Goal: Task Accomplishment & Management: Manage account settings

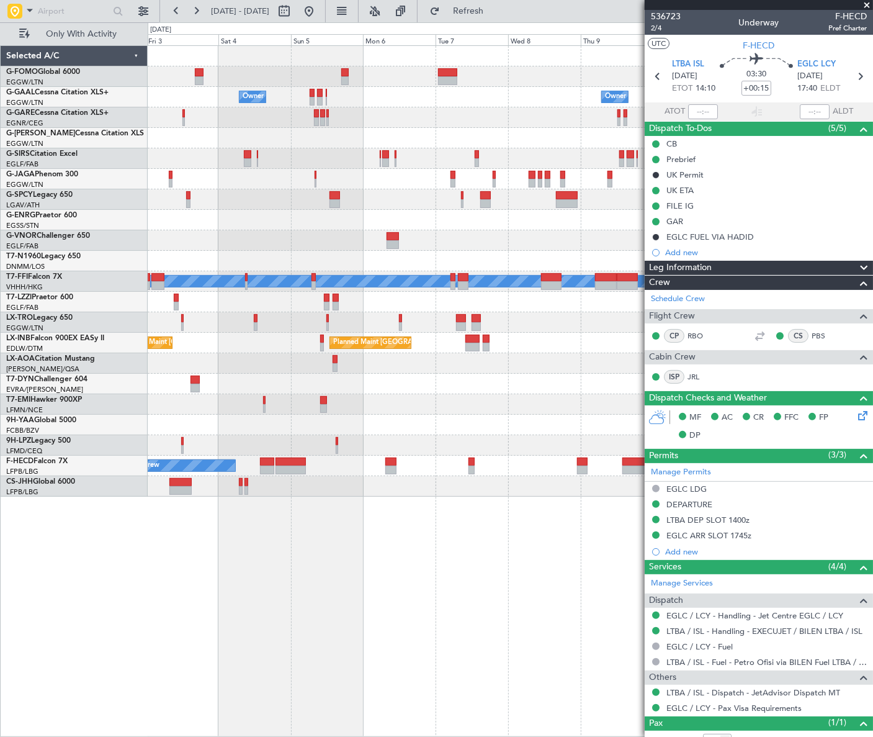
click at [209, 439] on div "Owner Owner Owner Owner Planned [GEOGRAPHIC_DATA] Planned Maint [GEOGRAPHIC_DAT…" at bounding box center [510, 271] width 725 height 451
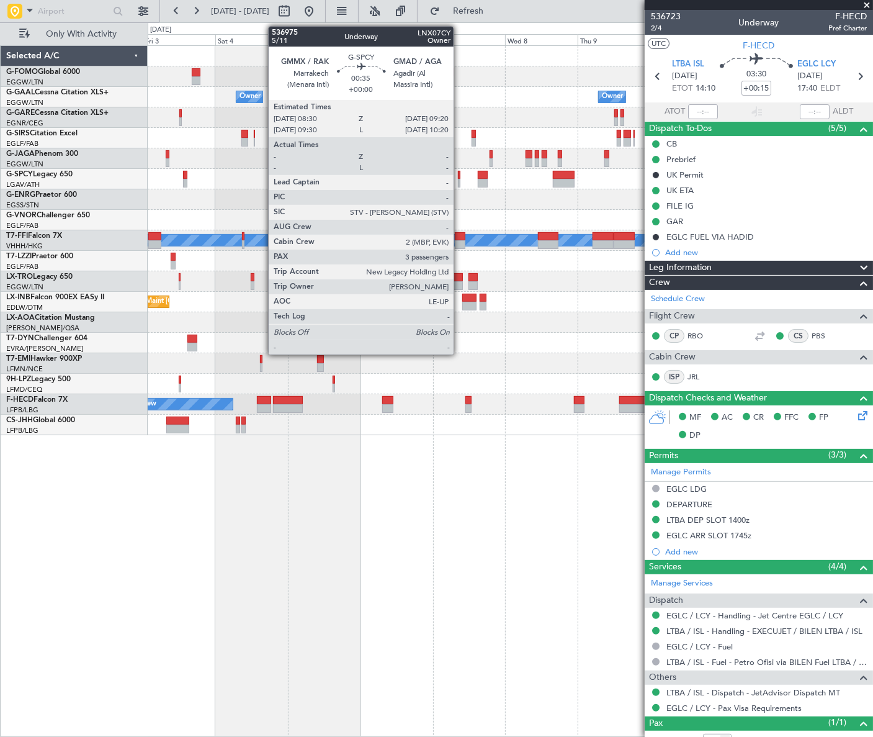
click at [459, 174] on div at bounding box center [459, 175] width 3 height 9
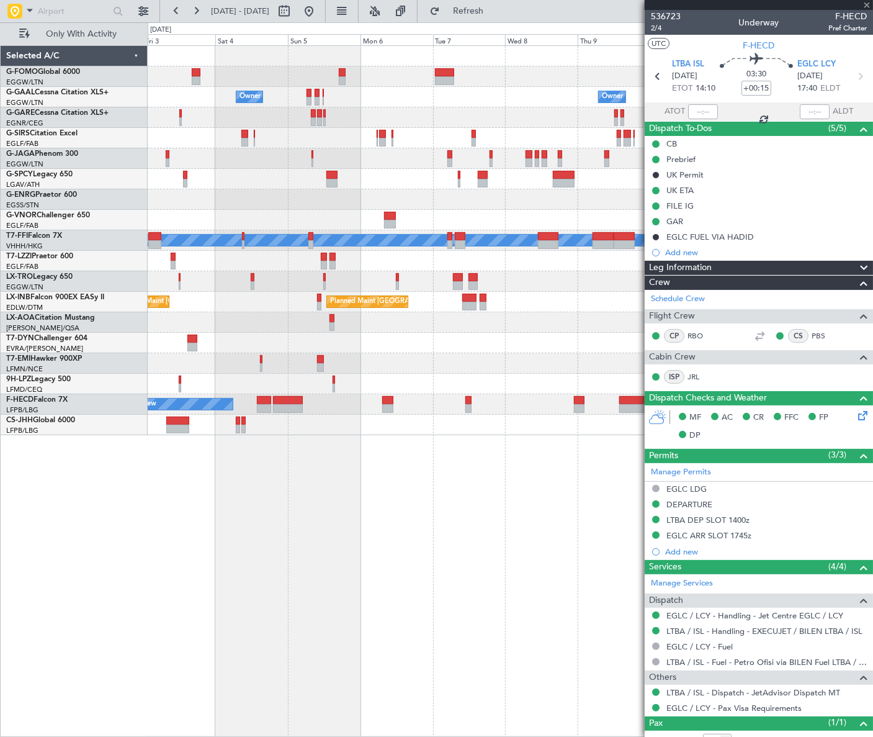
type input "3"
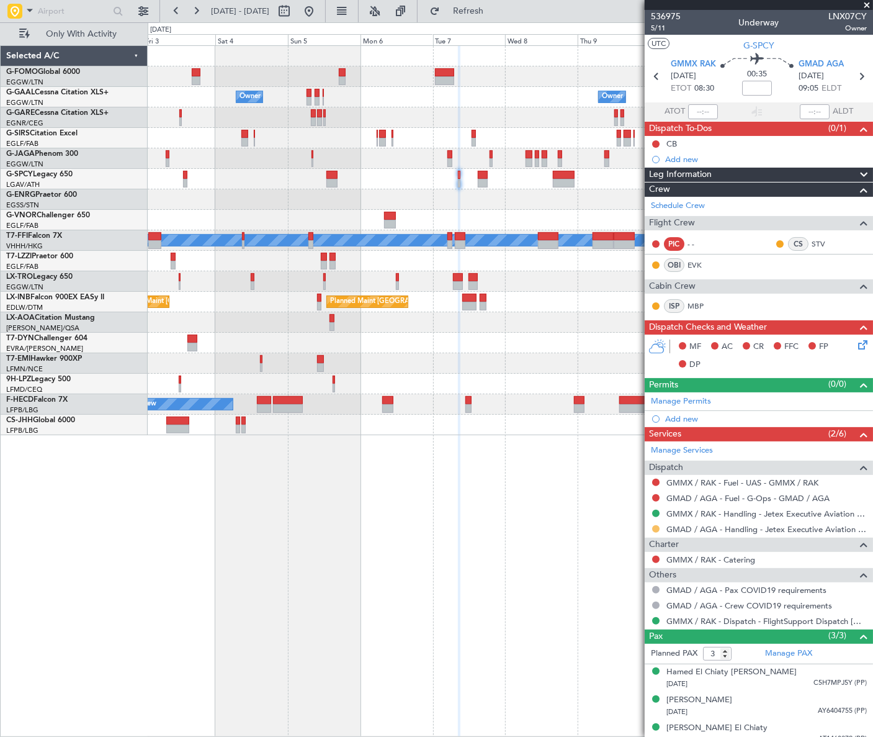
click at [657, 527] on button at bounding box center [655, 528] width 7 height 7
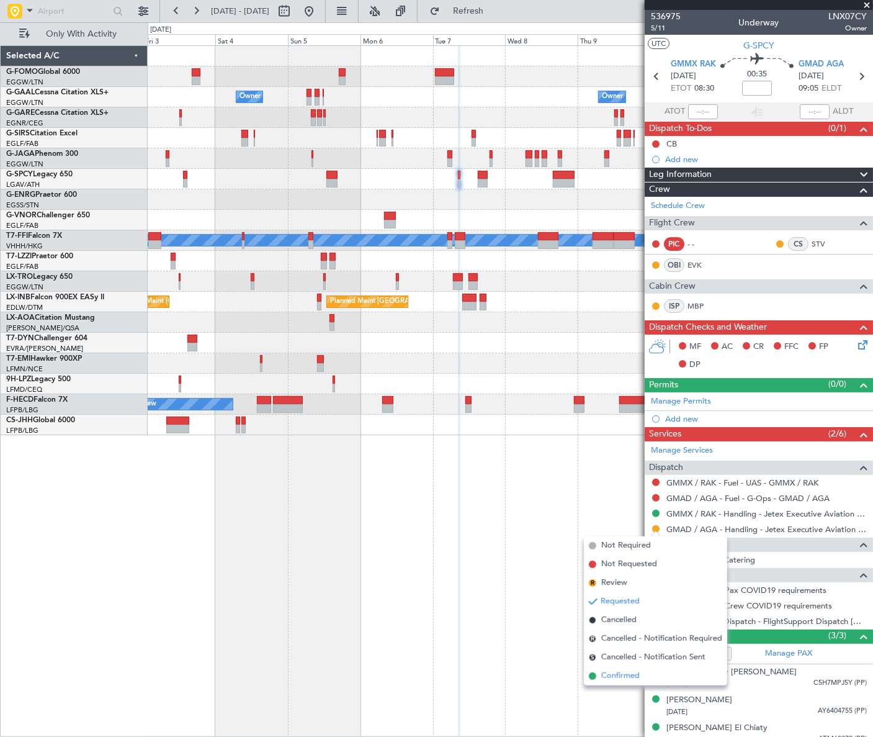
click at [623, 676] on span "Confirmed" at bounding box center [620, 676] width 38 height 12
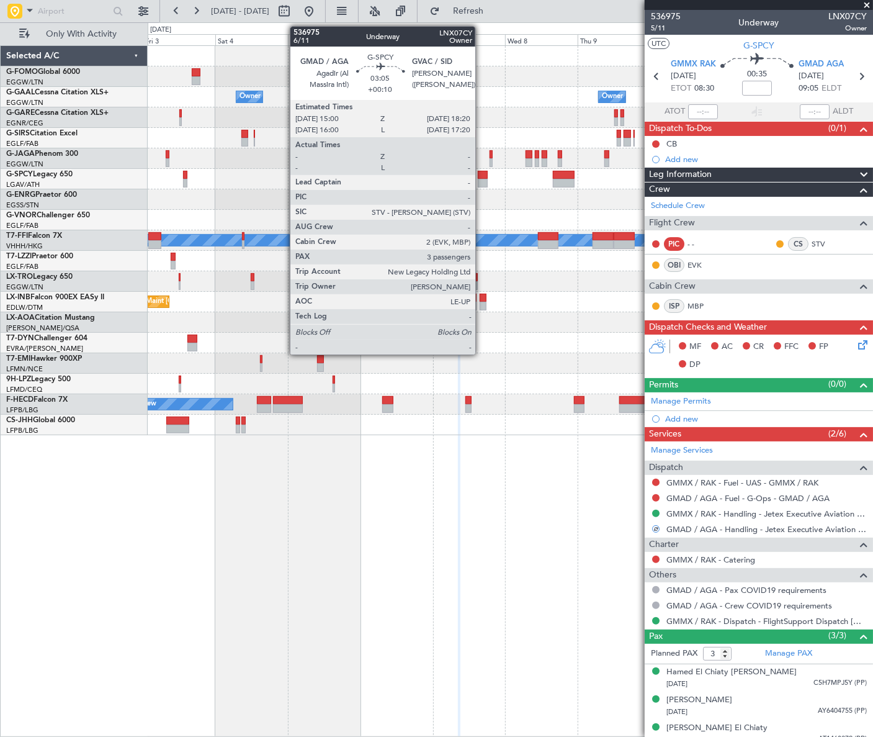
click at [481, 175] on div at bounding box center [483, 175] width 11 height 9
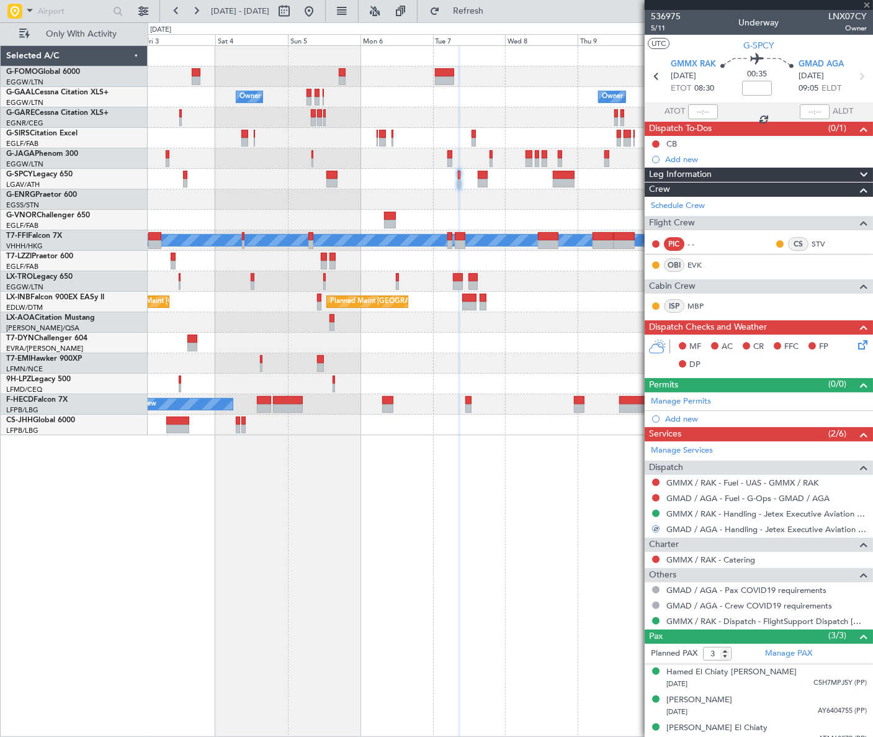
type input "+00:10"
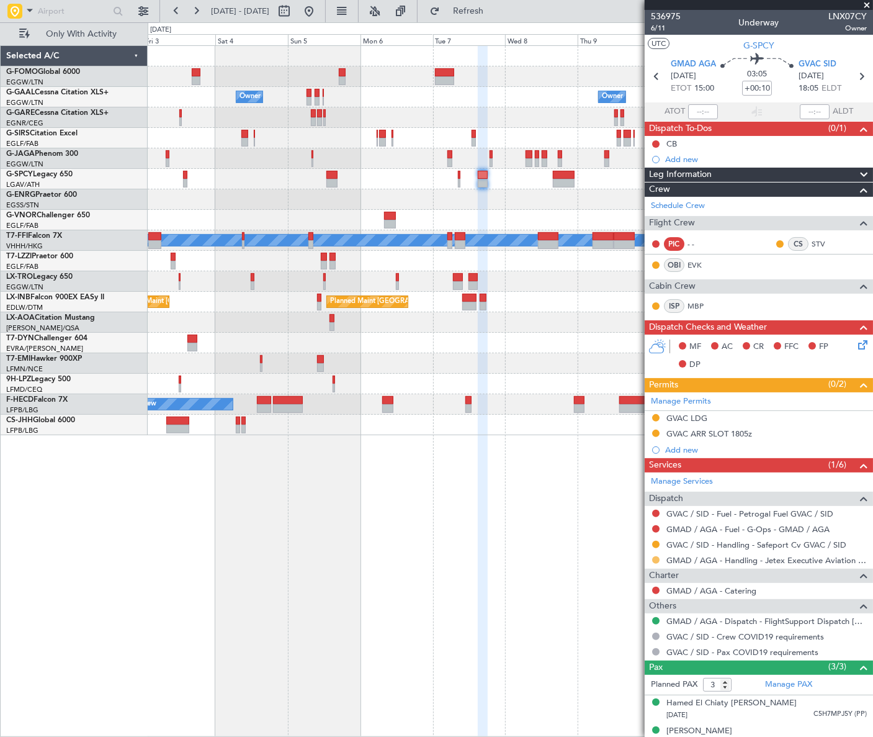
click at [656, 560] on button at bounding box center [655, 559] width 7 height 7
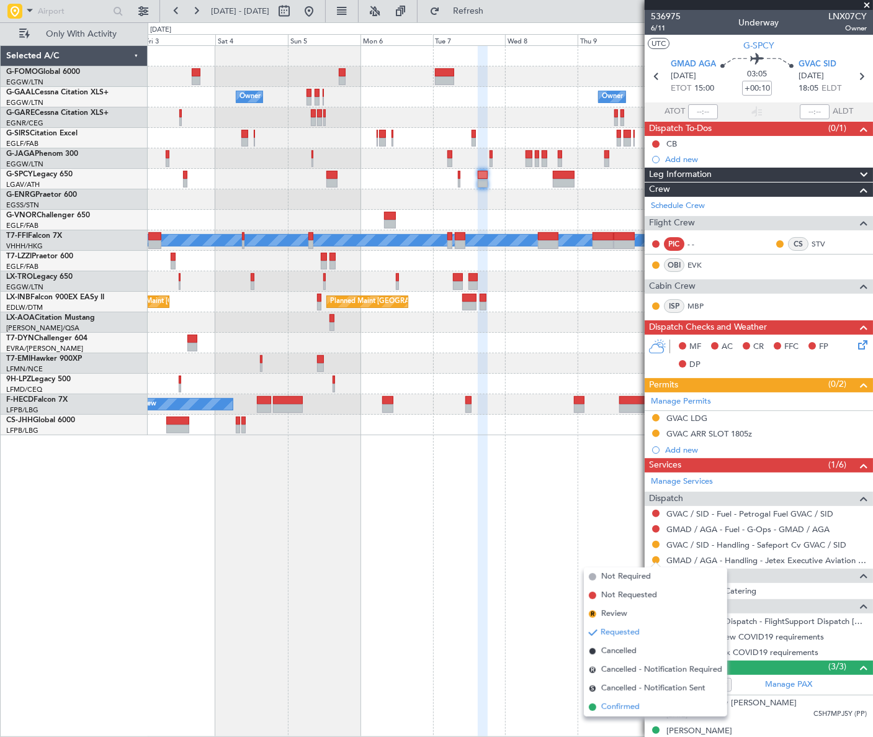
click at [634, 708] on span "Confirmed" at bounding box center [620, 707] width 38 height 12
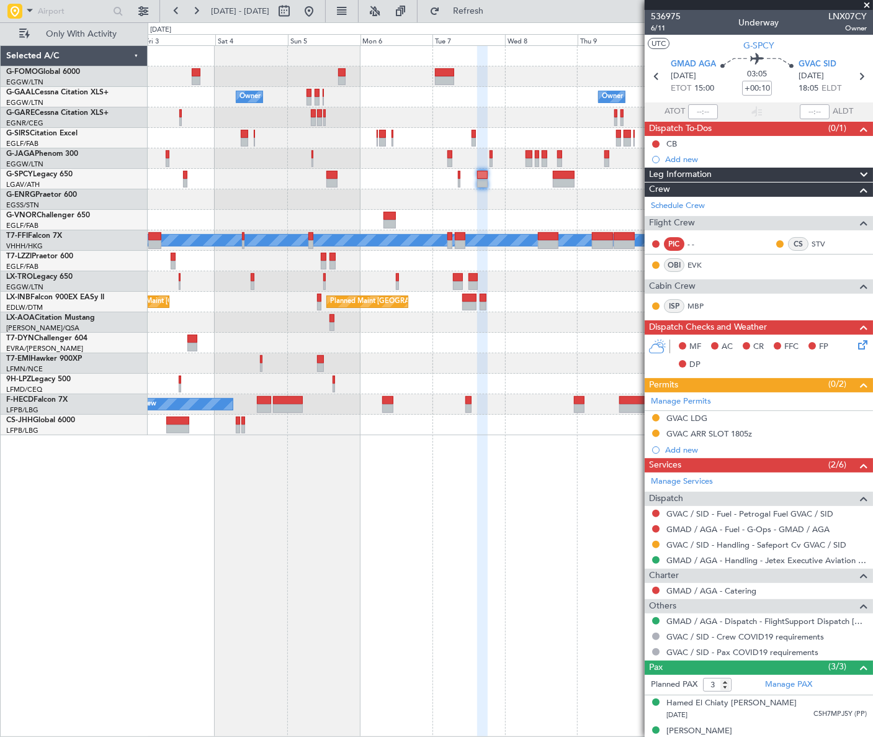
click at [755, 515] on fb-app "03 Oct 2025 - 13 Oct 2025 Refresh Quick Links Only With Activity Owner Owner Ow…" at bounding box center [436, 372] width 873 height 727
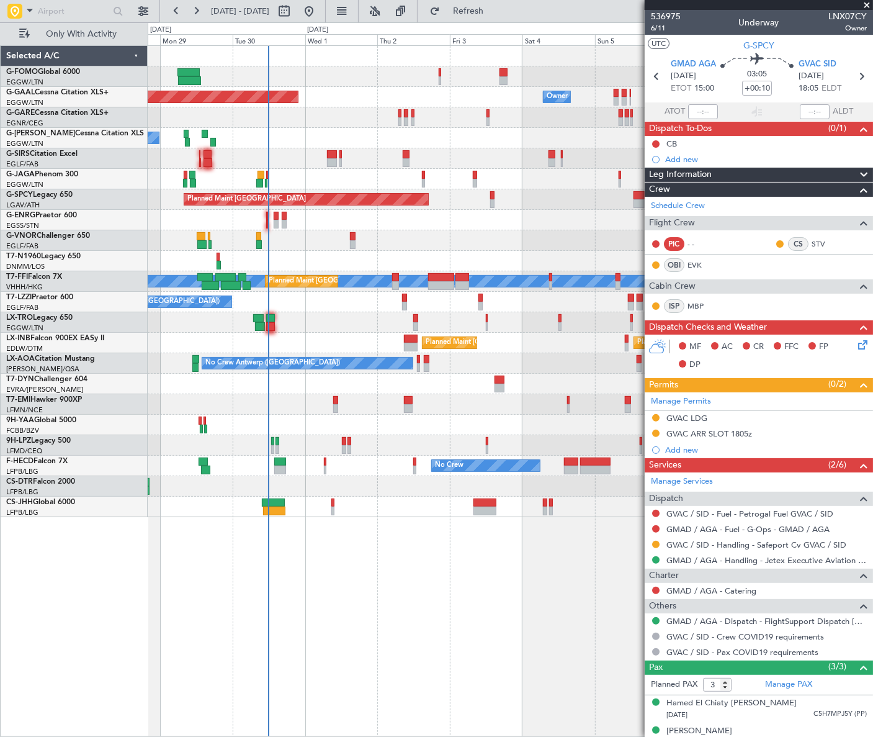
click at [349, 516] on div "Owner Planned Maint Dusseldorf Owner Owner A/C Unavailable Planned Maint London…" at bounding box center [510, 390] width 725 height 691
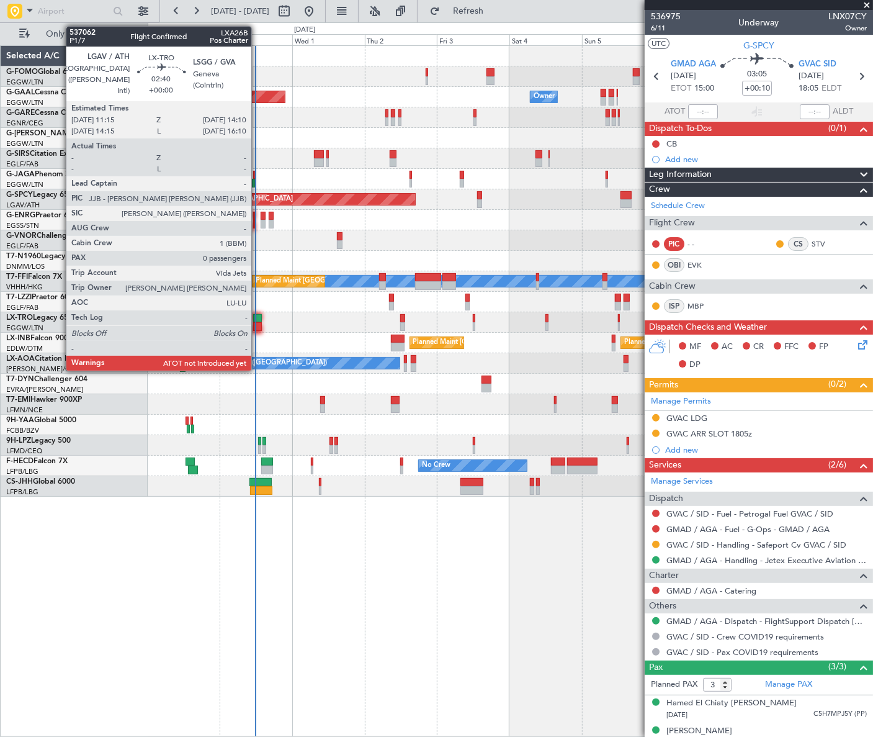
click at [257, 323] on div at bounding box center [257, 326] width 9 height 9
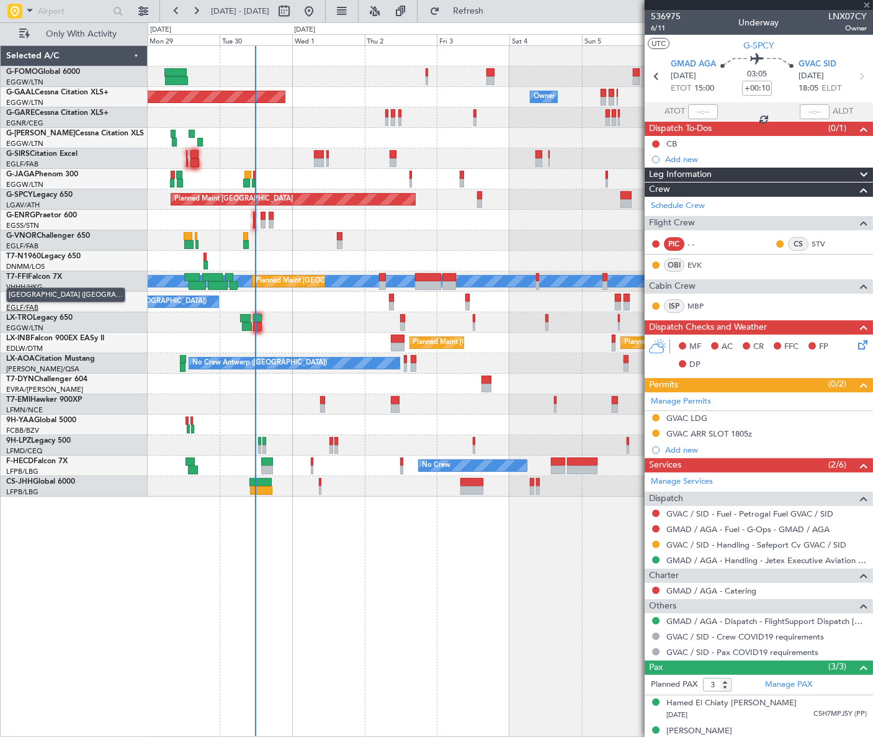
type input "0"
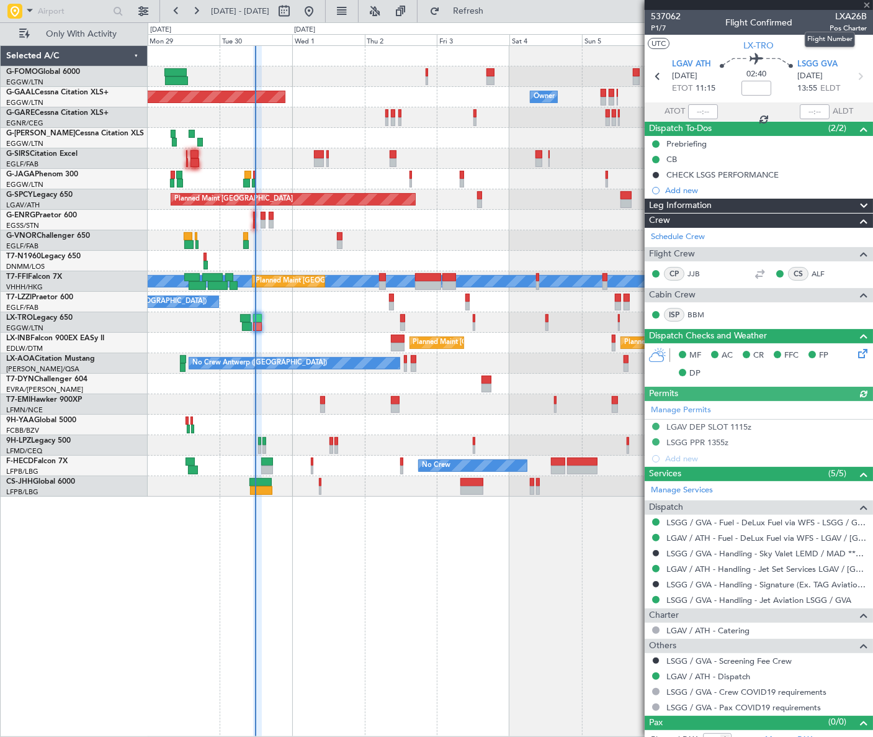
click at [849, 16] on span "LXA26B" at bounding box center [848, 16] width 37 height 13
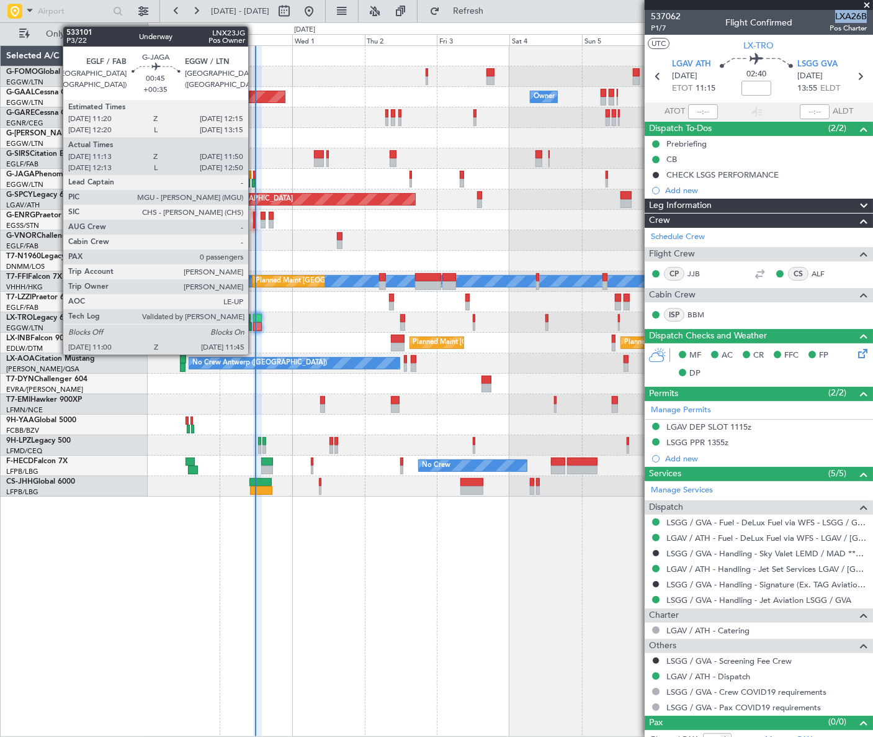
click at [254, 175] on div at bounding box center [254, 175] width 3 height 9
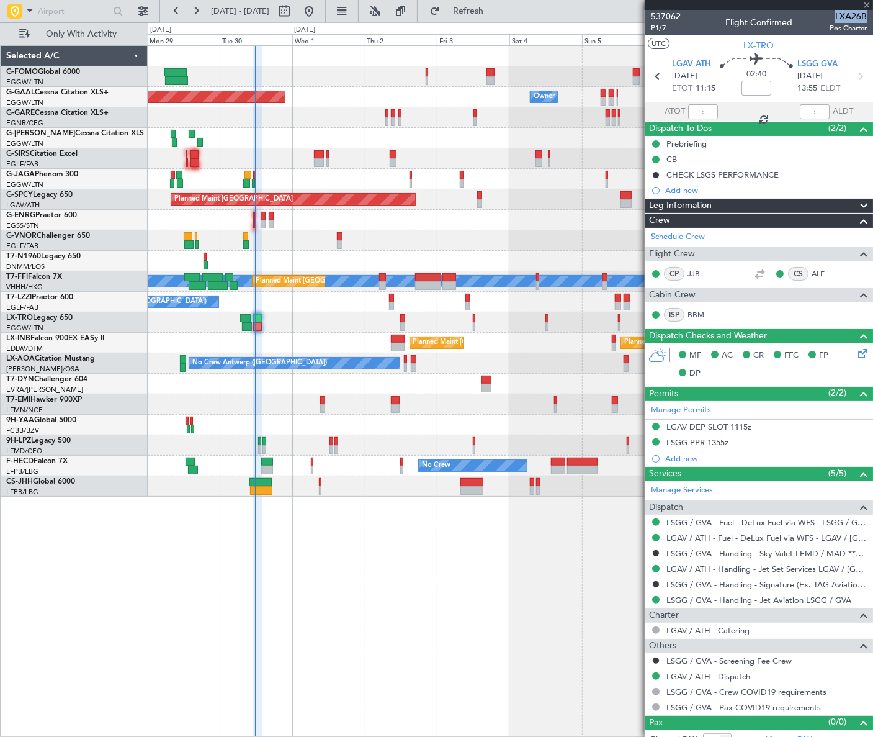
type input "+00:35"
type input "11:13"
type input "11:40"
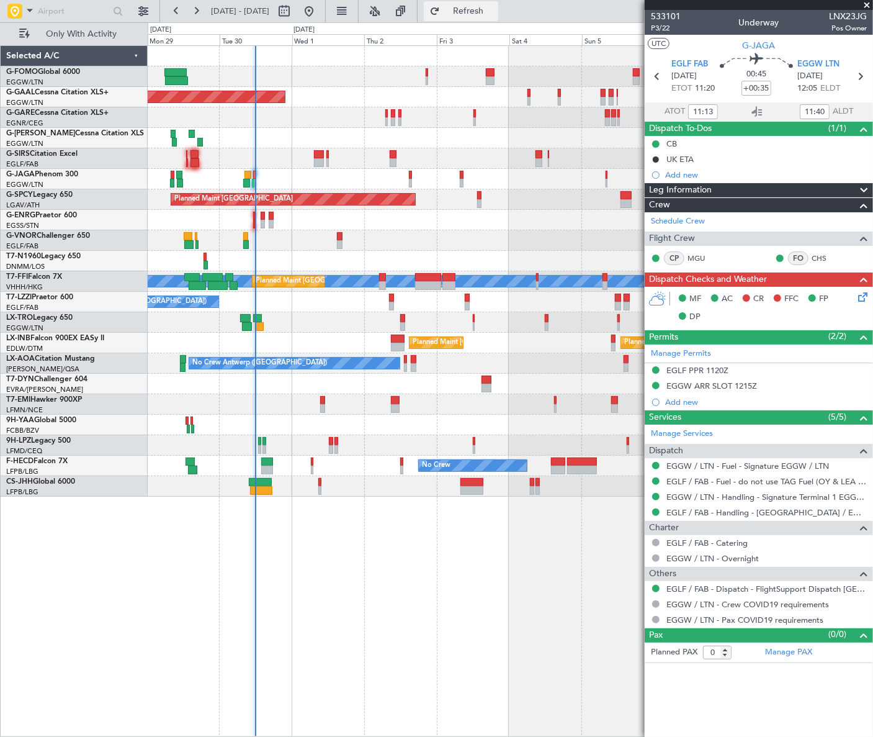
click at [498, 2] on button "Refresh" at bounding box center [461, 11] width 74 height 20
click at [150, 4] on button at bounding box center [143, 11] width 20 height 20
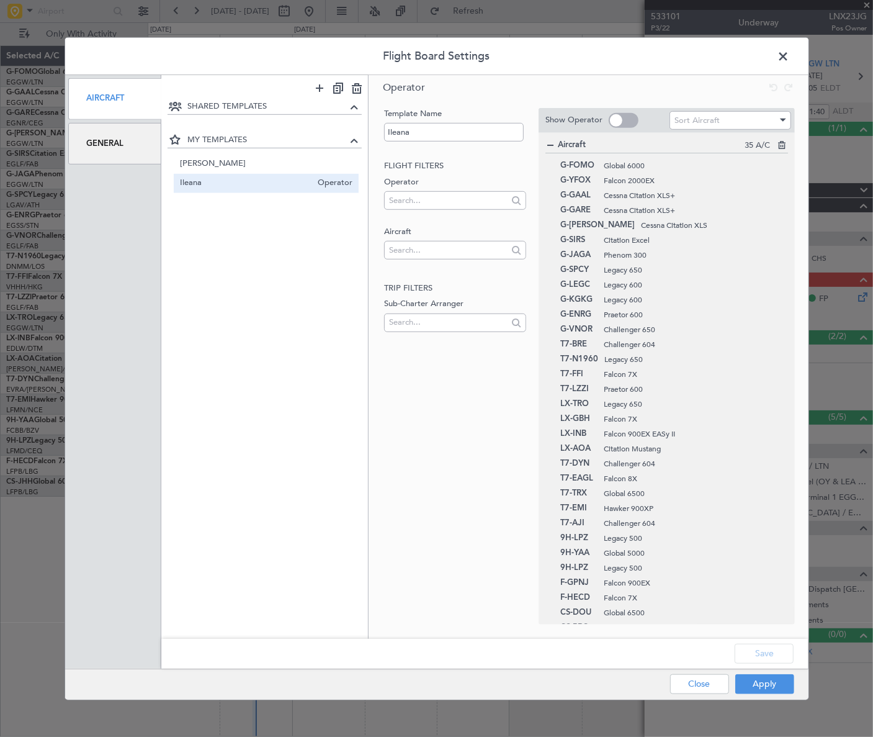
click at [113, 141] on div "General" at bounding box center [115, 144] width 94 height 42
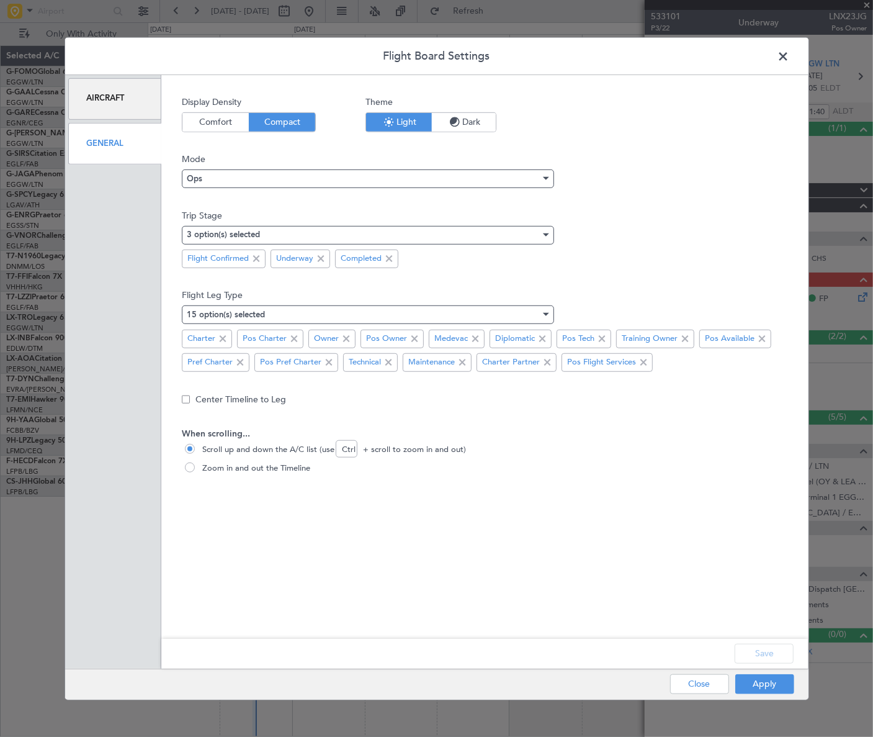
click at [790, 54] on span at bounding box center [790, 59] width 0 height 25
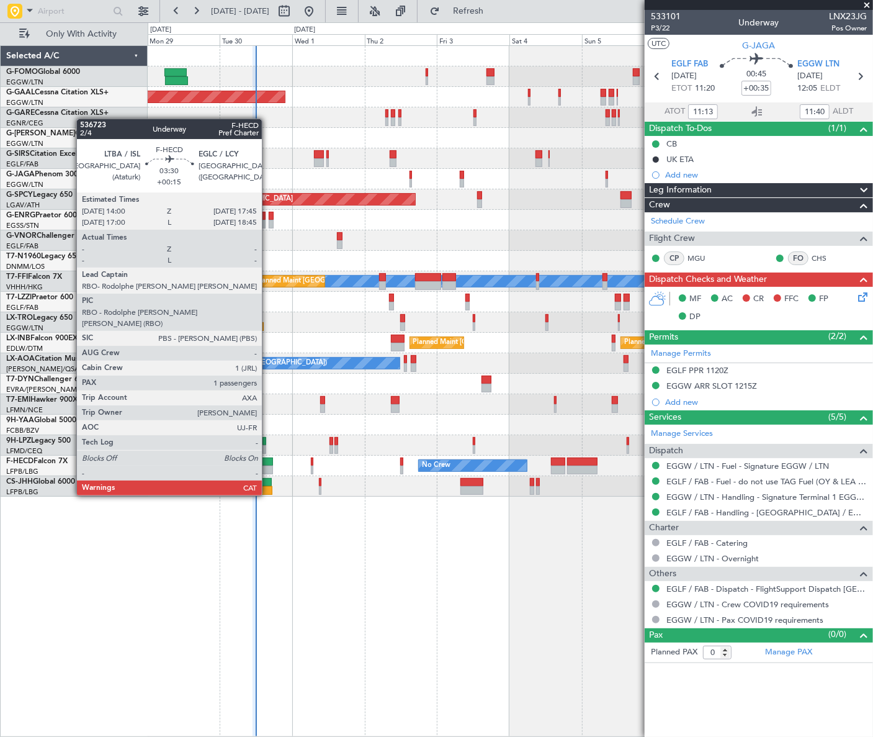
click at [267, 460] on div at bounding box center [267, 461] width 12 height 9
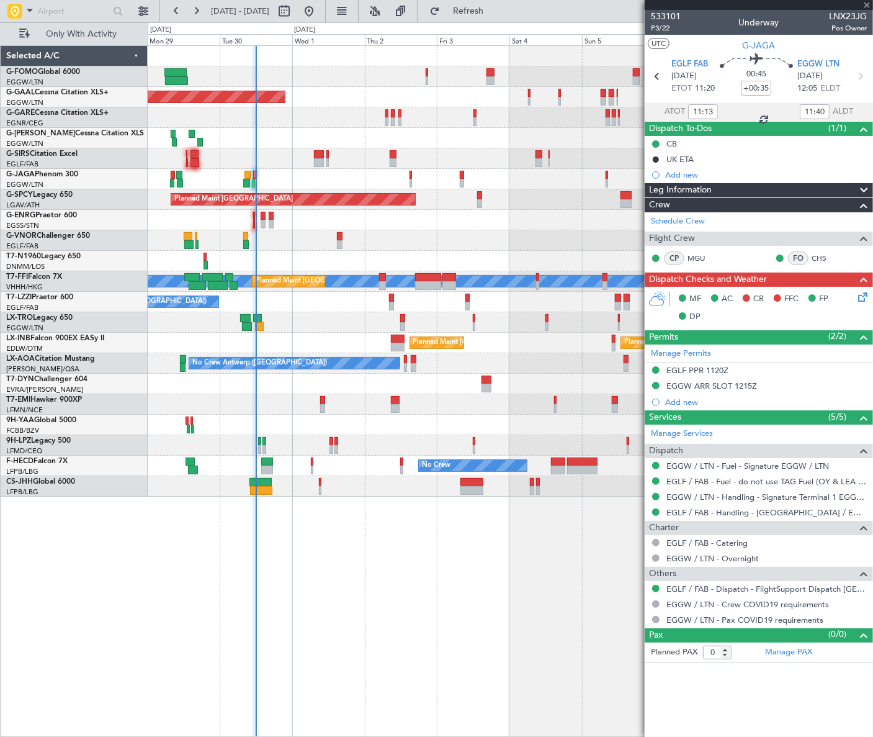
type input "+00:15"
type input "1"
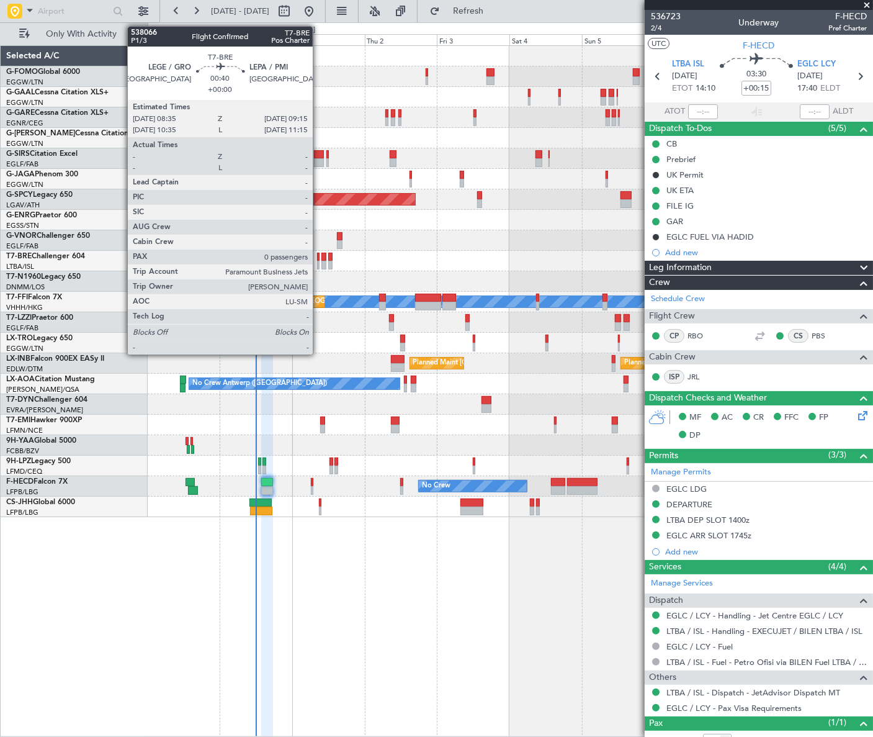
click at [318, 259] on div at bounding box center [318, 257] width 2 height 9
type input "0"
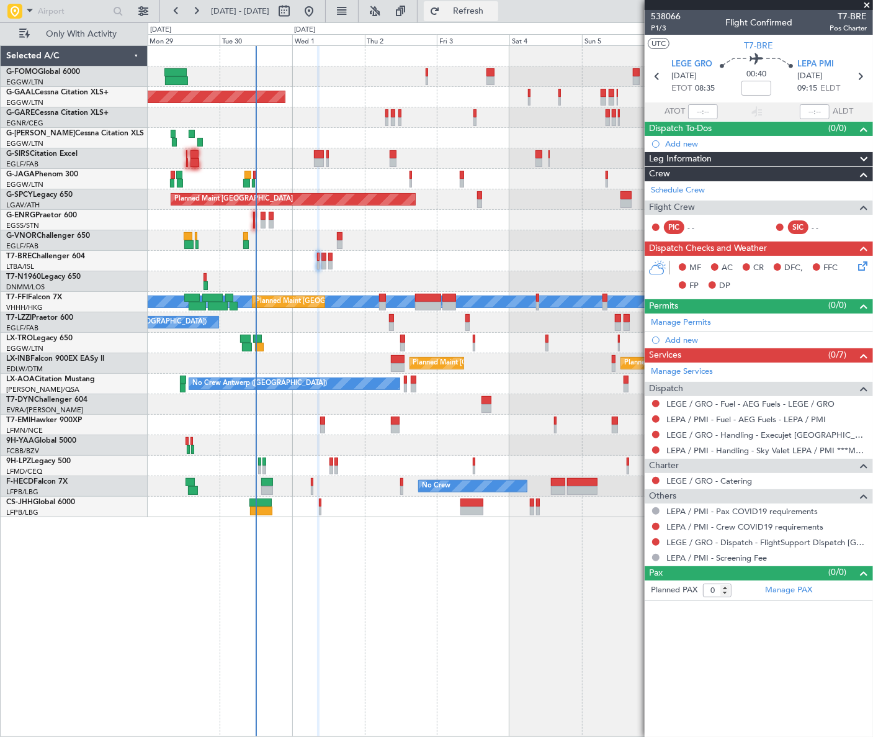
click at [487, 10] on span "Refresh" at bounding box center [468, 11] width 52 height 9
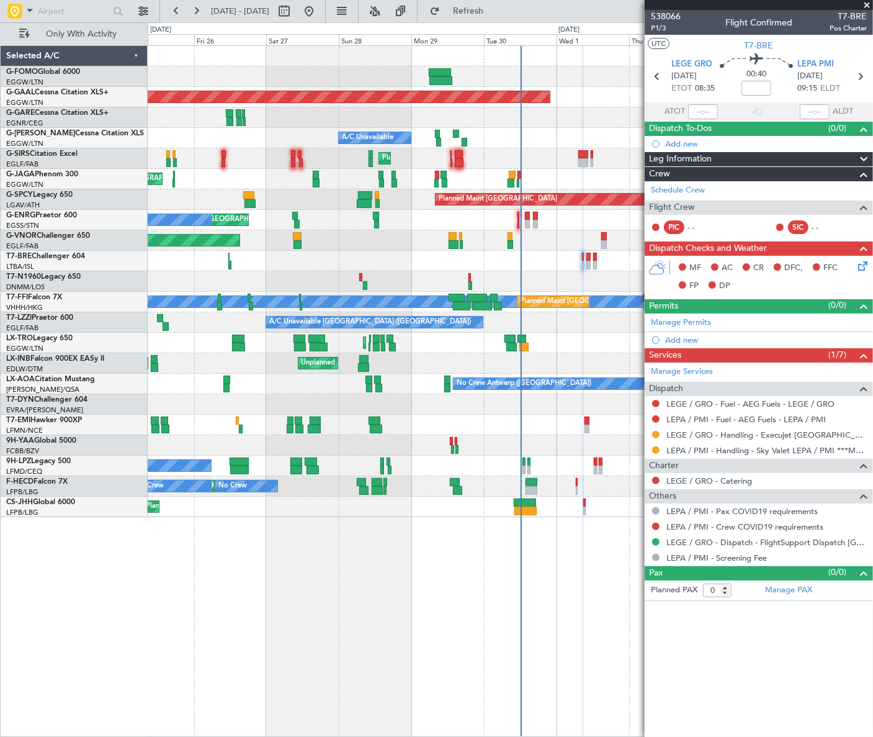
click at [540, 267] on div at bounding box center [510, 261] width 725 height 20
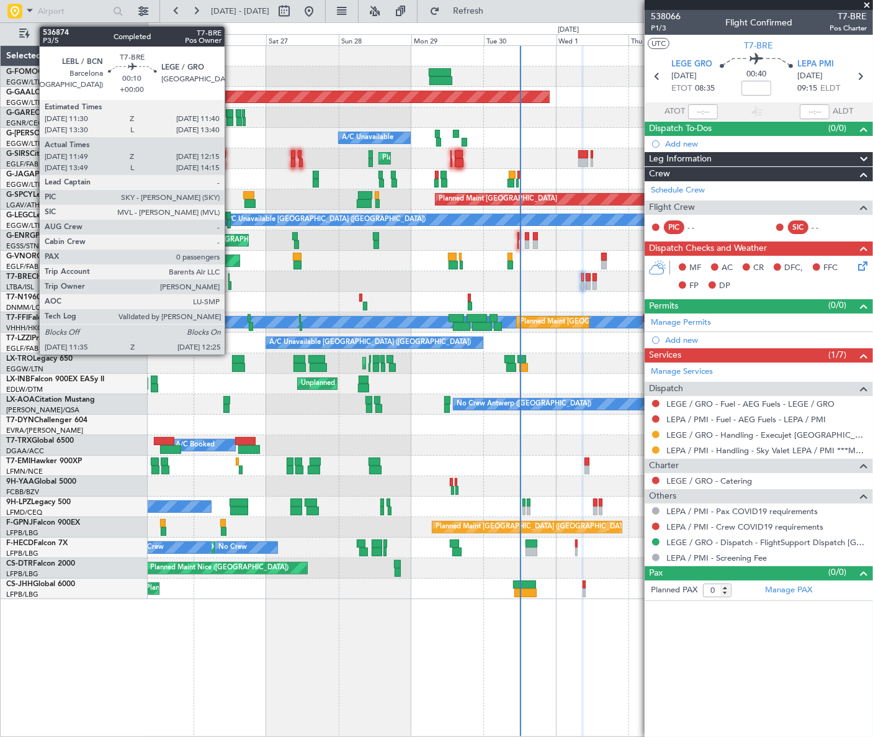
click at [230, 282] on div at bounding box center [229, 285] width 3 height 9
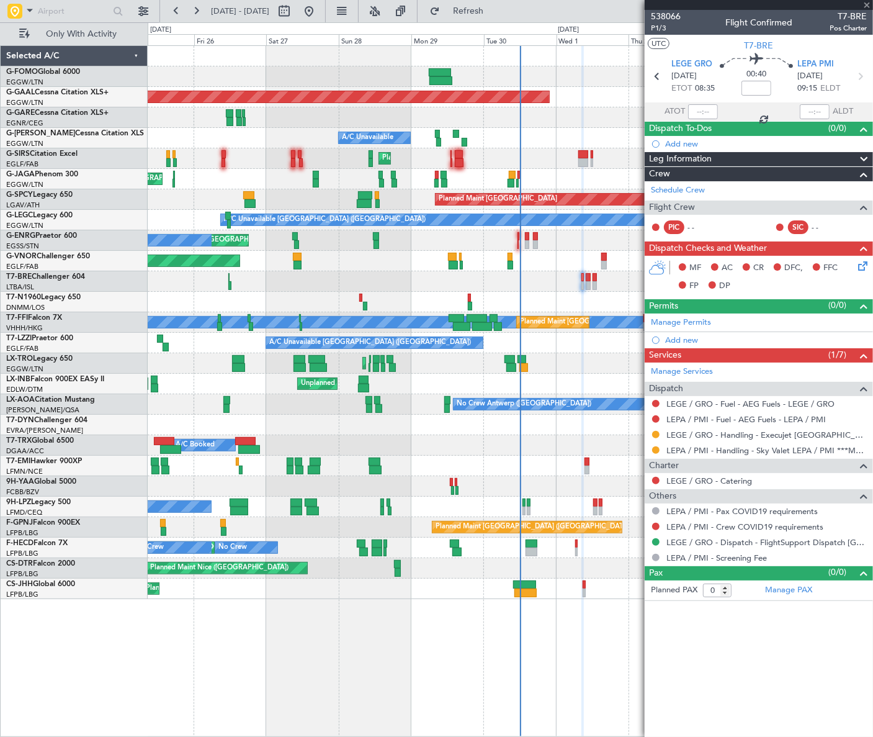
type input "11:49"
type input "12:15"
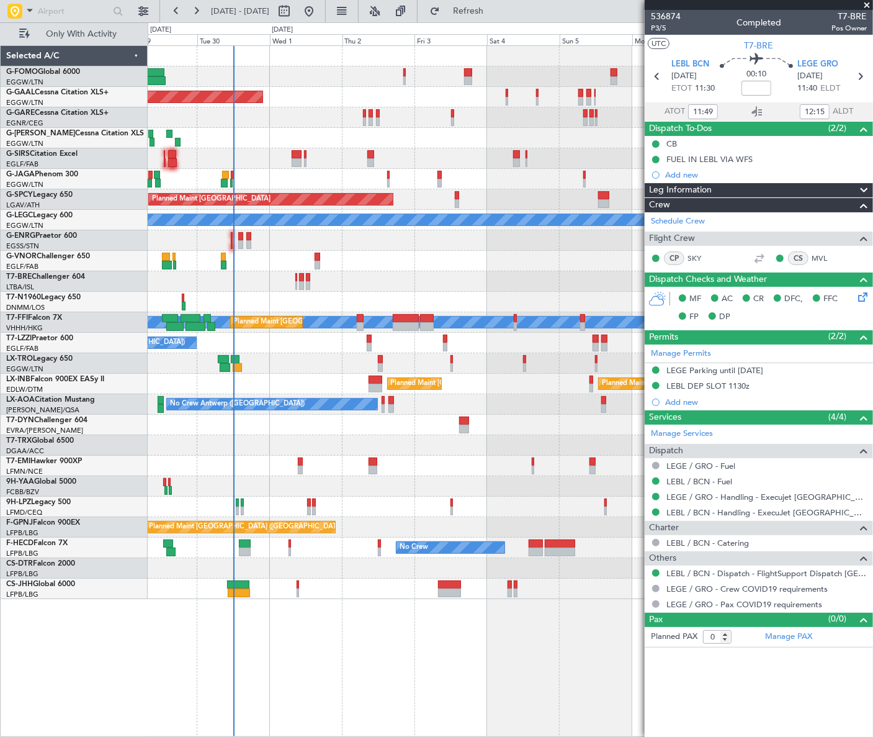
click at [261, 395] on div "Planned Maint Dusseldorf Owner Owner A/C Unavailable Planned Maint London (Luto…" at bounding box center [510, 322] width 724 height 553
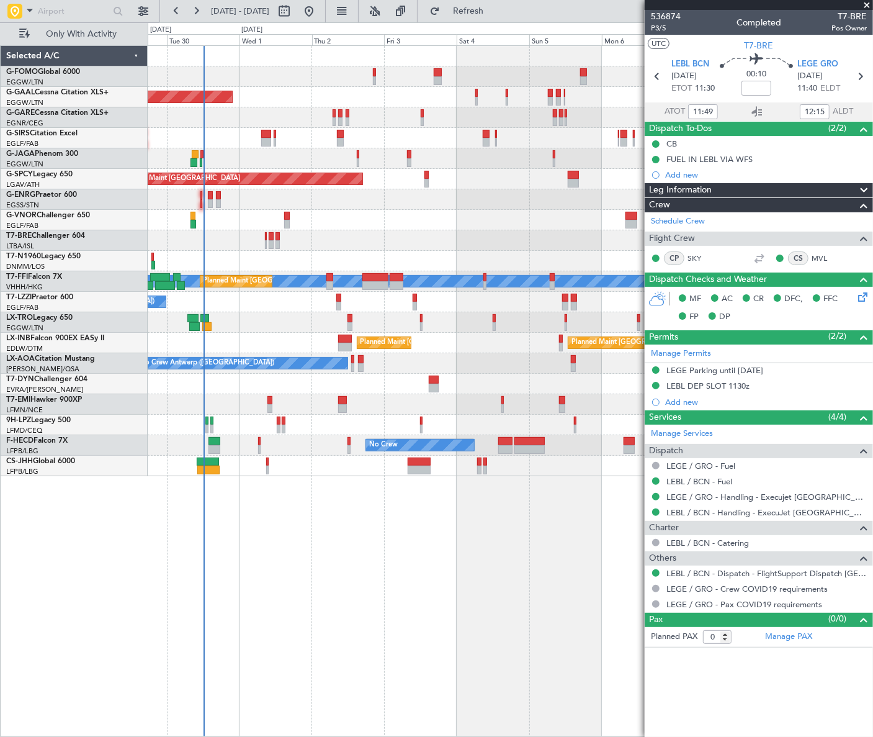
type input "13:49"
type input "14:15"
type input "11:49"
type input "12:15"
click at [653, 28] on span "P3/5" at bounding box center [666, 28] width 30 height 11
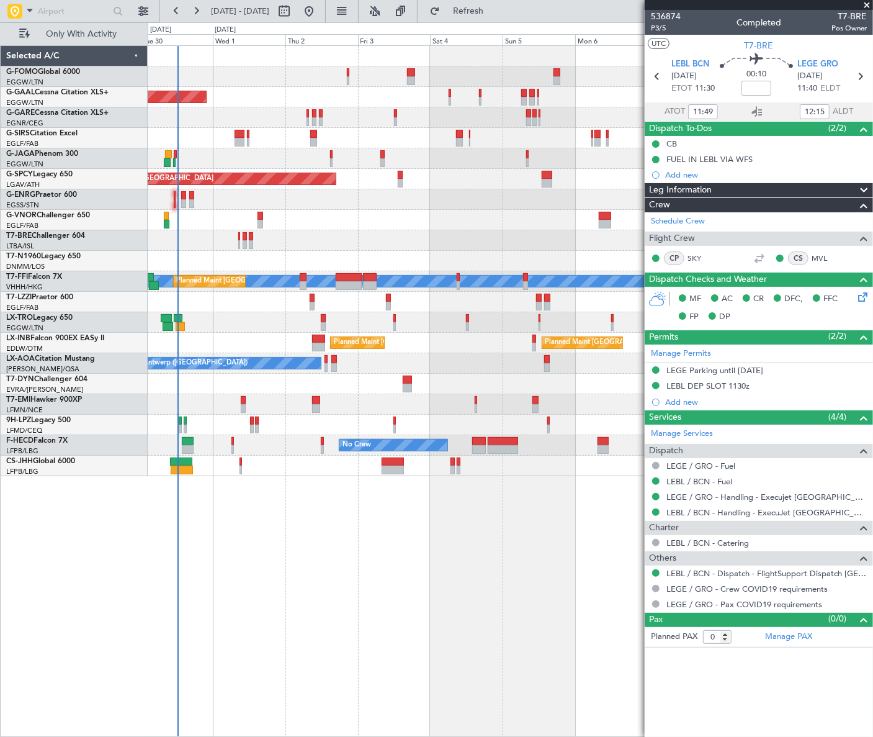
click at [330, 519] on div "Owner Planned Maint Dusseldorf Owner Planned Maint London (Luton) Planned Maint…" at bounding box center [510, 390] width 725 height 691
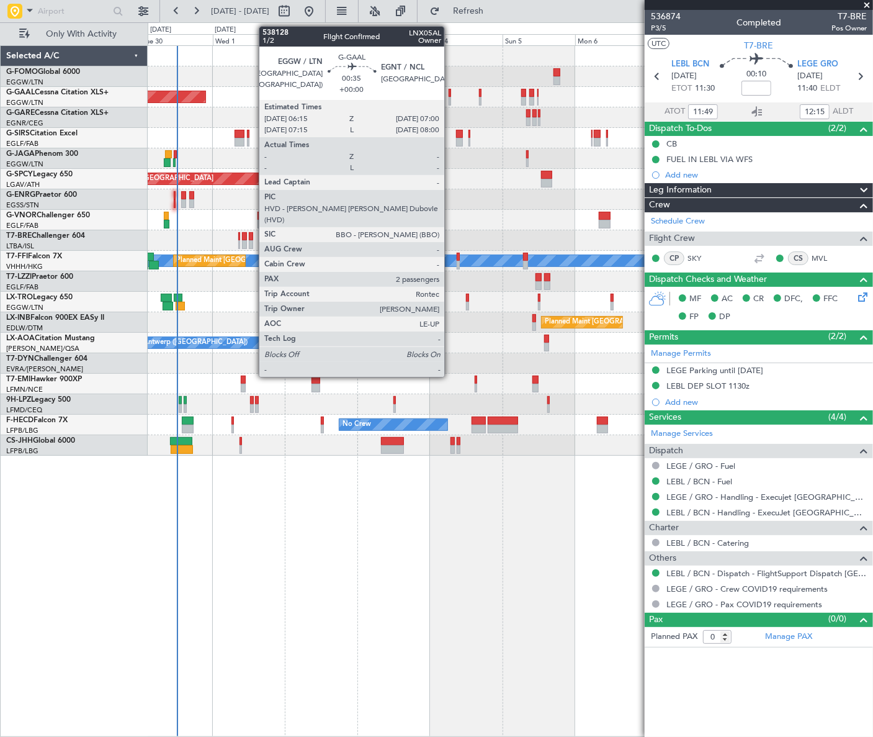
click at [450, 97] on div at bounding box center [450, 101] width 2 height 9
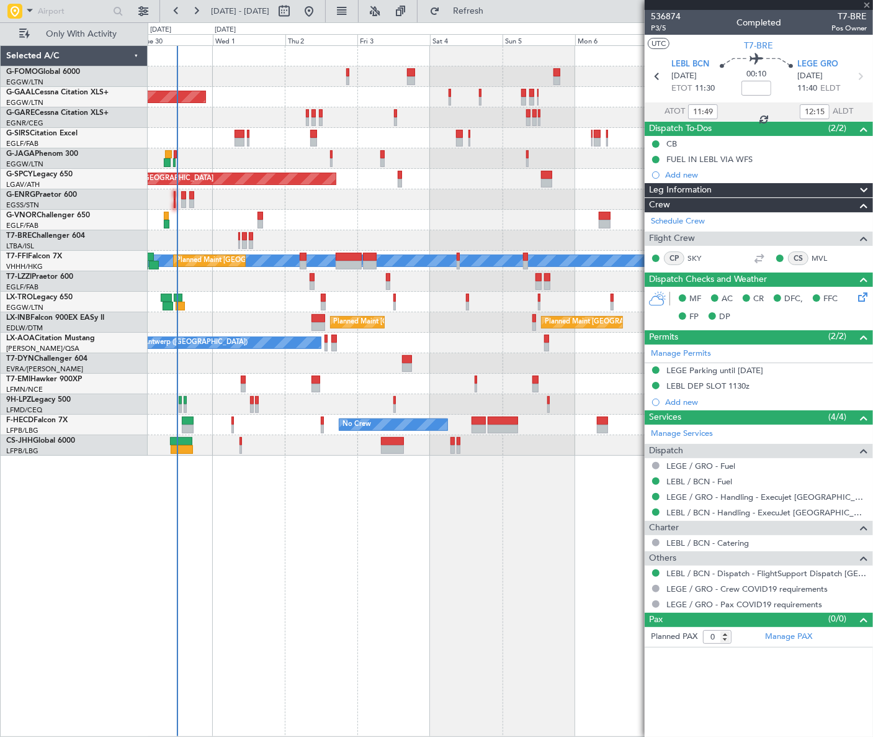
type input "2"
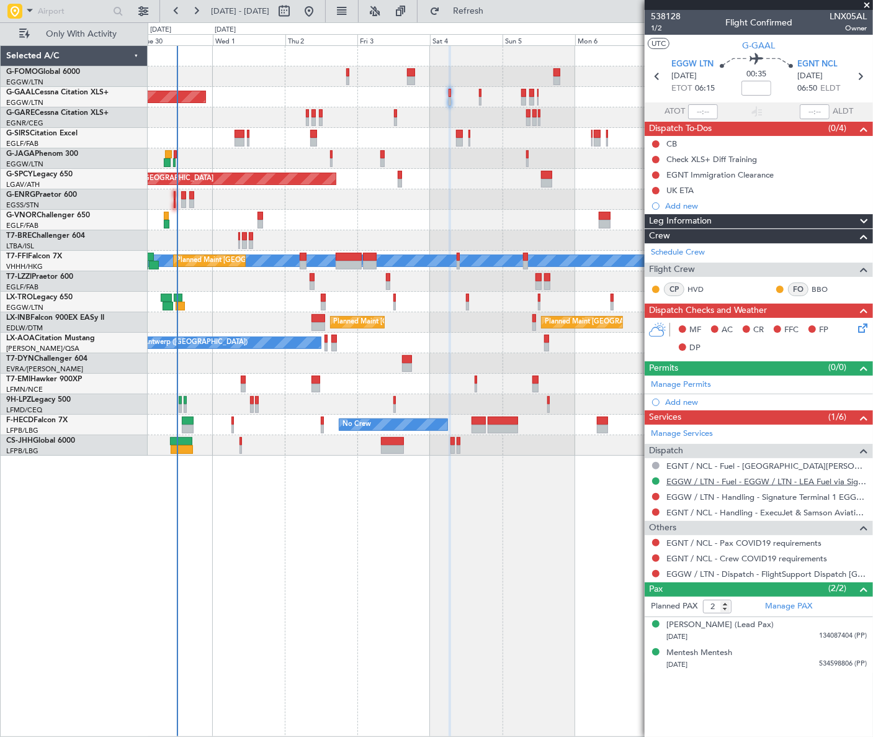
click at [703, 483] on link "EGGW / LTN - Fuel - EGGW / LTN - LEA Fuel via Signature in EGGW" at bounding box center [766, 481] width 200 height 11
click at [654, 575] on button at bounding box center [655, 573] width 7 height 7
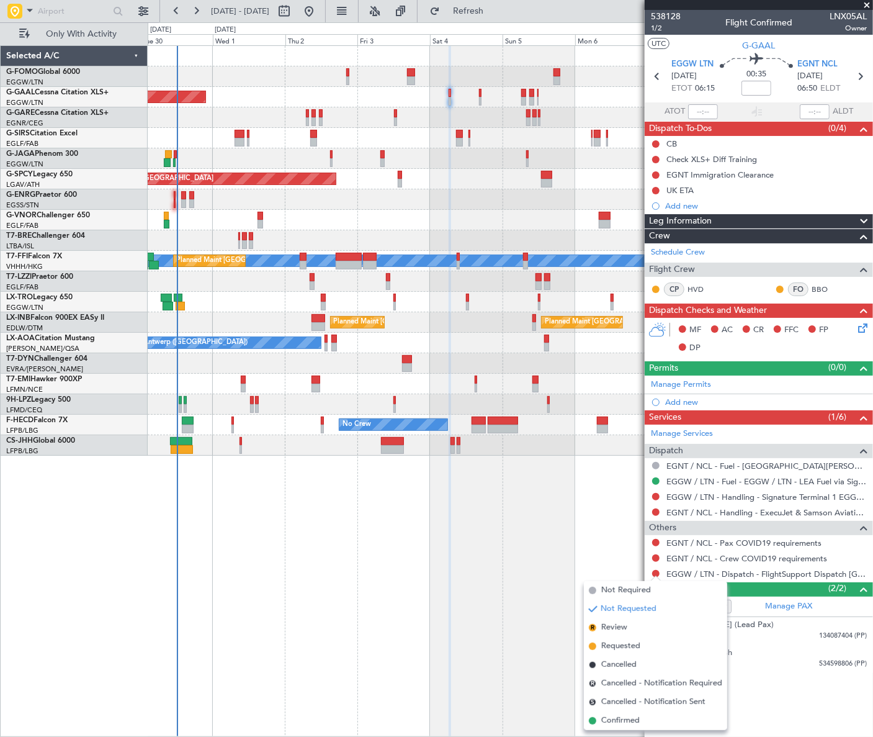
click at [623, 715] on span "Confirmed" at bounding box center [620, 720] width 38 height 12
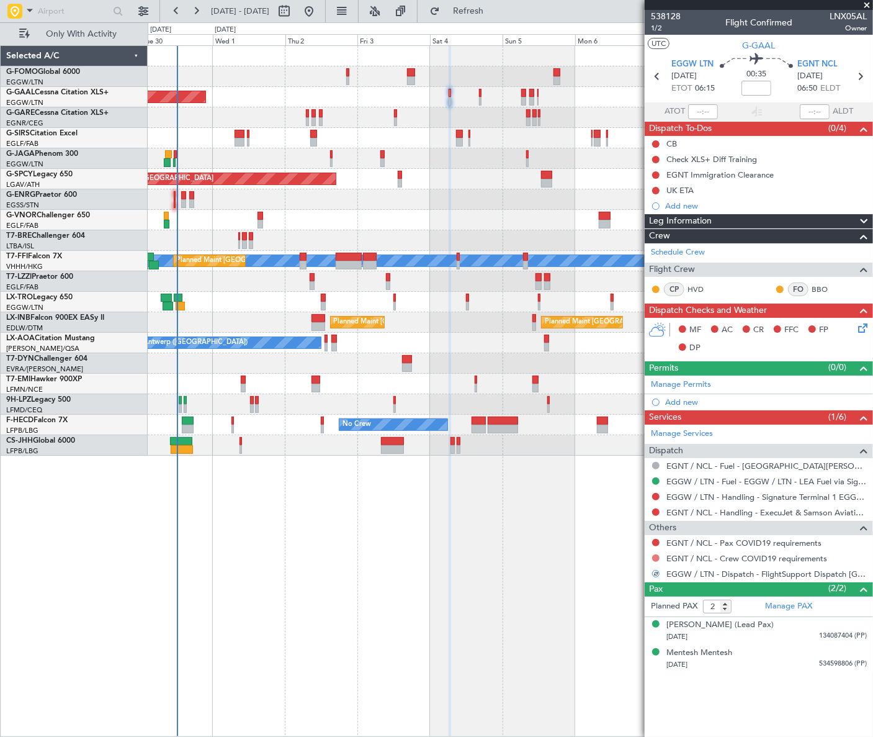
click at [655, 558] on button at bounding box center [655, 557] width 7 height 7
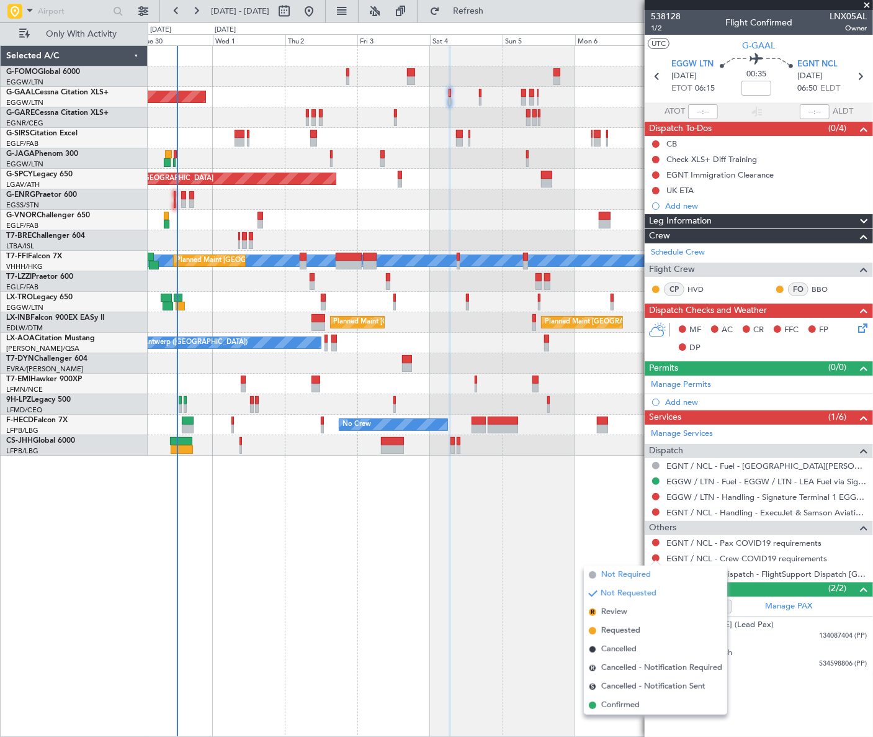
click at [620, 575] on span "Not Required" at bounding box center [626, 574] width 50 height 12
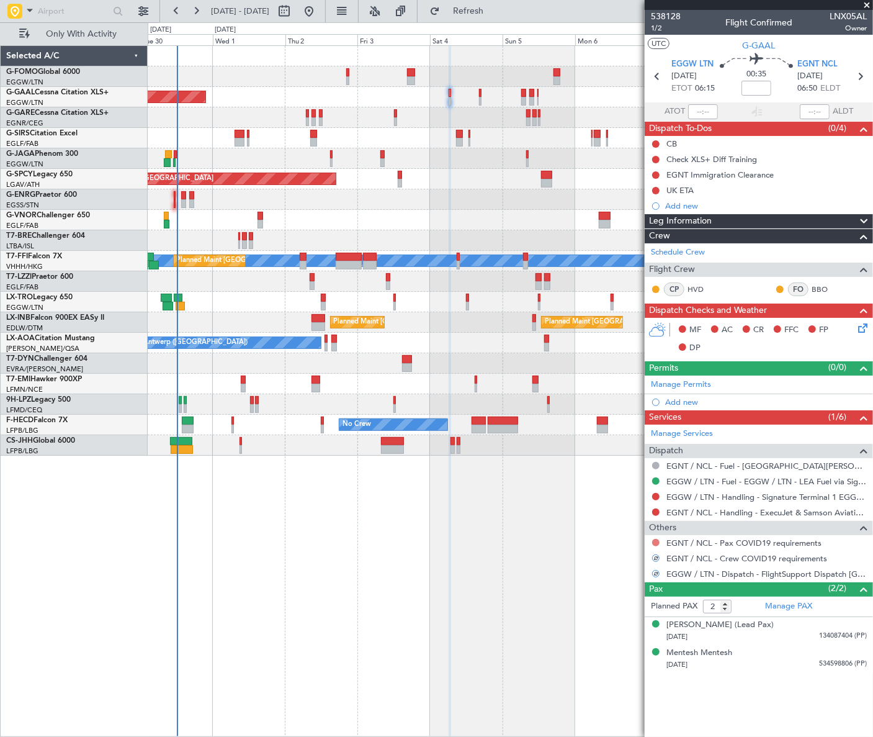
click at [656, 542] on button at bounding box center [655, 542] width 7 height 7
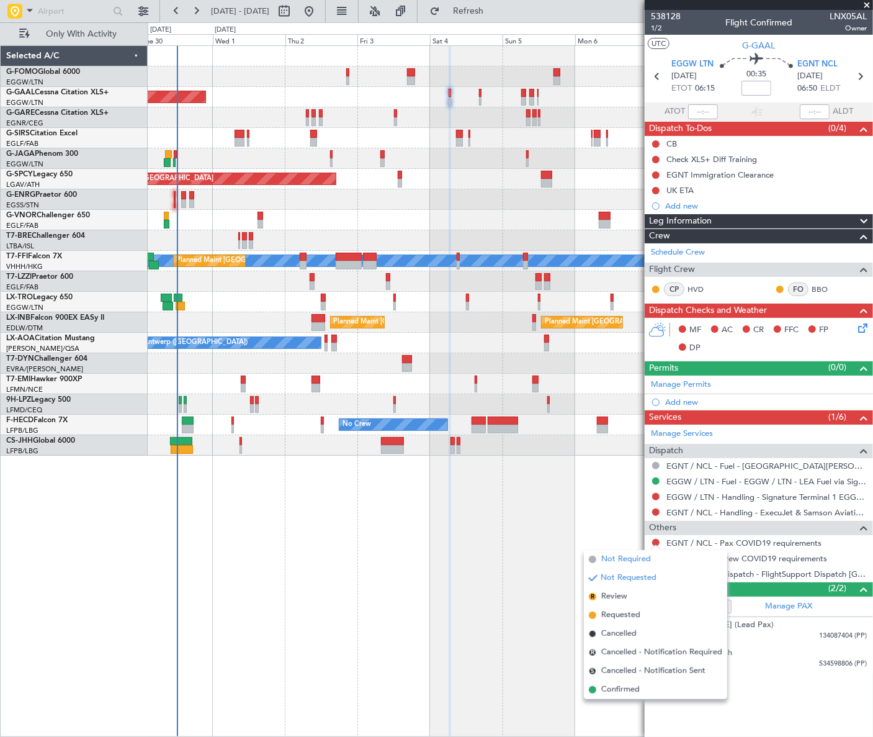
click at [634, 555] on span "Not Required" at bounding box center [626, 559] width 50 height 12
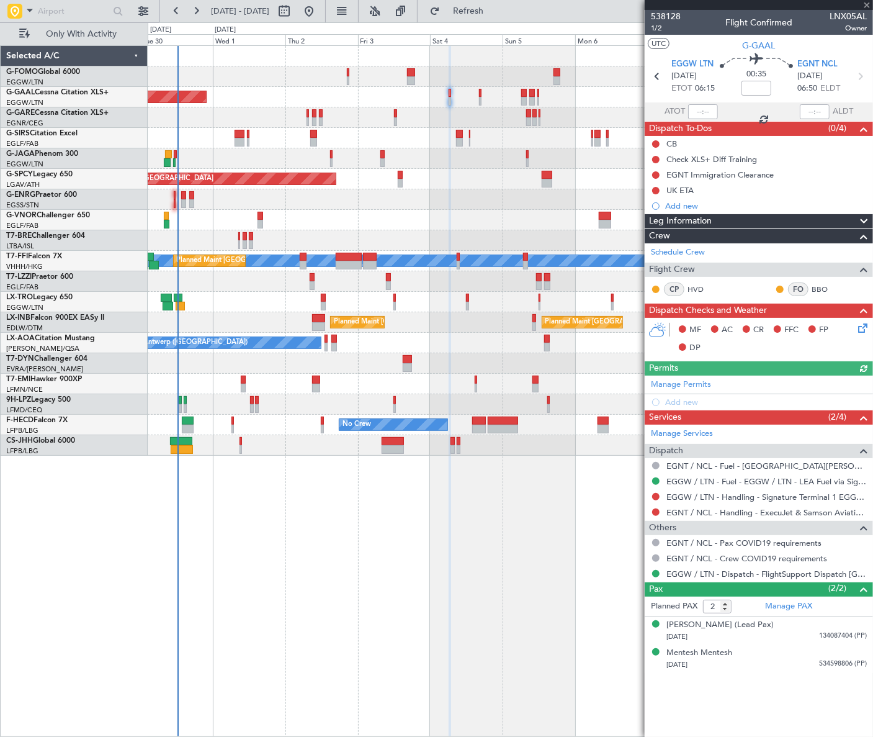
click at [684, 398] on div "Manage Permits Add new" at bounding box center [759, 392] width 228 height 35
click at [686, 403] on div "Add new" at bounding box center [760, 402] width 191 height 11
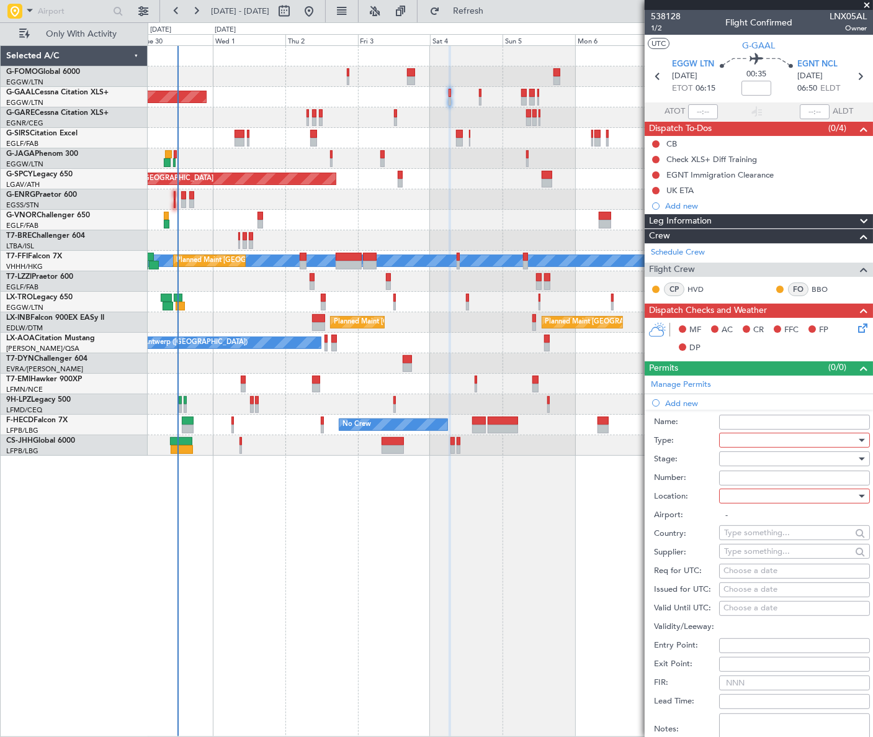
click at [747, 441] on div at bounding box center [790, 440] width 132 height 19
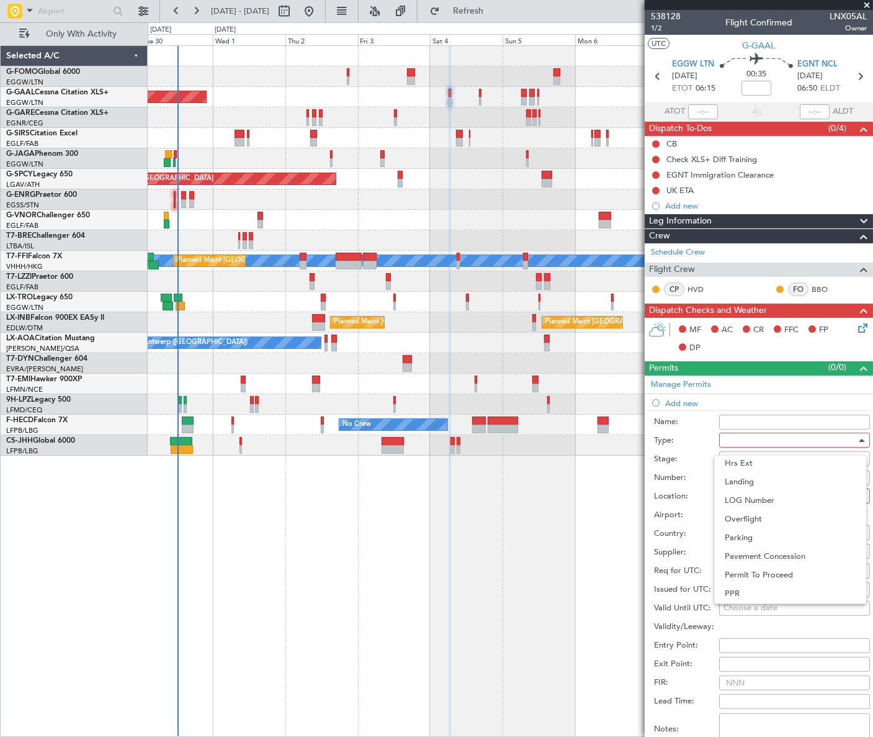
scroll to position [373, 0]
click at [752, 558] on span "Slot" at bounding box center [791, 557] width 132 height 19
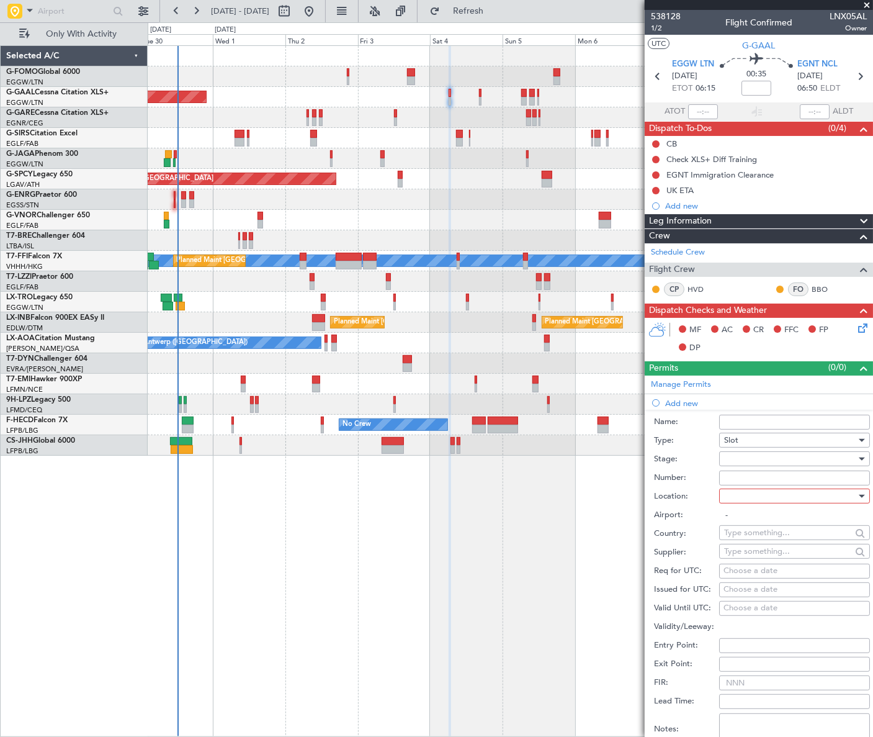
click at [845, 456] on div at bounding box center [790, 458] width 132 height 19
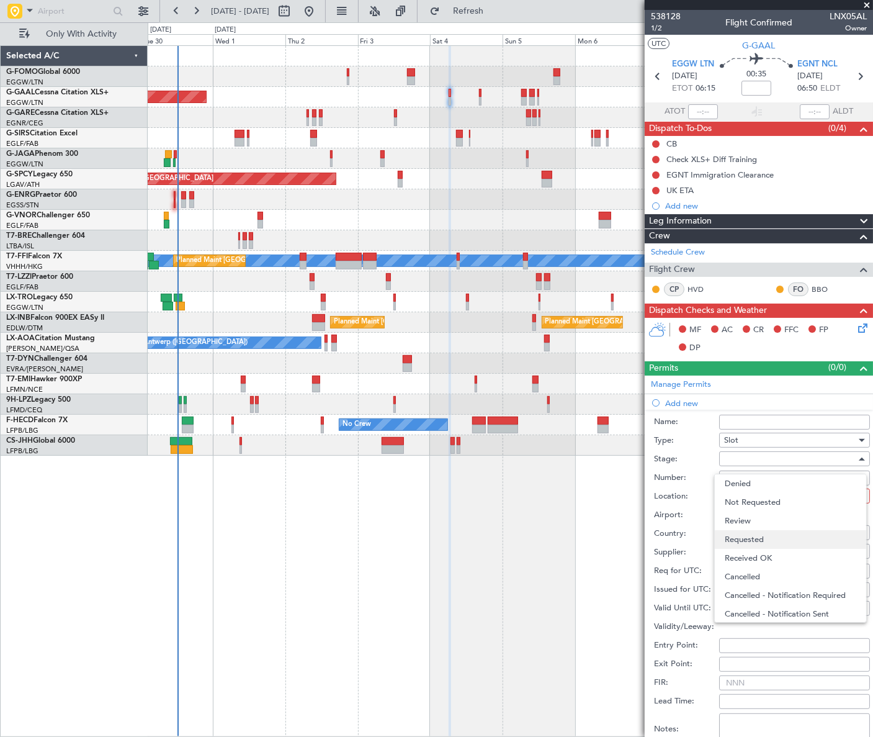
click at [776, 534] on span "Requested" at bounding box center [791, 539] width 132 height 19
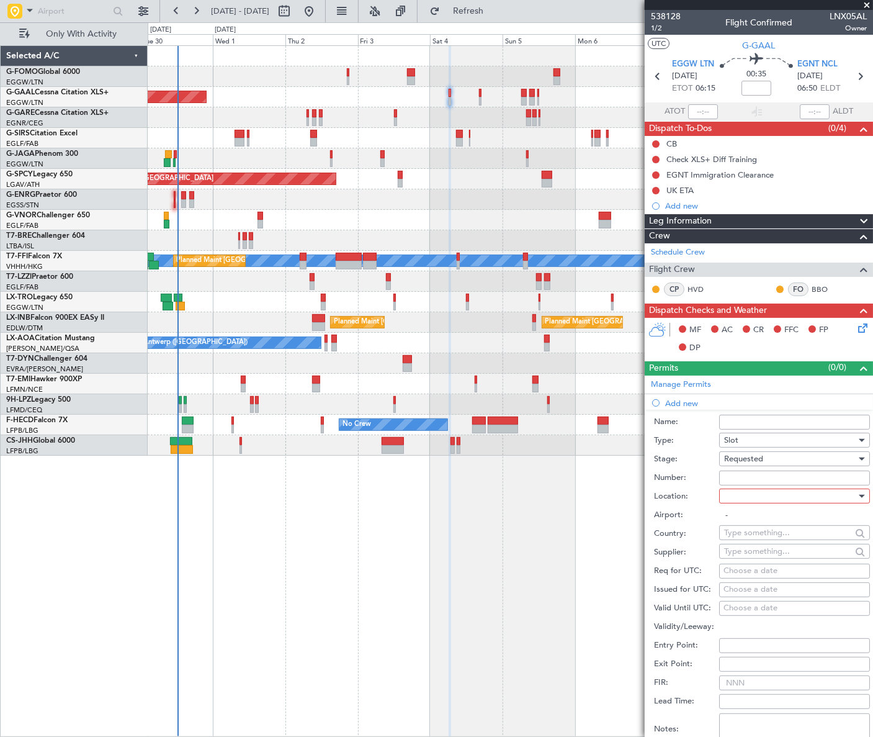
click at [838, 493] on div at bounding box center [790, 496] width 132 height 19
click at [772, 524] on span "Departure" at bounding box center [791, 520] width 132 height 19
type input "EGGW / LTN"
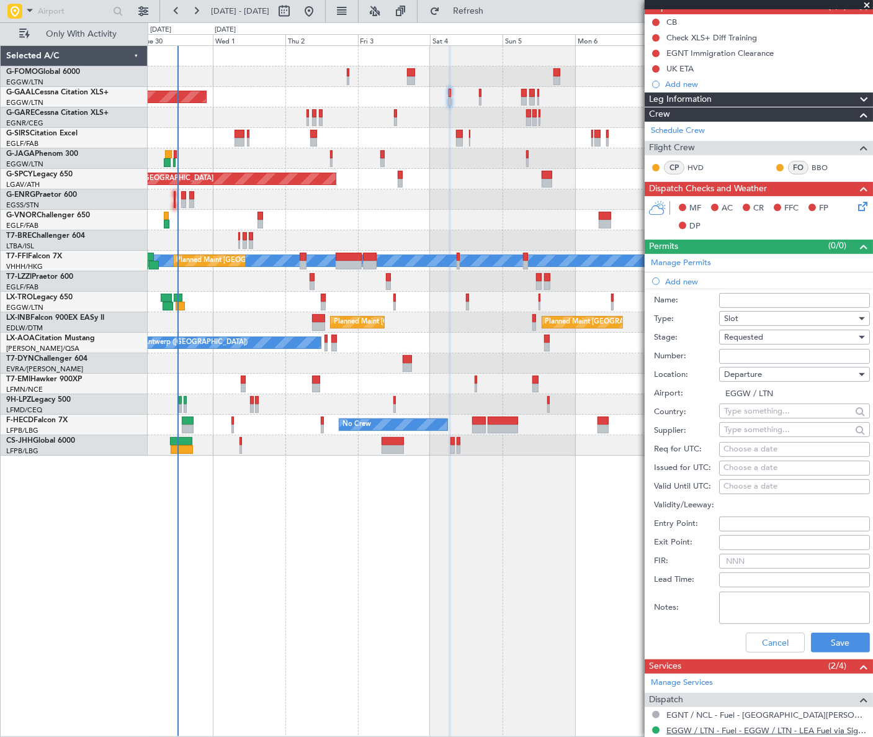
scroll to position [282, 0]
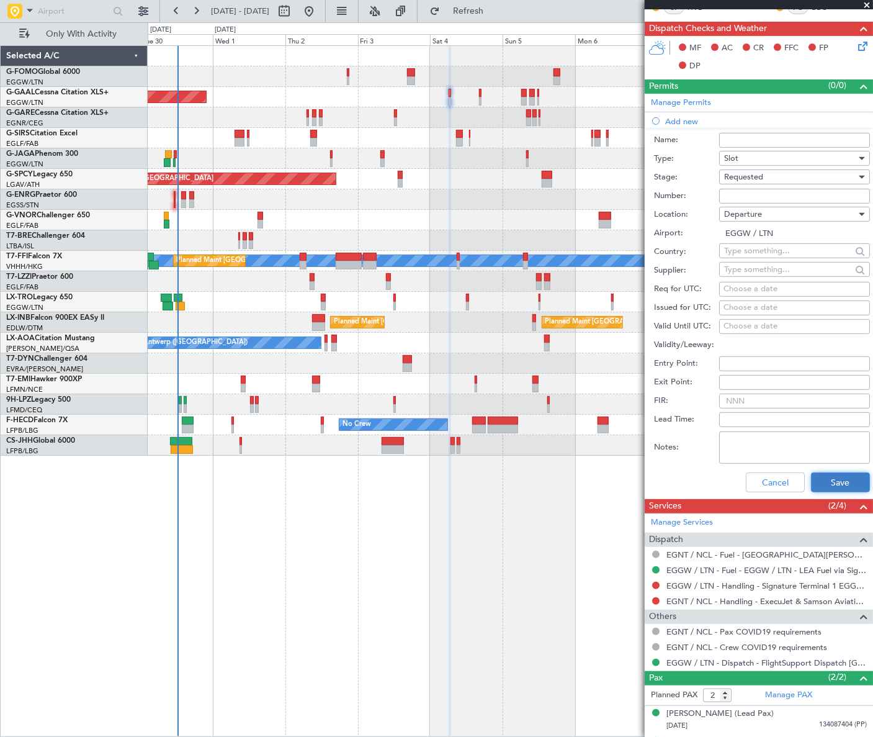
click at [831, 472] on button "Save" at bounding box center [840, 482] width 59 height 20
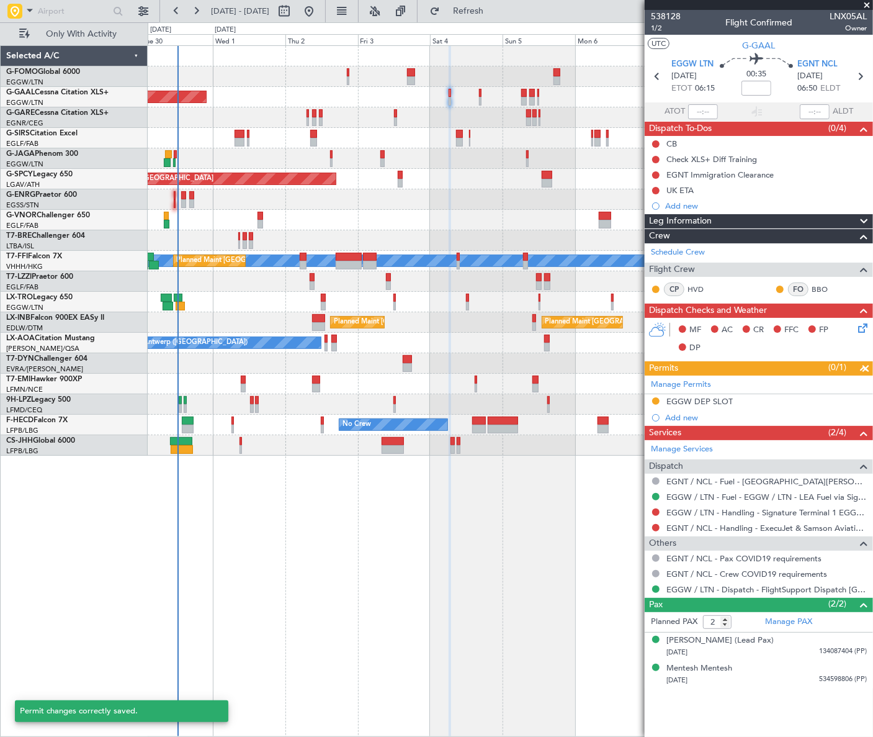
scroll to position [0, 0]
click at [819, 60] on span "EGNT NCL" at bounding box center [817, 64] width 40 height 12
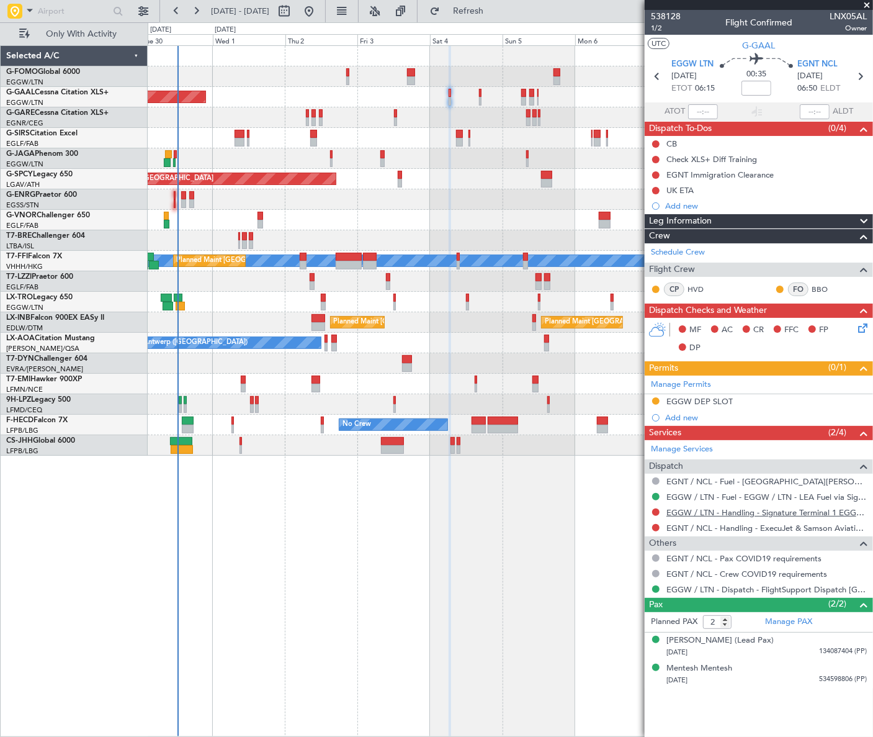
click at [775, 511] on link "EGGW / LTN - Handling - Signature Terminal 1 EGGW / LTN" at bounding box center [766, 512] width 200 height 11
click at [765, 526] on link "EGNT / NCL - Handling - ExecuJet & Samson Aviation Services EGNT / NCL" at bounding box center [766, 528] width 200 height 11
click at [657, 509] on button at bounding box center [655, 511] width 7 height 7
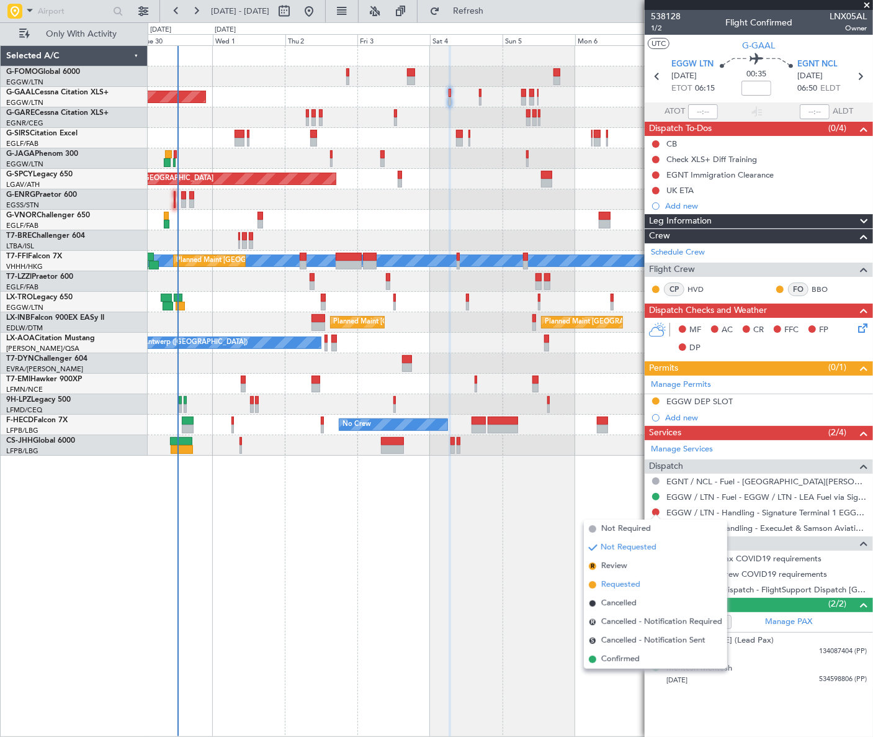
click at [614, 587] on span "Requested" at bounding box center [620, 584] width 39 height 12
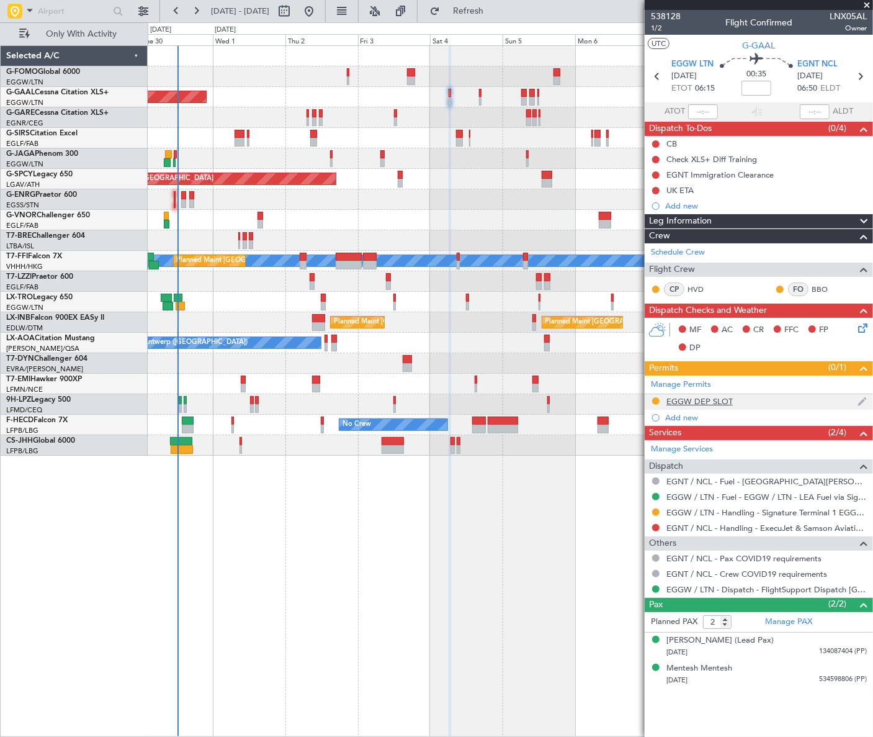
click at [724, 401] on div "EGGW DEP SLOT" at bounding box center [699, 401] width 66 height 11
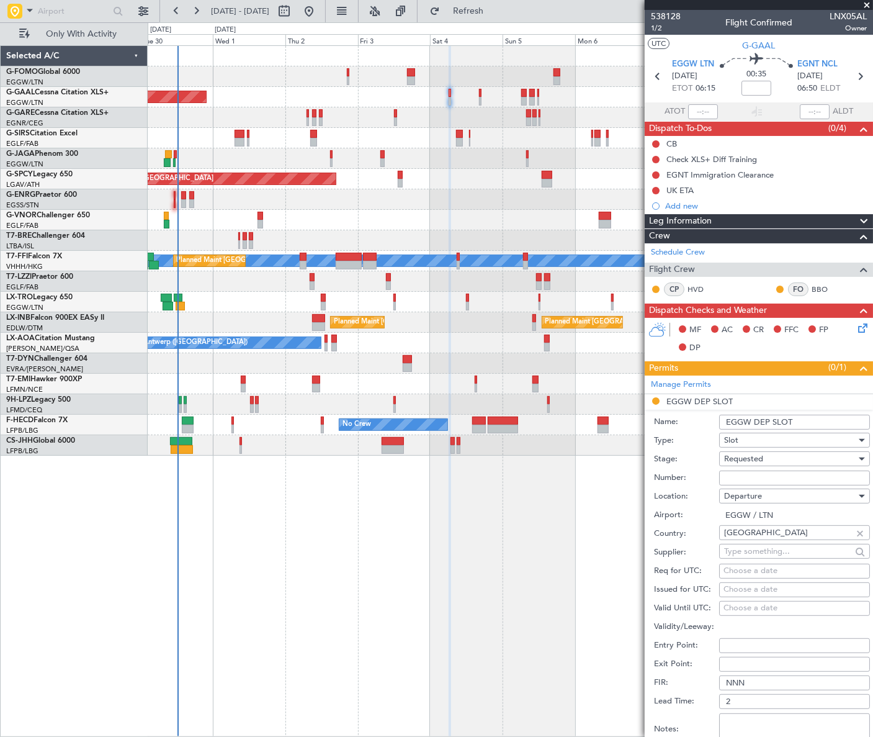
click at [802, 421] on input "EGGW DEP SLOT" at bounding box center [794, 422] width 151 height 15
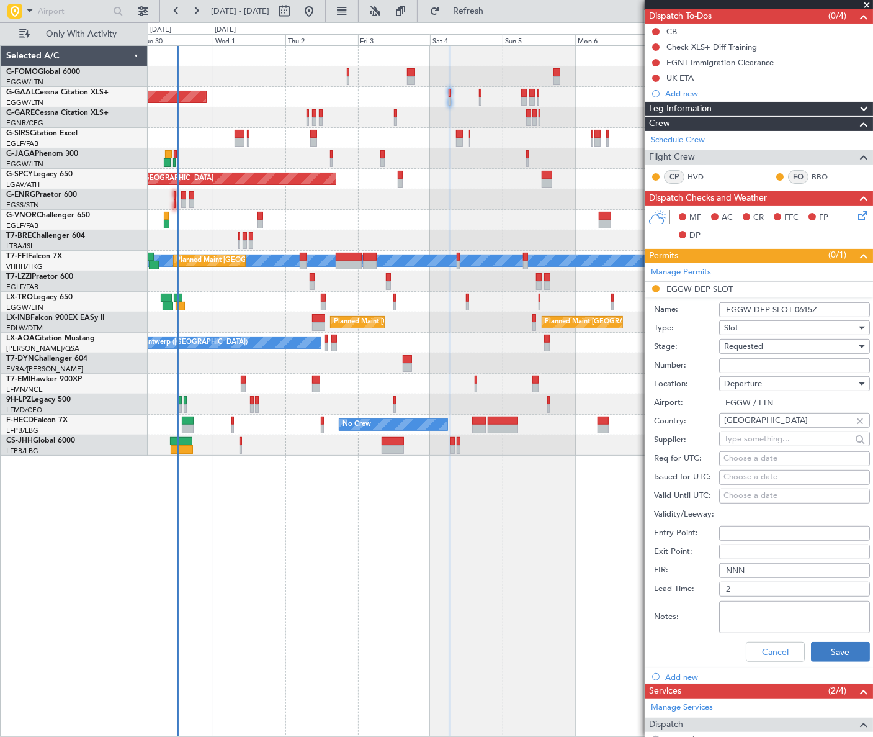
type input "EGGW DEP SLOT 0615Z"
click at [830, 644] on button "Save" at bounding box center [840, 652] width 59 height 20
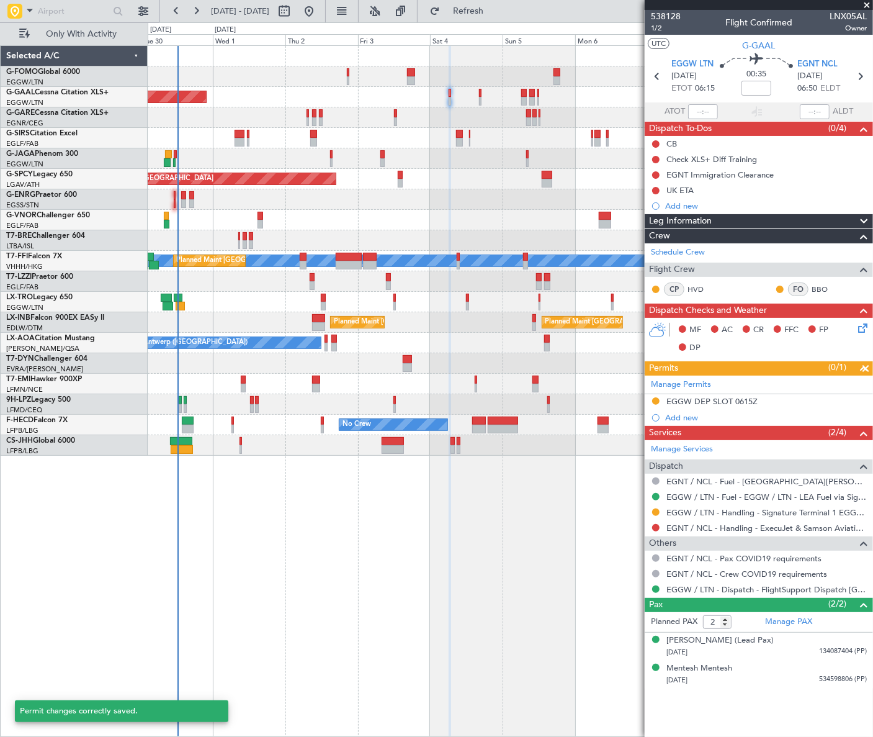
scroll to position [0, 0]
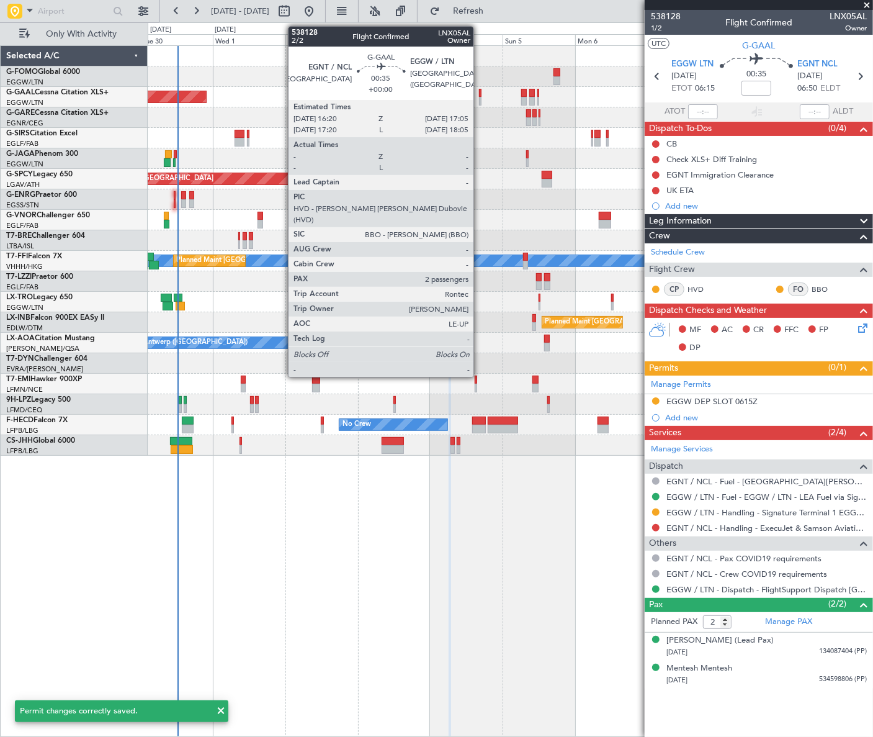
click at [479, 97] on div at bounding box center [480, 101] width 2 height 9
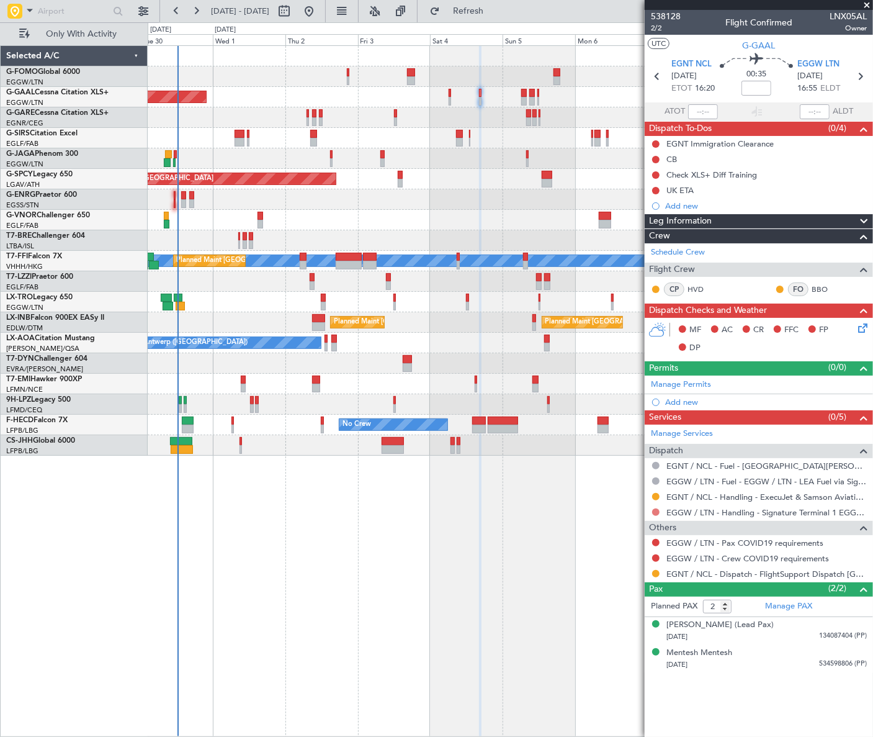
click at [655, 512] on button at bounding box center [655, 511] width 7 height 7
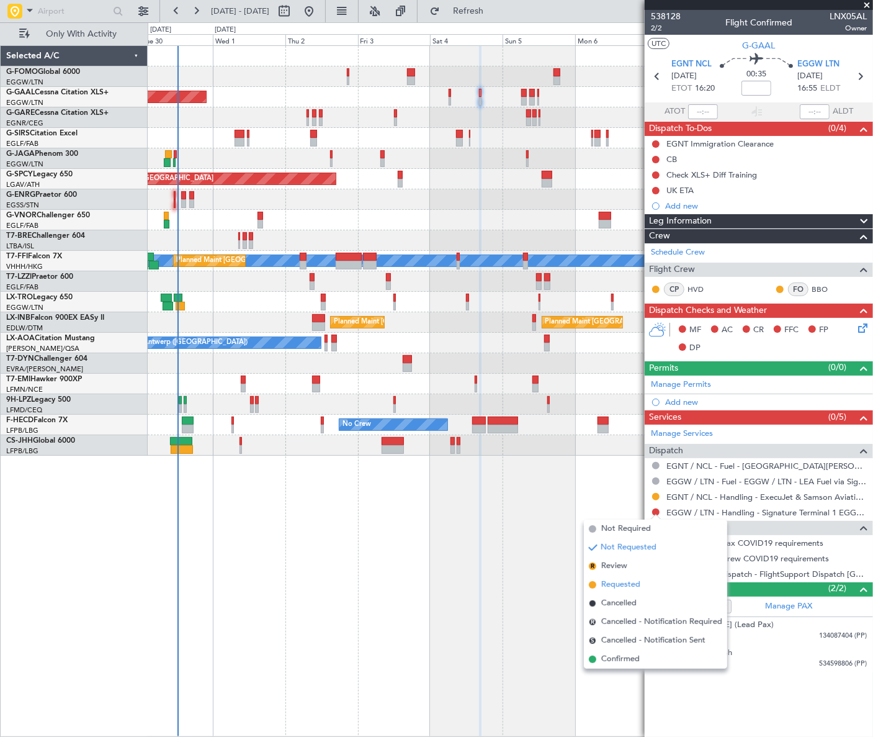
click at [617, 583] on span "Requested" at bounding box center [620, 584] width 39 height 12
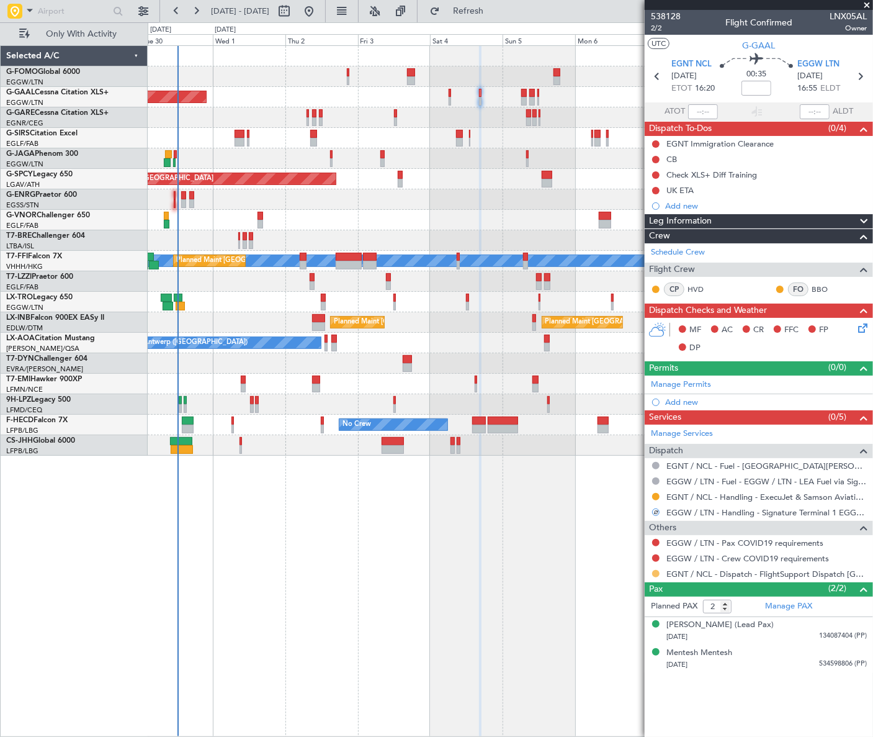
click at [655, 573] on button at bounding box center [655, 573] width 7 height 7
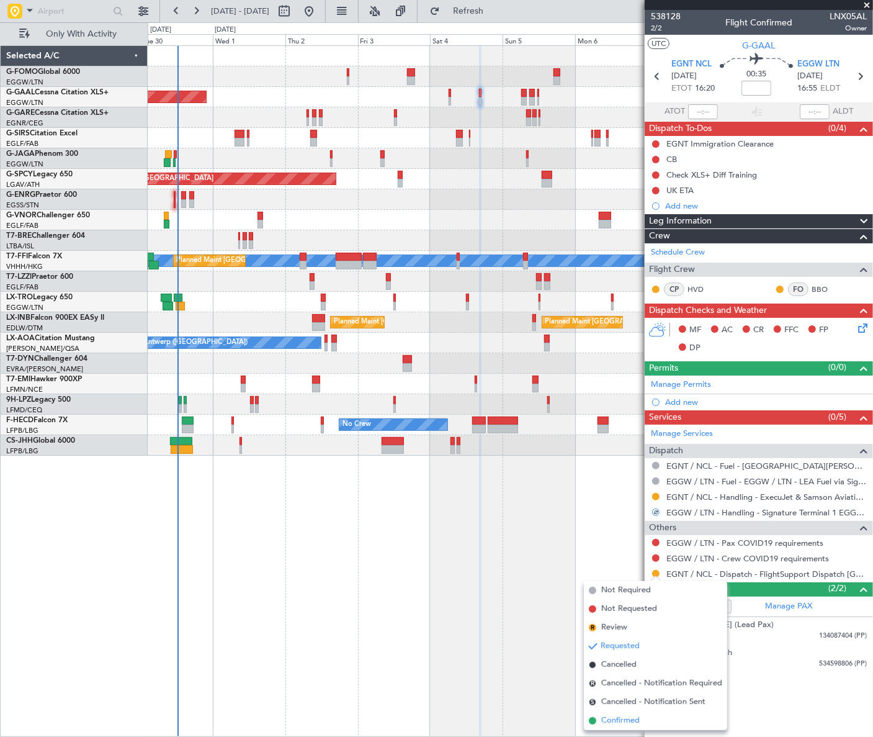
click at [614, 718] on span "Confirmed" at bounding box center [620, 720] width 38 height 12
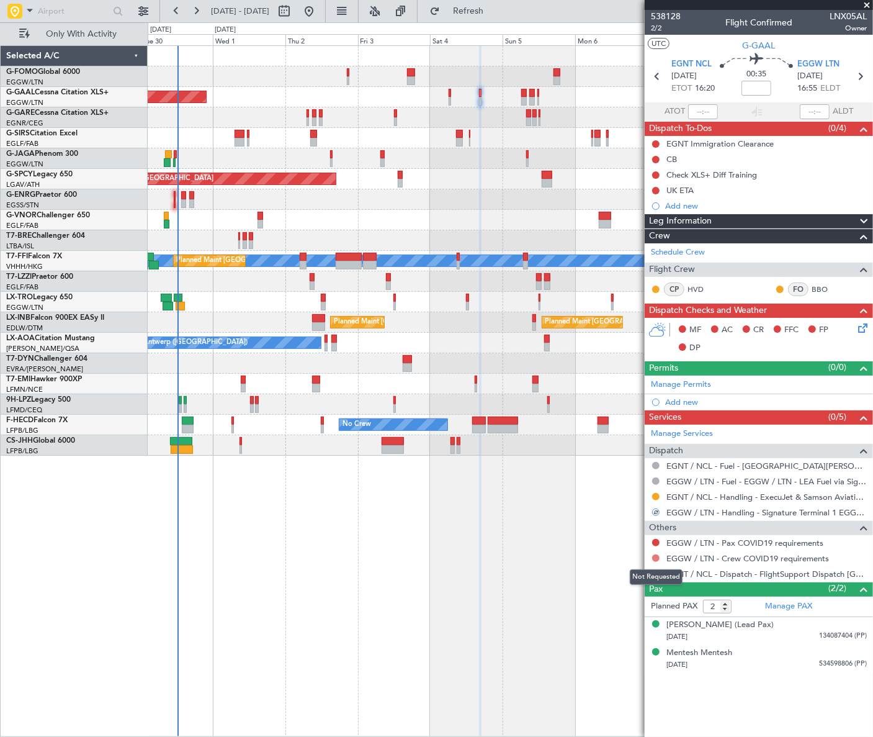
click at [653, 557] on button at bounding box center [655, 557] width 7 height 7
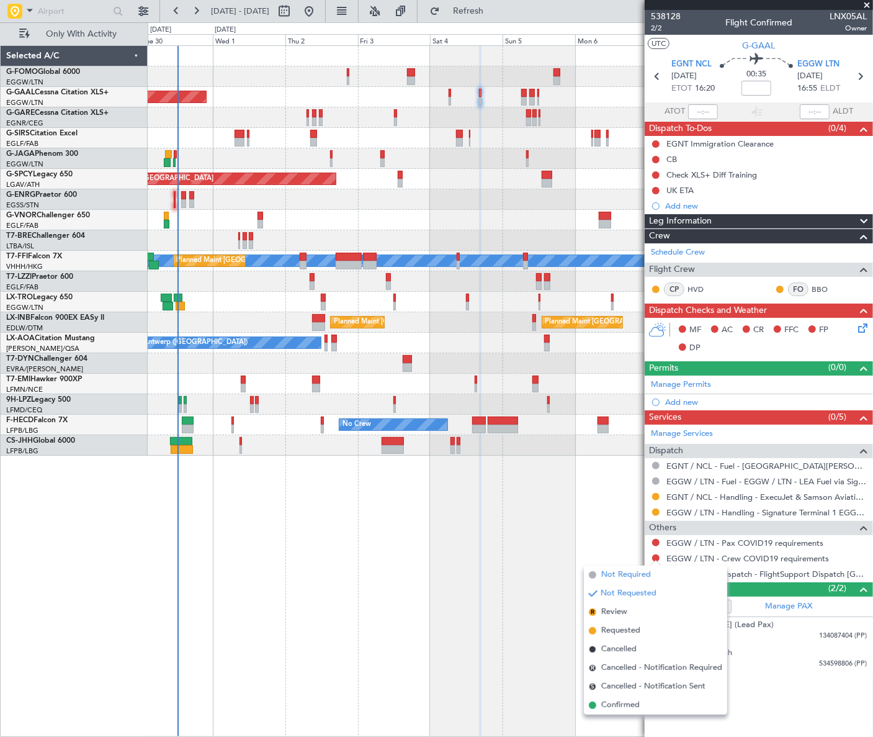
click at [624, 573] on span "Not Required" at bounding box center [626, 574] width 50 height 12
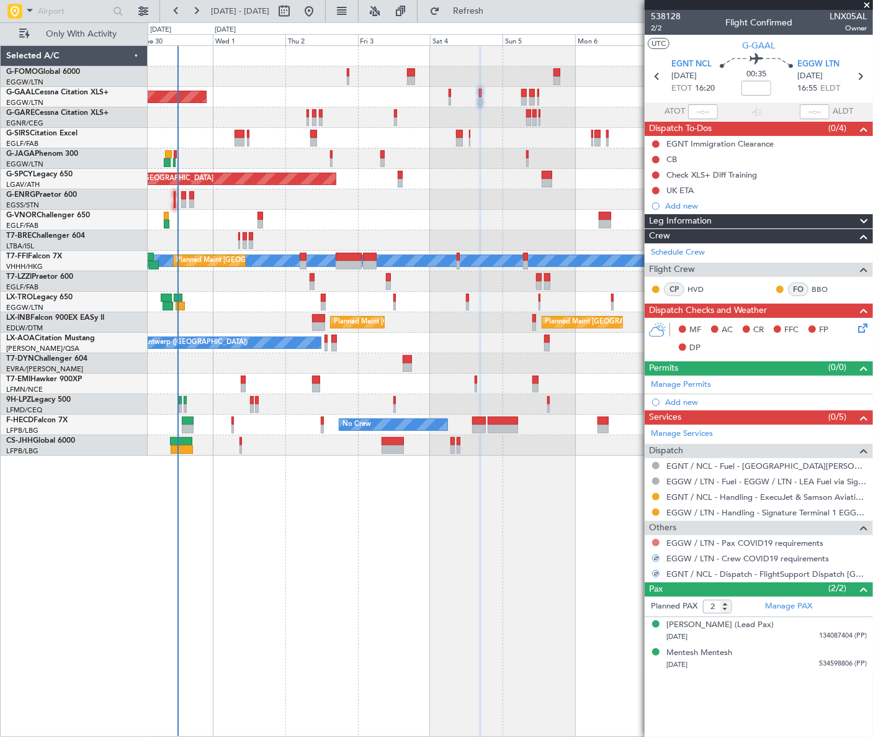
click at [655, 541] on button at bounding box center [655, 542] width 7 height 7
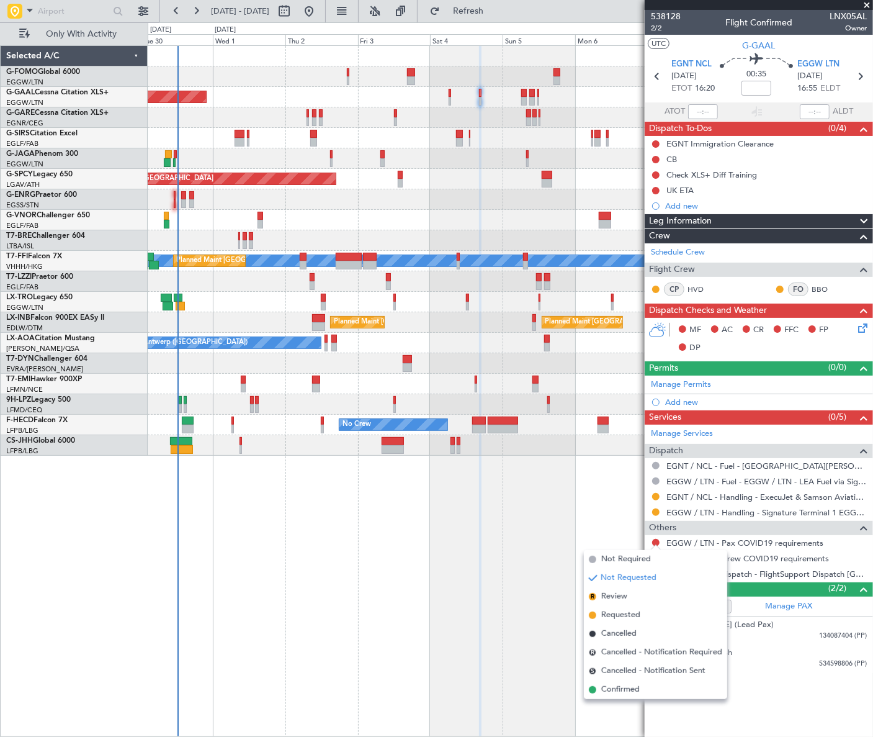
click at [619, 558] on span "Not Required" at bounding box center [626, 559] width 50 height 12
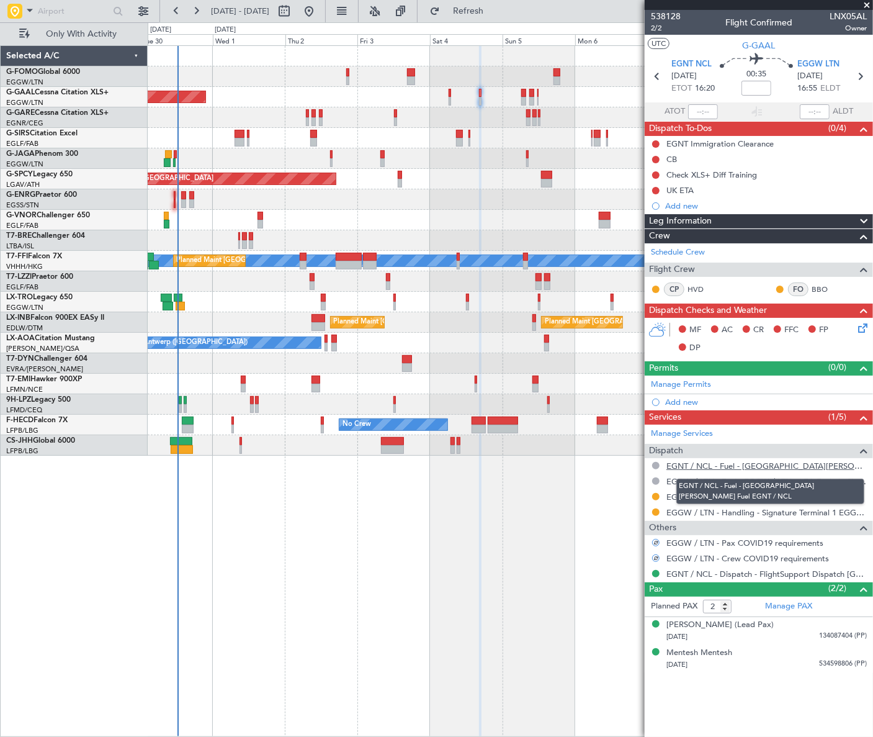
click at [748, 465] on link "EGNT / NCL - Fuel - Weston - Samson Fuel EGNT / NCL" at bounding box center [766, 465] width 200 height 11
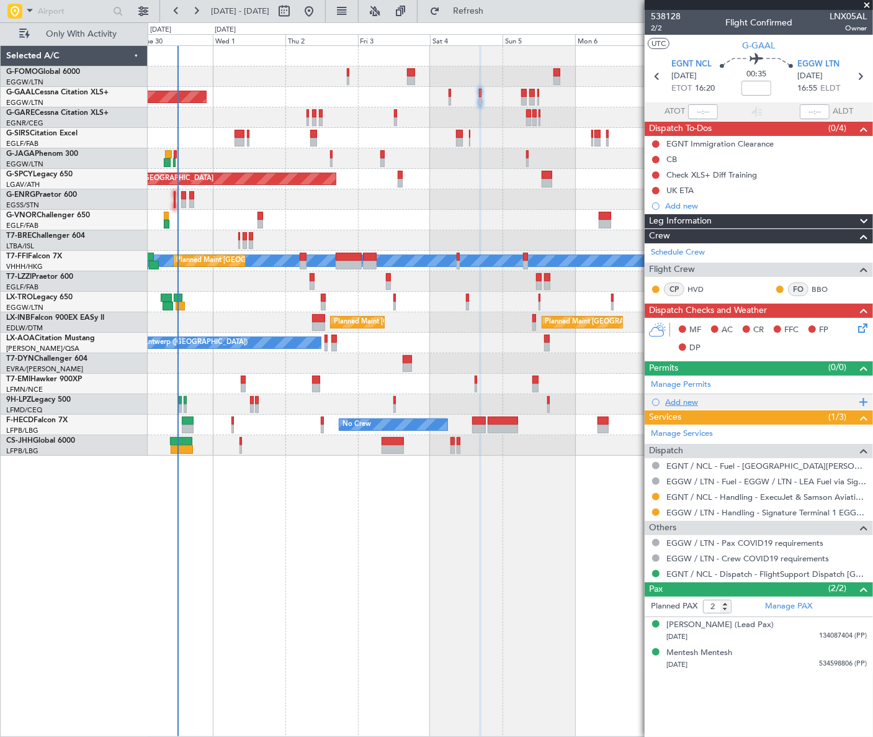
click at [695, 397] on div "Add new" at bounding box center [760, 402] width 191 height 11
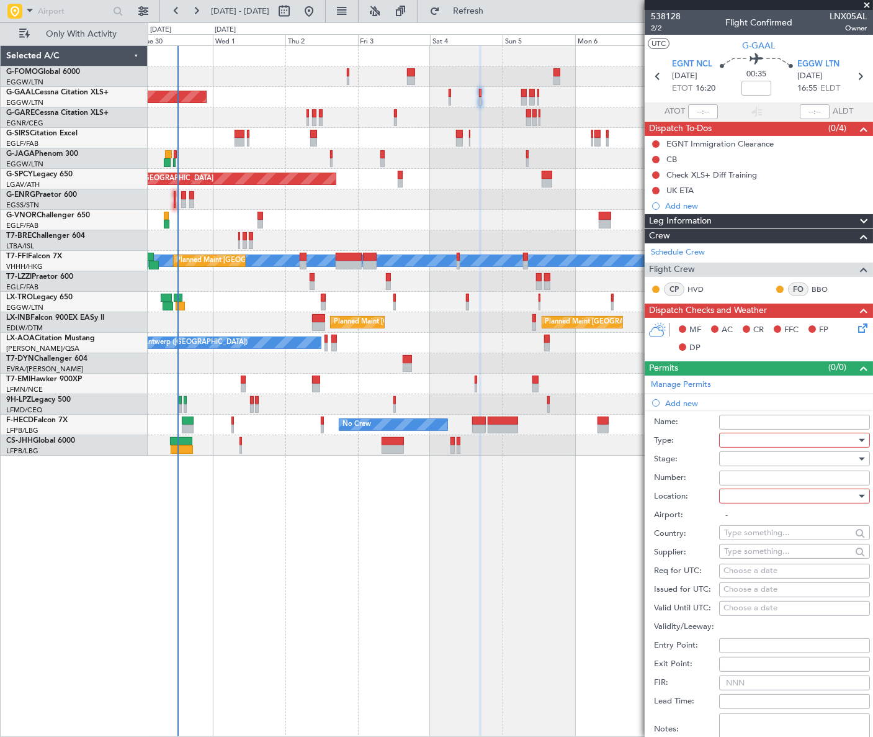
click at [768, 437] on div at bounding box center [790, 440] width 132 height 19
click at [763, 559] on span "Slot" at bounding box center [791, 557] width 132 height 19
click at [846, 457] on div at bounding box center [790, 458] width 132 height 19
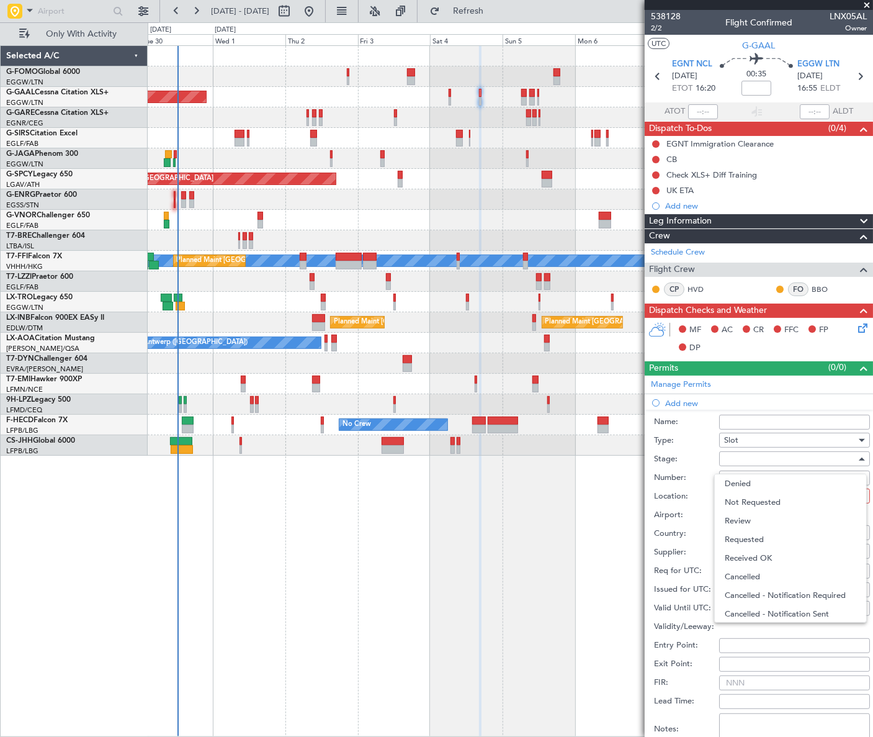
drag, startPoint x: 769, startPoint y: 537, endPoint x: 816, endPoint y: 495, distance: 62.4
click at [769, 535] on span "Requested" at bounding box center [791, 539] width 132 height 19
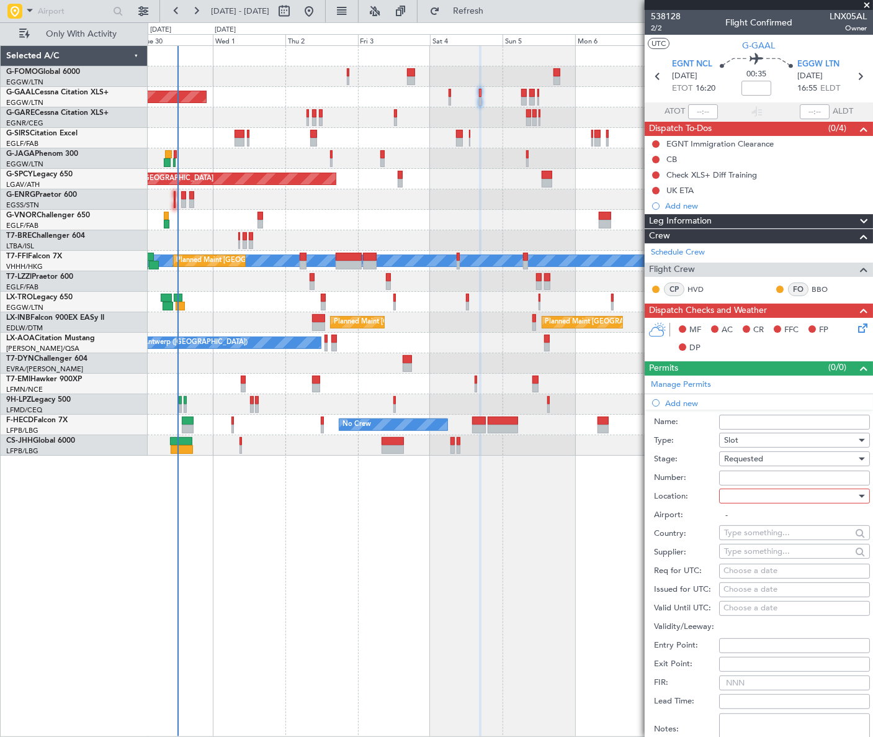
click at [833, 496] on div at bounding box center [790, 496] width 132 height 19
drag, startPoint x: 765, startPoint y: 560, endPoint x: 794, endPoint y: 558, distance: 29.8
click at [765, 560] on span "Arrival" at bounding box center [791, 558] width 132 height 19
type input "EGGW / LTN"
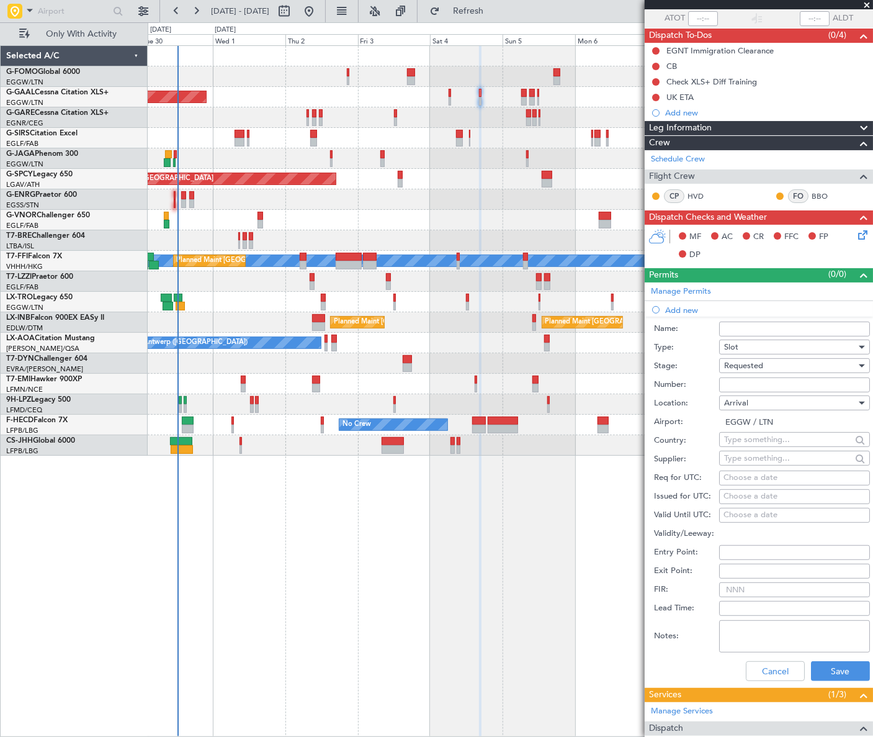
scroll to position [225, 0]
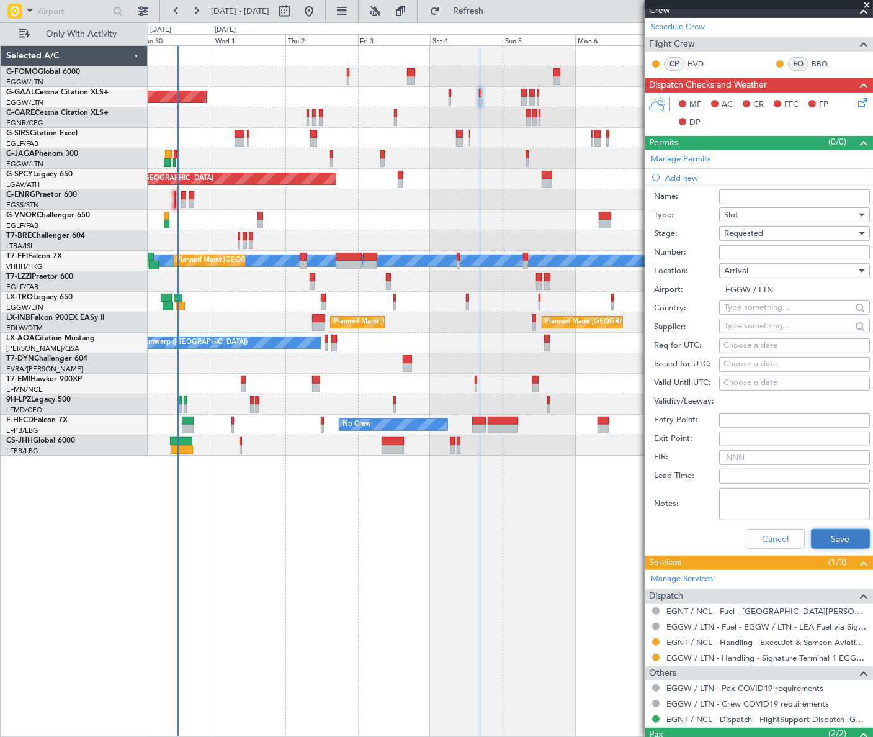
click at [850, 542] on button "Save" at bounding box center [840, 539] width 59 height 20
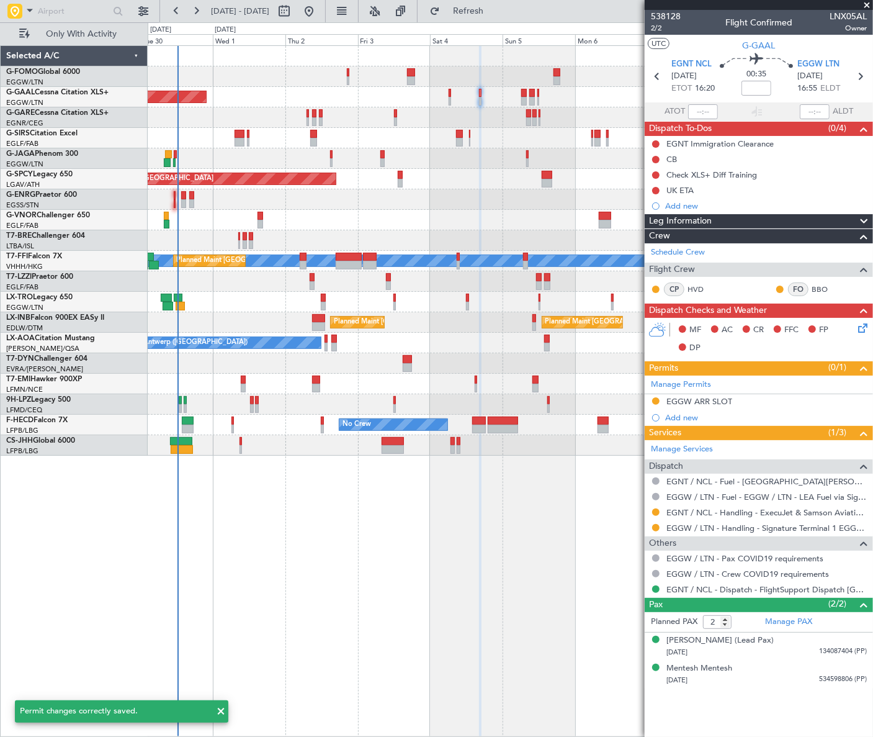
scroll to position [0, 0]
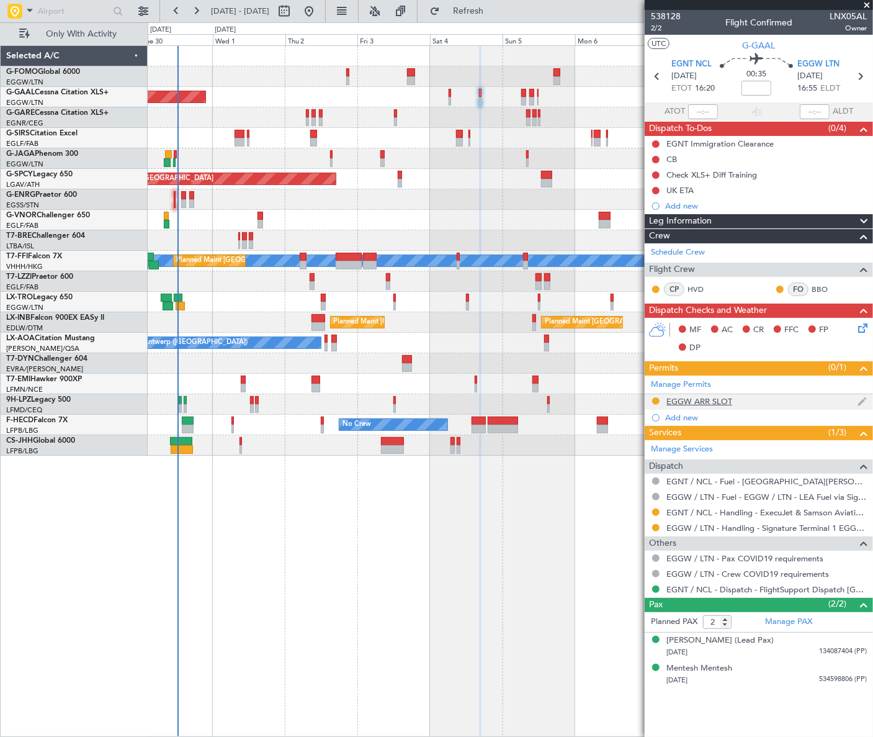
click at [724, 397] on div "EGGW ARR SLOT" at bounding box center [699, 401] width 66 height 11
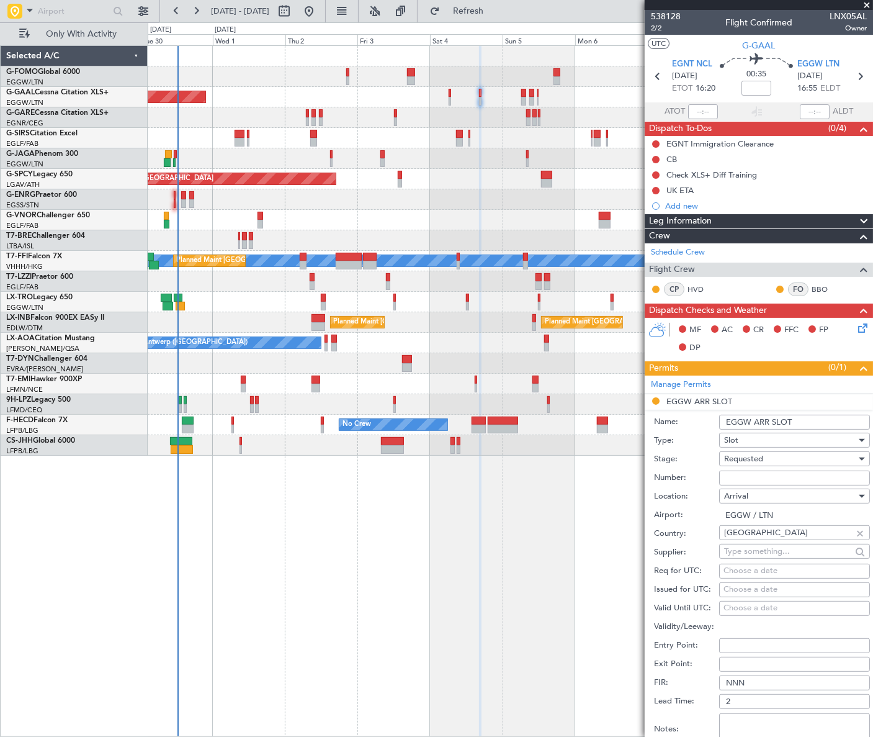
click at [805, 417] on input "EGGW ARR SLOT" at bounding box center [794, 422] width 151 height 15
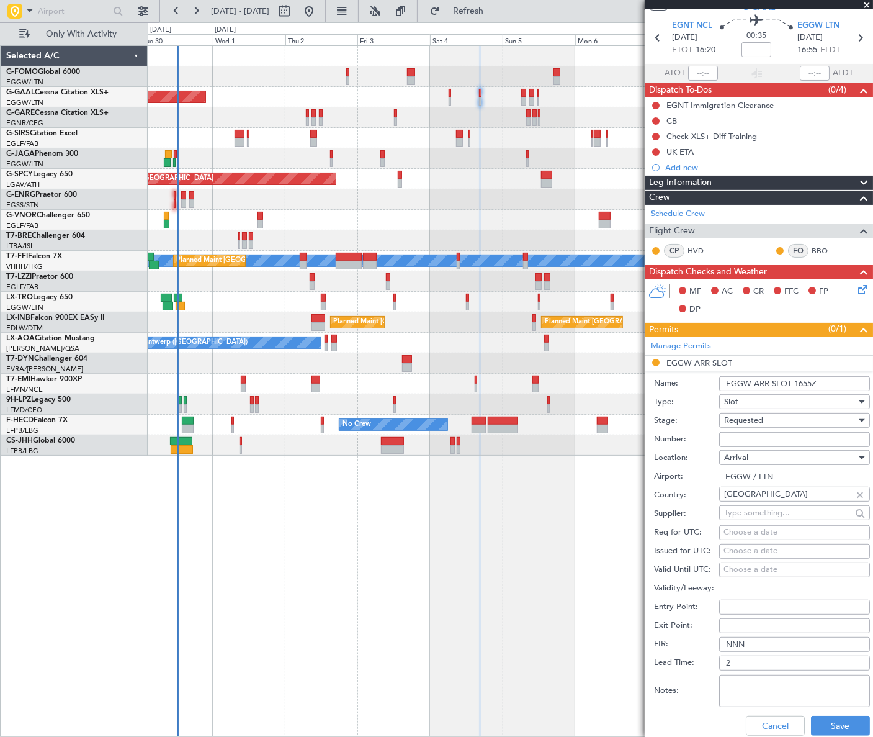
scroll to position [56, 0]
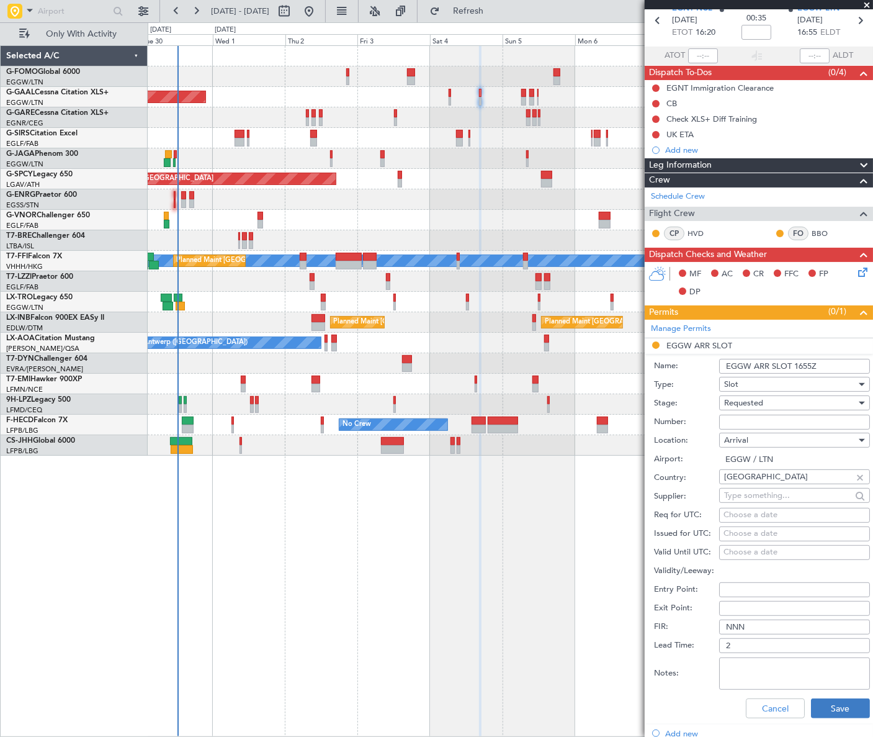
type input "EGGW ARR SLOT 1655Z"
click at [853, 708] on button "Save" at bounding box center [840, 708] width 59 height 20
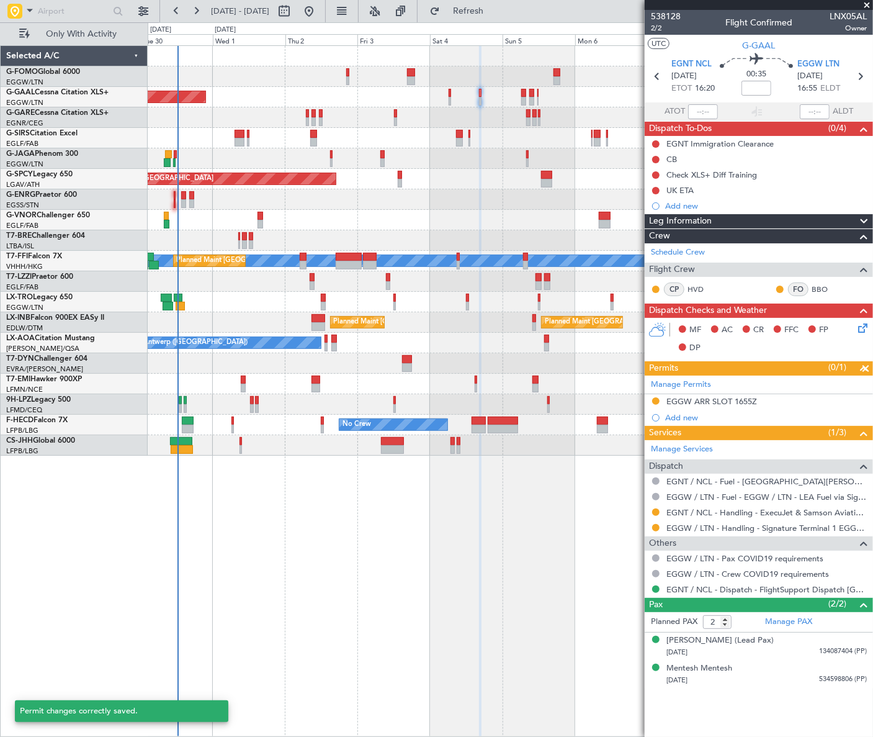
scroll to position [0, 0]
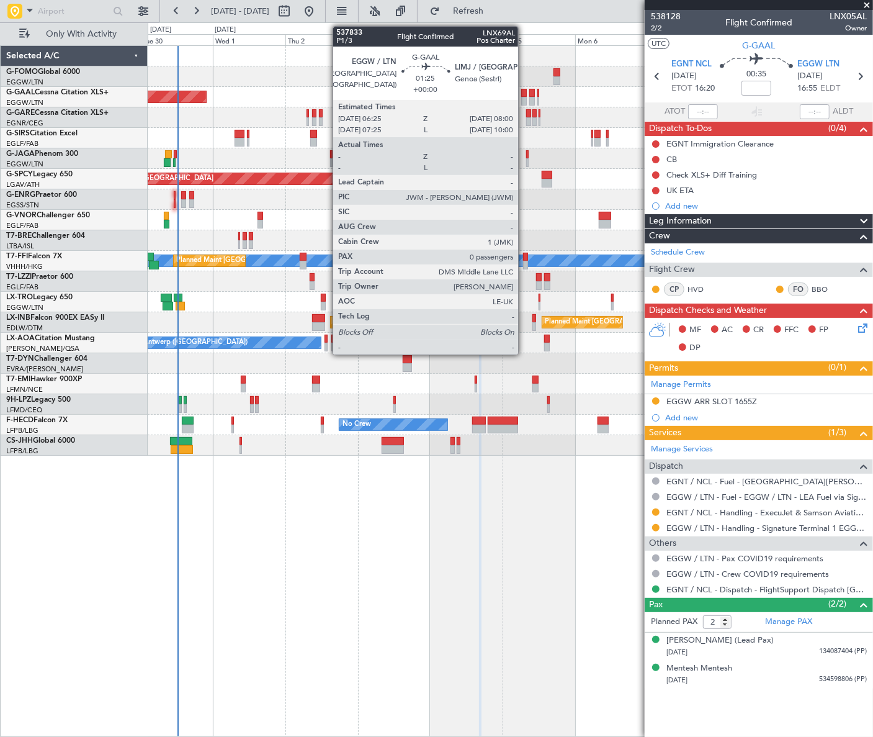
click at [524, 97] on div at bounding box center [523, 101] width 5 height 9
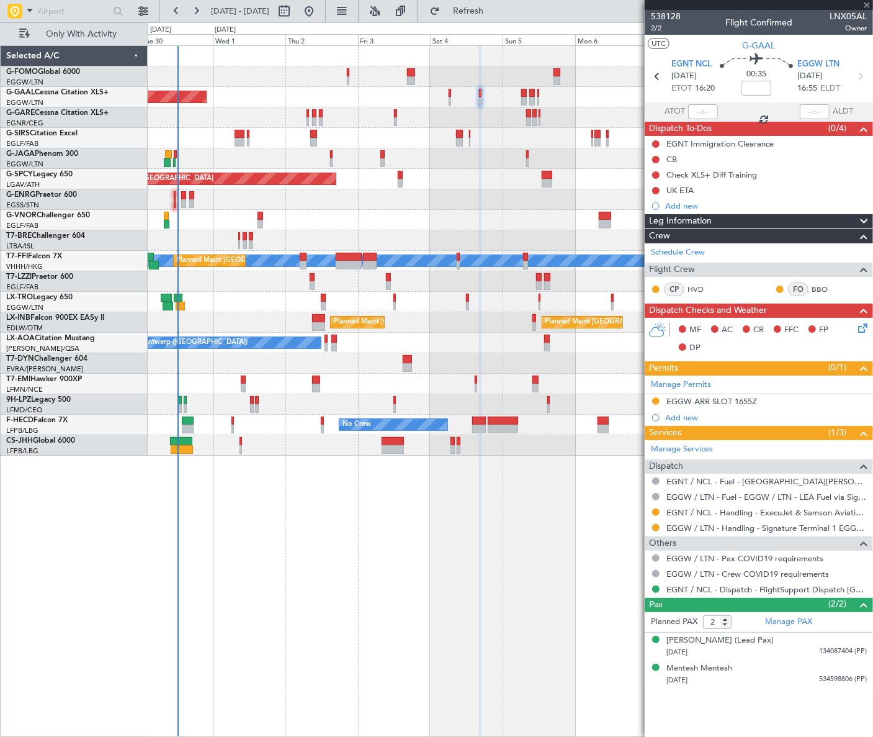
type input "0"
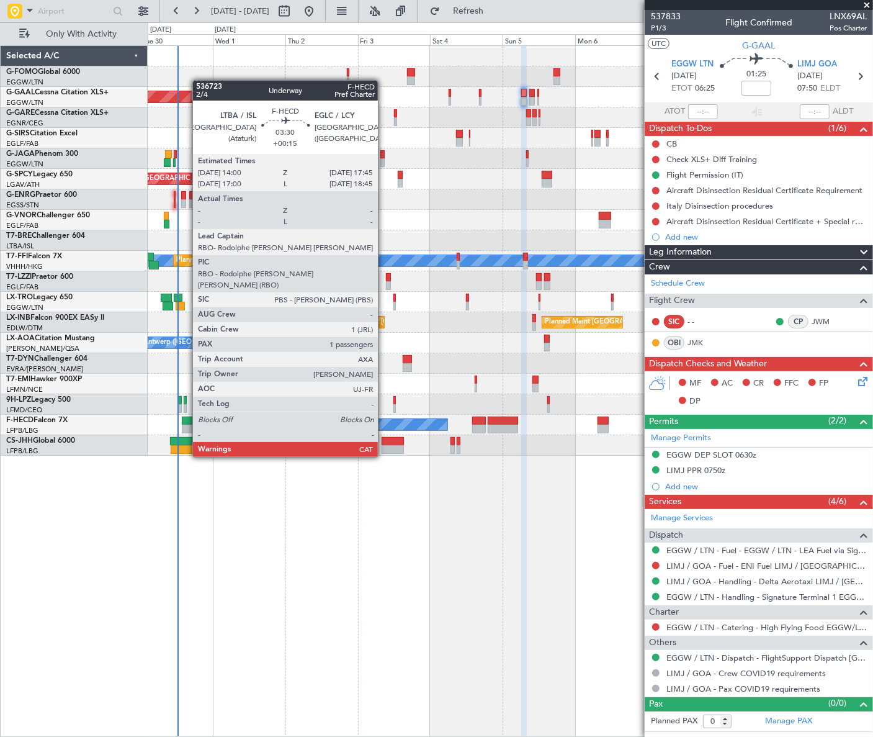
click at [186, 422] on div at bounding box center [188, 420] width 12 height 9
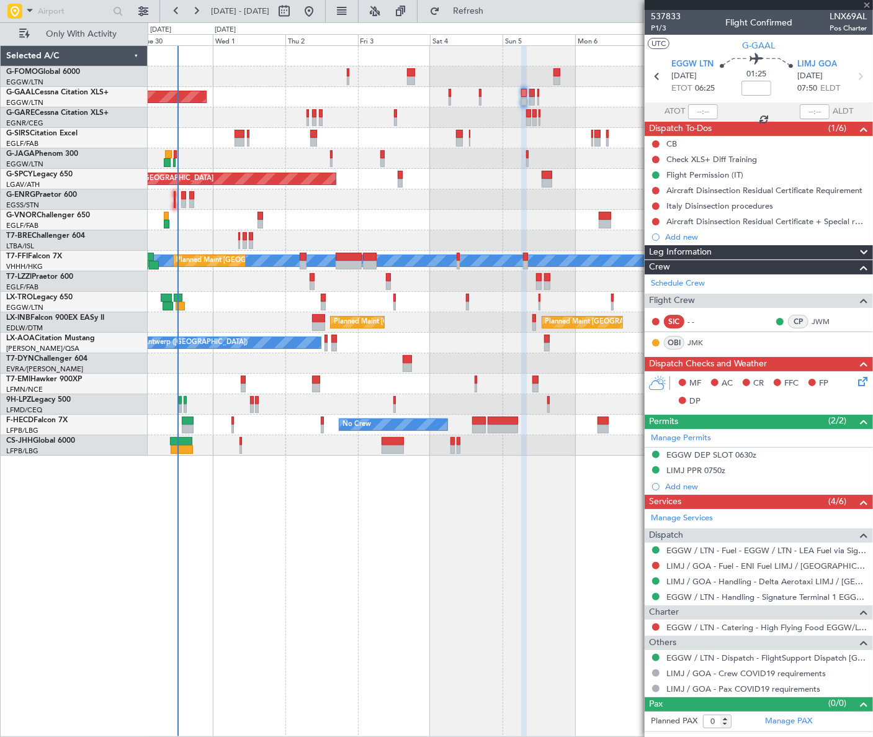
type input "+00:15"
type input "1"
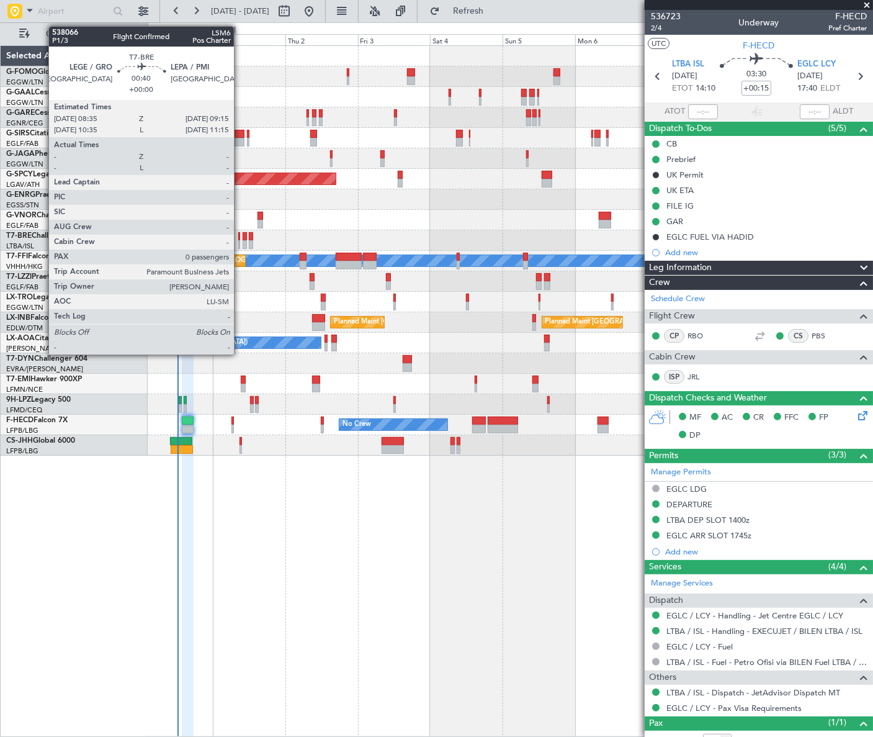
click at [240, 241] on div at bounding box center [239, 244] width 2 height 9
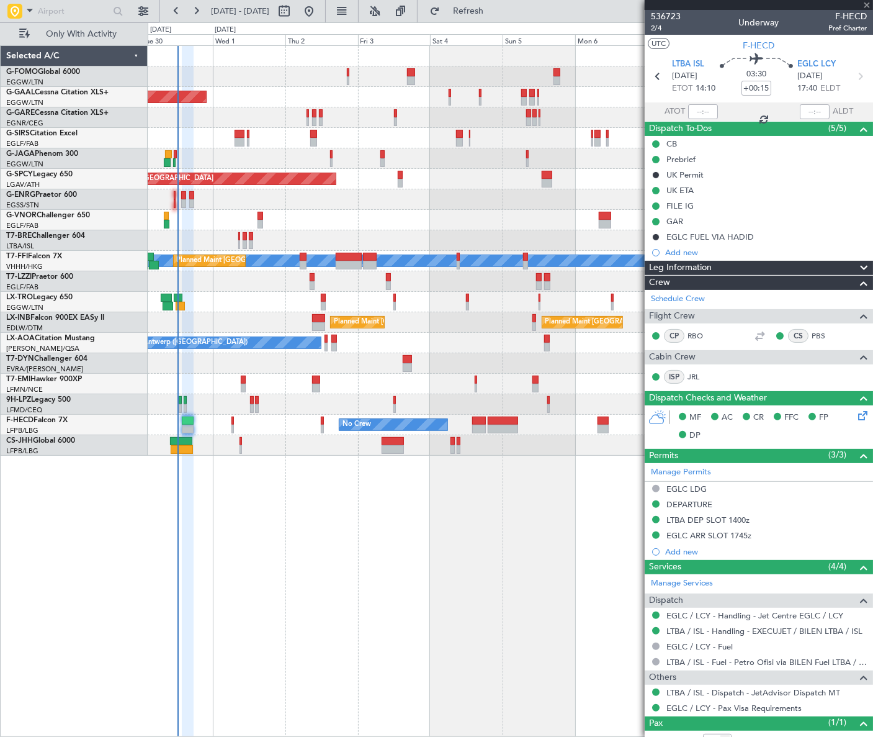
type input "0"
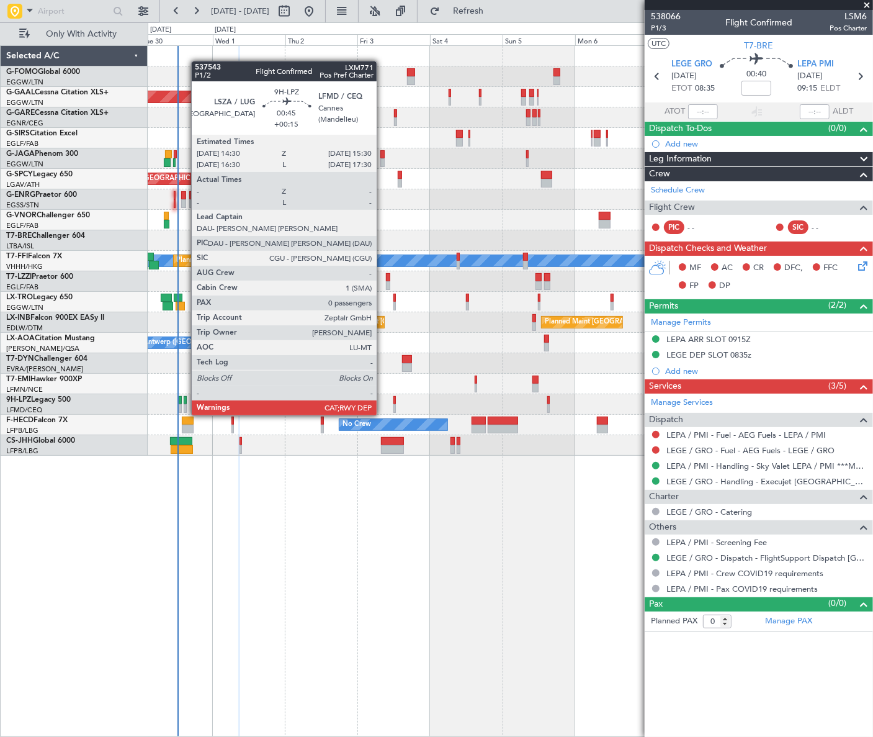
click at [185, 403] on div at bounding box center [185, 400] width 3 height 9
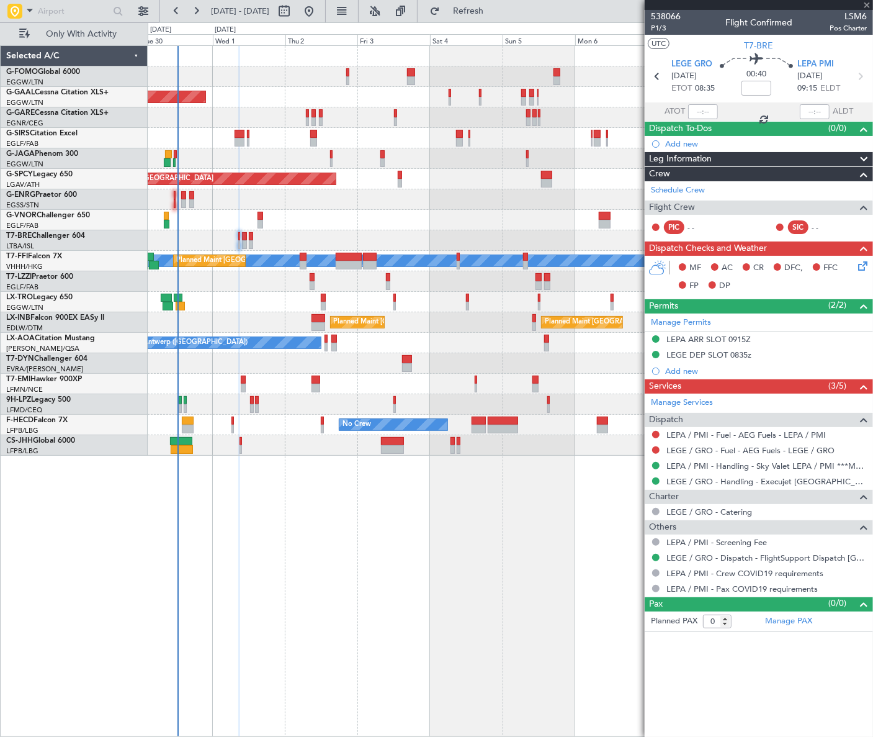
type input "+00:15"
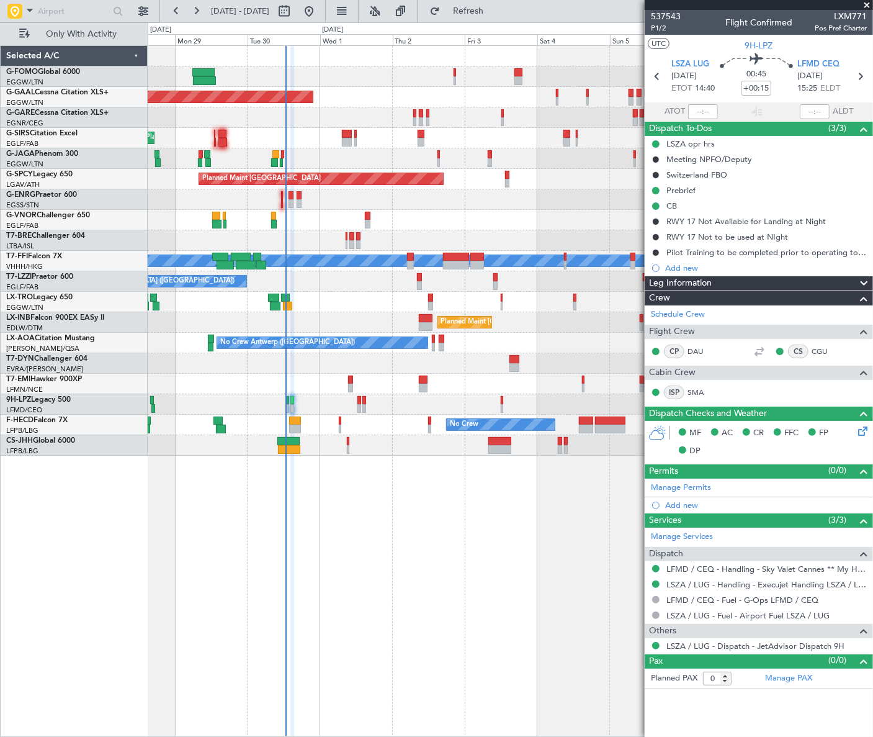
click at [356, 472] on div "Planned Maint Dusseldorf Owner Planned Maint London (Luton) Planned Maint Breme…" at bounding box center [510, 390] width 725 height 691
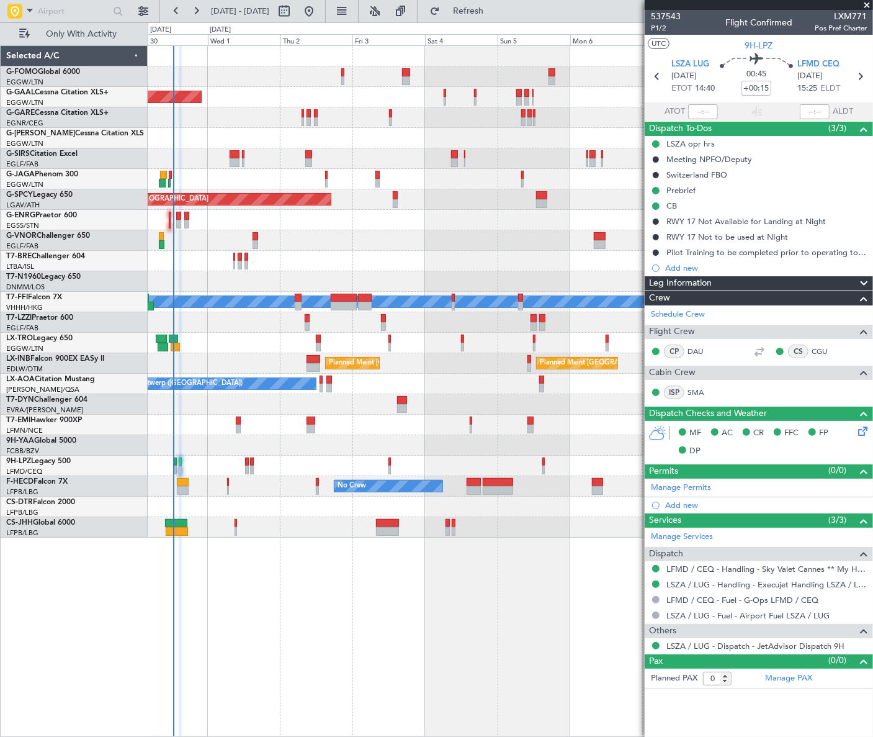
click at [261, 544] on div "Planned Maint Dusseldorf Owner Owner A/C Unavailable Planned Maint London (Luto…" at bounding box center [510, 390] width 725 height 691
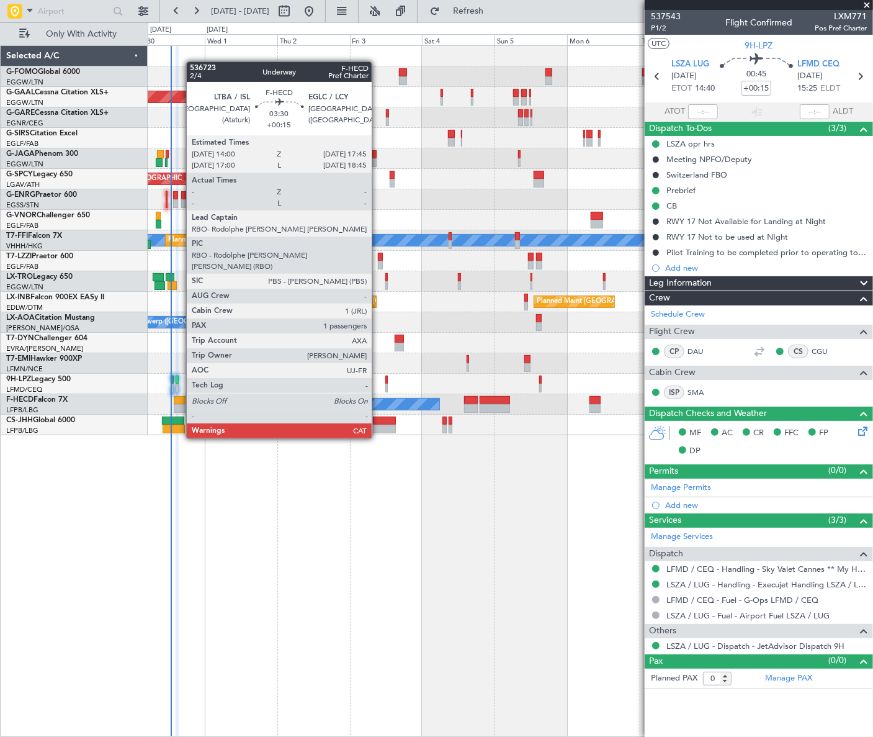
click at [180, 404] on div at bounding box center [180, 408] width 12 height 9
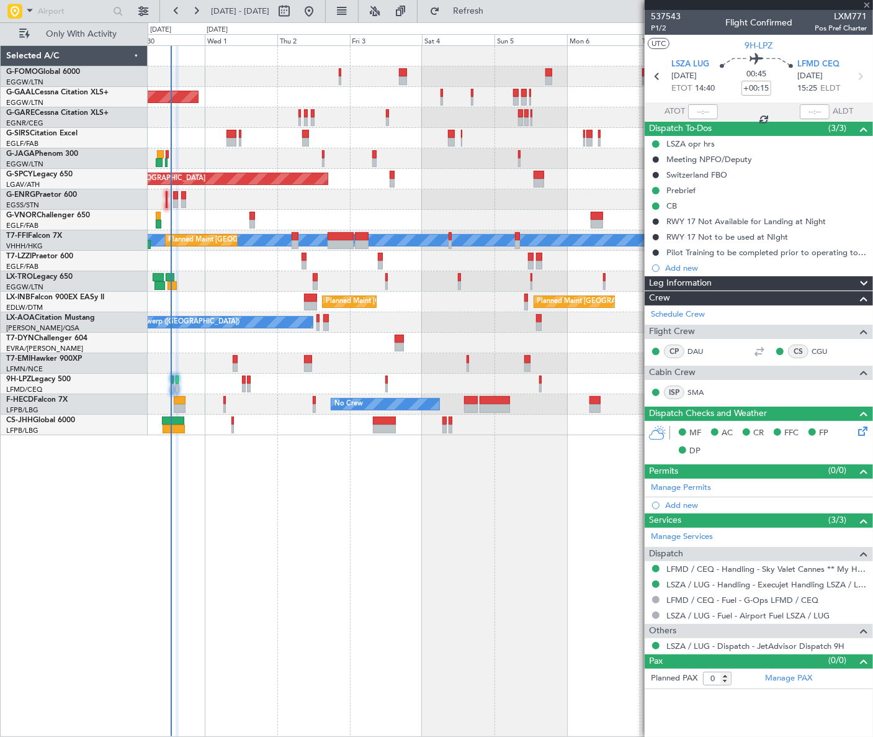
type input "1"
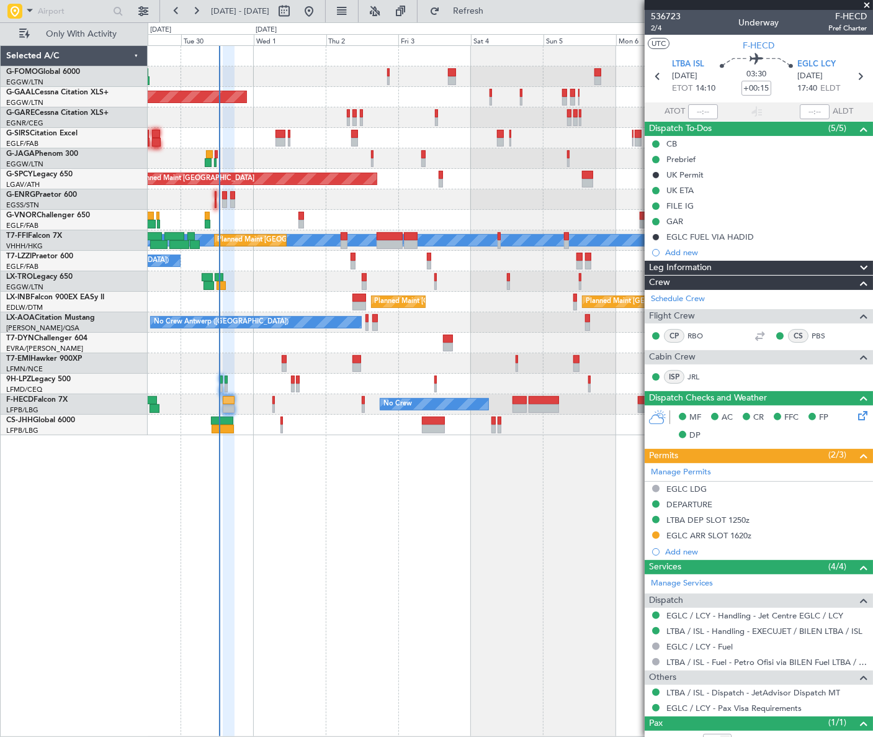
click at [277, 496] on div "Owner Planned Maint Dusseldorf Owner Planned Maint London (Luton) Planned Maint…" at bounding box center [510, 390] width 725 height 691
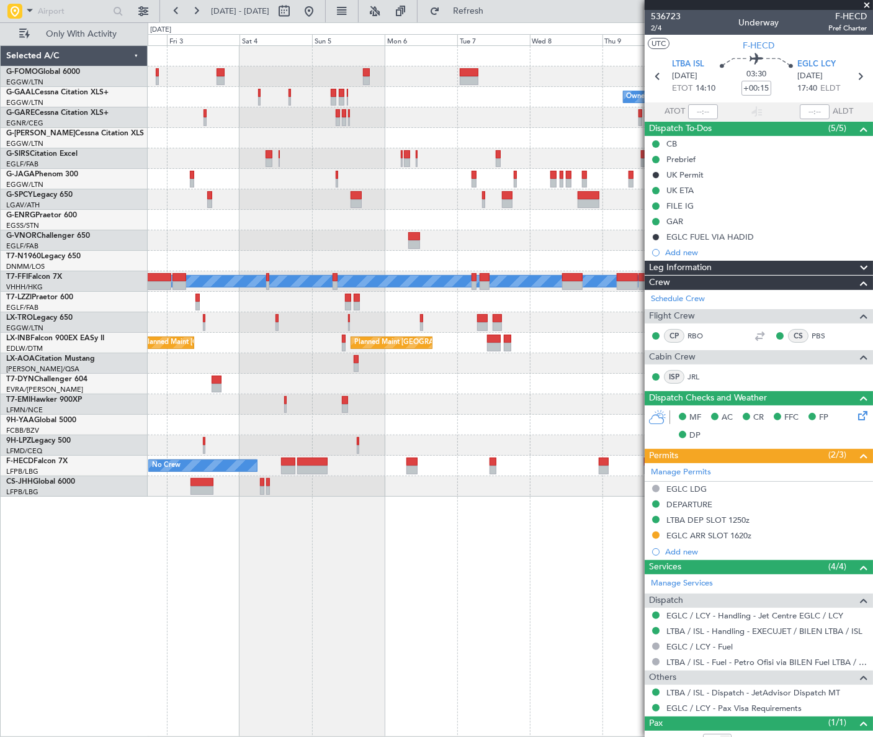
click at [30, 584] on div "Owner Owner Owner Planned Maint Dusseldorf Planned Maint Bremen MEL MEL Planned…" at bounding box center [436, 379] width 873 height 714
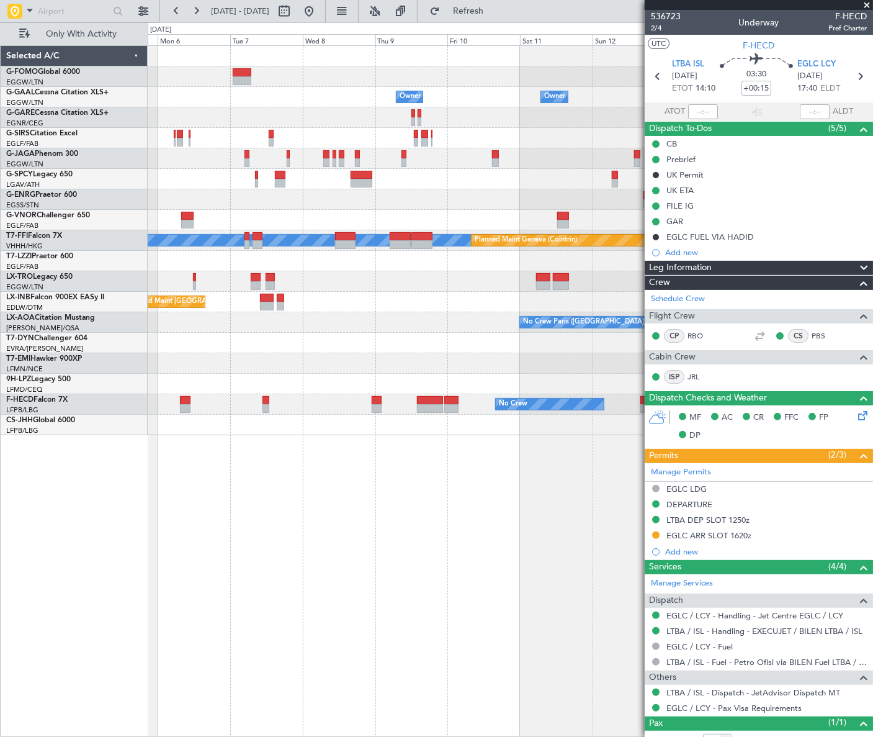
click at [249, 503] on div "Owner Owner Owner Owner No Crew Owner MEL MEL Planned Maint Geneva (Cointrin) P…" at bounding box center [510, 390] width 725 height 691
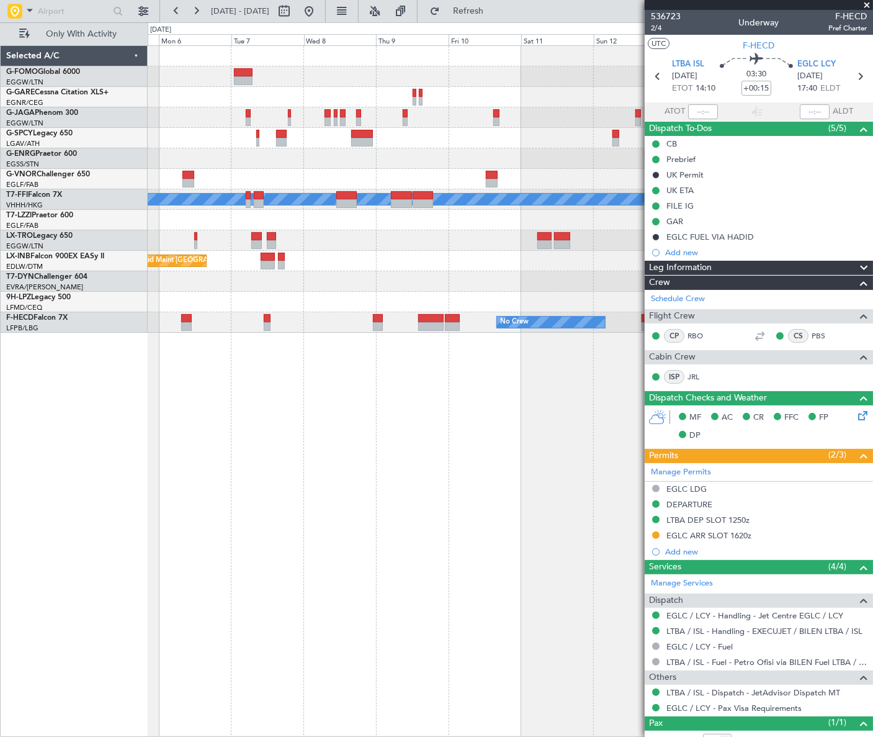
click at [483, 483] on div "Planned Maint Geneva (Cointrin) MEL MEL Planned Maint Riga (Riga Intl) Planned …" at bounding box center [510, 390] width 725 height 691
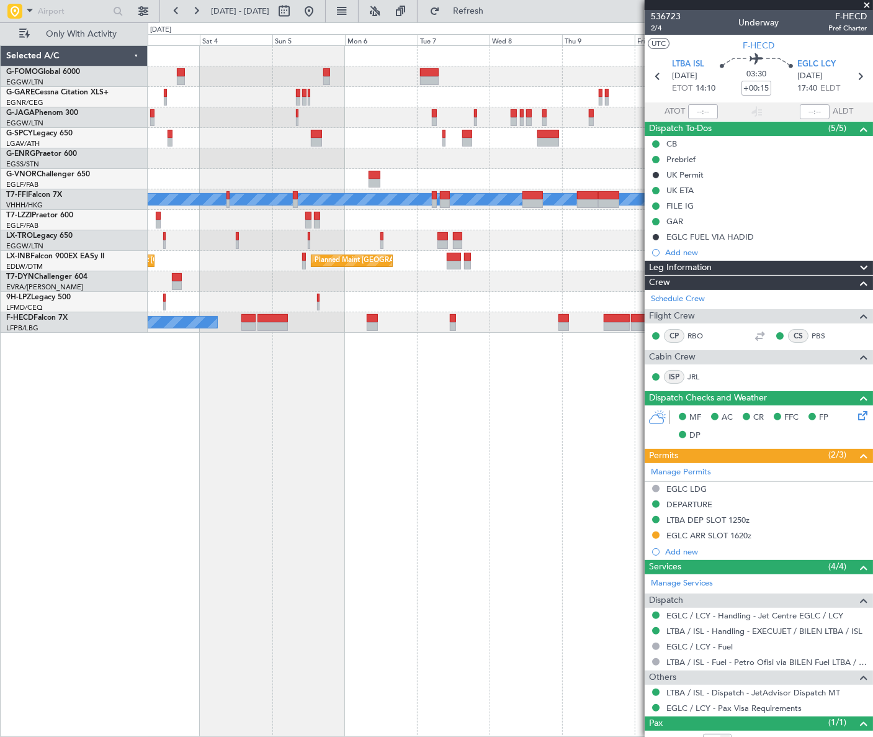
click at [549, 474] on div "Planned Maint Bremen Planned Maint Geneva (Cointrin) MEL MEL Planned Maint Beij…" at bounding box center [510, 390] width 725 height 691
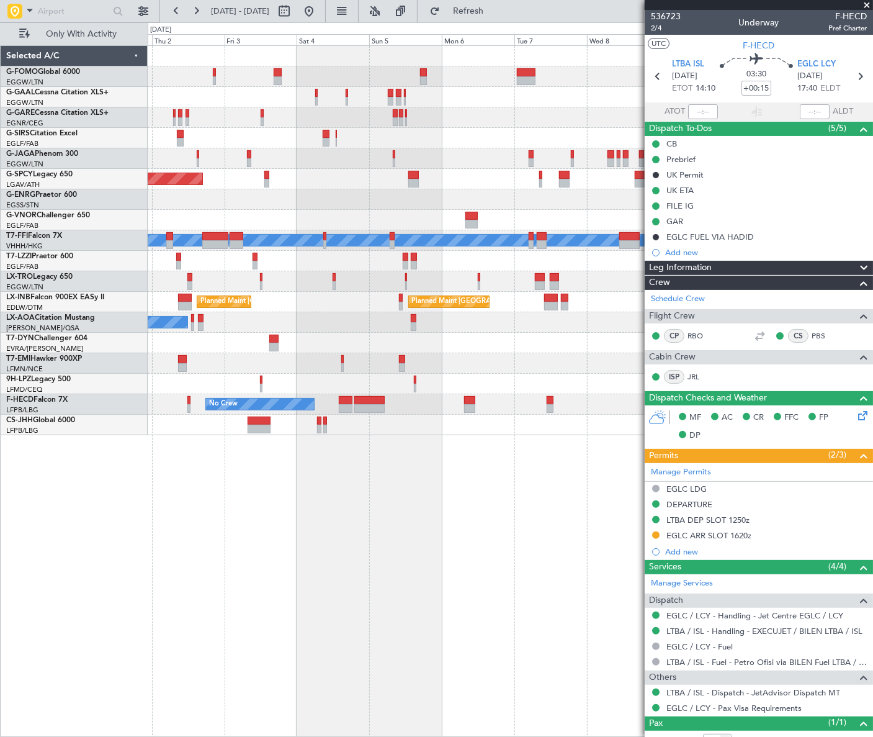
click at [238, 516] on div "Owner Owner Planned Maint Dusseldorf Planned Maint Bremen MEL MEL Planned Maint…" at bounding box center [510, 390] width 725 height 691
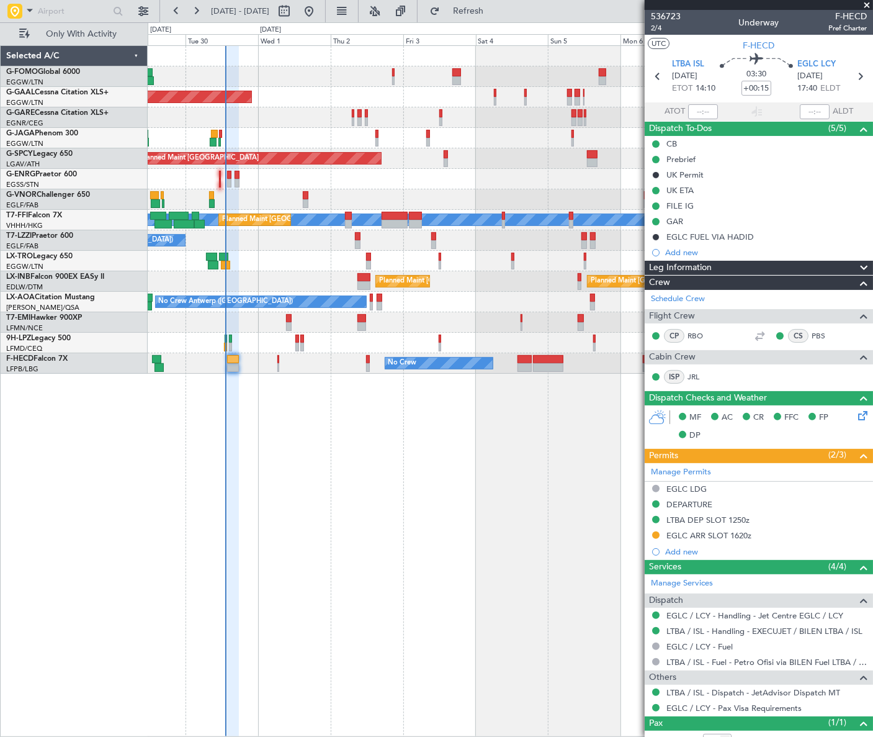
click at [622, 467] on div "Owner Planned Maint Dusseldorf Owner Planned Maint Bremen MEL MEL Planned Maint…" at bounding box center [510, 390] width 725 height 691
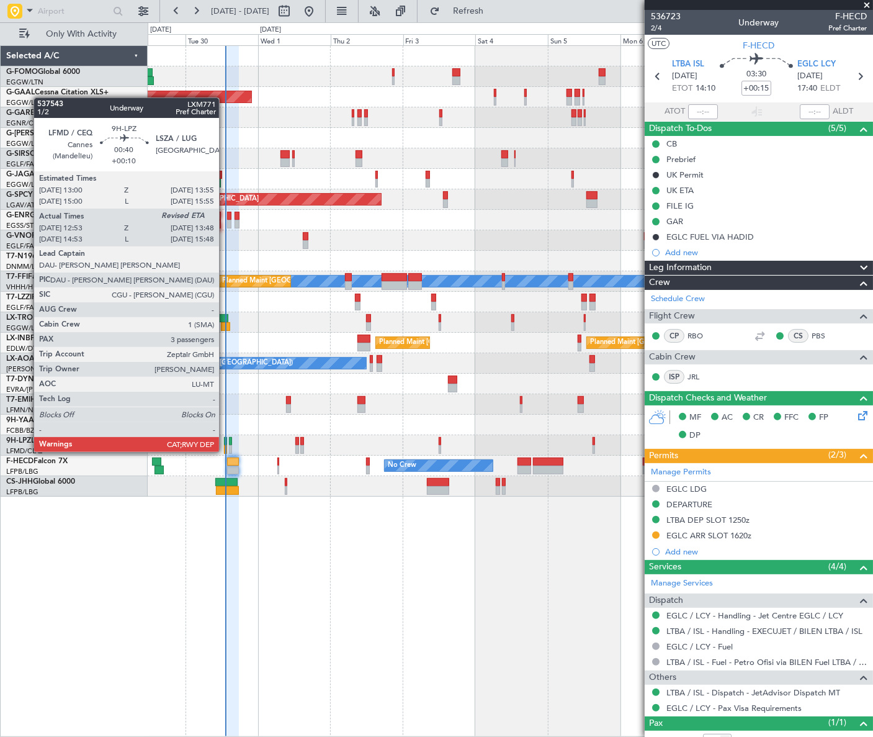
click at [225, 439] on div at bounding box center [225, 441] width 3 height 9
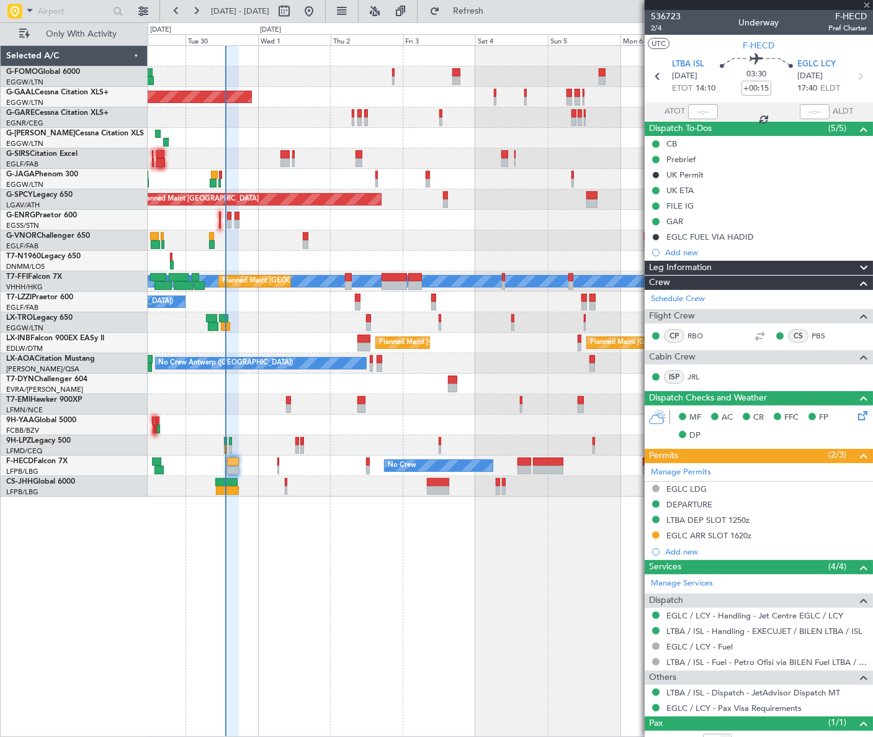
type input "+00:10"
type input "13:03"
type input "3"
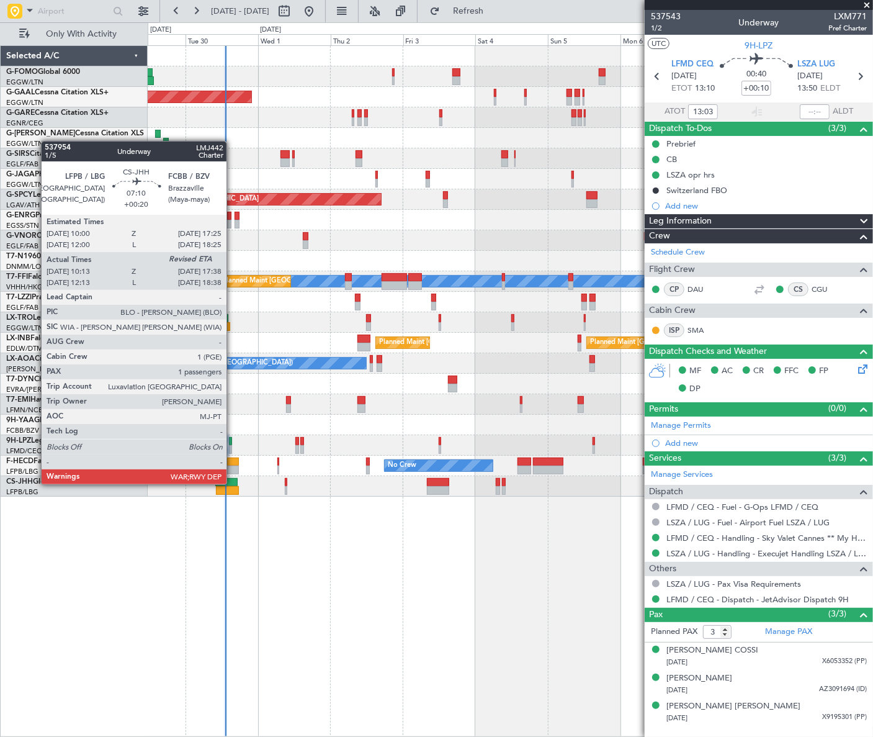
click at [232, 483] on div at bounding box center [226, 482] width 23 height 9
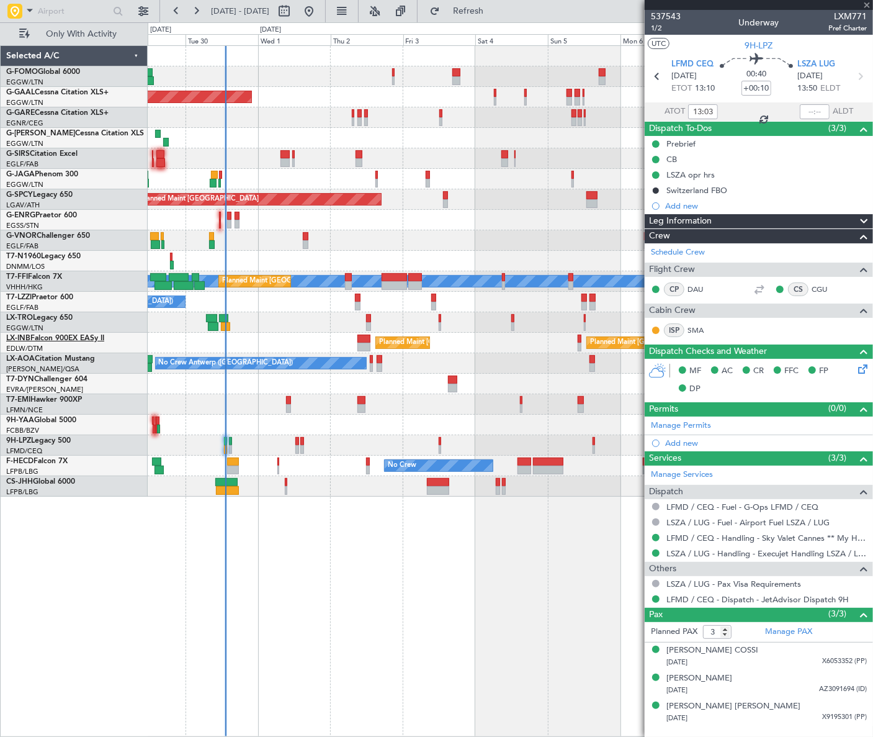
type input "+00:20"
type input "10:23"
type input "1"
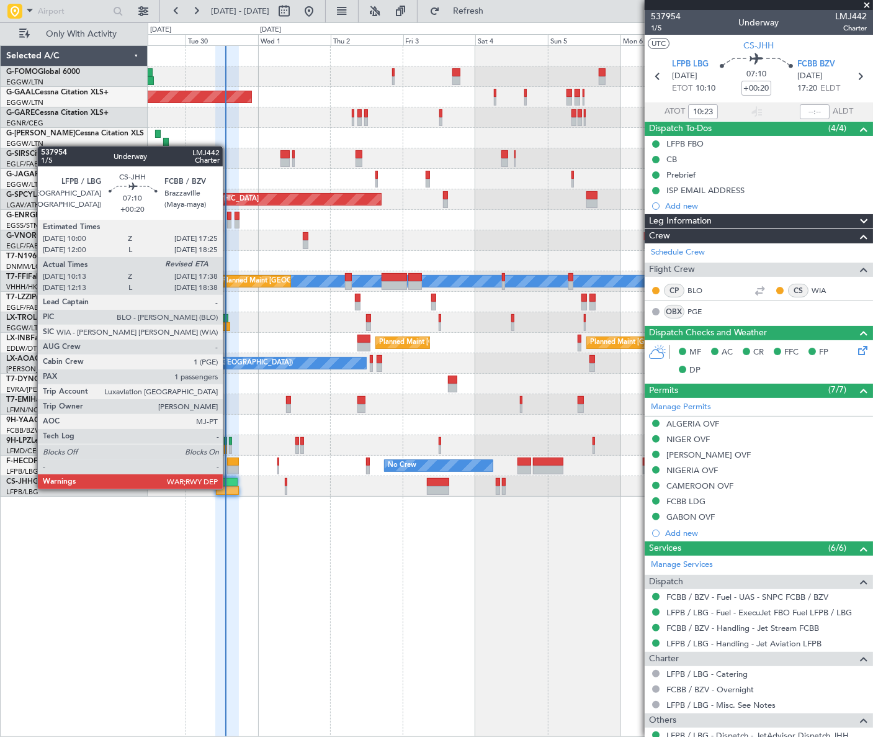
click at [228, 488] on div at bounding box center [227, 490] width 23 height 9
click at [231, 488] on div at bounding box center [227, 490] width 23 height 9
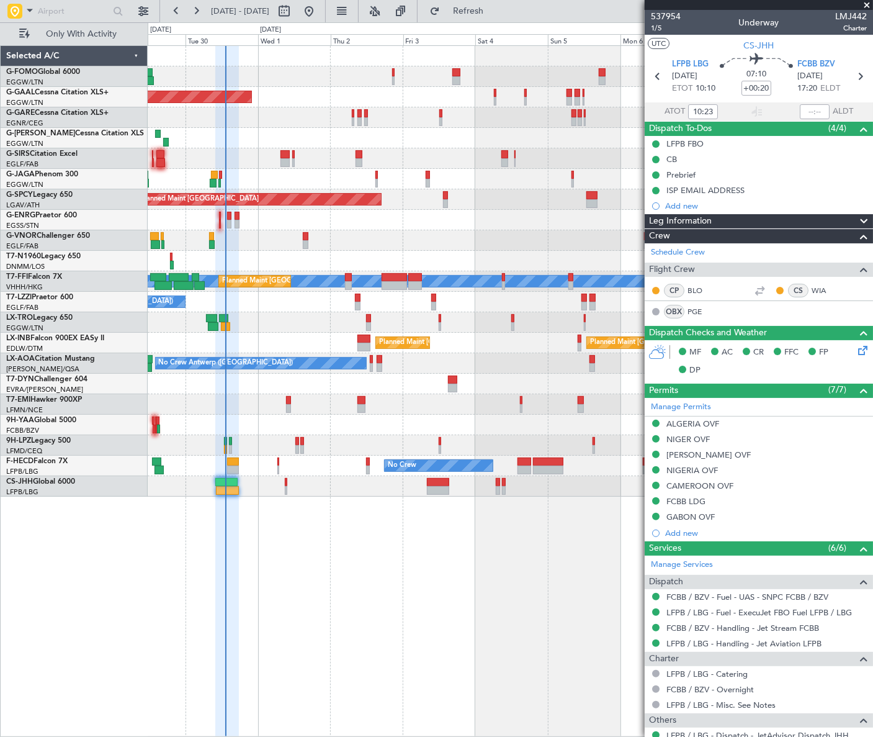
click at [838, 18] on span "LMJ442" at bounding box center [851, 16] width 32 height 13
copy span "LMJ442"
click at [685, 254] on link "Schedule Crew" at bounding box center [678, 252] width 54 height 12
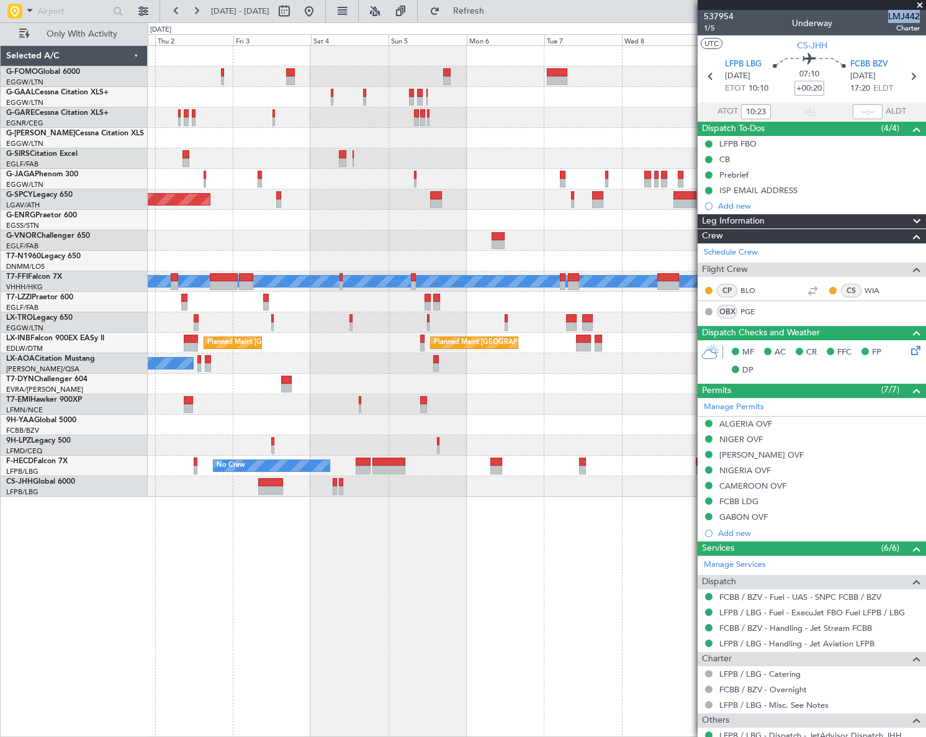
click at [295, 385] on div "Owner Owner Planned Maint Dusseldorf Planned Maint Bremen MEL MEL Planned Maint…" at bounding box center [536, 271] width 777 height 451
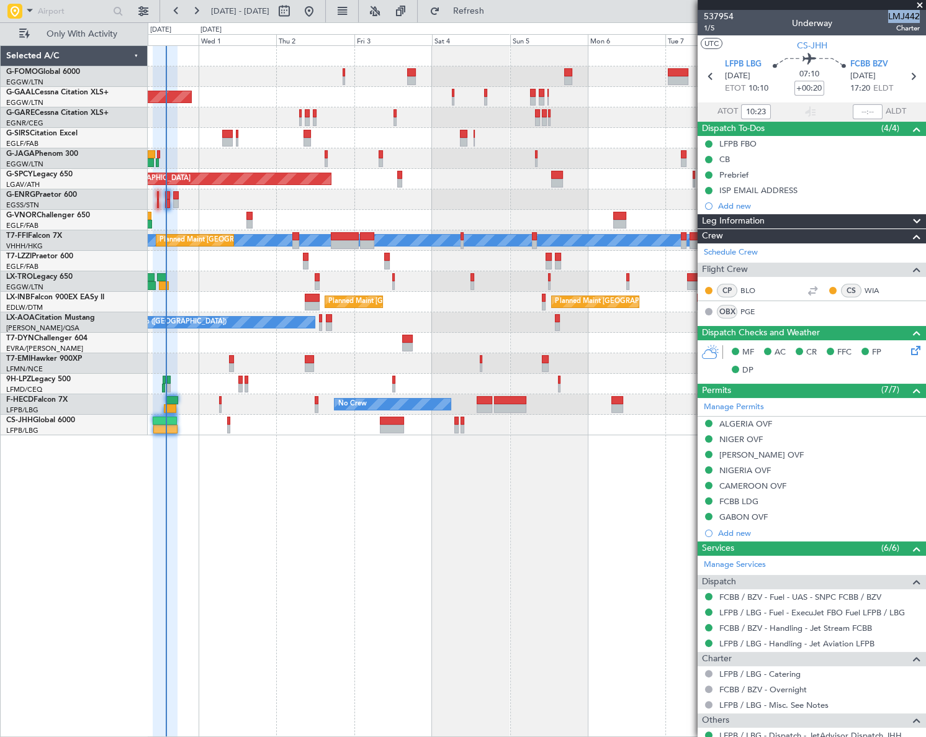
click at [512, 163] on div at bounding box center [537, 158] width 778 height 20
click at [58, 7] on input "text" at bounding box center [73, 11] width 71 height 19
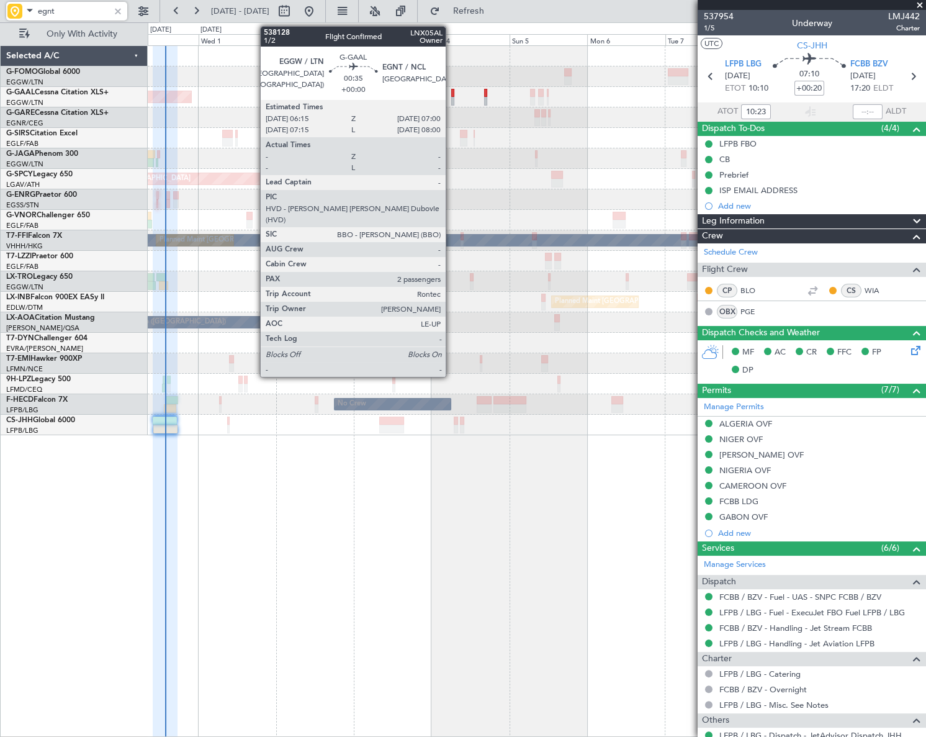
click at [452, 99] on div at bounding box center [452, 101] width 2 height 9
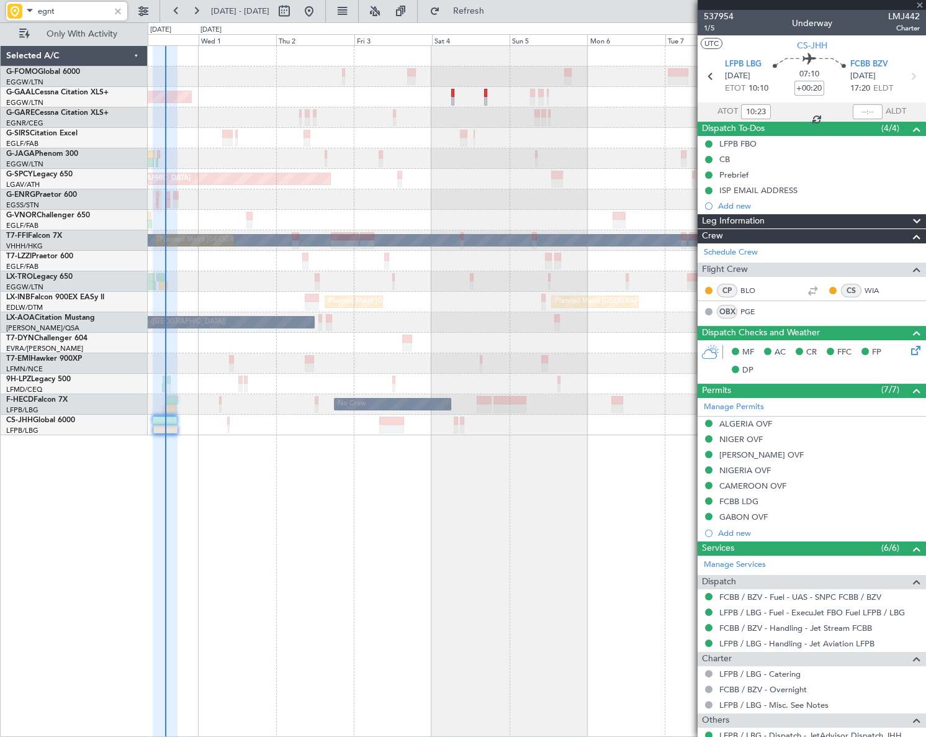
type input "egnt"
click at [116, 16] on div at bounding box center [118, 11] width 14 height 14
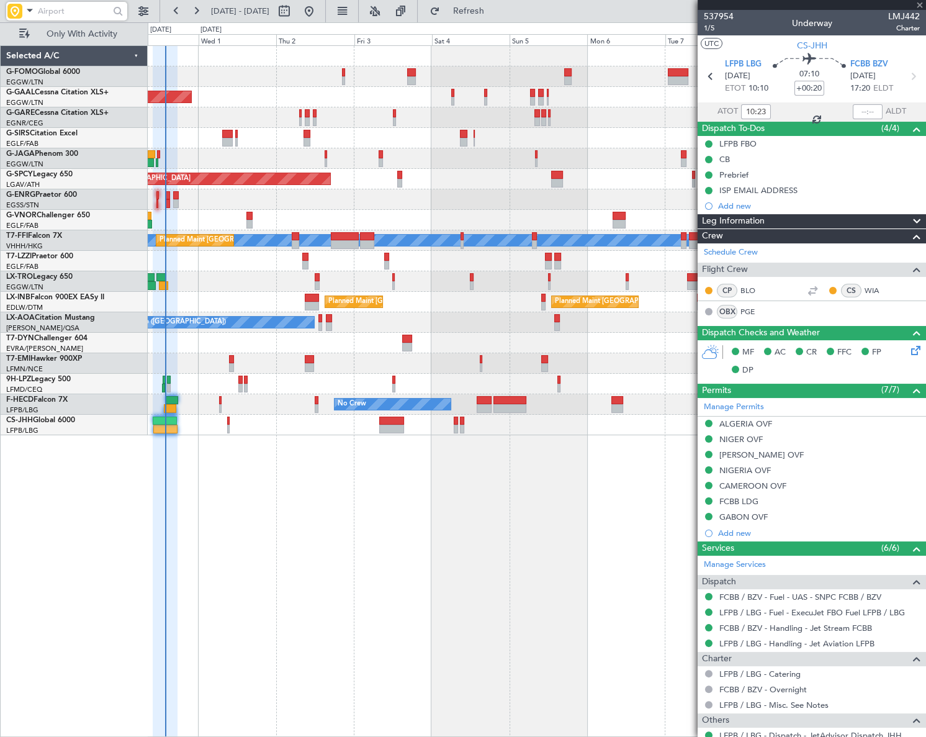
type input "2"
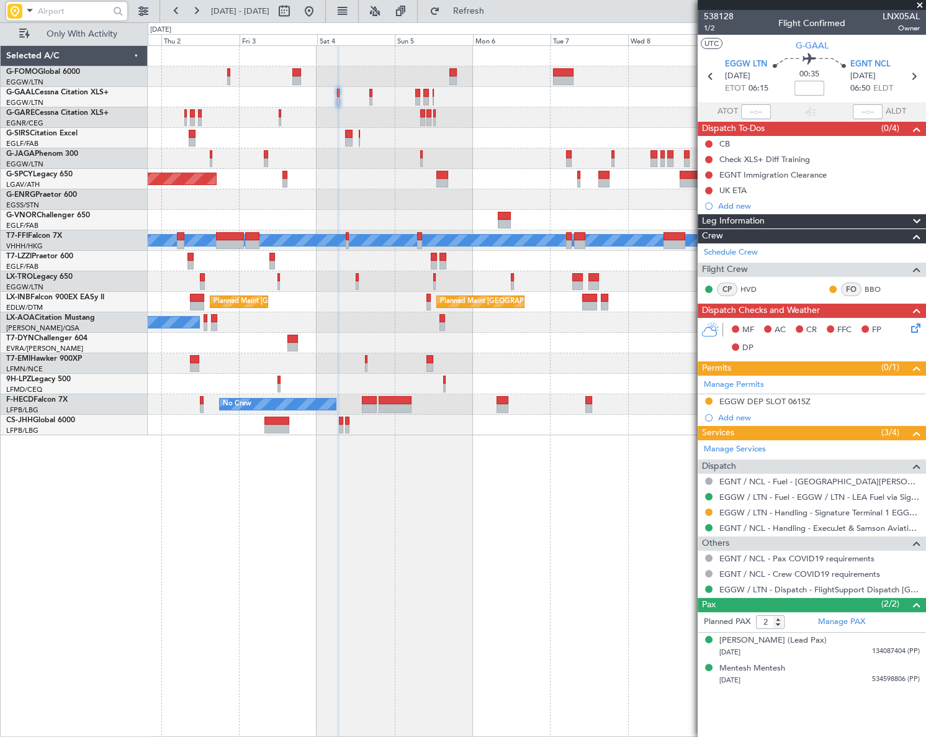
click at [449, 538] on div "Owner Owner Planned Maint Dusseldorf Planned Maint Bremen Planned Maint Geneva …" at bounding box center [537, 390] width 778 height 691
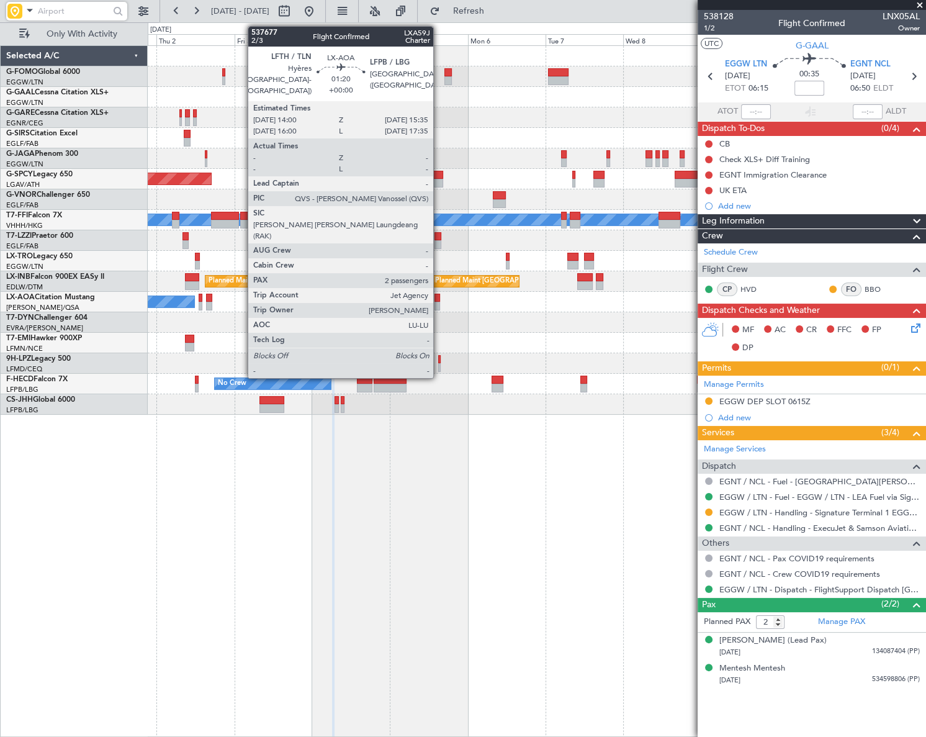
click at [439, 303] on div at bounding box center [437, 306] width 6 height 9
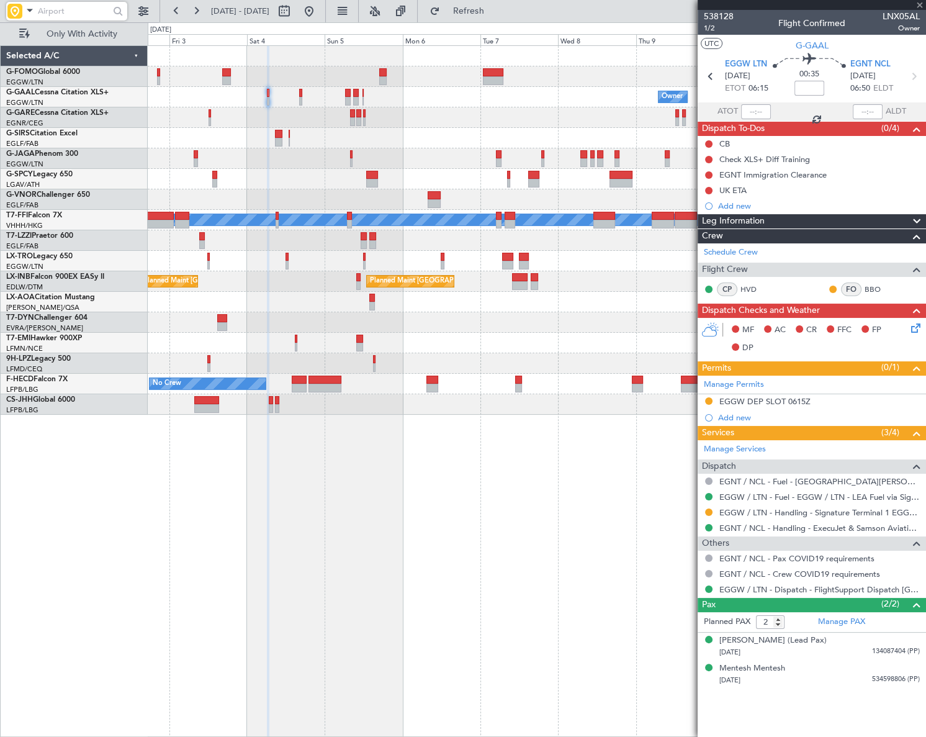
click at [302, 322] on div "Owner Owner Owner Planned Maint Dusseldorf Planned Maint Bremen Planned Maint G…" at bounding box center [537, 230] width 778 height 369
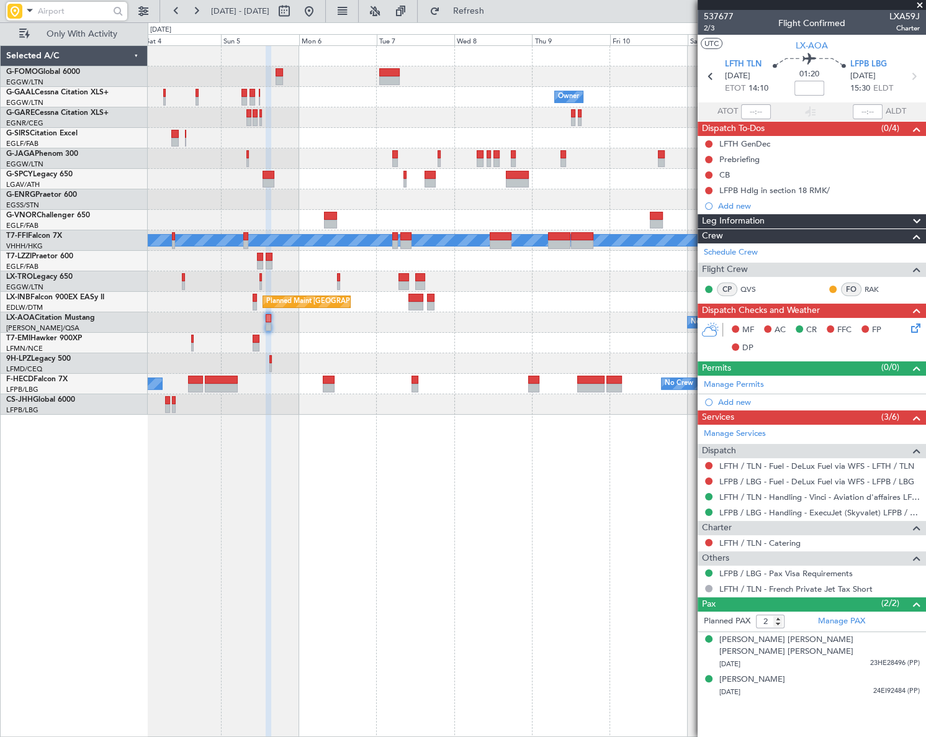
click at [339, 439] on div "Owner Owner Owner Owner No Crew Planned Maint Bremen Planned Maint Geneva (Coin…" at bounding box center [537, 390] width 778 height 691
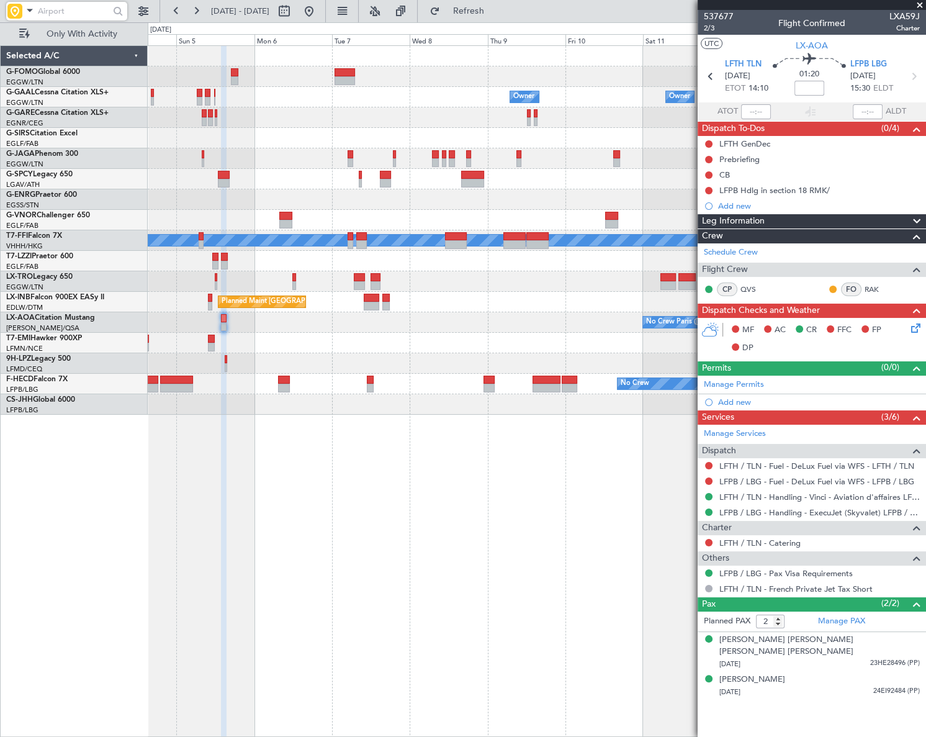
click at [272, 501] on div "Owner Owner Owner Owner No Crew Planned Maint Bremen Planned Maint Geneva (Coin…" at bounding box center [537, 390] width 778 height 691
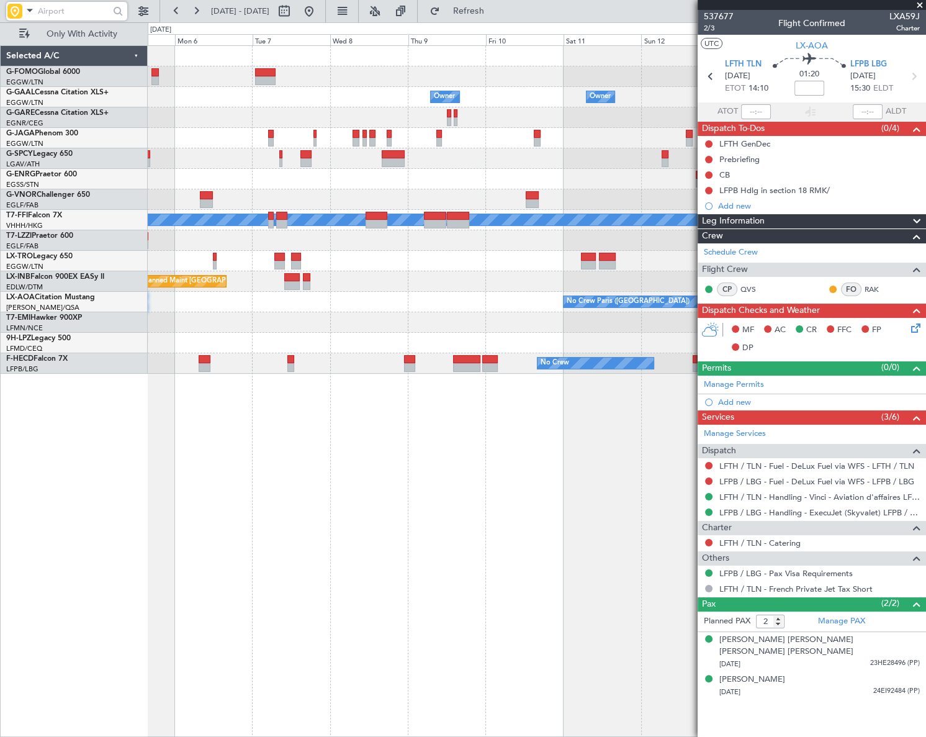
click at [187, 458] on div "Owner Owner Owner Owner No Crew Planned Maint Geneva (Cointrin) MEL MEL Planned…" at bounding box center [537, 390] width 778 height 691
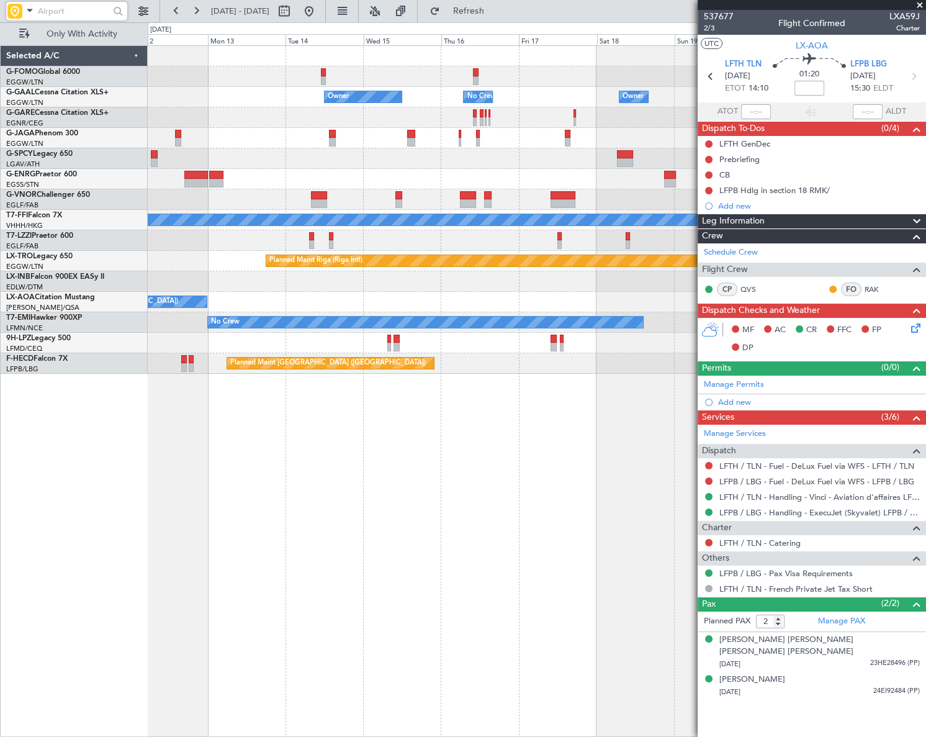
click at [38, 442] on div "Owner Owner No Crew Owner Owner Planned Maint Geneva (Cointrin) MEL MEL A/C Una…" at bounding box center [463, 379] width 926 height 714
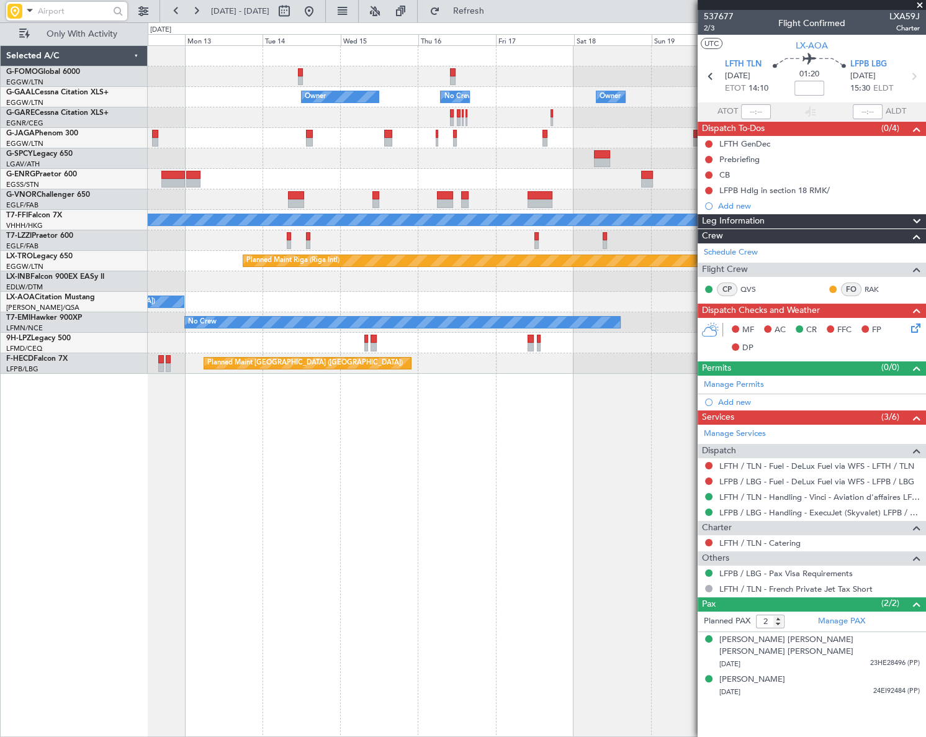
click at [189, 500] on div "Owner Owner No Crew Owner Owner Planned Maint Geneva (Cointrin) MEL MEL A/C Una…" at bounding box center [537, 390] width 778 height 691
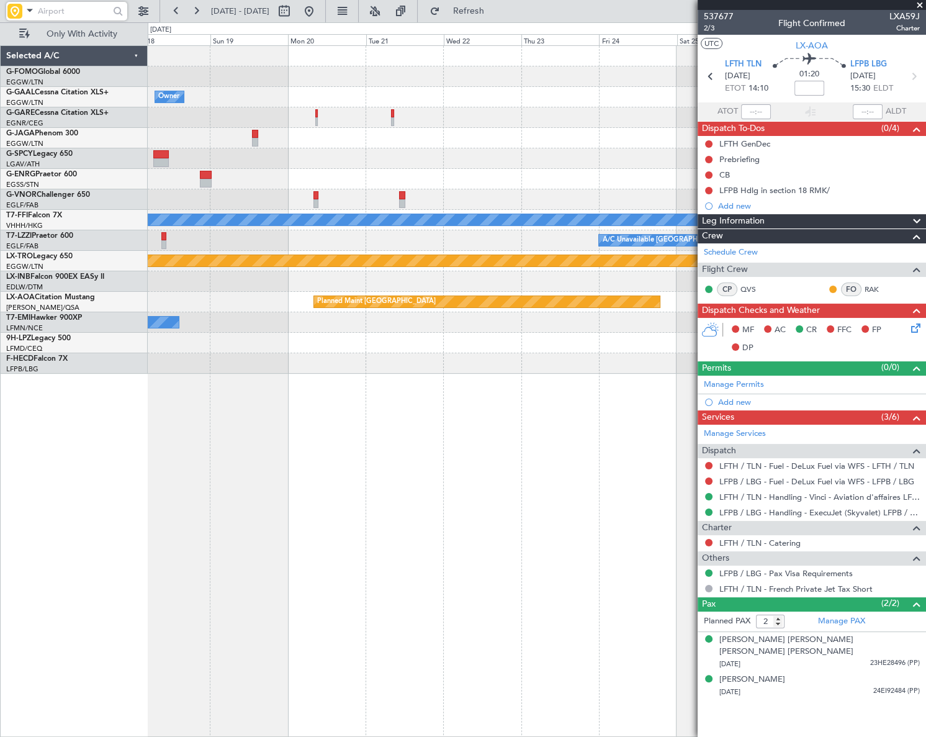
click at [174, 493] on div "Owner Owner No Crew Planned Maint Geneva (Cointrin) MEL MEL A/C Unavailable Lon…" at bounding box center [537, 390] width 778 height 691
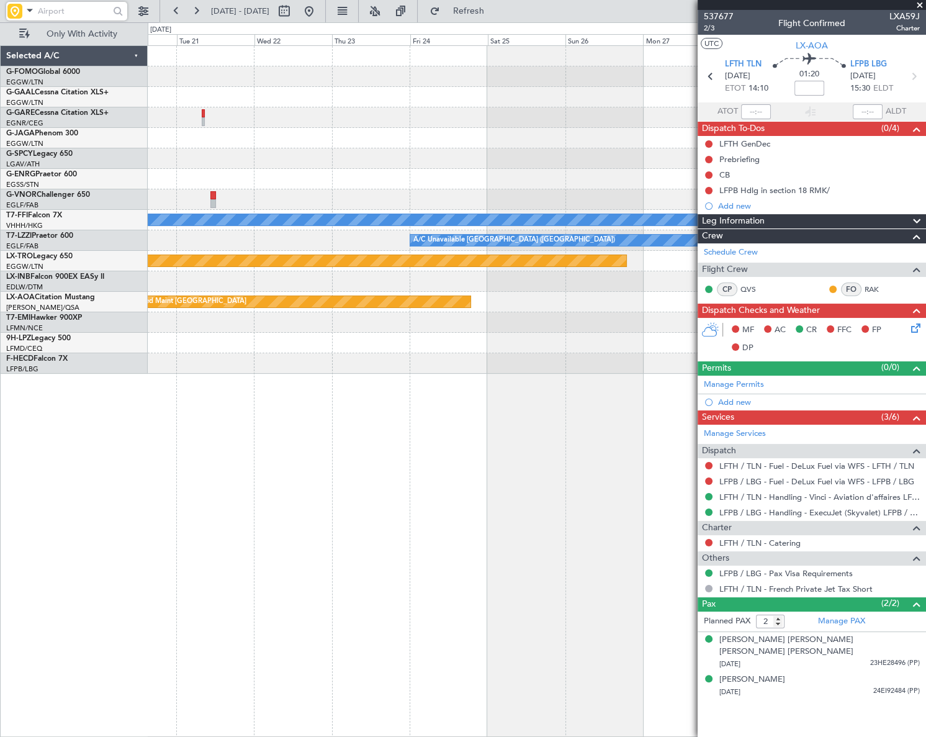
click at [204, 502] on div "Owner Planned Maint Geneva (Cointrin) MEL MEL A/C Unavailable London (Luton) Pl…" at bounding box center [537, 390] width 778 height 691
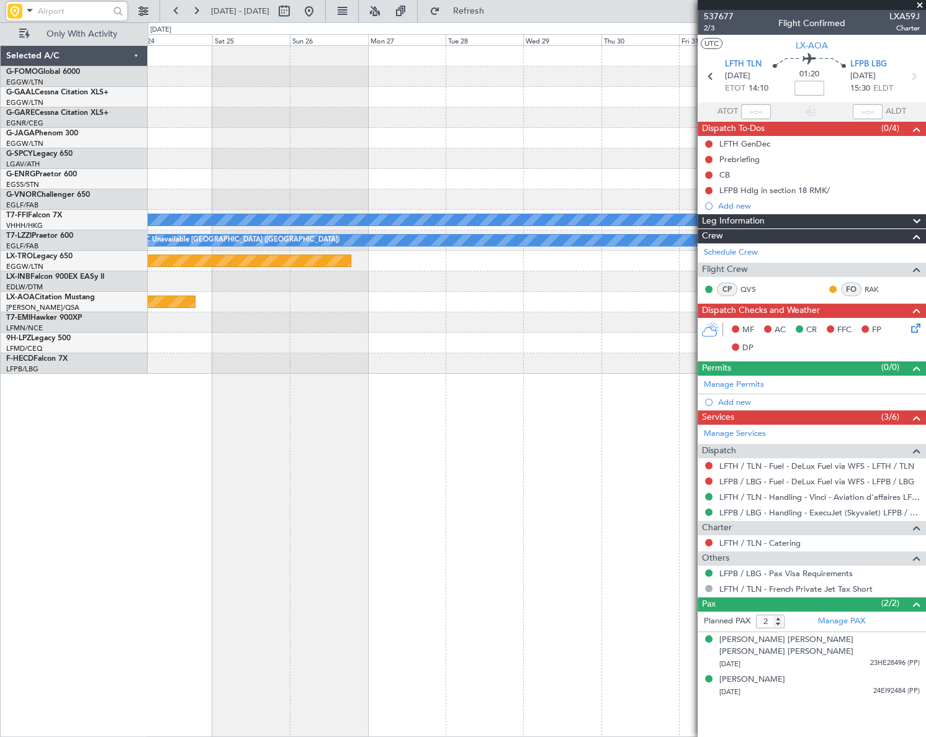
click at [117, 501] on div "Planned Maint Geneva (Cointrin) MEL MEL A/C Unavailable London (Luton) Planned …" at bounding box center [463, 379] width 926 height 714
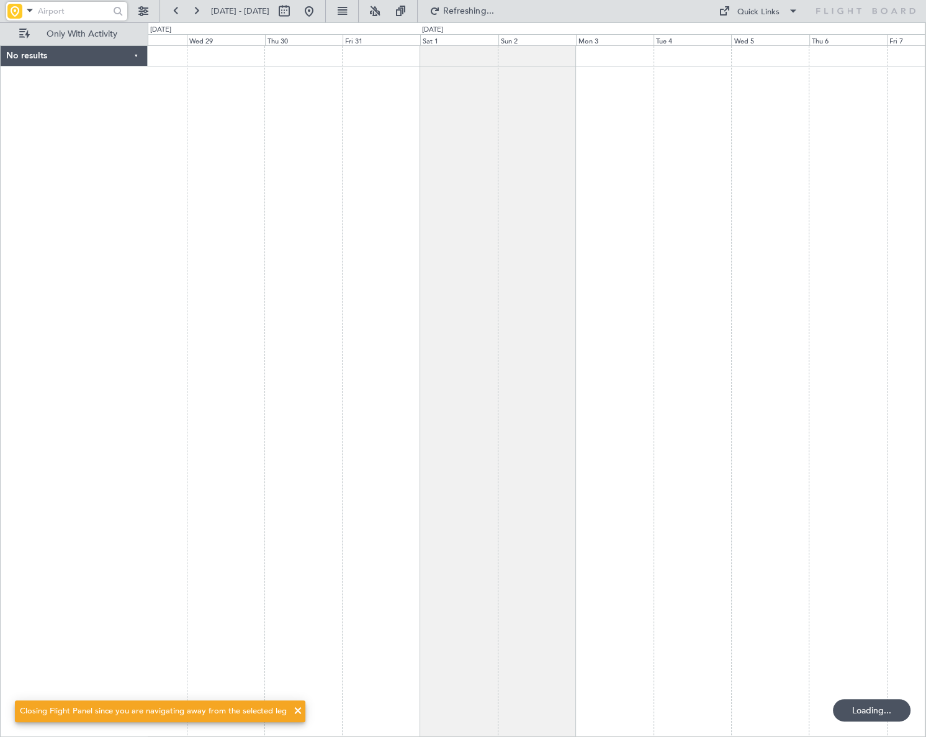
click at [336, 434] on div at bounding box center [537, 390] width 778 height 691
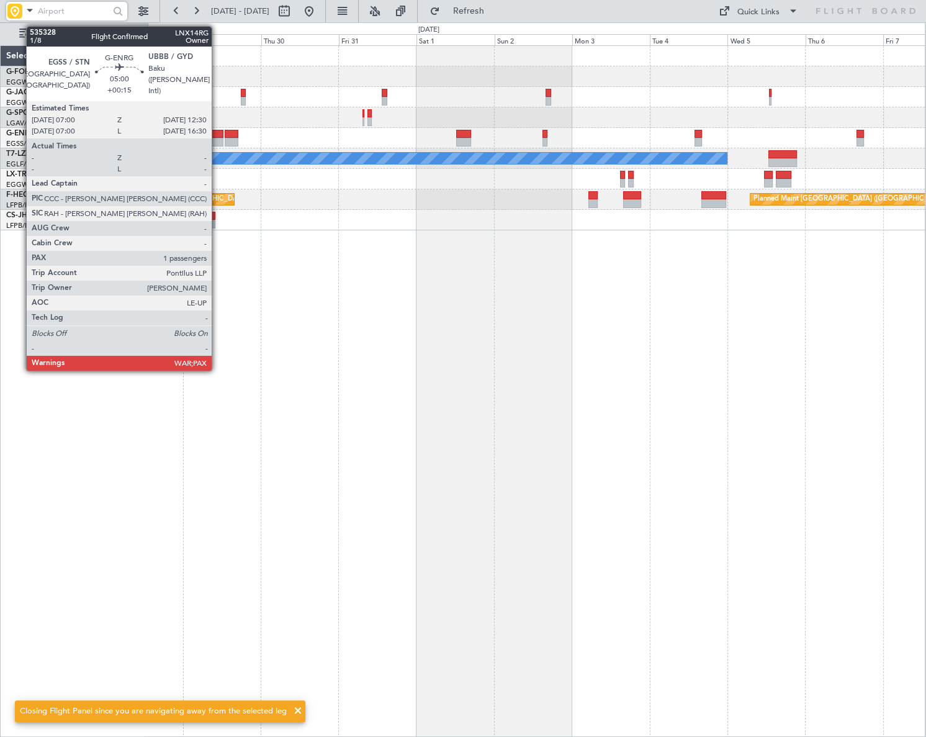
click at [218, 139] on div at bounding box center [214, 142] width 18 height 9
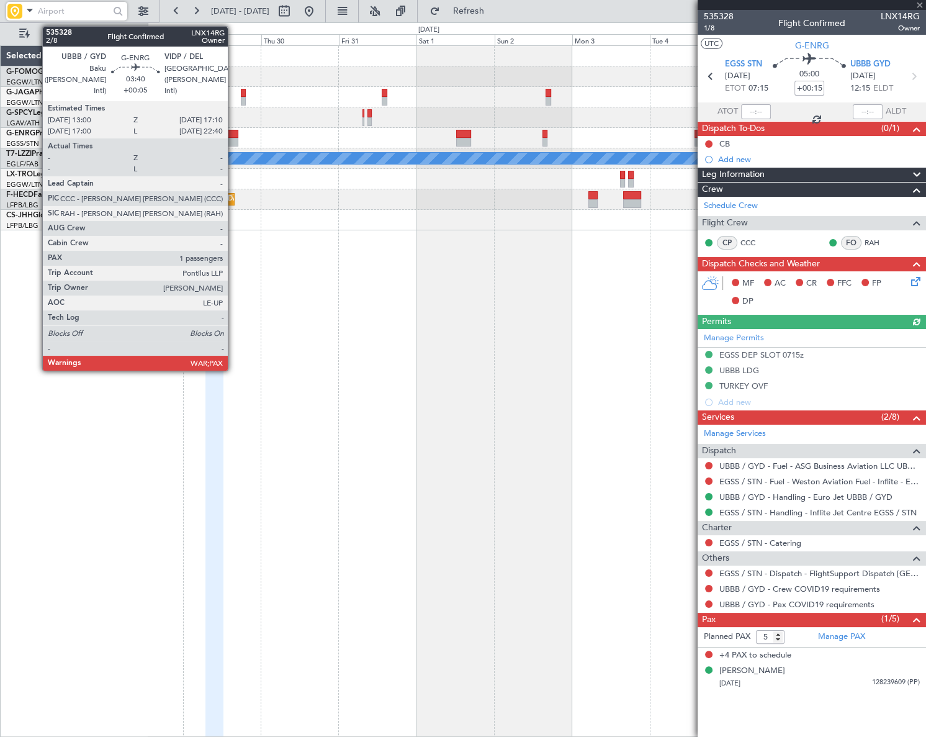
click at [234, 136] on div at bounding box center [232, 134] width 14 height 9
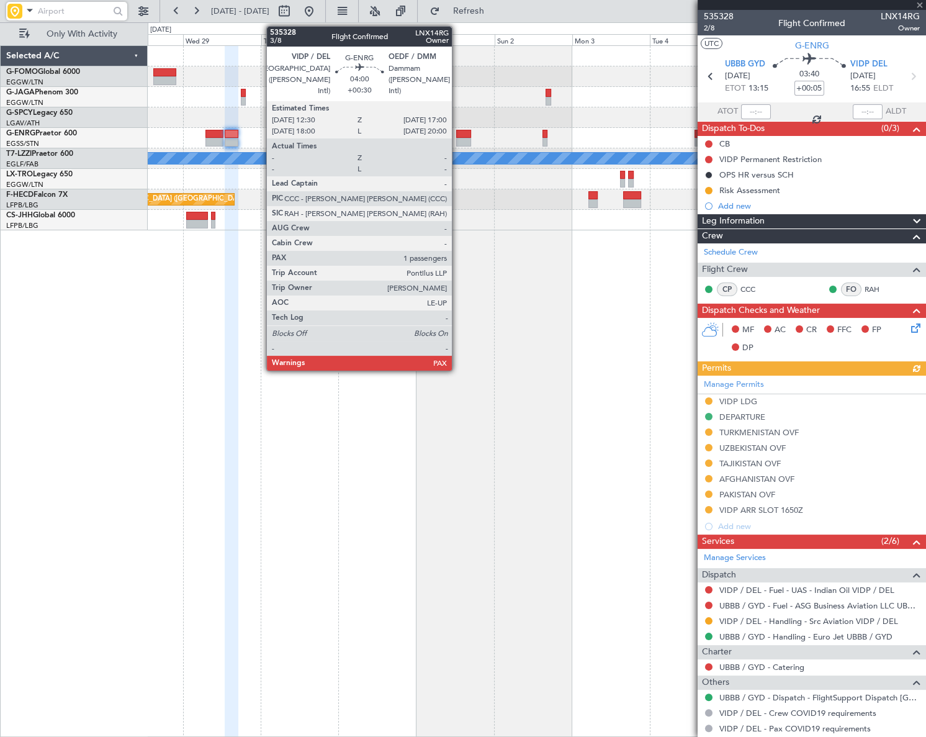
click at [457, 141] on div at bounding box center [463, 142] width 15 height 9
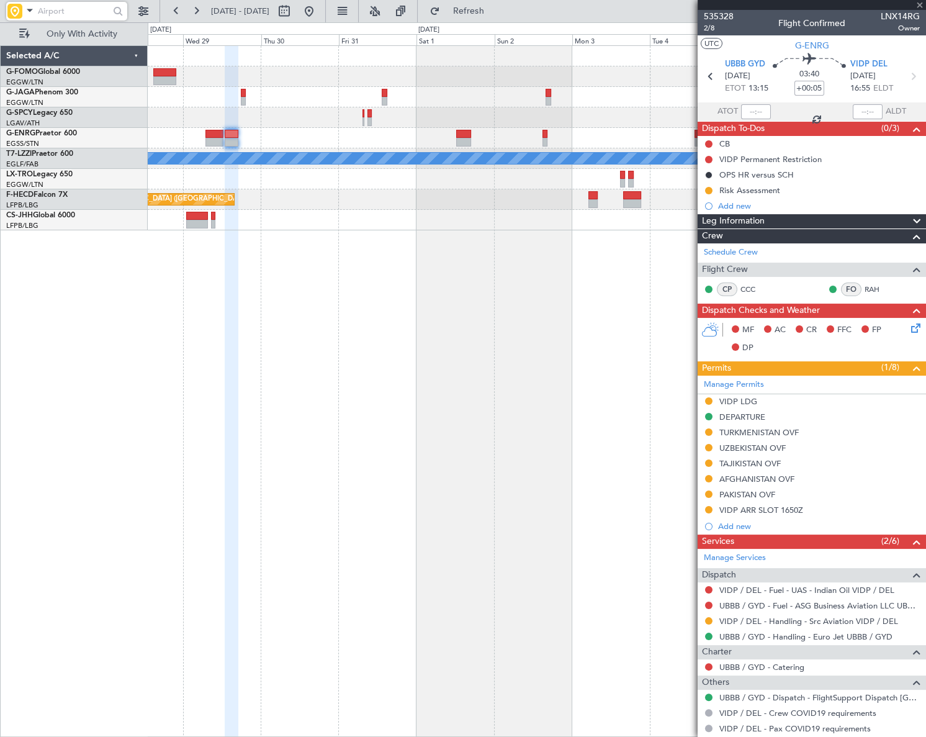
type input "+00:30"
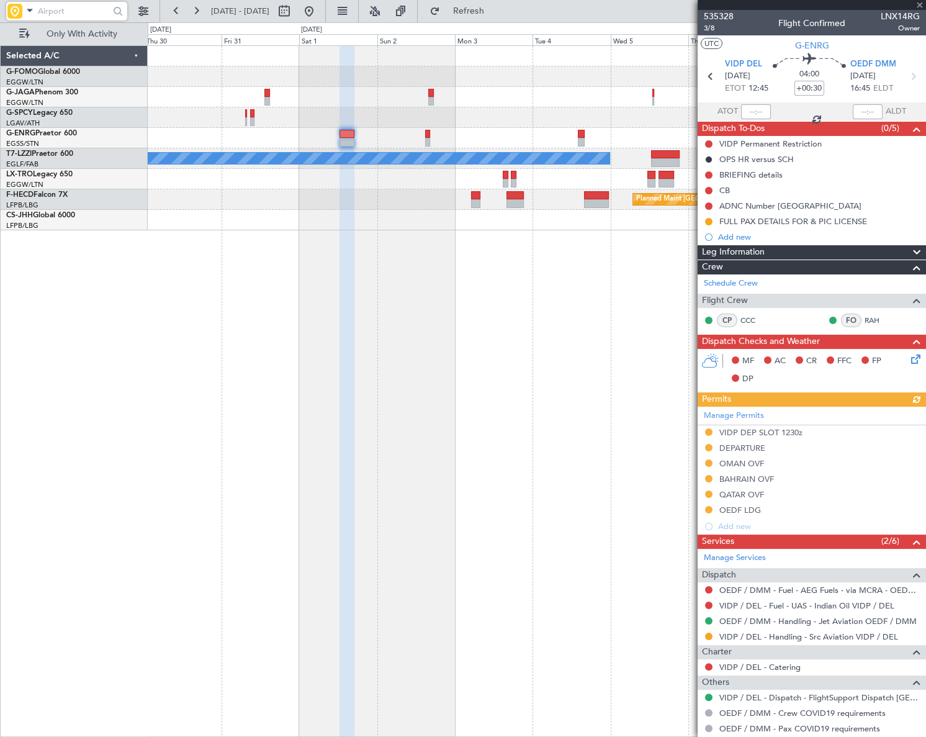
click at [415, 258] on div "A/C Unavailable London (Luton) Planned Maint Paris (Le Bourget) Planned Maint P…" at bounding box center [537, 390] width 778 height 691
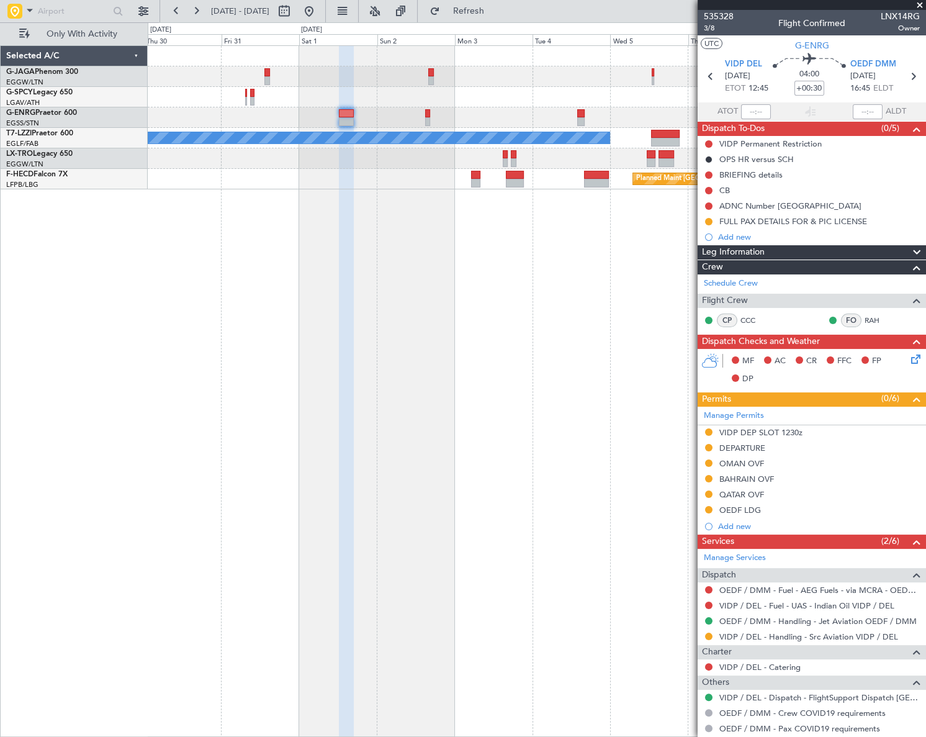
drag, startPoint x: 745, startPoint y: 465, endPoint x: 747, endPoint y: 472, distance: 6.3
click at [745, 464] on div "OMAN OVF" at bounding box center [741, 463] width 45 height 11
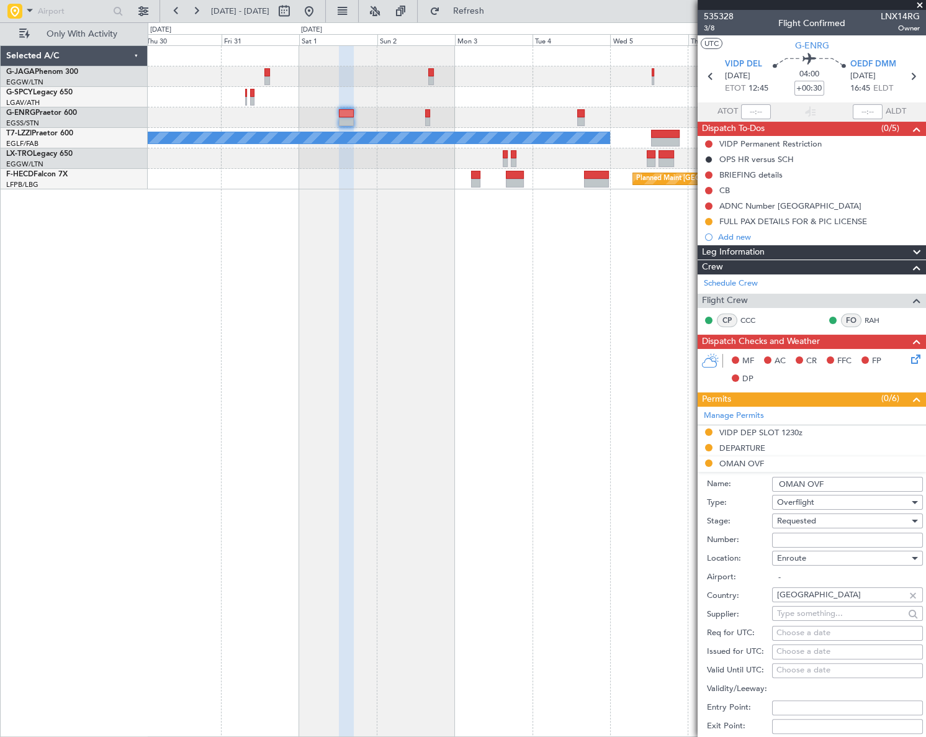
click at [788, 536] on input "Number:" at bounding box center [847, 539] width 151 height 15
paste input "APPROVED"
type input "APPROVED"
click at [792, 520] on span "Requested" at bounding box center [796, 520] width 39 height 11
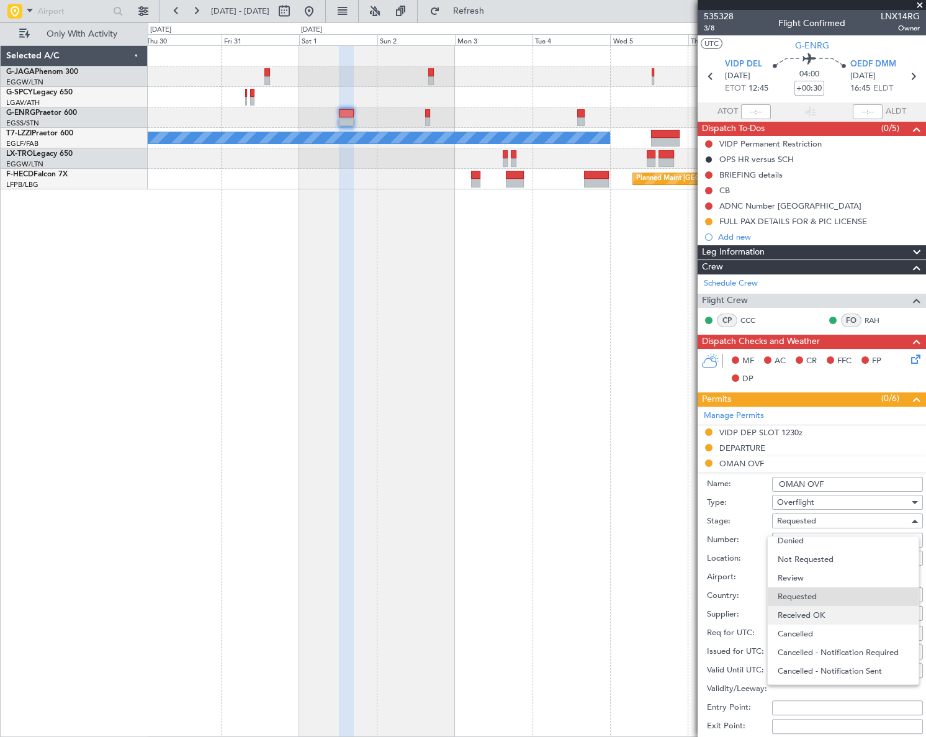
click at [814, 621] on span "Received OK" at bounding box center [844, 615] width 132 height 19
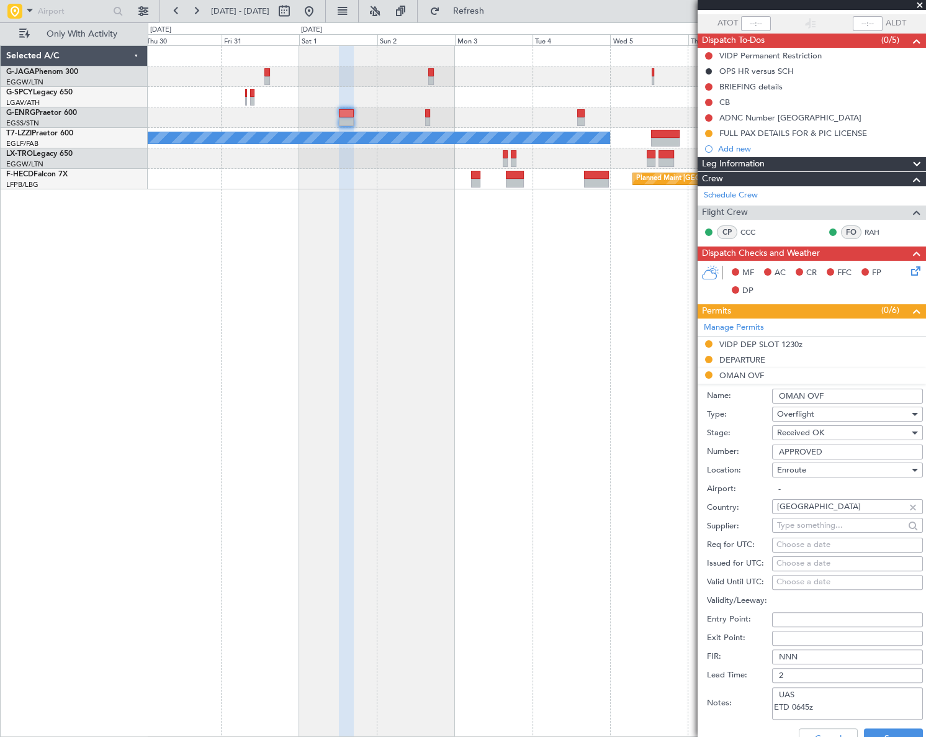
scroll to position [112, 0]
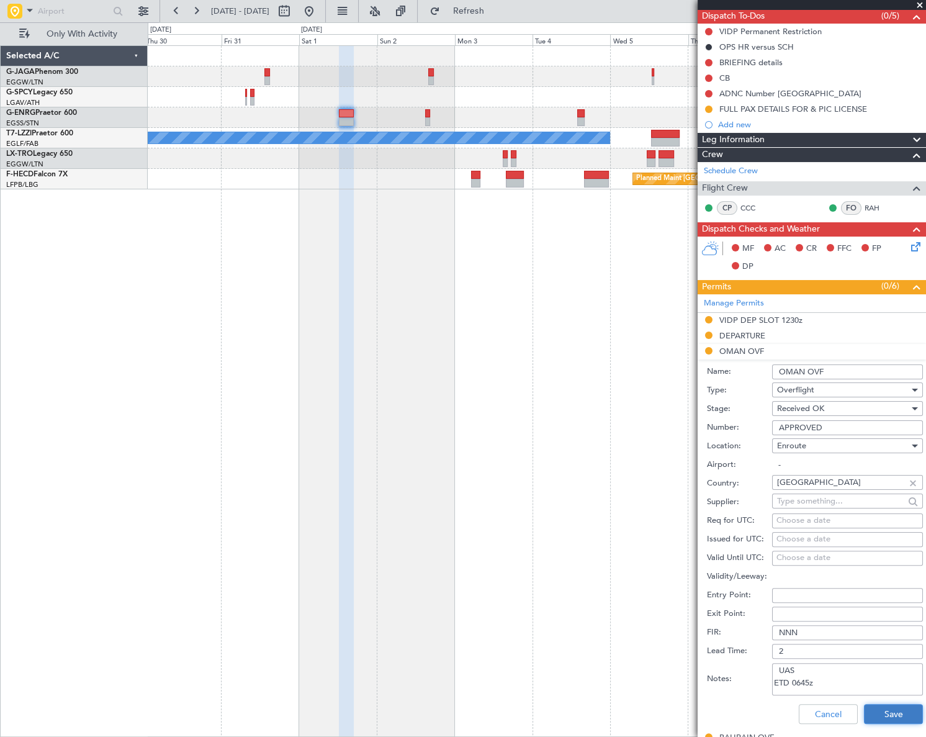
click at [865, 707] on button "Save" at bounding box center [893, 714] width 59 height 20
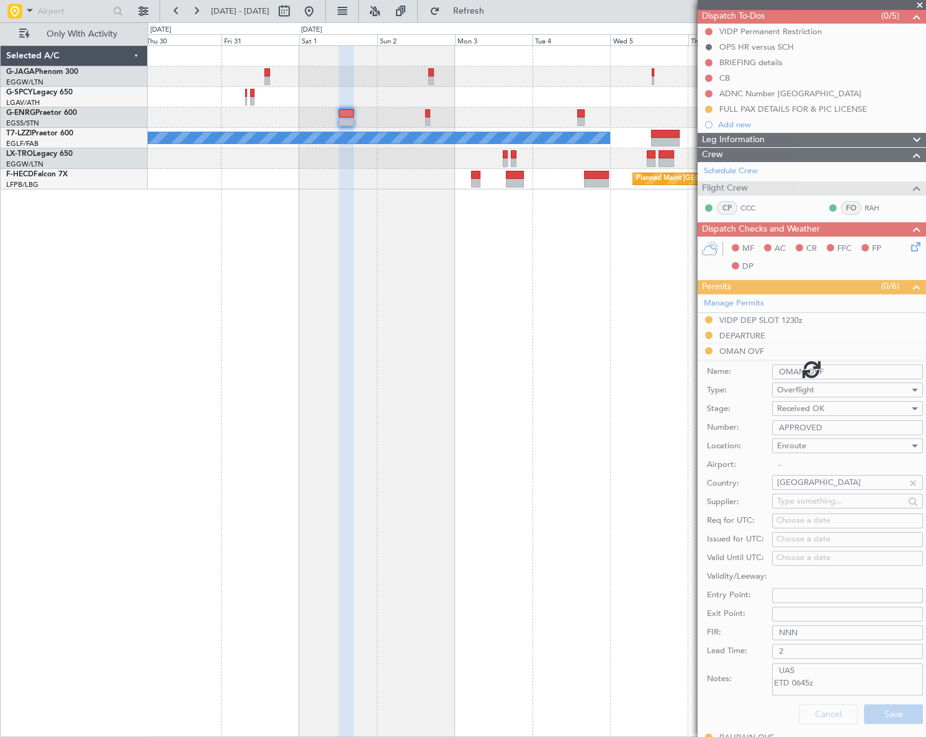
scroll to position [76, 0]
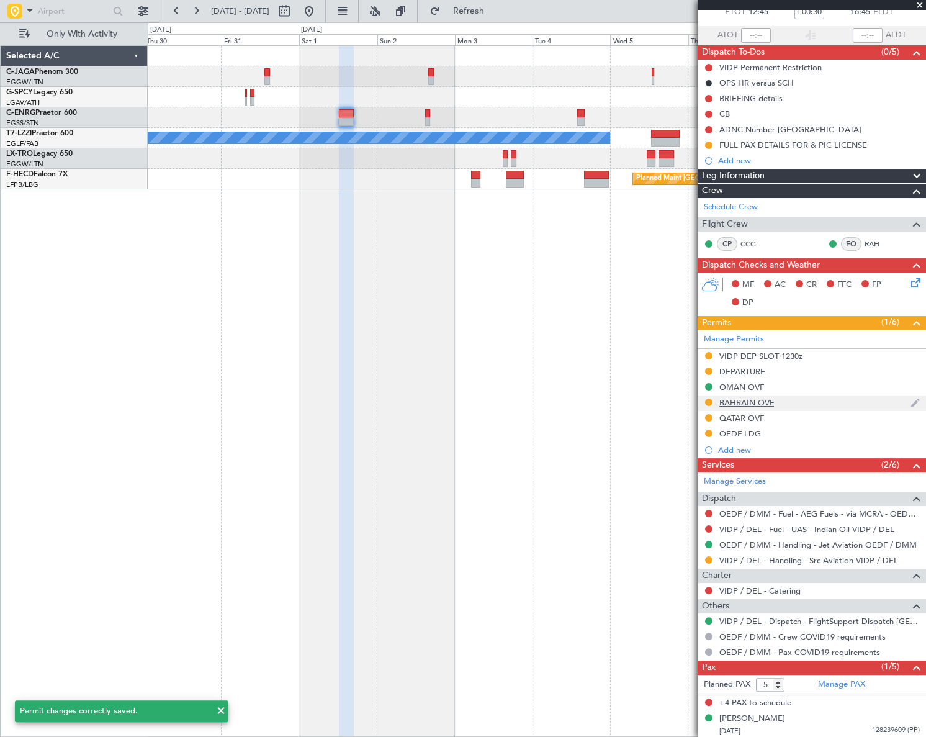
click at [756, 399] on div "BAHRAIN OVF" at bounding box center [746, 402] width 55 height 11
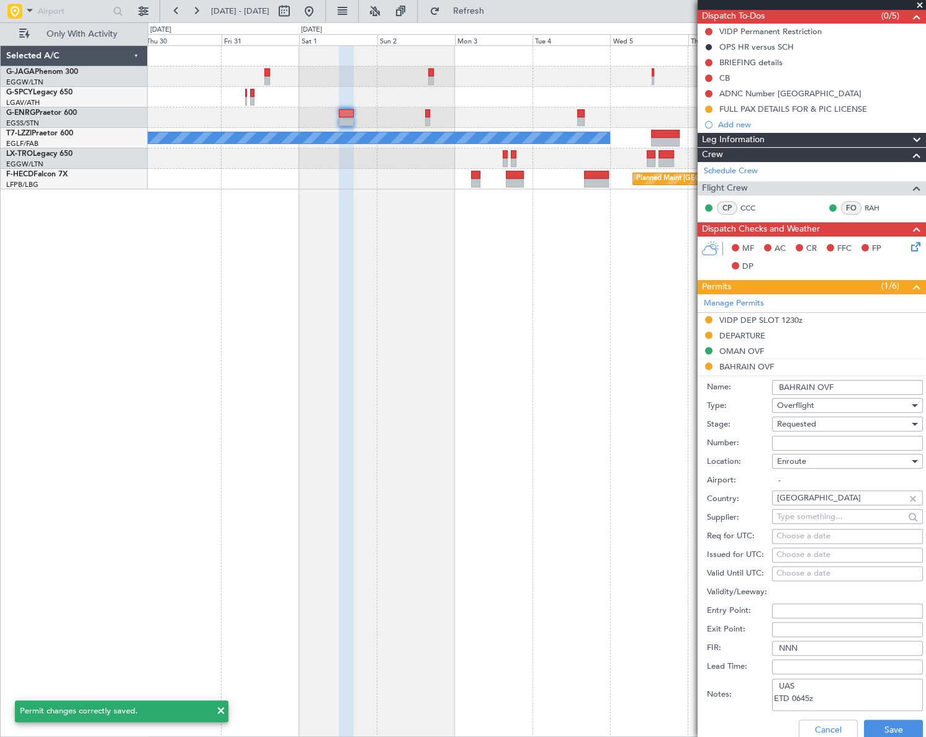
click at [794, 436] on input "Number:" at bounding box center [847, 443] width 151 height 15
paste input "AT/P/25-09/ON/001654"
type input "AT/P/25-09/ON/001654"
click at [804, 422] on span "Requested" at bounding box center [796, 423] width 39 height 11
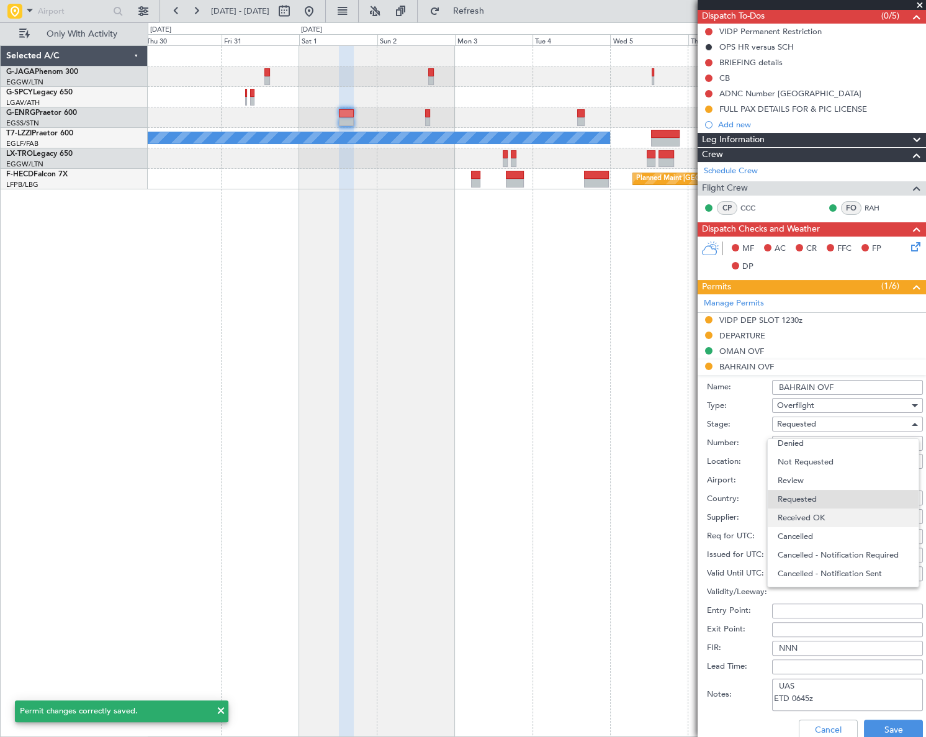
drag, startPoint x: 810, startPoint y: 517, endPoint x: 820, endPoint y: 511, distance: 12.2
click at [810, 517] on span "Received OK" at bounding box center [844, 517] width 132 height 19
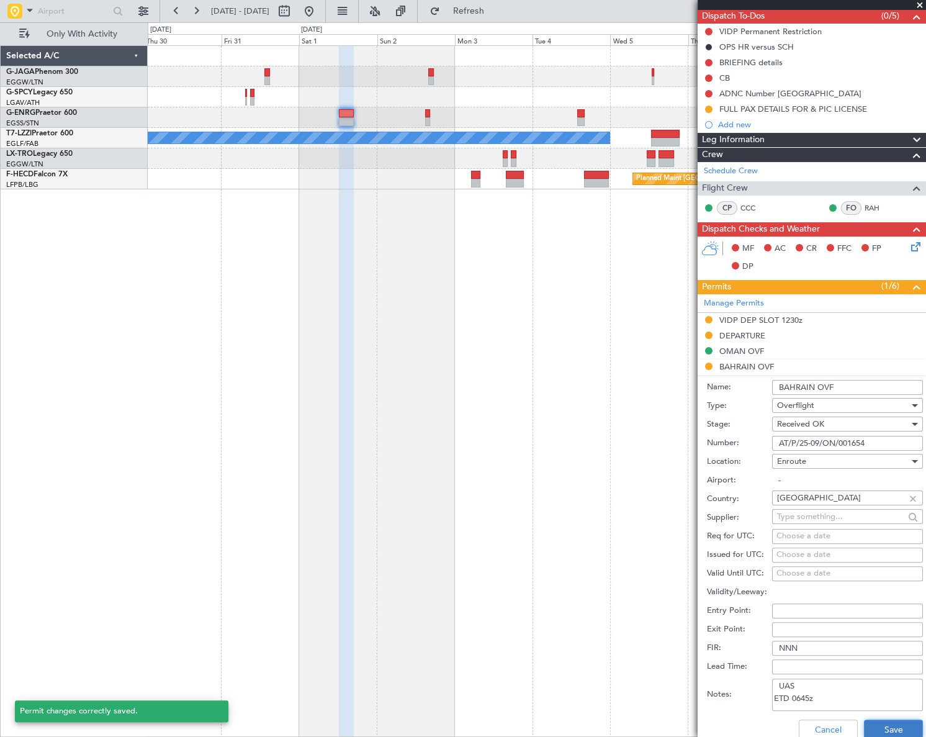
click at [895, 730] on button "Save" at bounding box center [893, 729] width 59 height 20
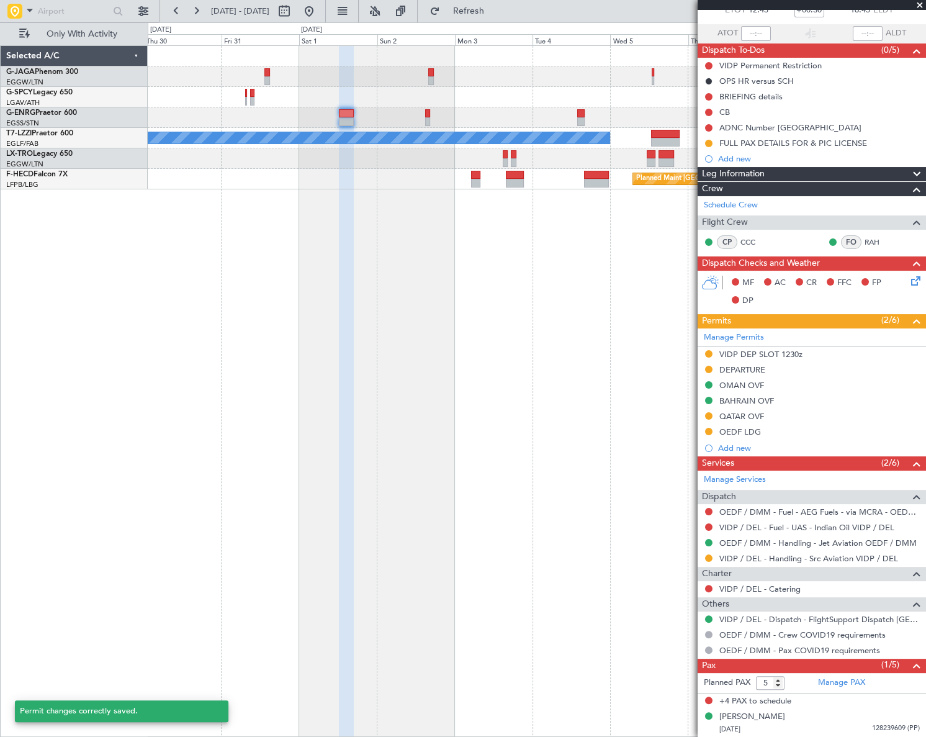
scroll to position [76, 0]
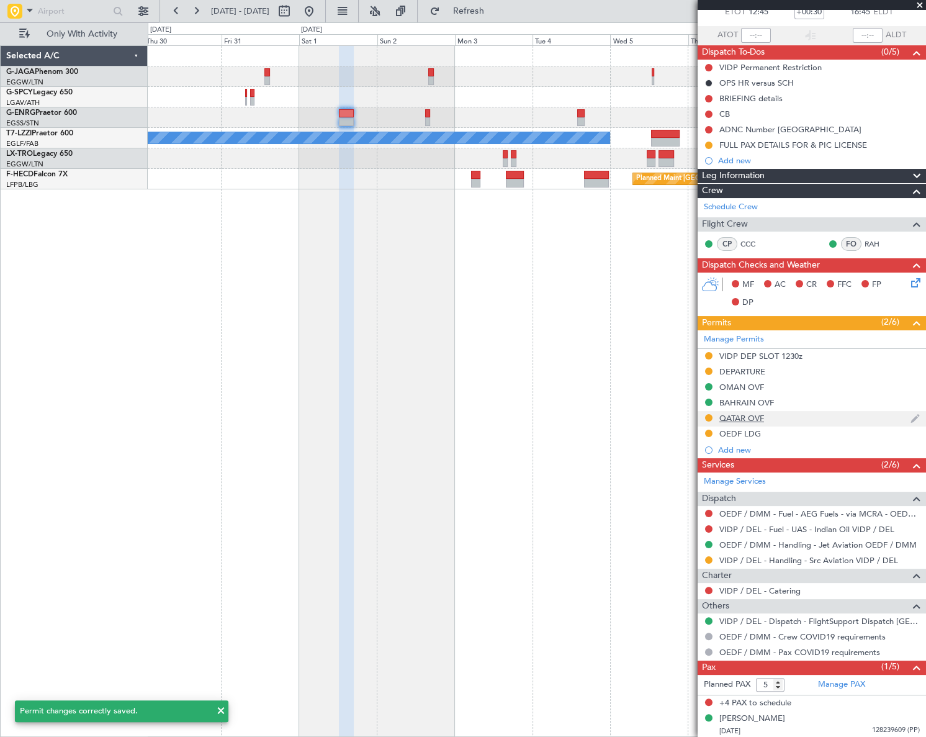
click at [737, 414] on div "QATAR OVF" at bounding box center [741, 418] width 45 height 11
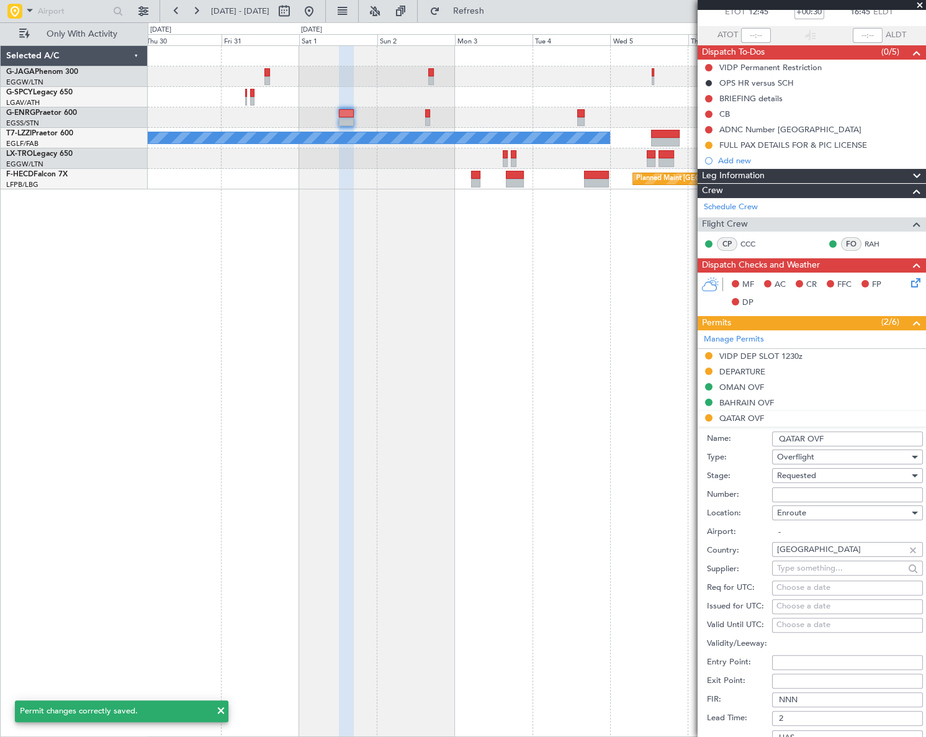
scroll to position [112, 0]
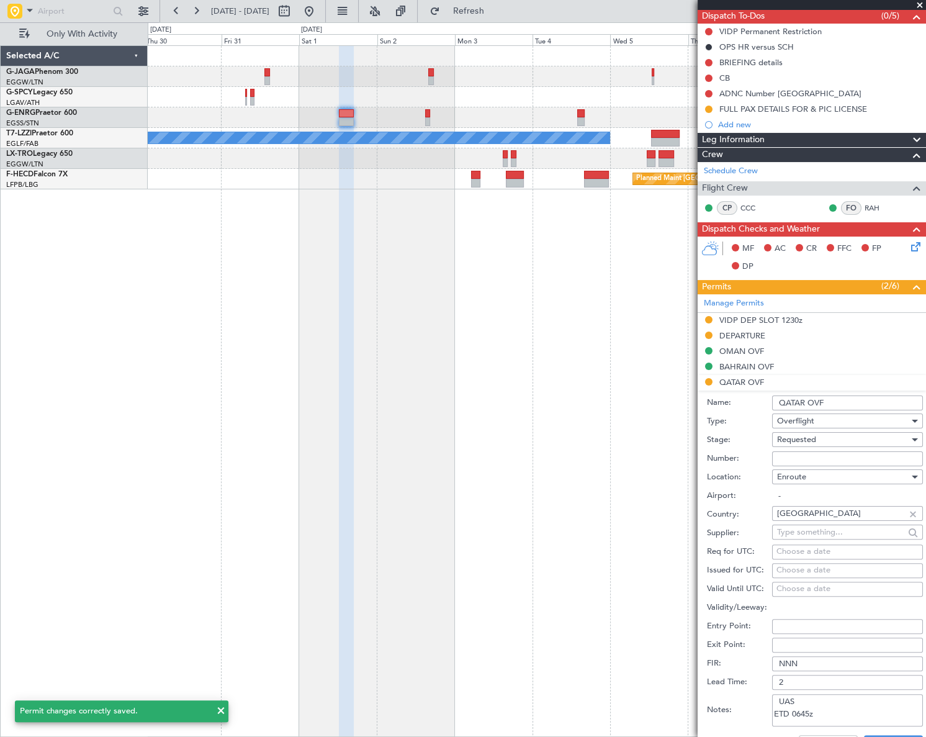
click at [785, 455] on input "Number:" at bounding box center [847, 458] width 151 height 15
paste input "APPROVED"
type input "APPROVED"
click at [791, 437] on span "Requested" at bounding box center [796, 439] width 39 height 11
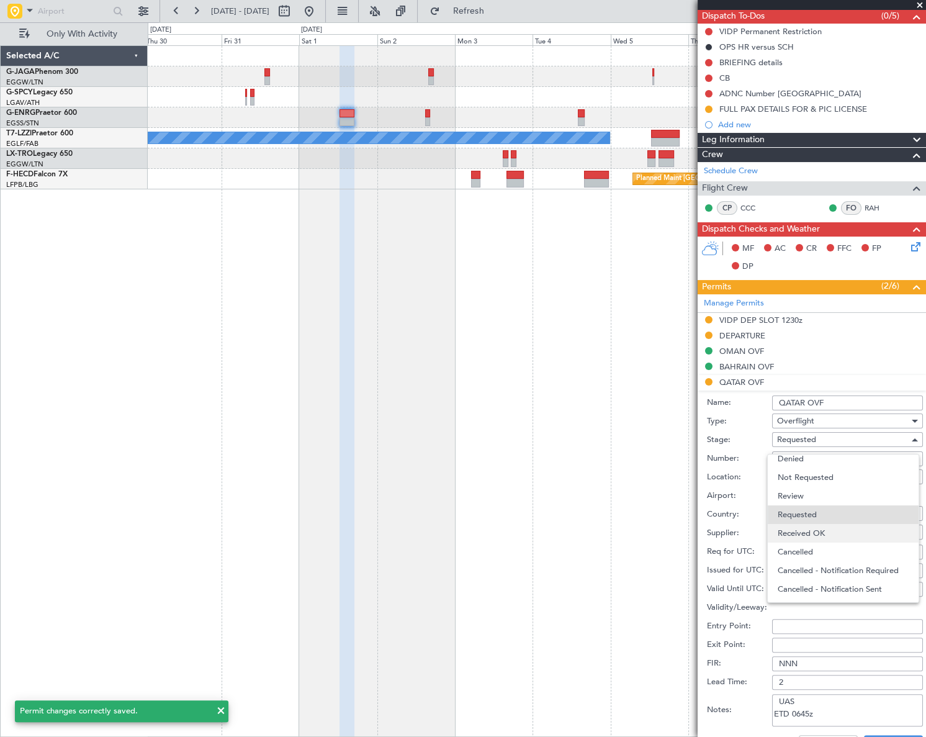
click at [805, 533] on span "Received OK" at bounding box center [844, 533] width 132 height 19
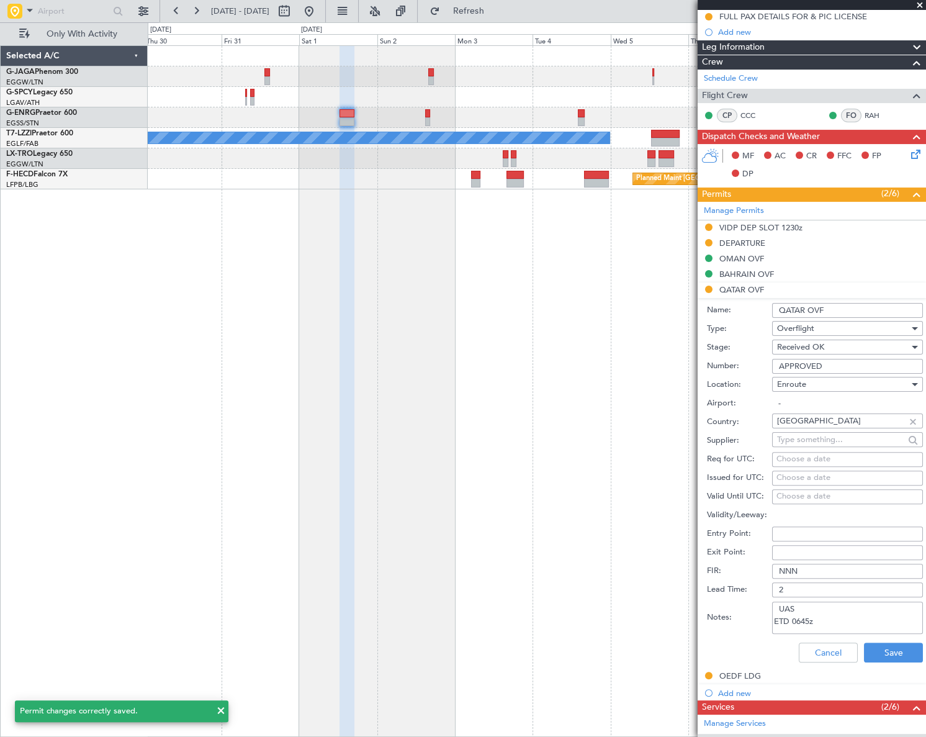
scroll to position [282, 0]
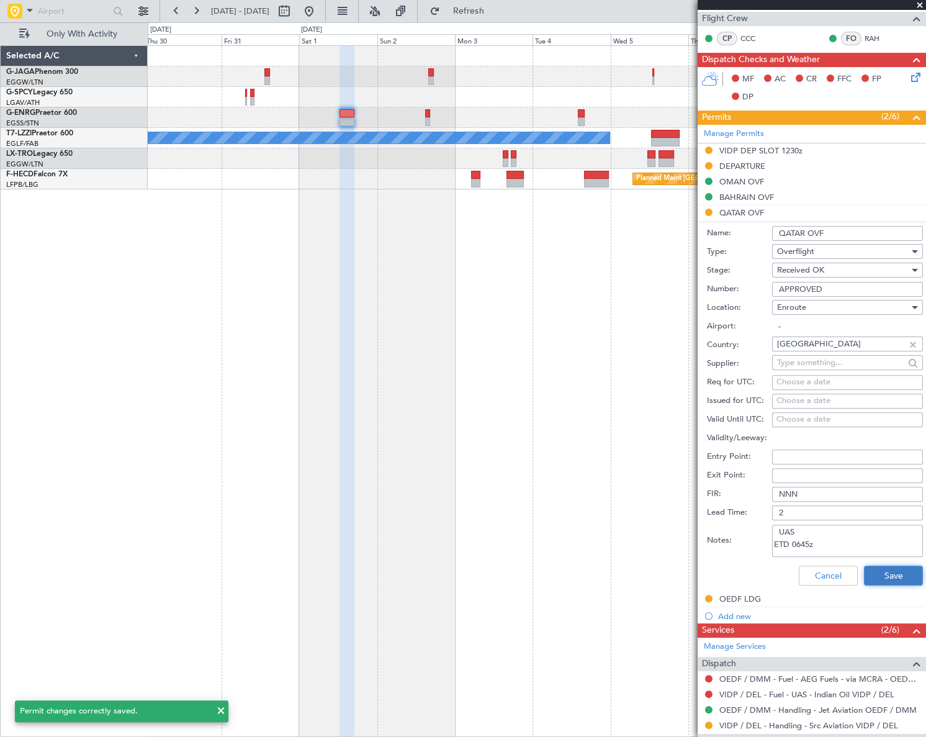
click at [889, 575] on button "Save" at bounding box center [893, 575] width 59 height 20
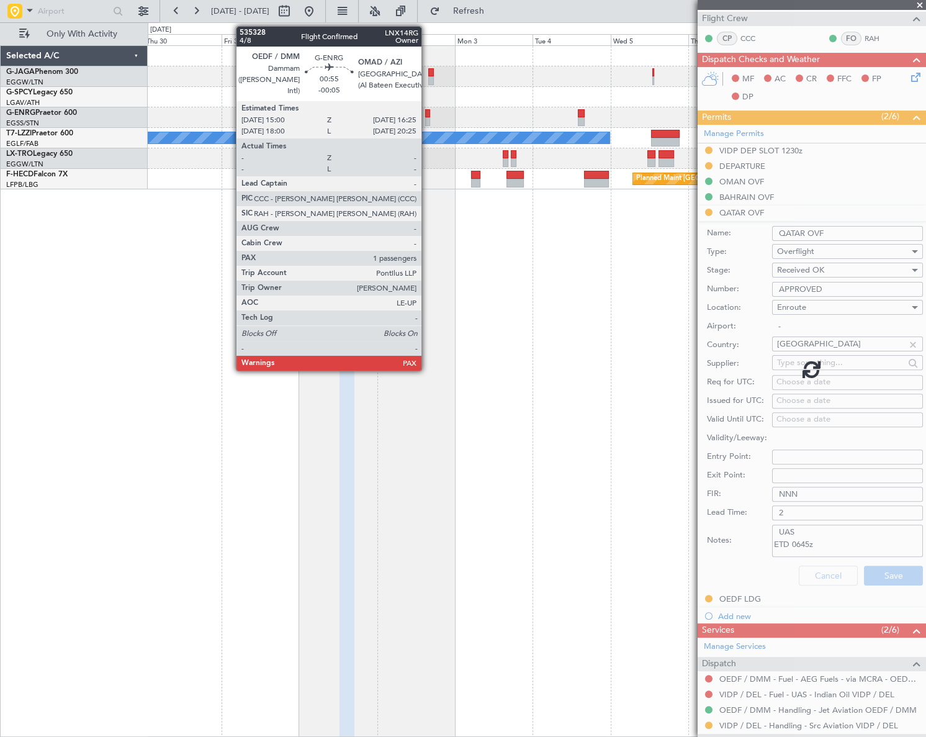
click at [427, 117] on div at bounding box center [427, 121] width 5 height 9
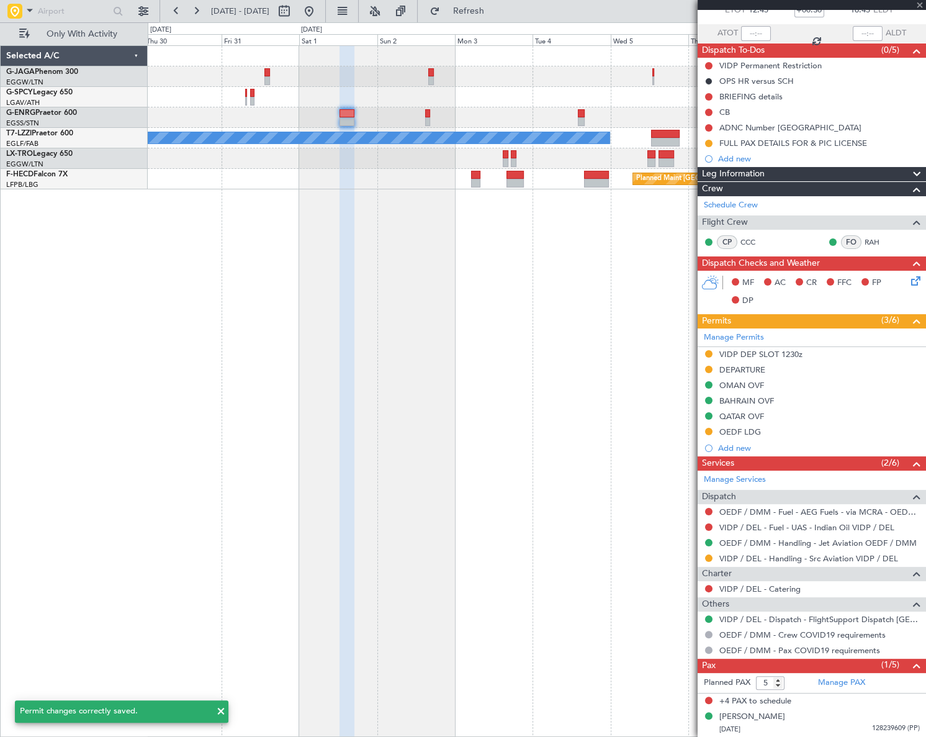
scroll to position [76, 0]
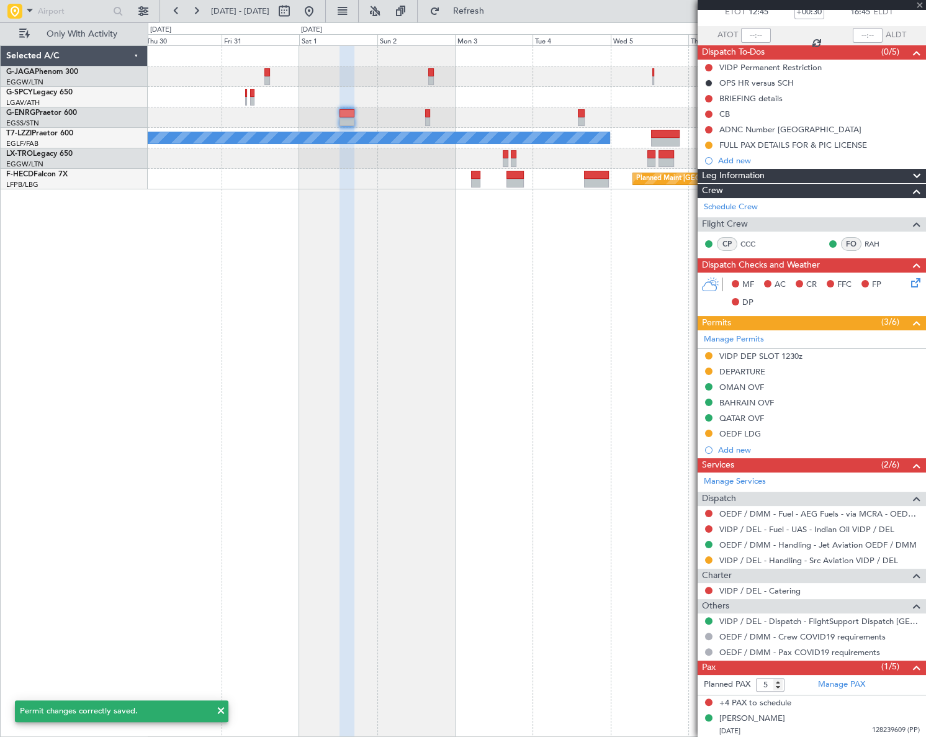
type input "-00:05"
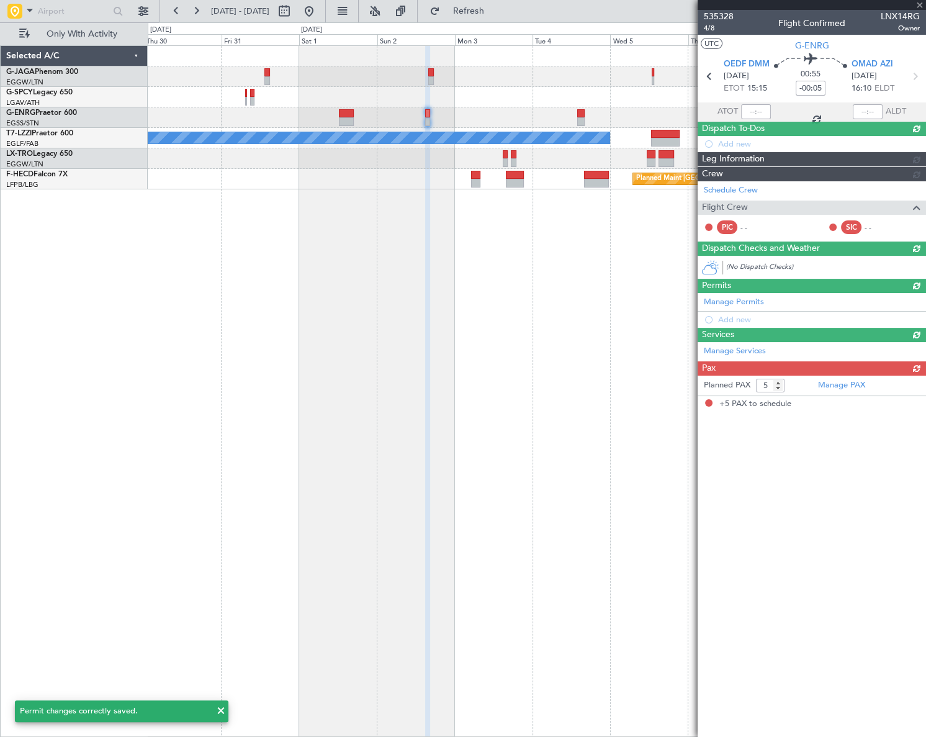
scroll to position [0, 0]
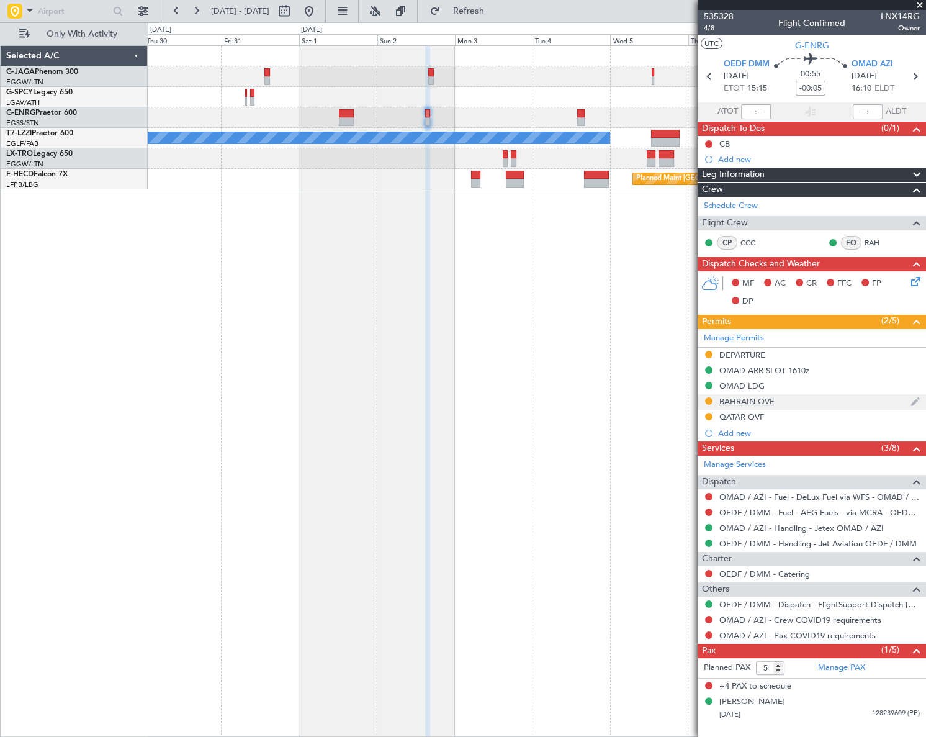
click at [749, 403] on div "BAHRAIN OVF" at bounding box center [746, 401] width 55 height 11
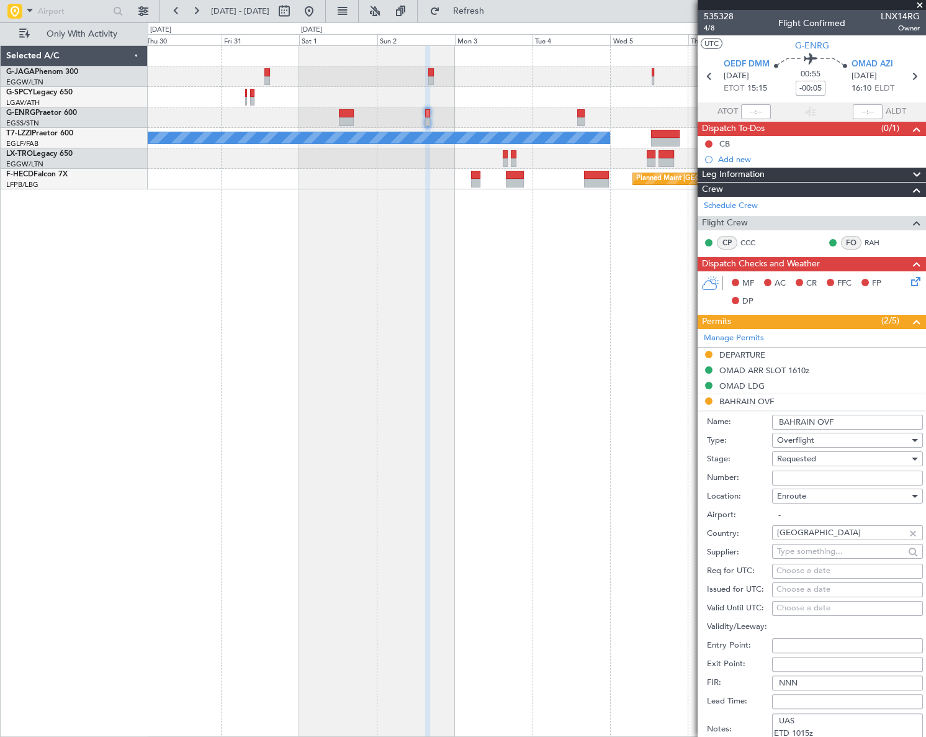
click at [795, 477] on input "Number:" at bounding box center [847, 477] width 151 height 15
paste input "AT/P/25-09/ON/001654"
type input "AT/P/25-09/ON/001654"
click at [809, 460] on span "Requested" at bounding box center [796, 458] width 39 height 11
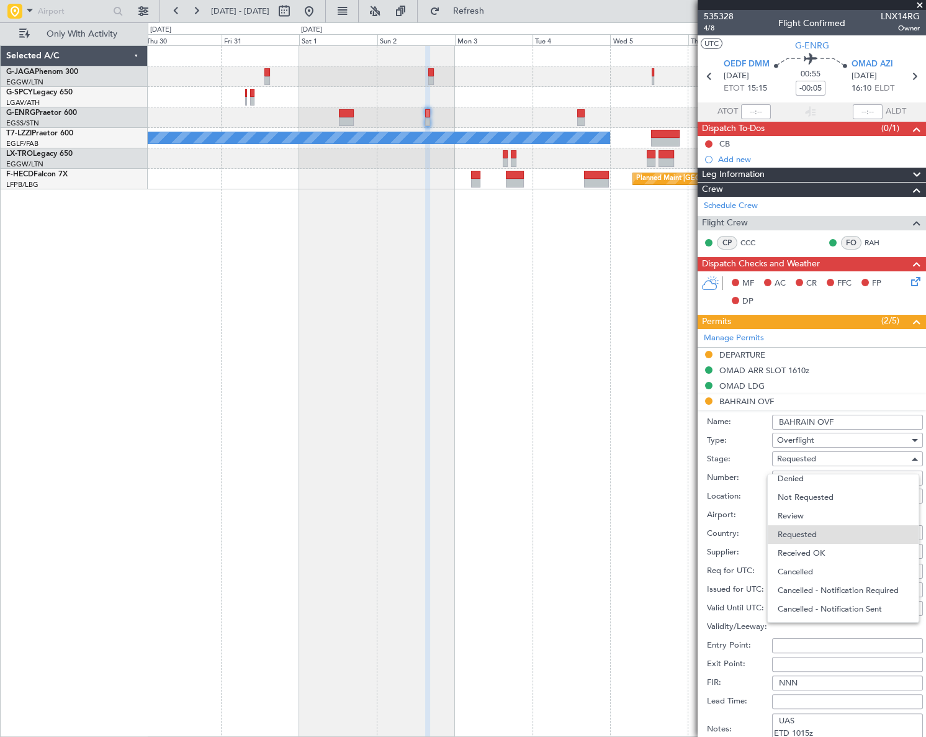
click at [804, 545] on span "Received OK" at bounding box center [844, 553] width 132 height 19
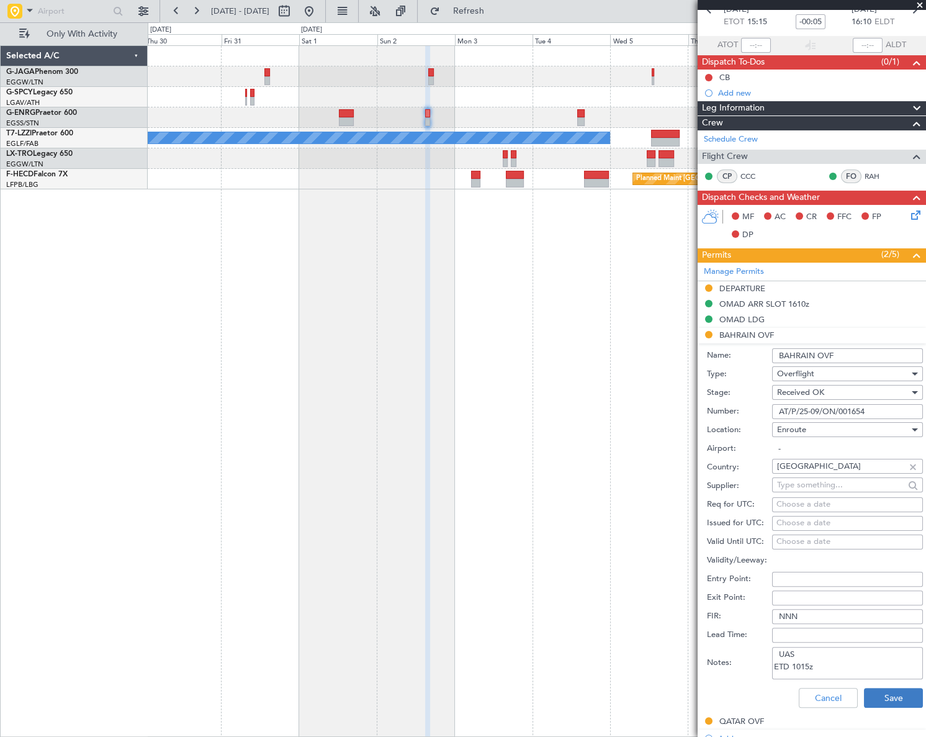
scroll to position [169, 0]
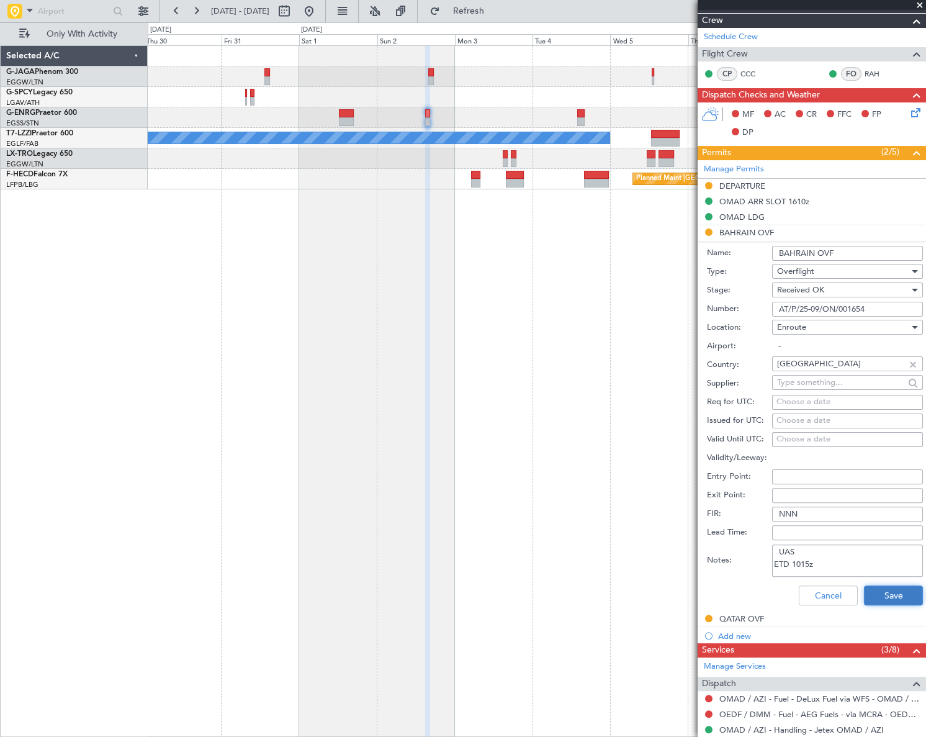
click at [882, 589] on button "Save" at bounding box center [893, 595] width 59 height 20
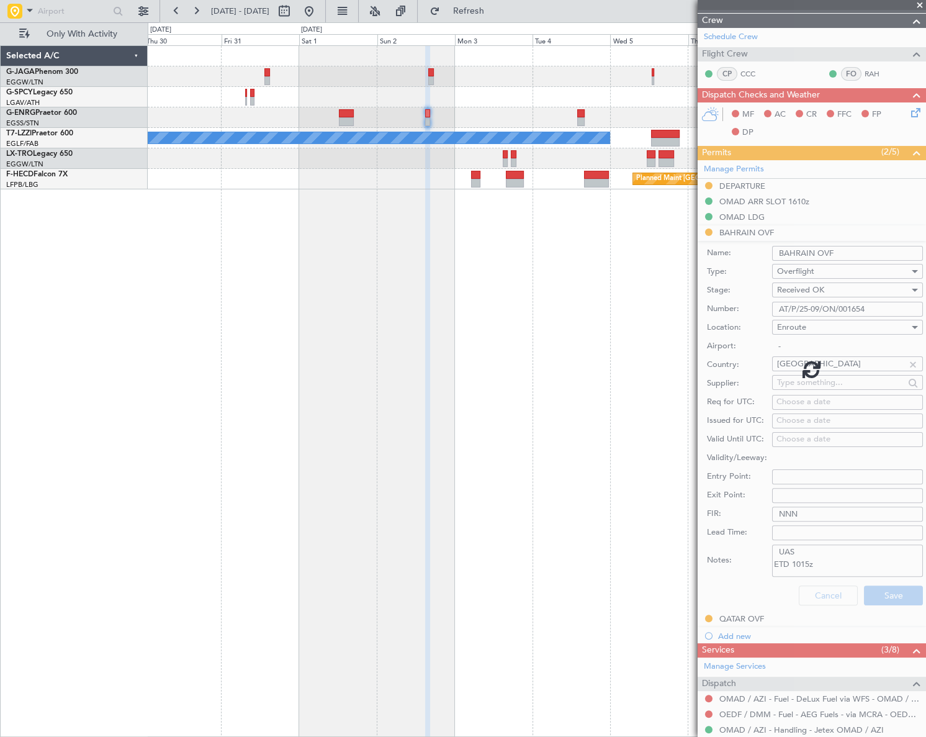
scroll to position [0, 0]
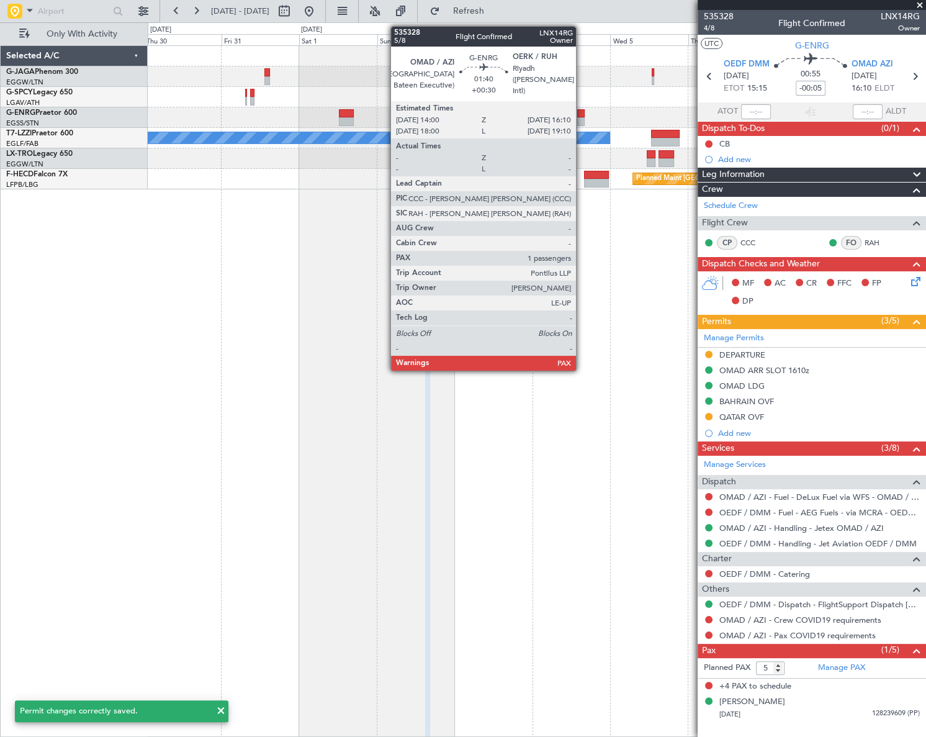
click at [581, 114] on div at bounding box center [580, 113] width 7 height 9
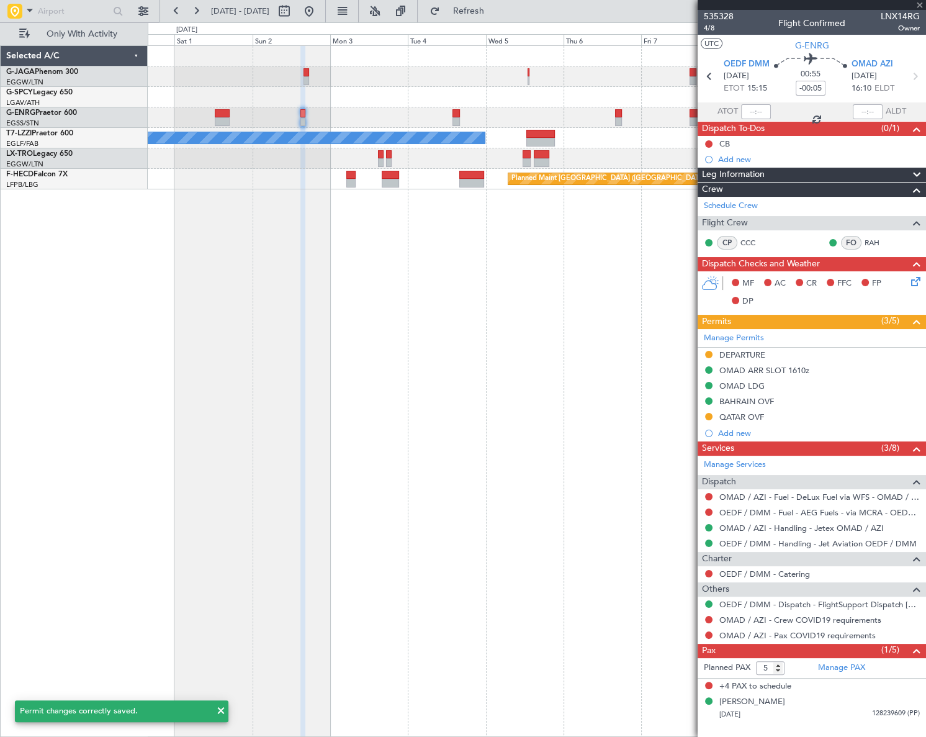
click at [400, 317] on div "A/C Unavailable London (Luton) Planned Maint Paris (Le Bourget) Planned Maint P…" at bounding box center [537, 390] width 778 height 691
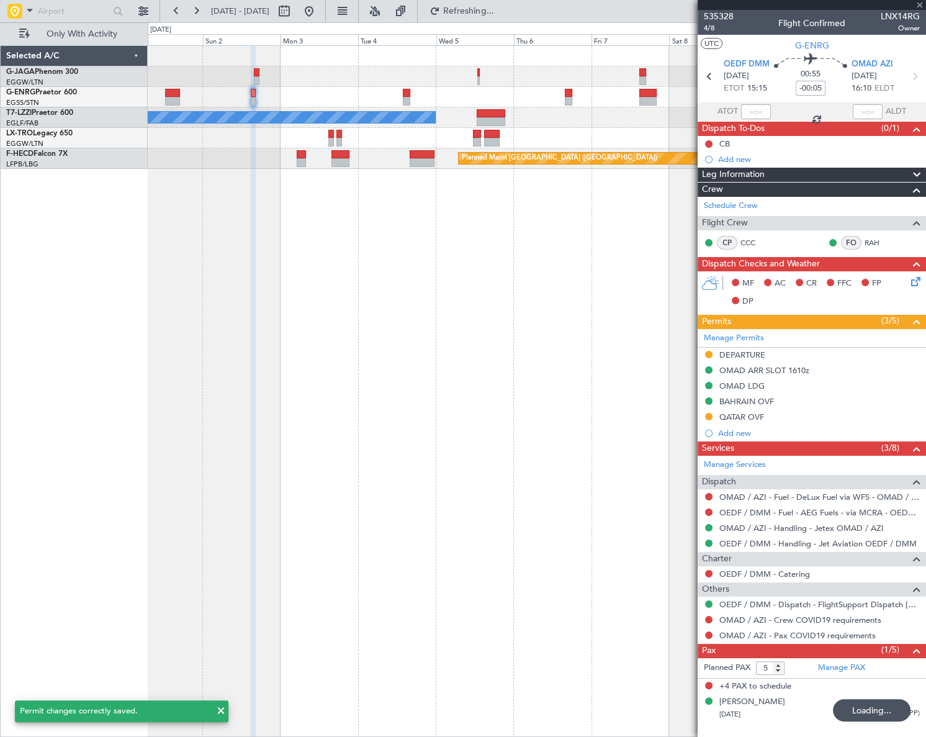
type input "+00:30"
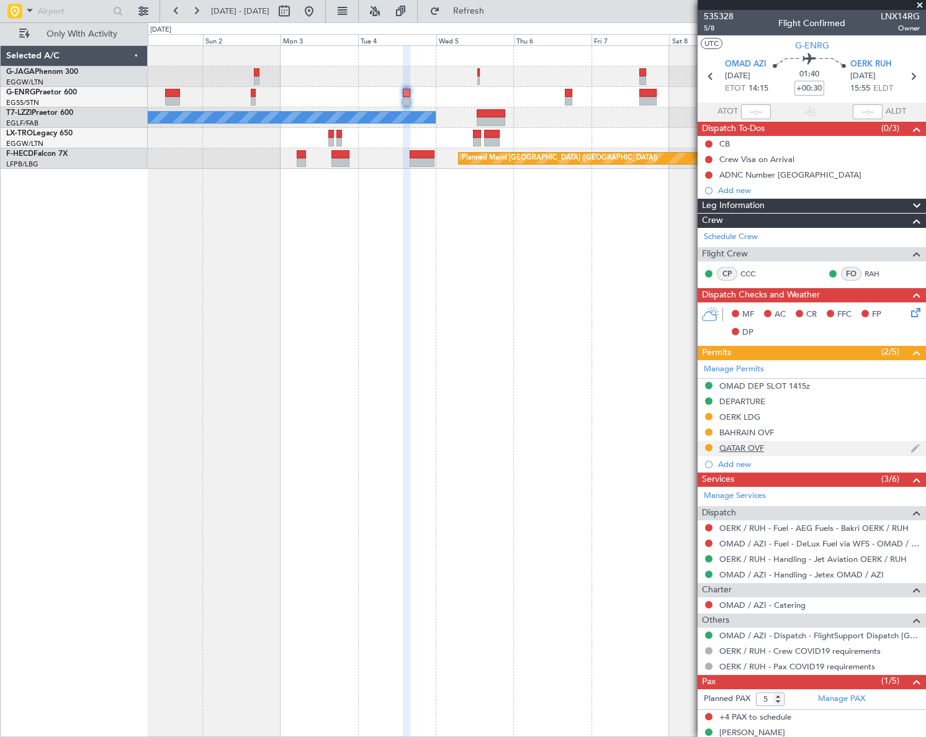
click at [751, 447] on div "QATAR OVF" at bounding box center [741, 447] width 45 height 11
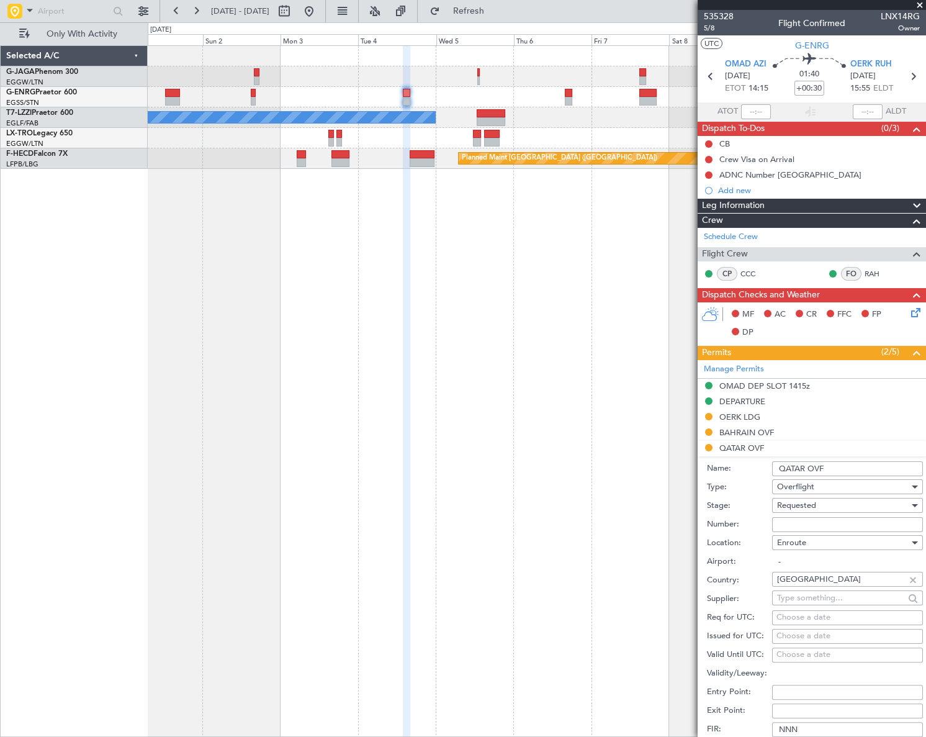
click at [792, 520] on input "Number:" at bounding box center [847, 524] width 151 height 15
paste input "APPROVED"
type input "APPROVED"
click at [805, 502] on span "Requested" at bounding box center [796, 505] width 39 height 11
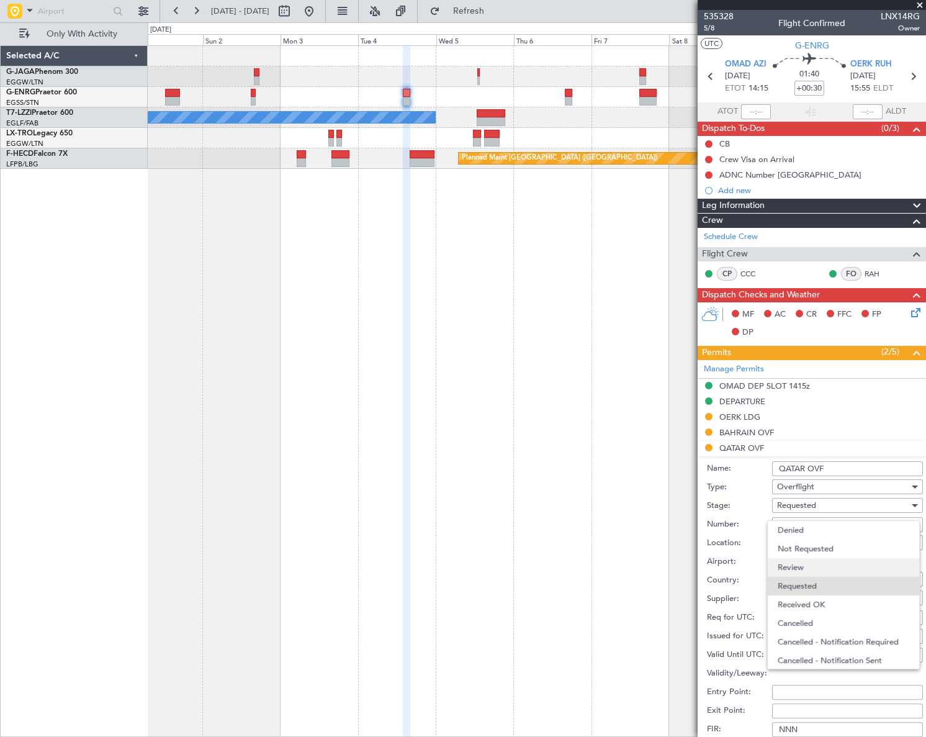
scroll to position [5, 0]
click at [814, 596] on span "Received OK" at bounding box center [844, 599] width 132 height 19
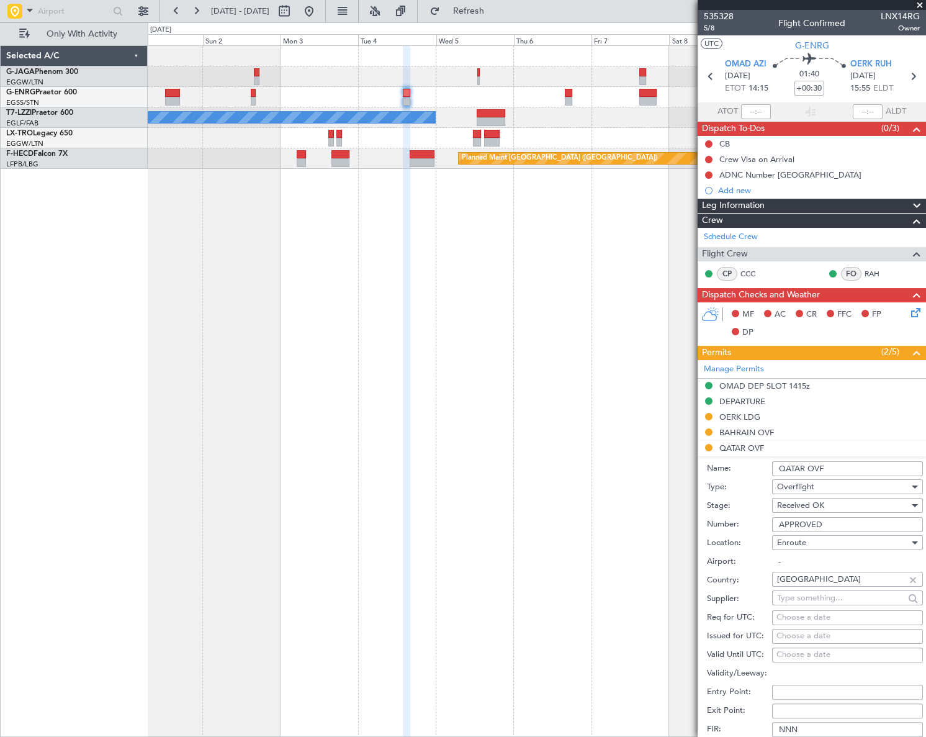
scroll to position [225, 0]
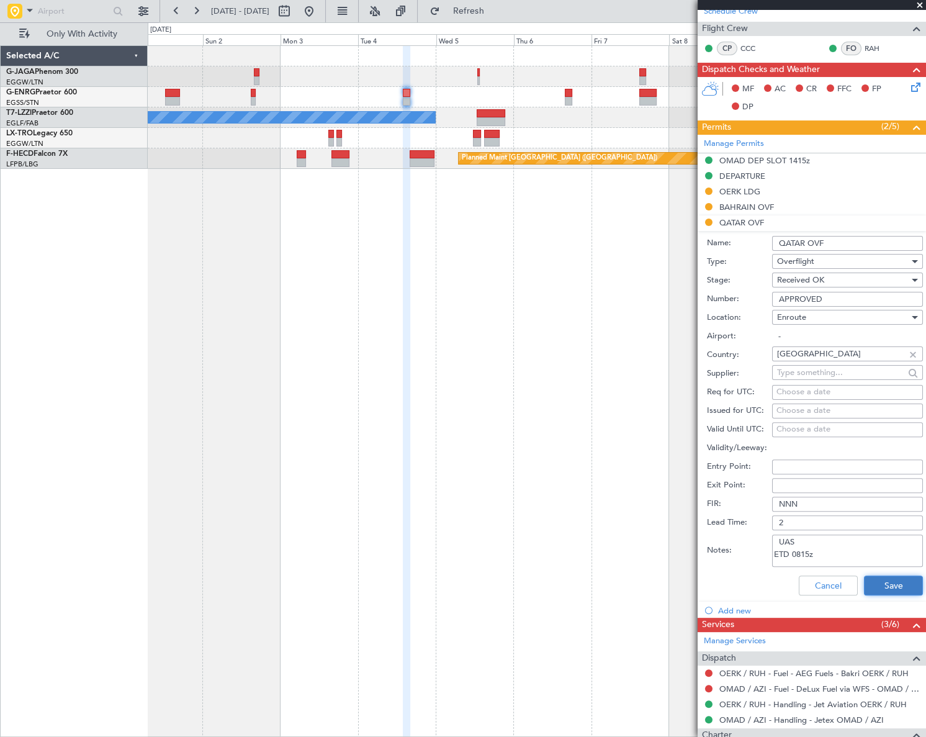
click at [900, 576] on button "Save" at bounding box center [893, 585] width 59 height 20
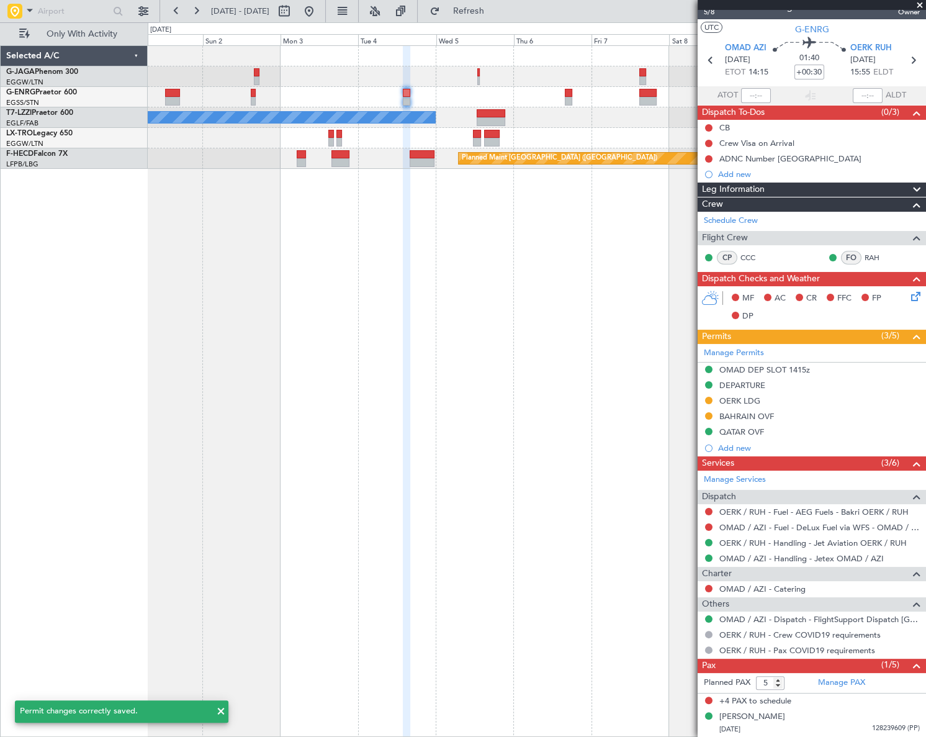
scroll to position [14, 0]
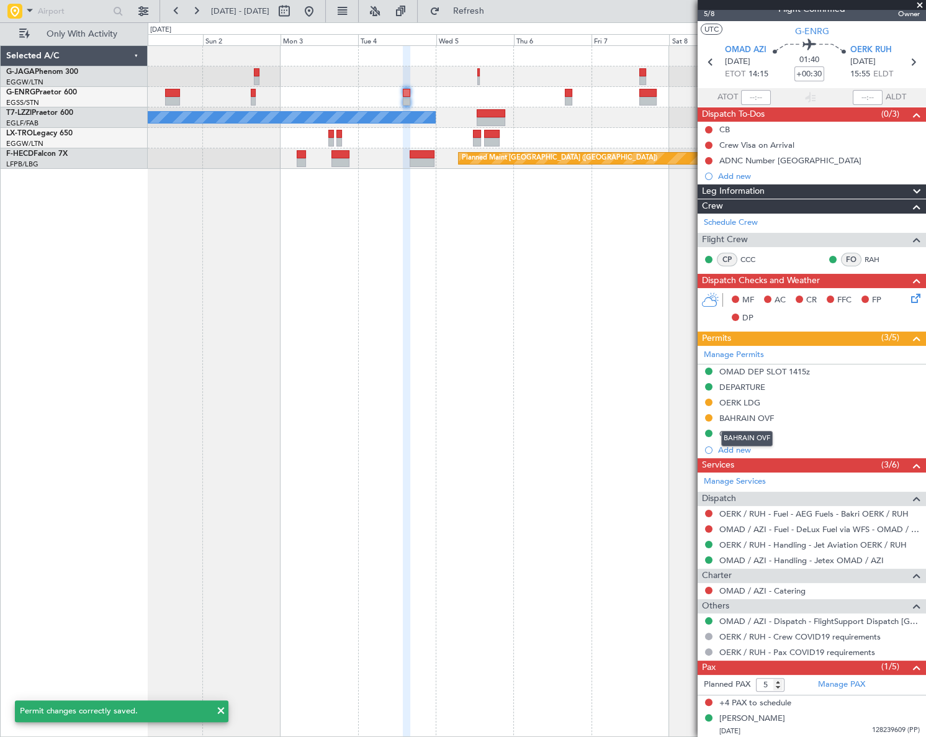
click at [756, 422] on mat-tooltip-component "BAHRAIN OVF" at bounding box center [746, 438] width 69 height 33
click at [758, 415] on div "BAHRAIN OVF" at bounding box center [746, 418] width 55 height 11
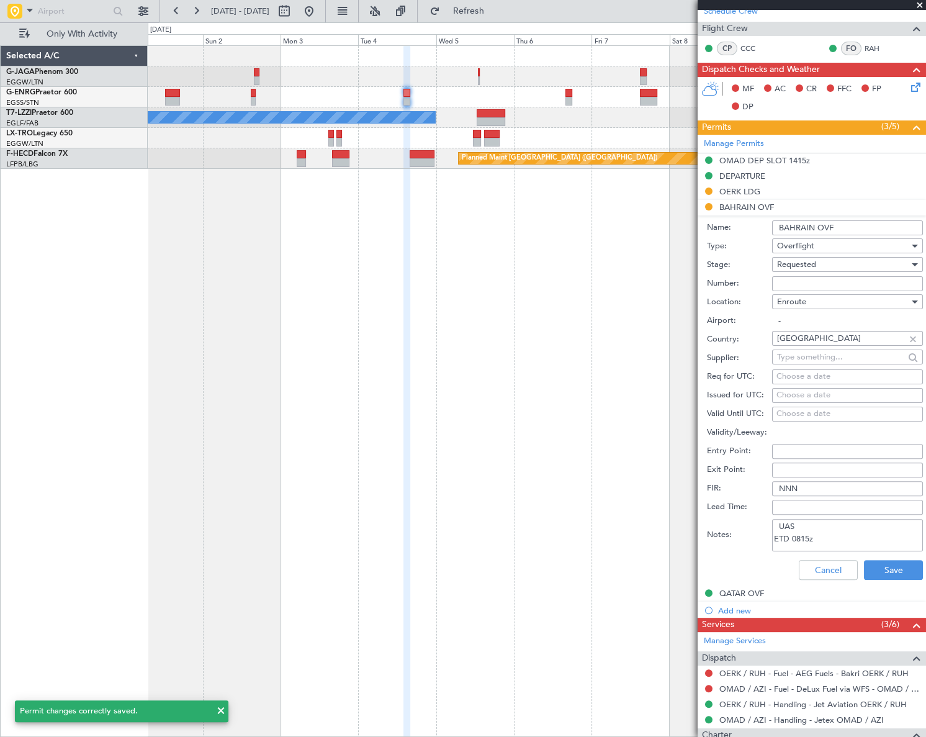
click at [794, 286] on input "Number:" at bounding box center [847, 283] width 151 height 15
paste input "AT/P/25-09/ON/001654"
type input "AT/P/25-09/ON/001654"
click at [801, 262] on span "Requested" at bounding box center [796, 264] width 39 height 11
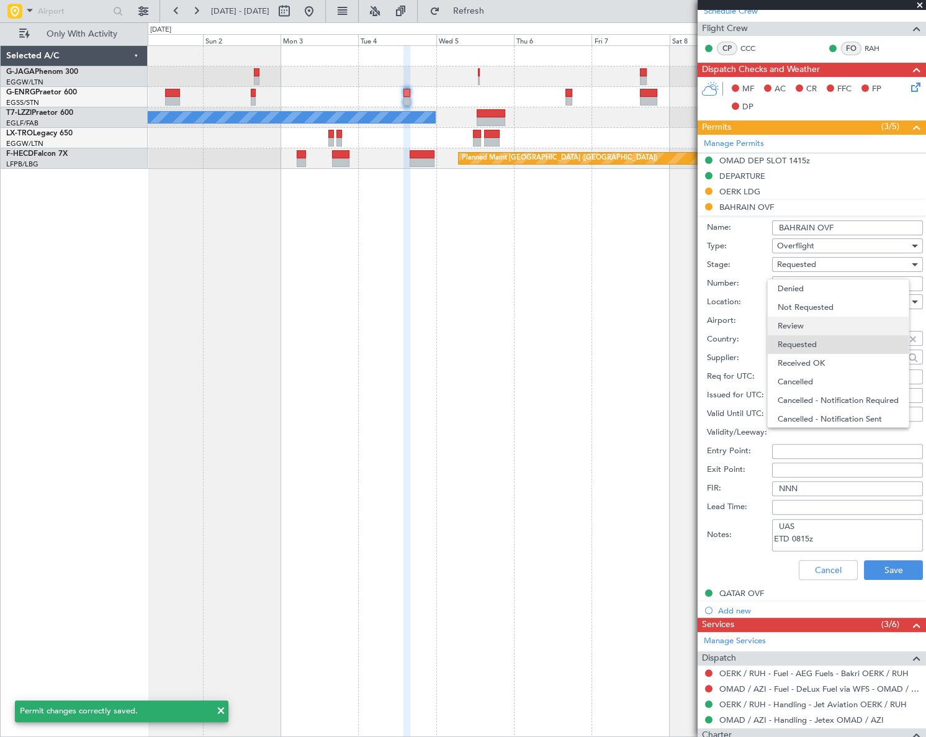
scroll to position [5, 0]
click at [812, 359] on span "Received OK" at bounding box center [844, 358] width 132 height 19
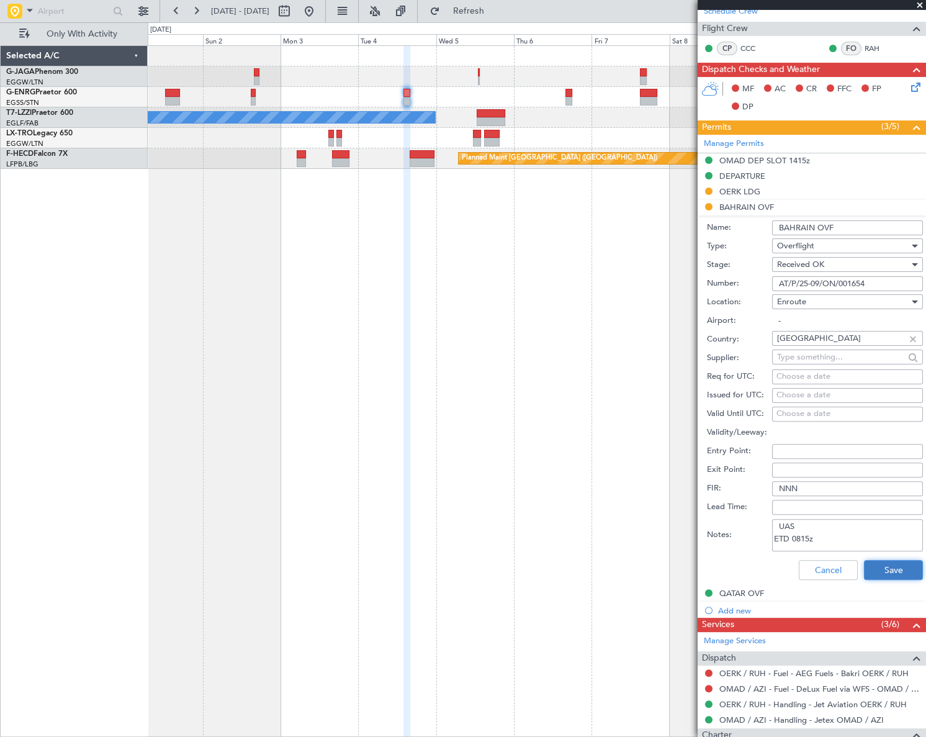
click at [875, 567] on button "Save" at bounding box center [893, 570] width 59 height 20
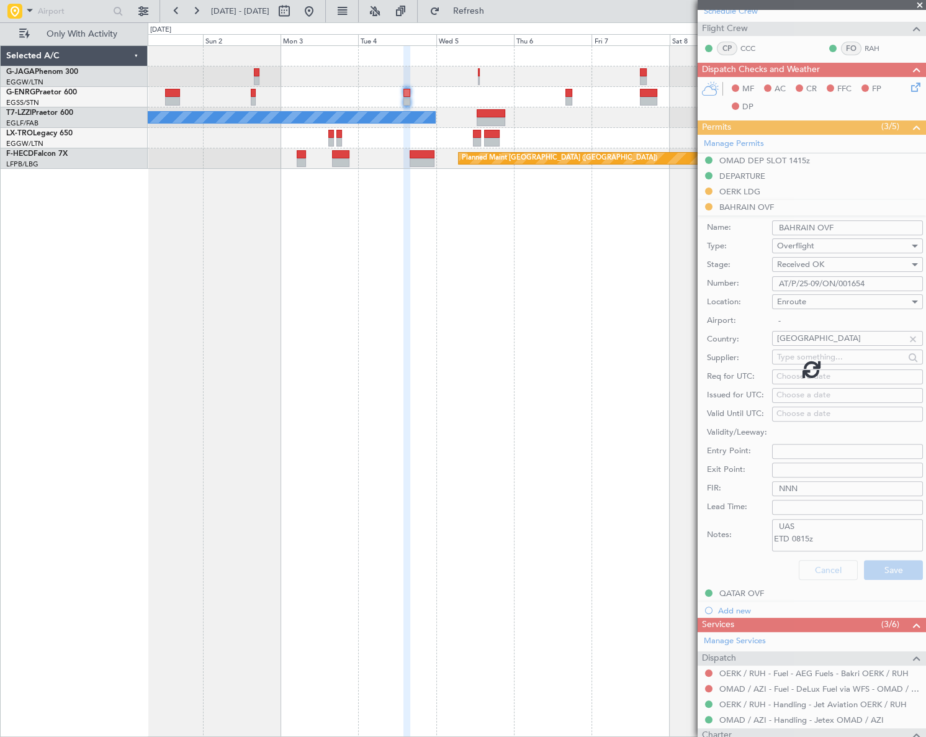
scroll to position [14, 0]
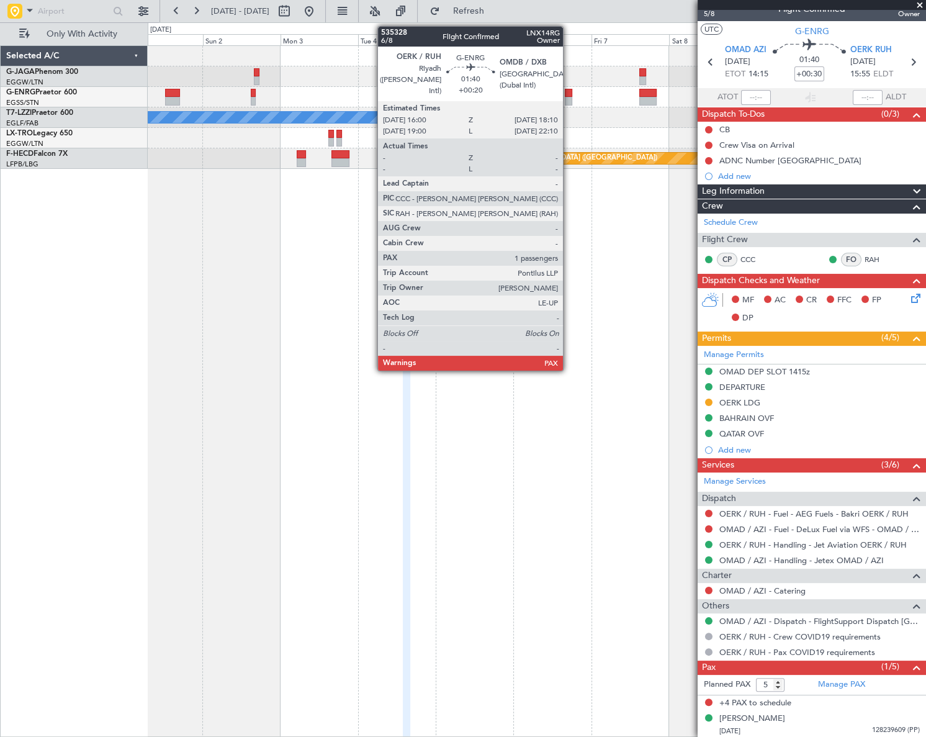
click at [568, 94] on div at bounding box center [568, 93] width 7 height 9
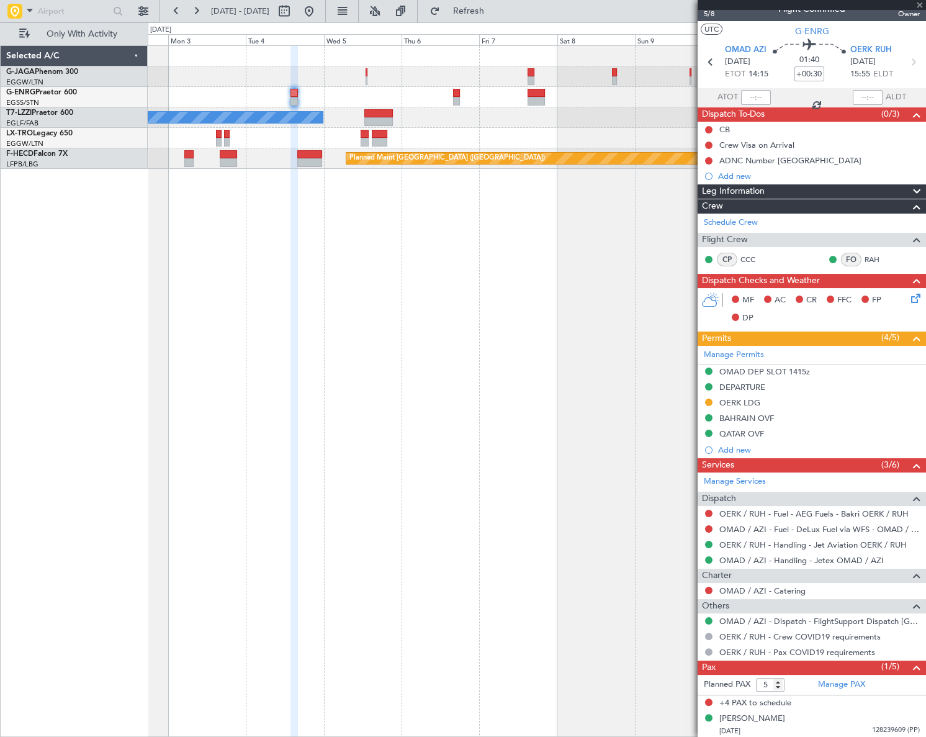
click at [488, 366] on div "A/C Unavailable London (Luton) Planned Maint Paris (Le Bourget)" at bounding box center [537, 390] width 778 height 691
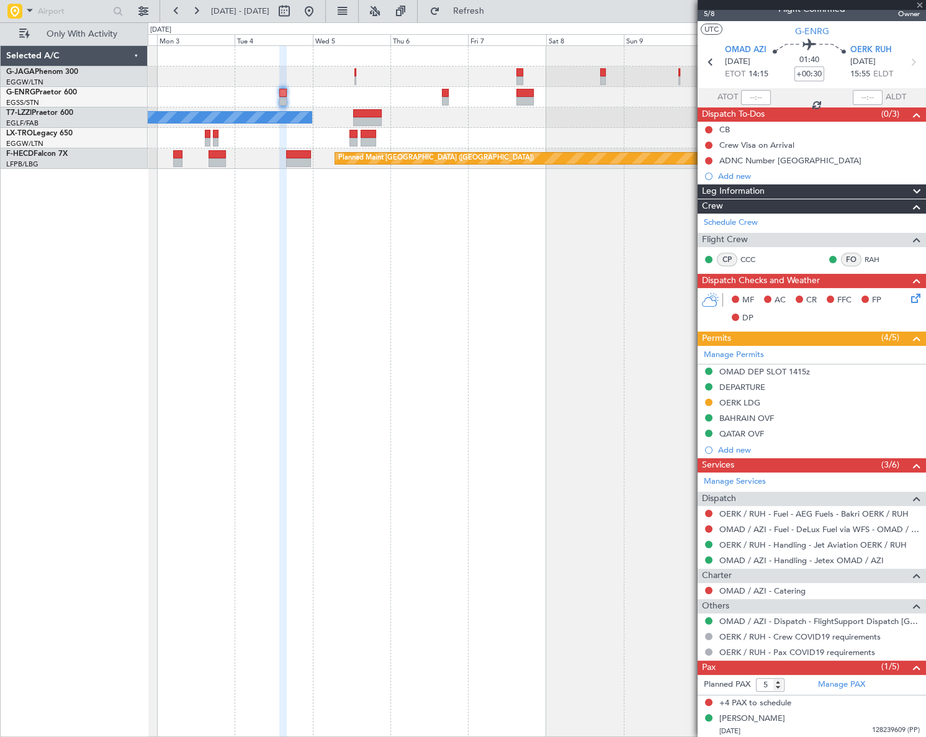
type input "+00:20"
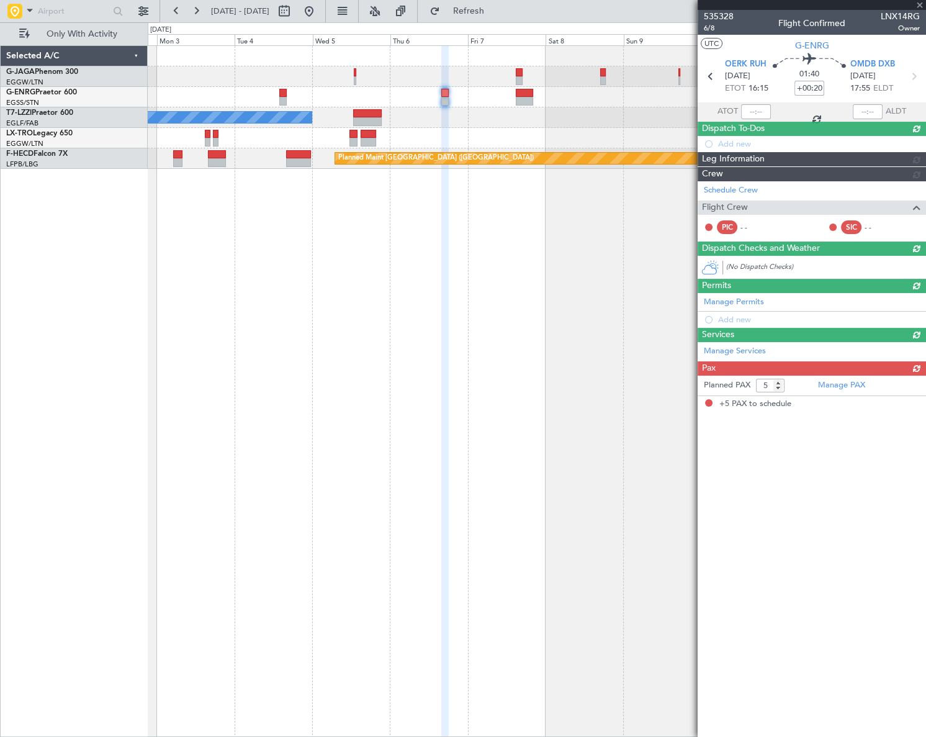
scroll to position [0, 0]
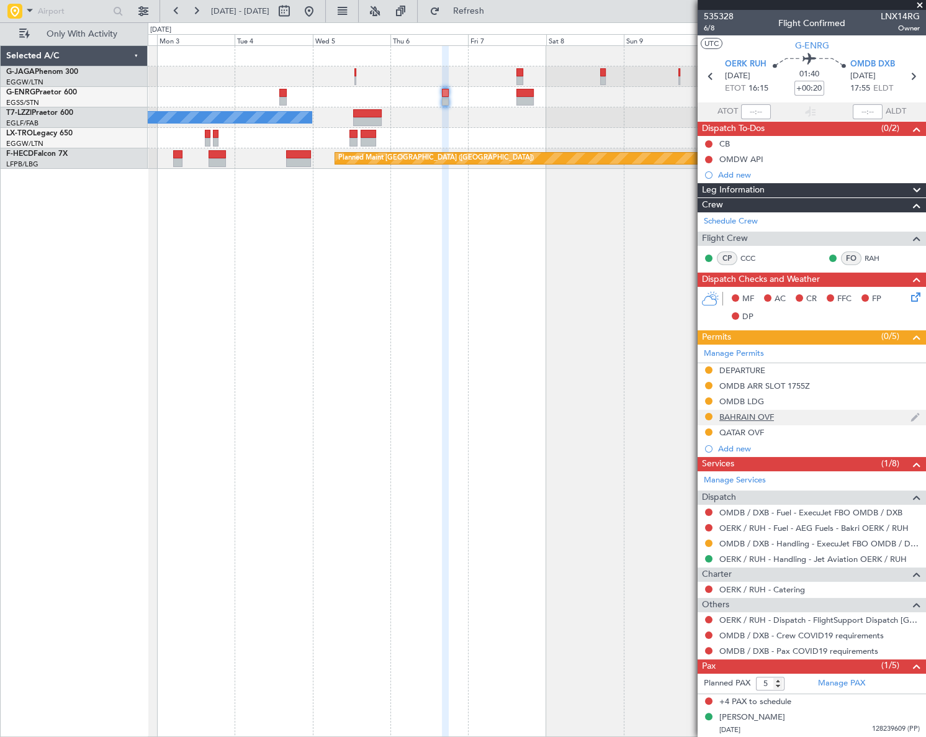
click at [768, 416] on div "BAHRAIN OVF" at bounding box center [746, 416] width 55 height 11
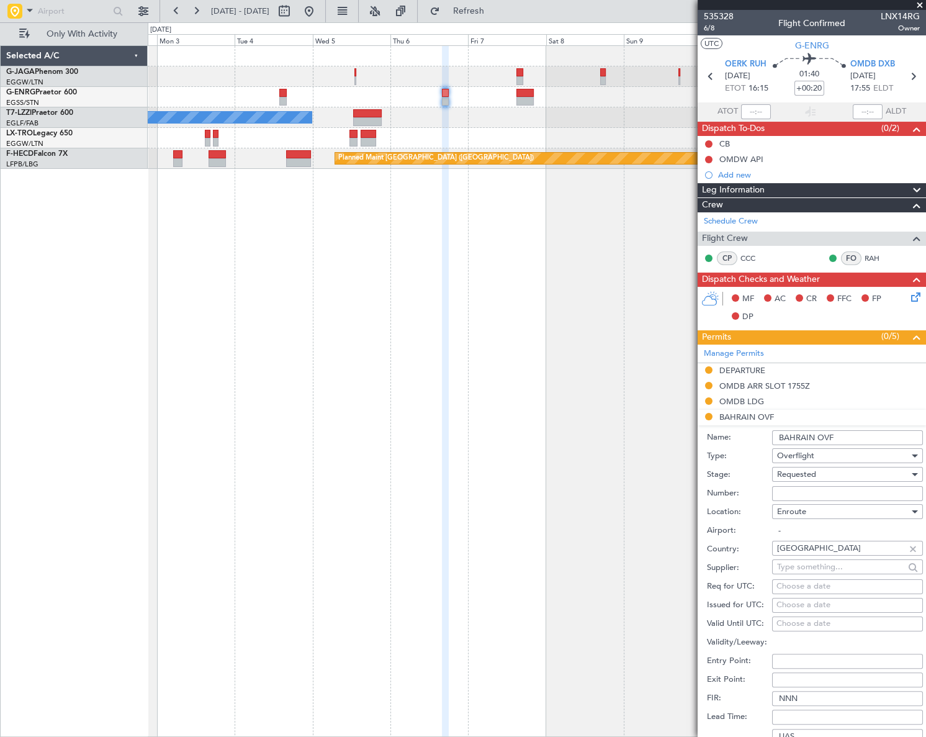
click at [820, 491] on input "Number:" at bounding box center [847, 493] width 151 height 15
paste input "AT/P/25-09/ON/001654"
type input "AT/P/25-09/ON/001654"
click at [819, 473] on div "Requested" at bounding box center [843, 474] width 132 height 19
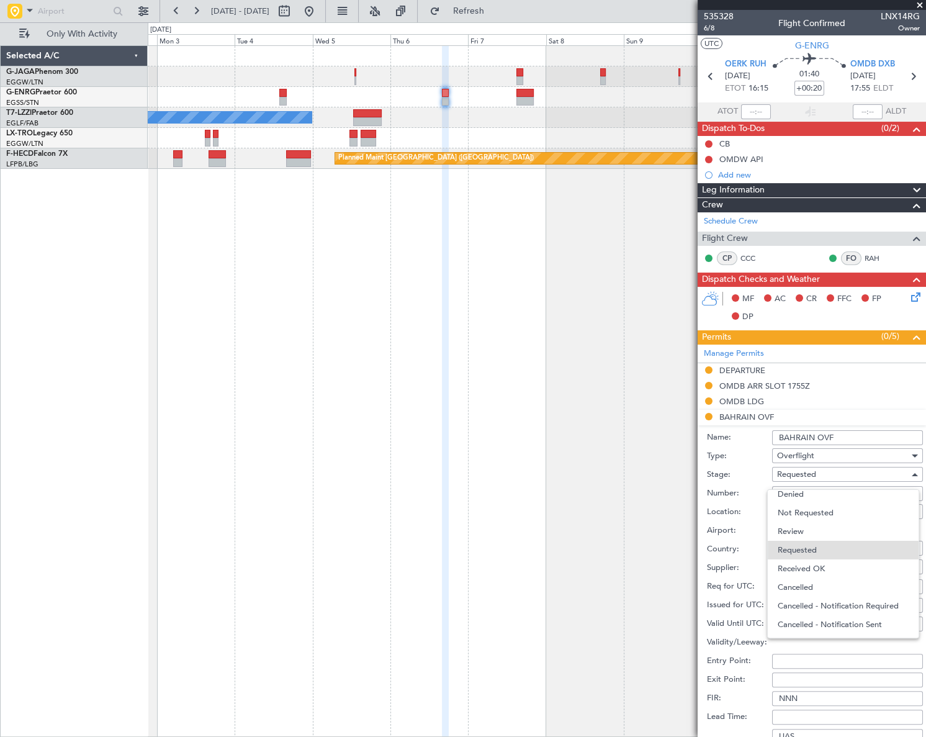
click at [832, 566] on span "Received OK" at bounding box center [844, 568] width 132 height 19
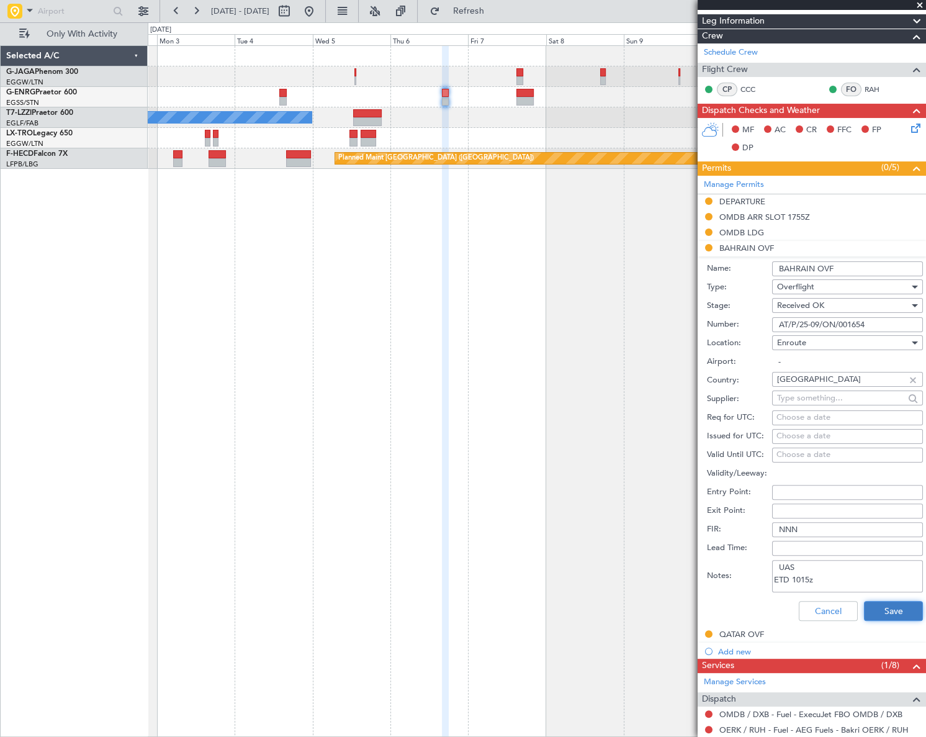
click at [896, 604] on button "Save" at bounding box center [893, 611] width 59 height 20
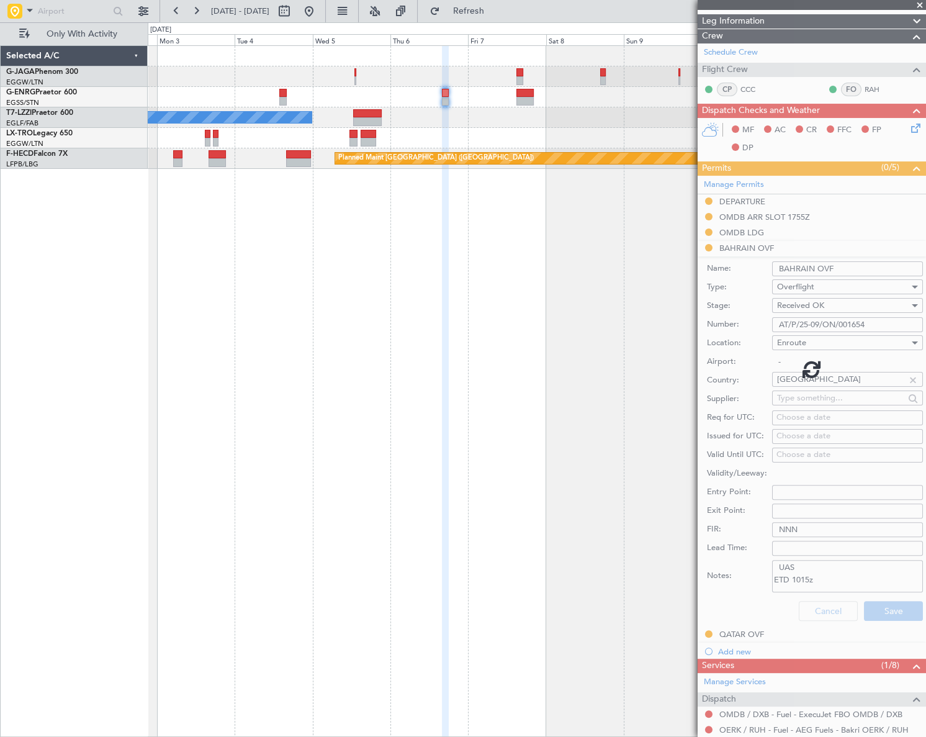
scroll to position [0, 0]
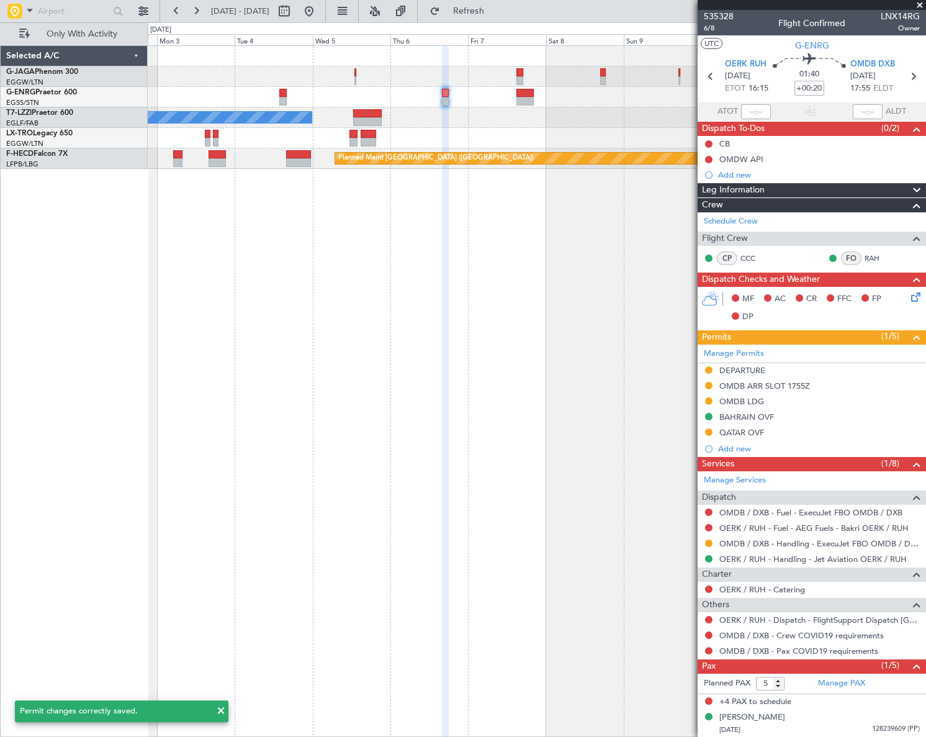
click at [731, 433] on div "QATAR OVF" at bounding box center [741, 432] width 45 height 11
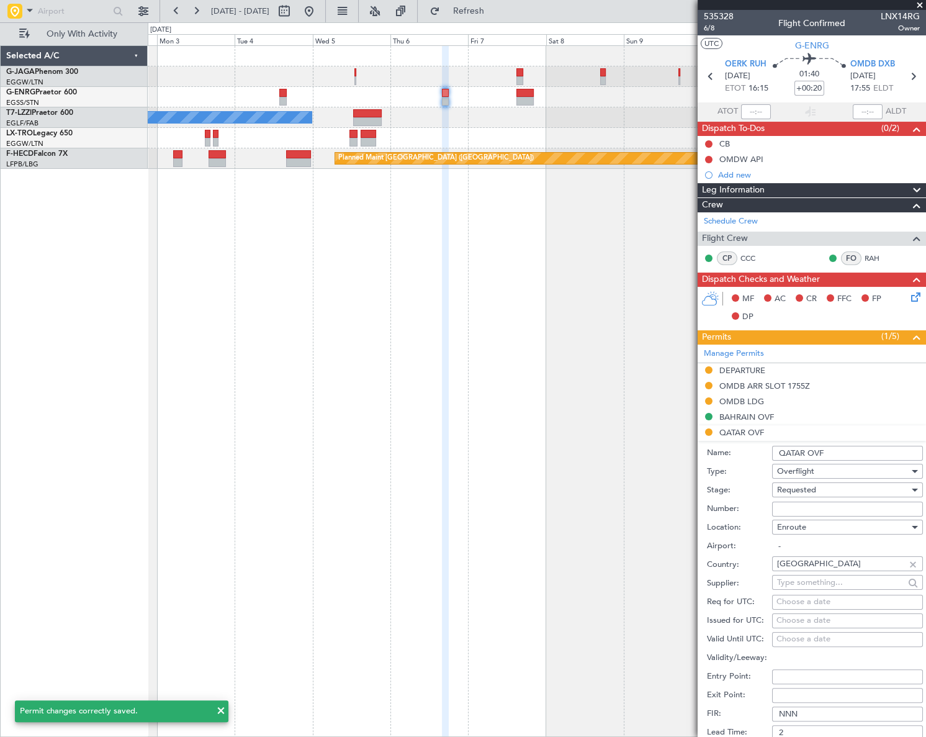
click at [789, 507] on input "Number:" at bounding box center [847, 508] width 151 height 15
paste input "APPROVED"
type input "APPROVED"
click at [812, 490] on span "Requested" at bounding box center [796, 489] width 39 height 11
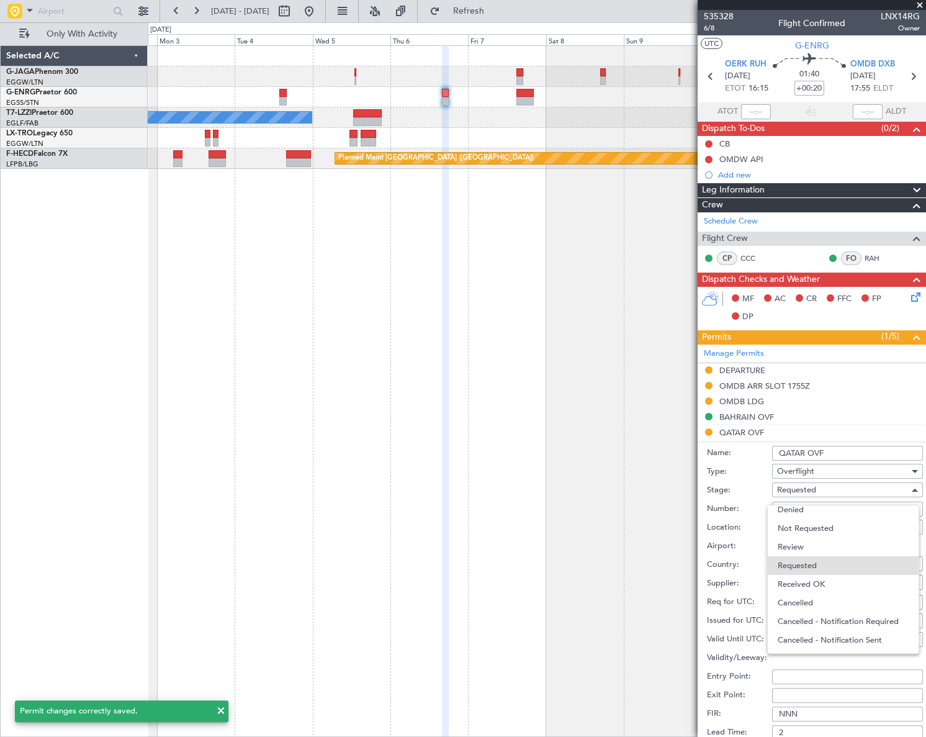
drag, startPoint x: 819, startPoint y: 583, endPoint x: 815, endPoint y: 558, distance: 25.1
click at [817, 582] on span "Received OK" at bounding box center [844, 584] width 132 height 19
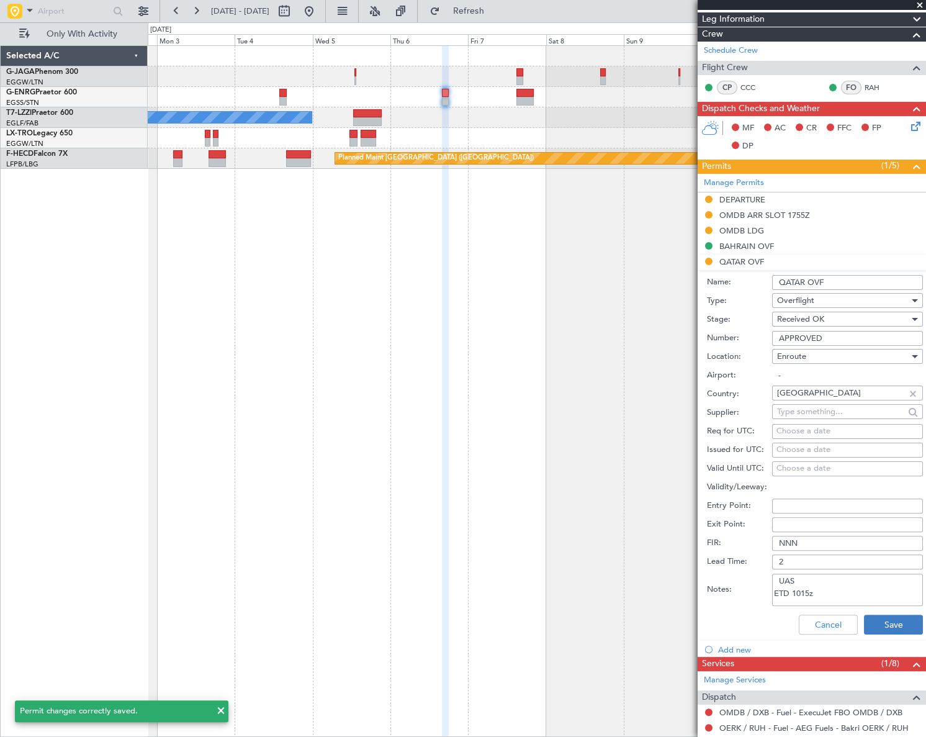
scroll to position [282, 0]
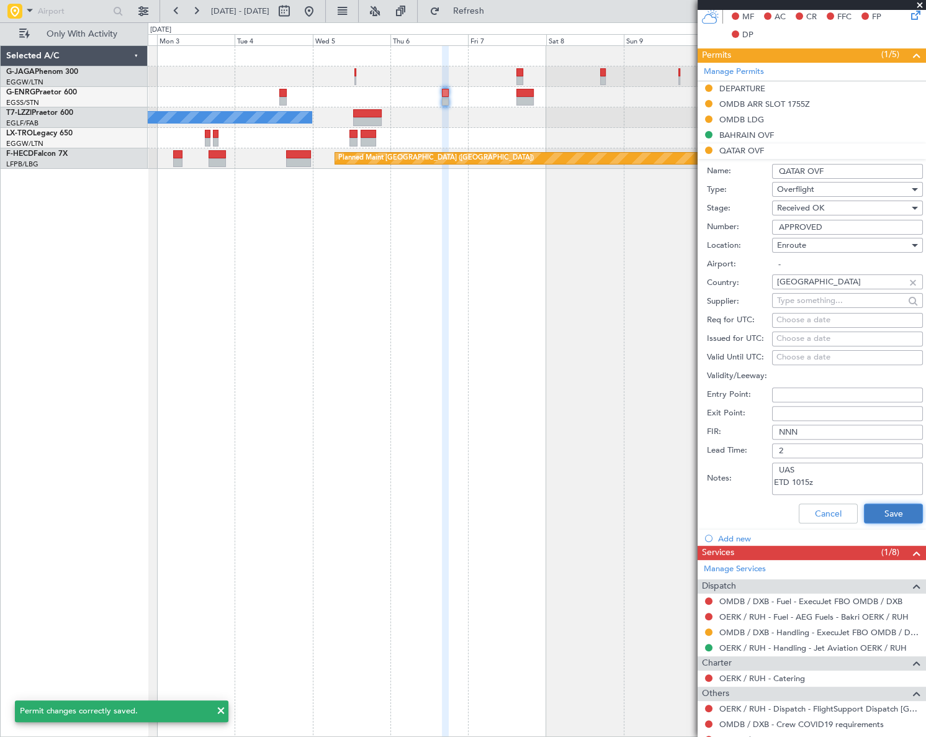
click at [895, 514] on button "Save" at bounding box center [893, 513] width 59 height 20
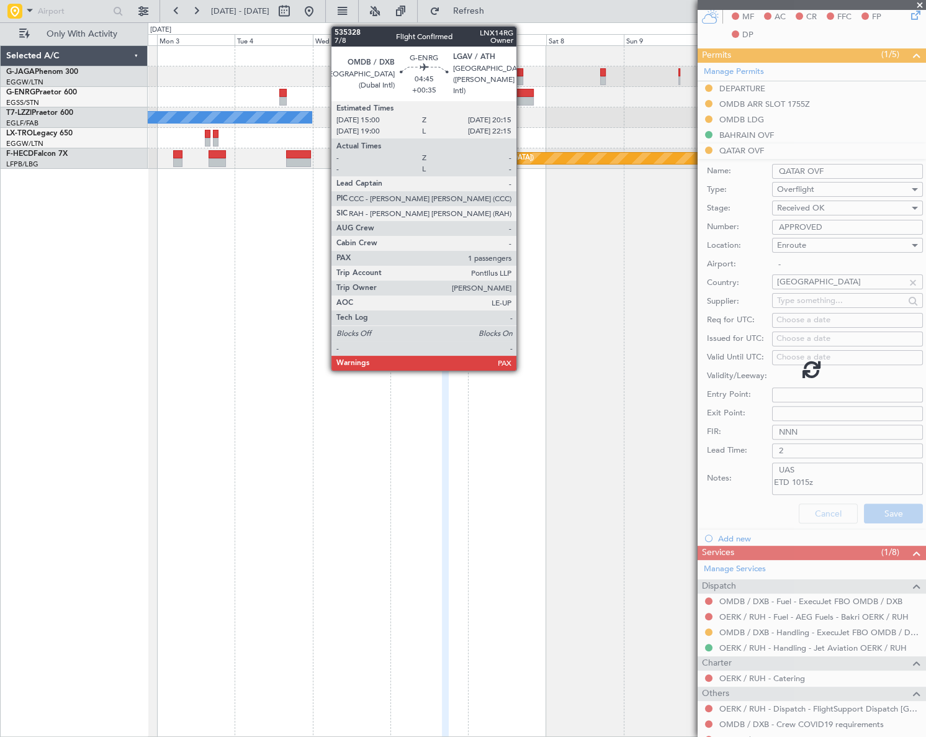
click at [522, 92] on div at bounding box center [524, 93] width 17 height 9
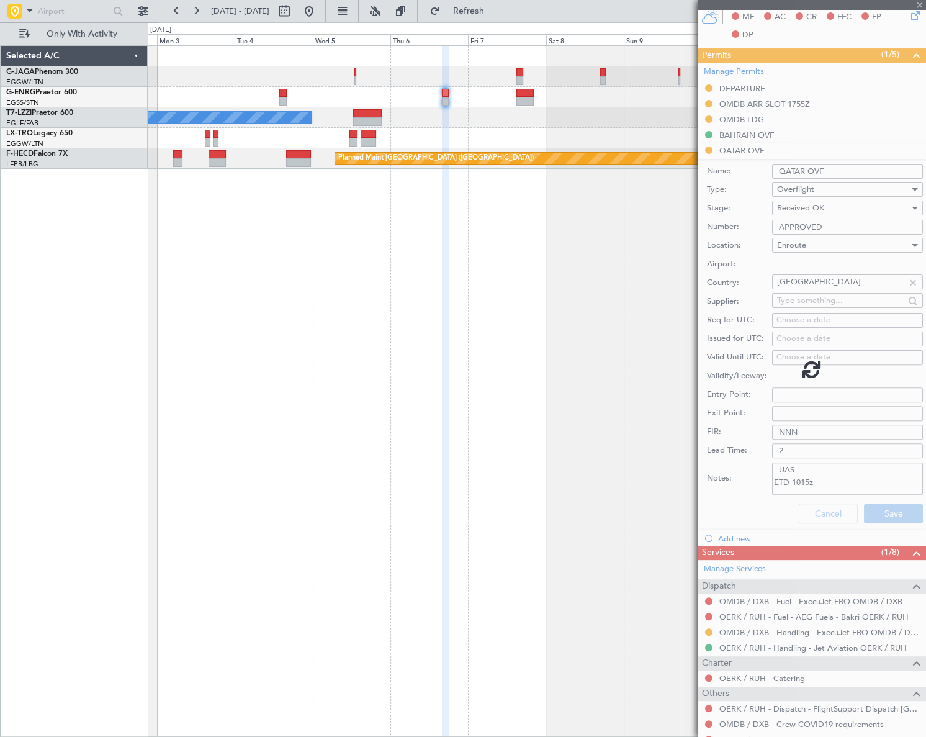
type input "+00:35"
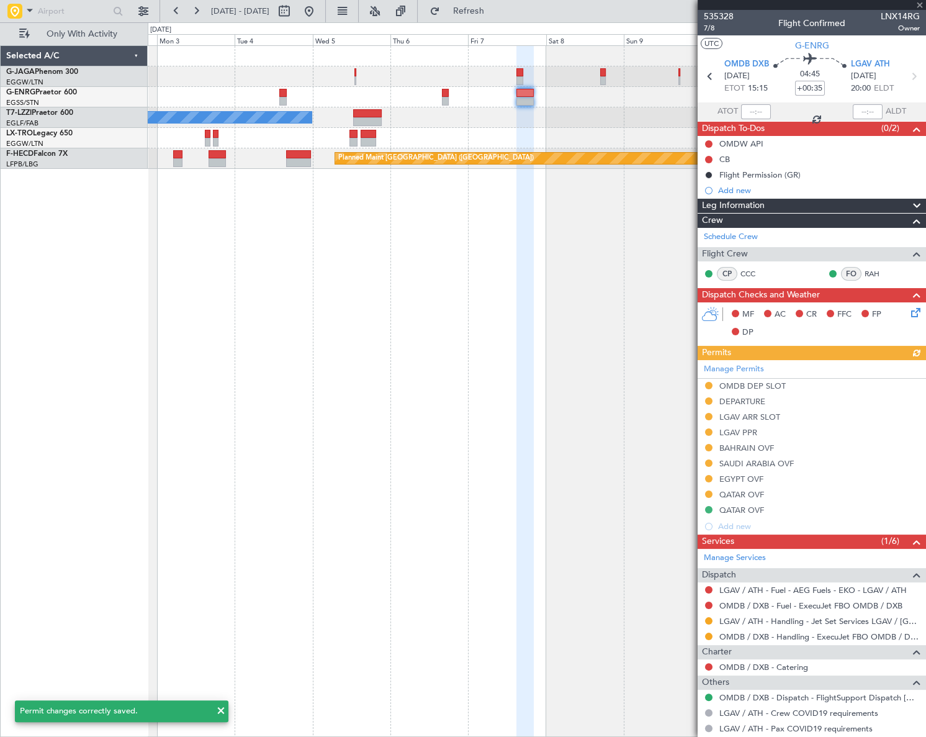
click at [748, 493] on div "Manage Permits OMDB DEP SLOT DEPARTURE LGAV ARR SLOT LGAV PPR BAHRAIN OVF SAUDI…" at bounding box center [811, 447] width 228 height 174
click at [747, 490] on div "QATAR OVF" at bounding box center [741, 494] width 45 height 11
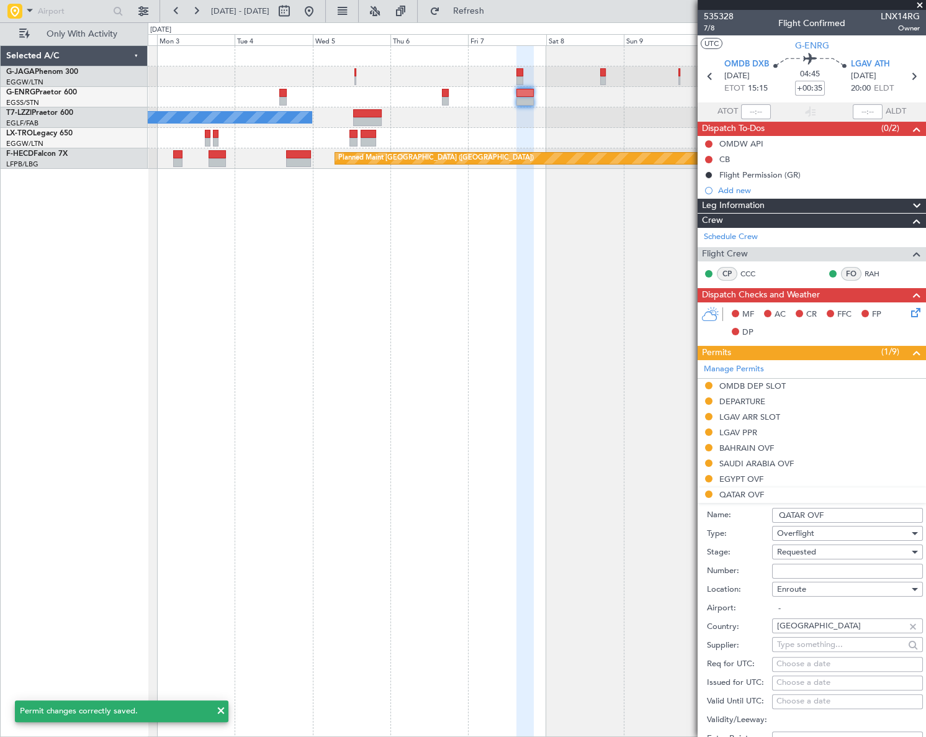
click at [811, 567] on input "Number:" at bounding box center [847, 570] width 151 height 15
paste input "APPROVED"
type input "APPROVED"
click at [815, 552] on span "Requested" at bounding box center [796, 551] width 39 height 11
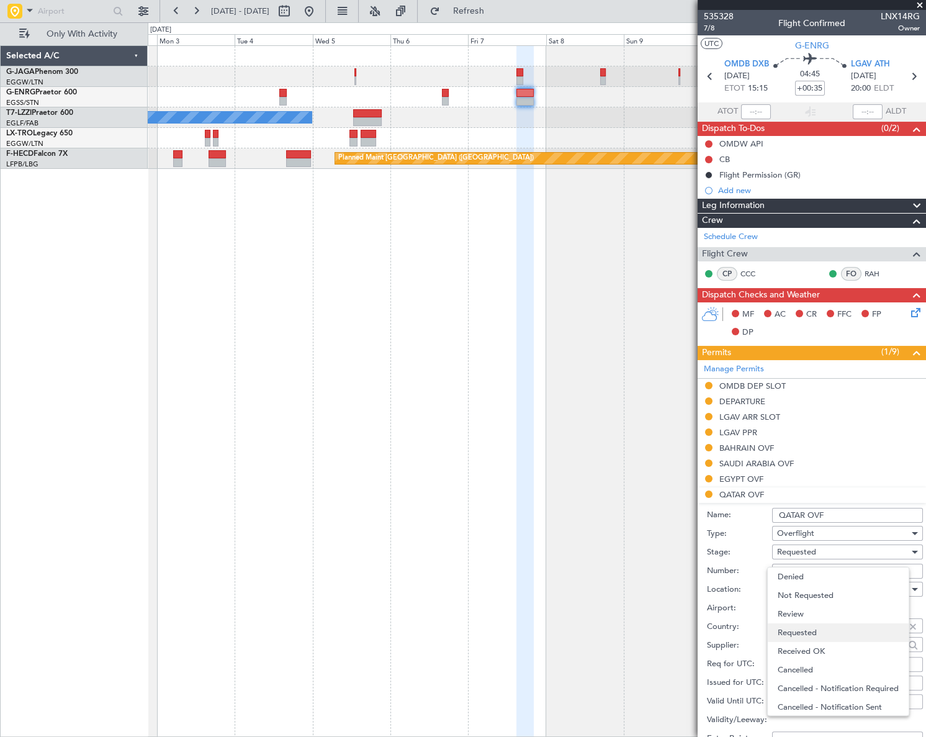
scroll to position [5, 0]
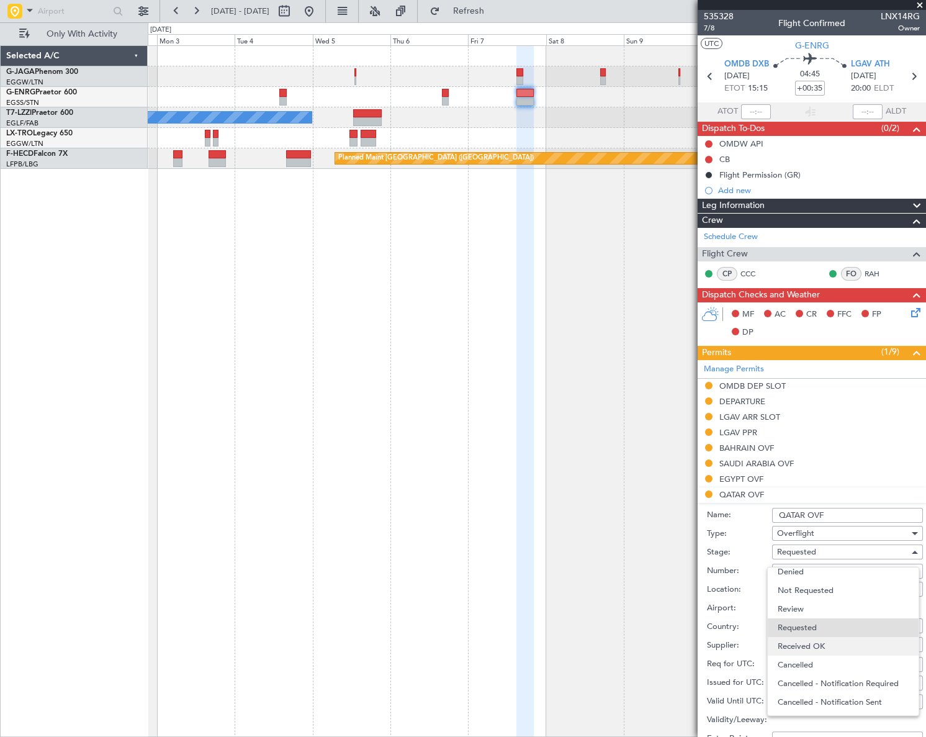
click at [819, 640] on span "Received OK" at bounding box center [844, 646] width 132 height 19
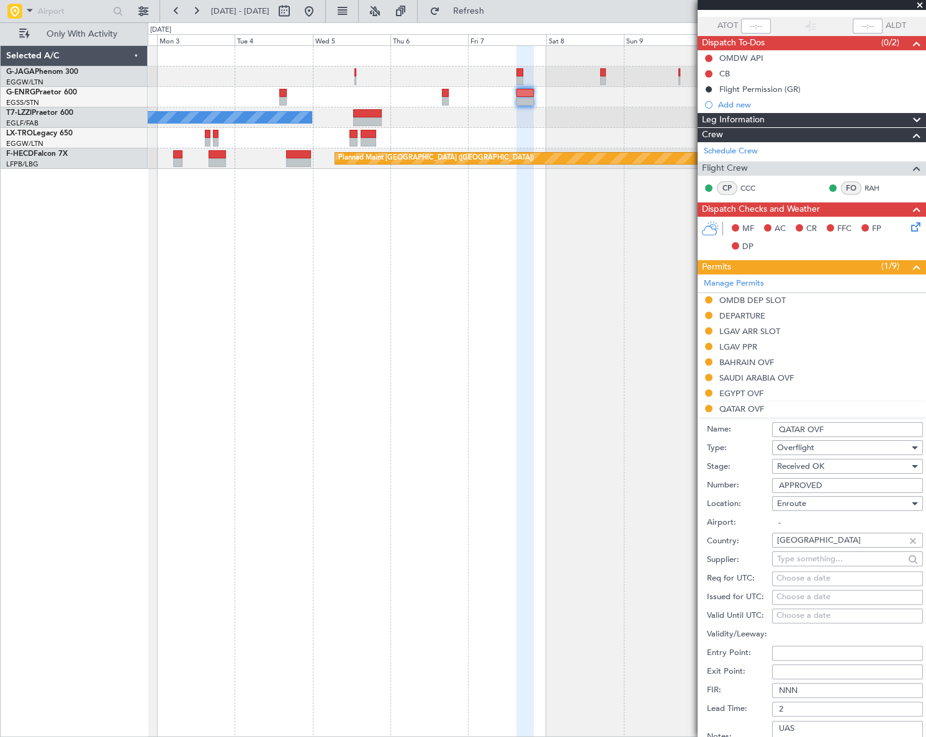
scroll to position [169, 0]
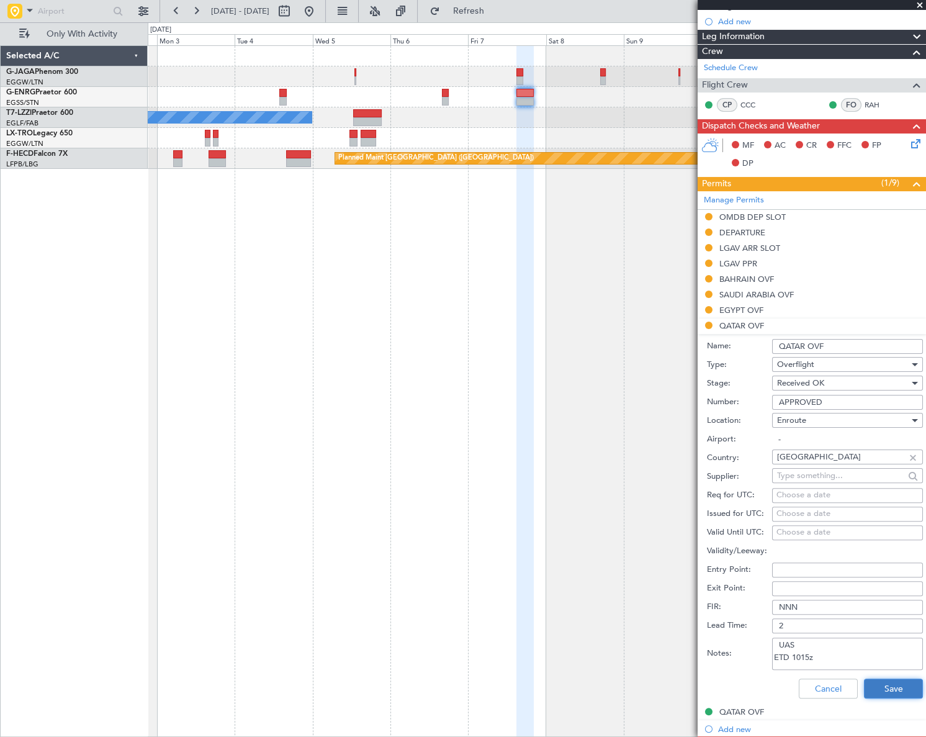
click at [891, 687] on button "Save" at bounding box center [893, 688] width 59 height 20
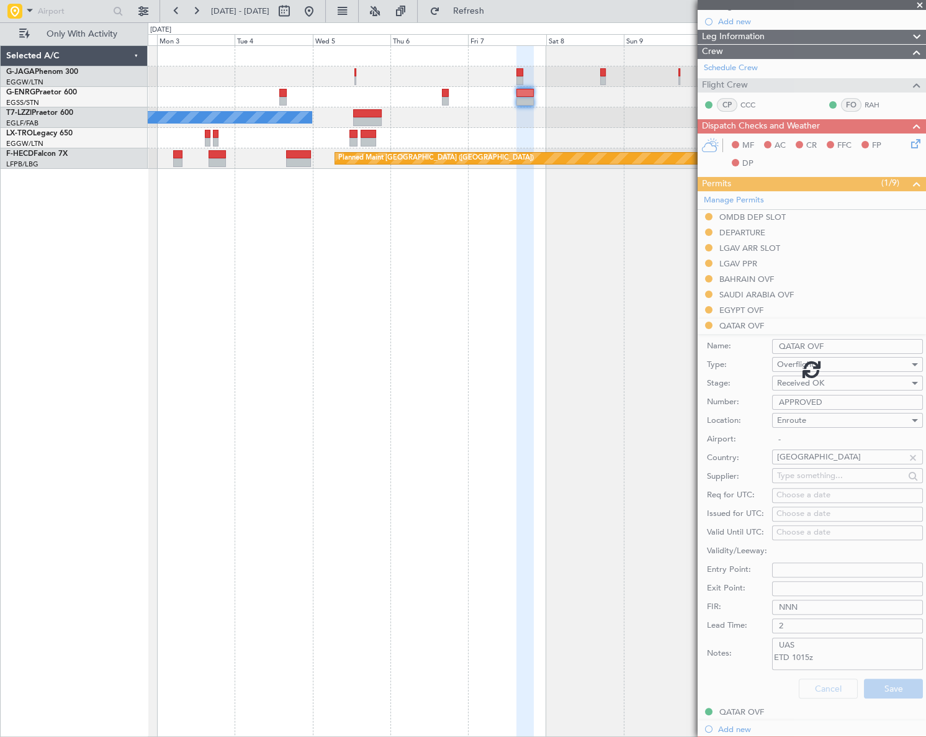
scroll to position [76, 0]
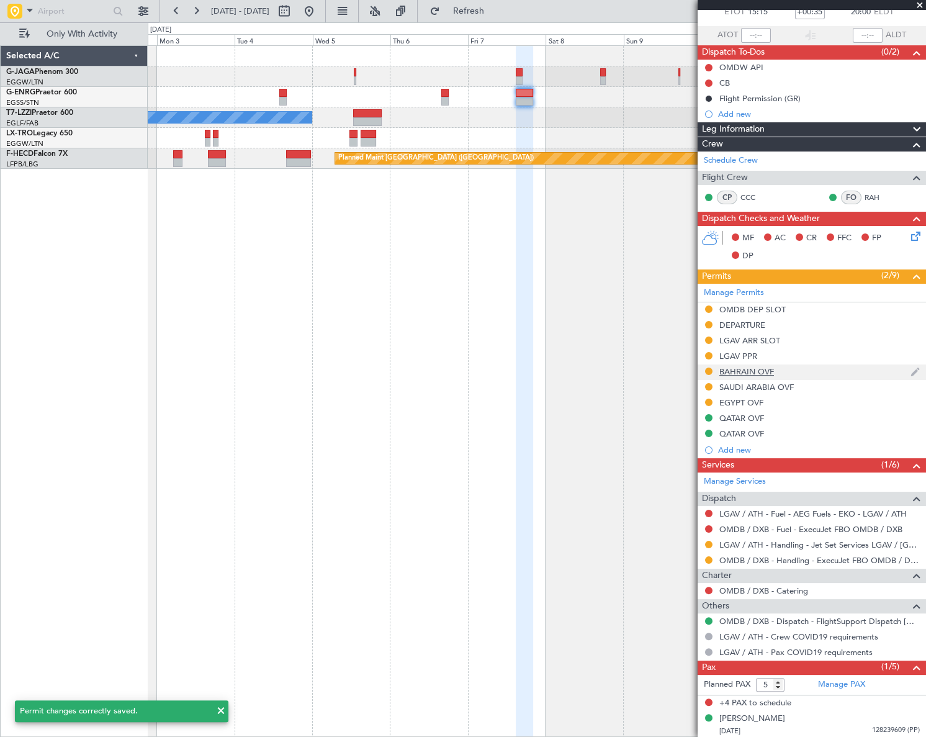
click at [748, 371] on div "BAHRAIN OVF" at bounding box center [746, 371] width 55 height 11
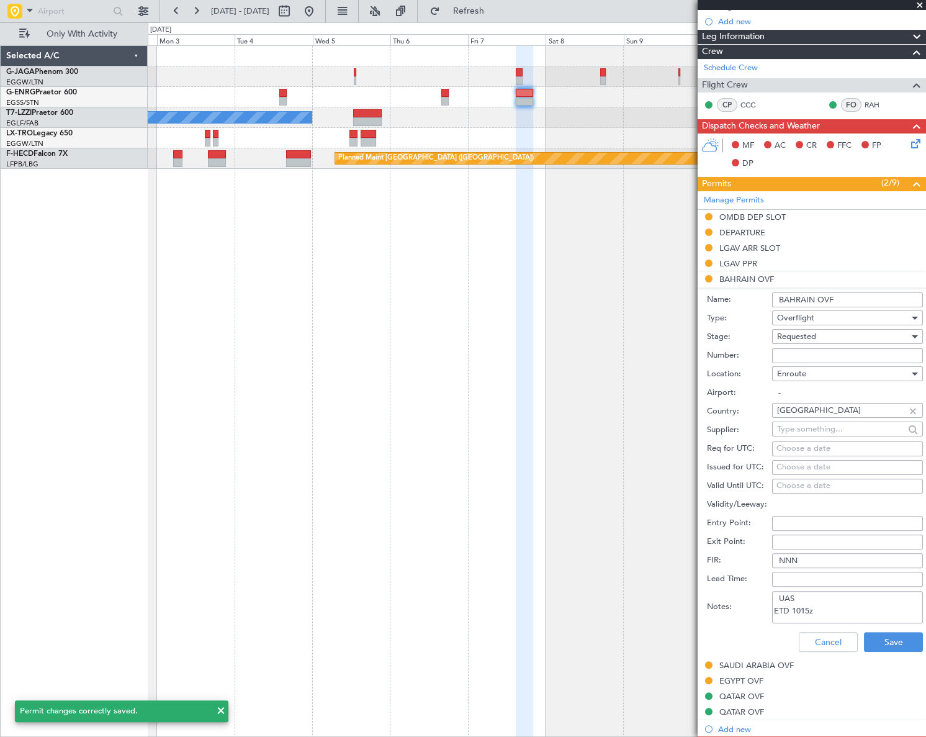
click at [797, 348] on input "Number:" at bounding box center [847, 355] width 151 height 15
paste input "AT/P/25-09/ON/001654"
type input "AT/P/25-09/ON/001654"
click at [812, 336] on span "Requested" at bounding box center [796, 336] width 39 height 11
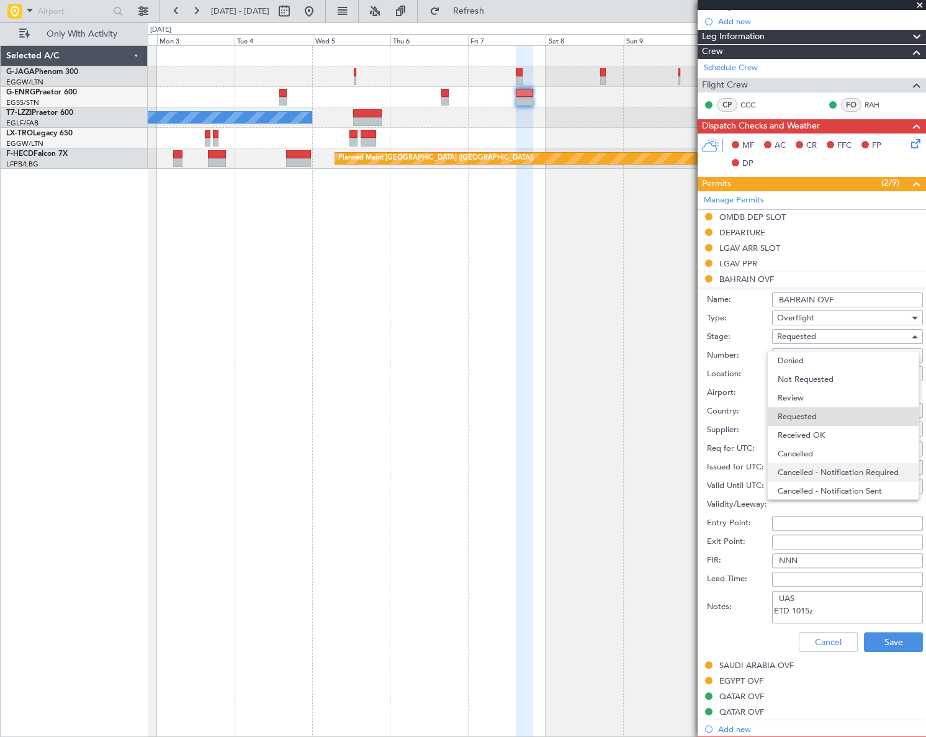
scroll to position [5, 0]
click at [819, 429] on span "Received OK" at bounding box center [844, 430] width 132 height 19
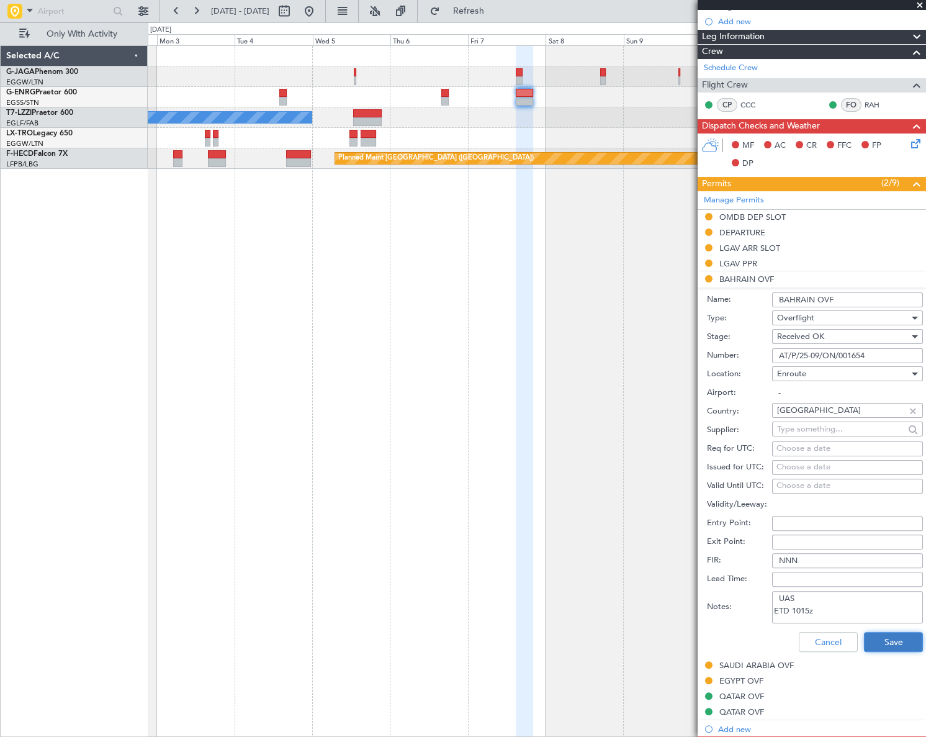
click at [875, 636] on button "Save" at bounding box center [893, 642] width 59 height 20
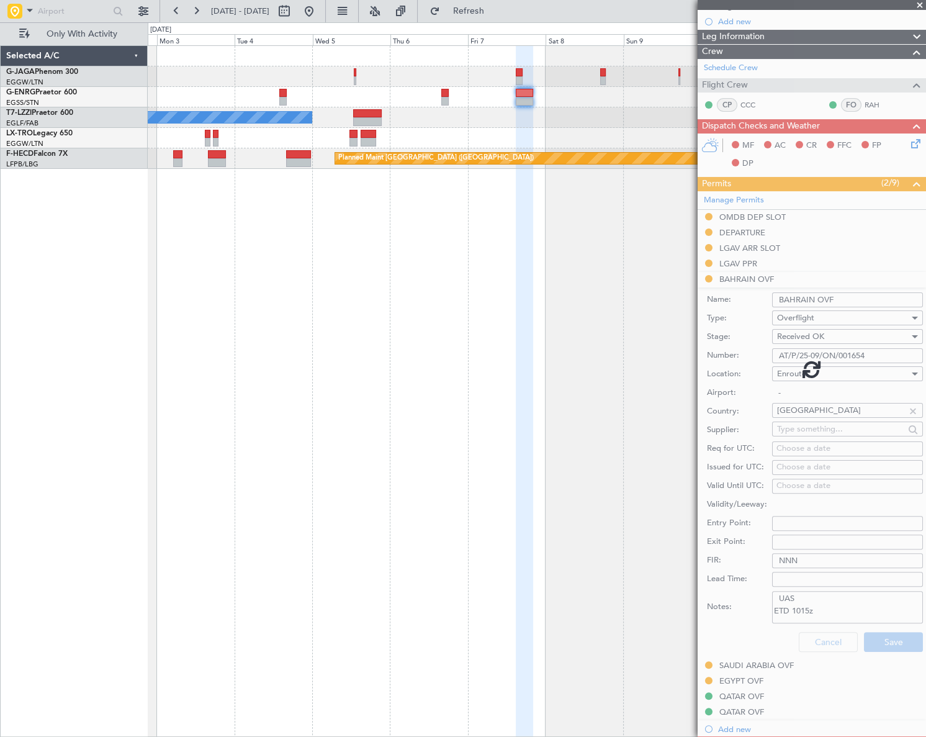
scroll to position [76, 0]
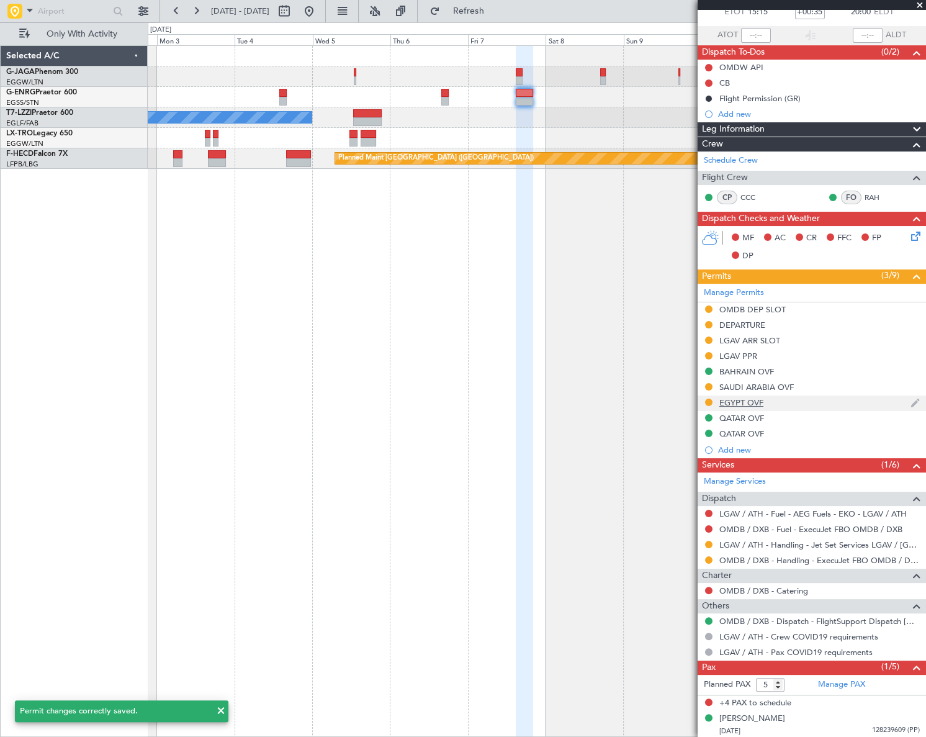
click at [743, 399] on div "EGYPT OVF" at bounding box center [741, 402] width 44 height 11
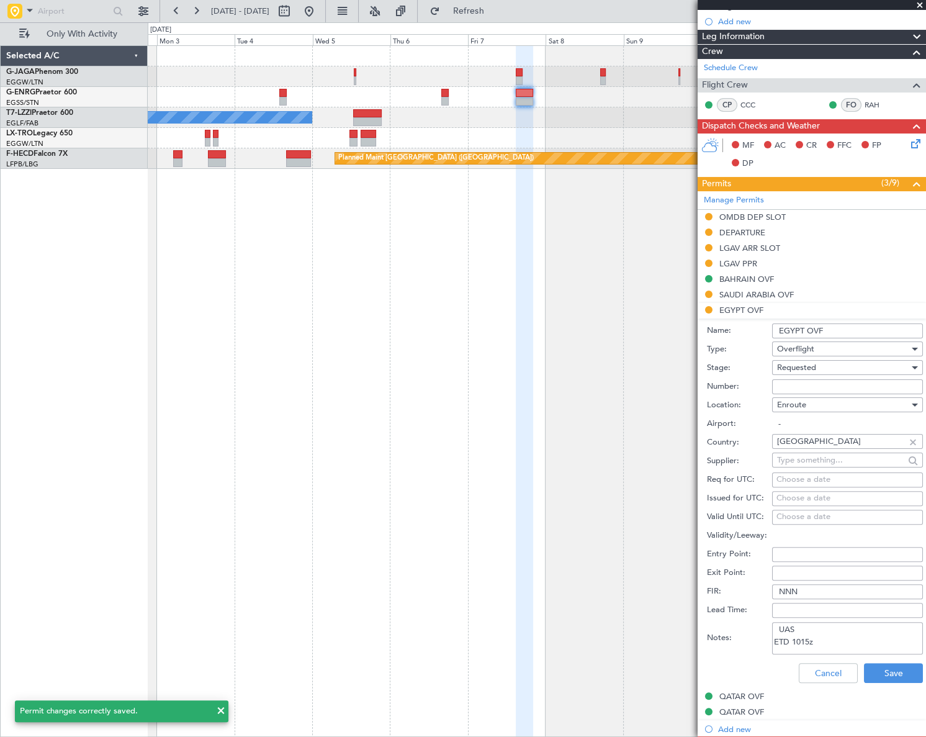
click at [787, 387] on input "Number:" at bounding box center [847, 386] width 151 height 15
paste input "54926"
type input "54926"
click at [819, 367] on div "Requested" at bounding box center [843, 367] width 132 height 19
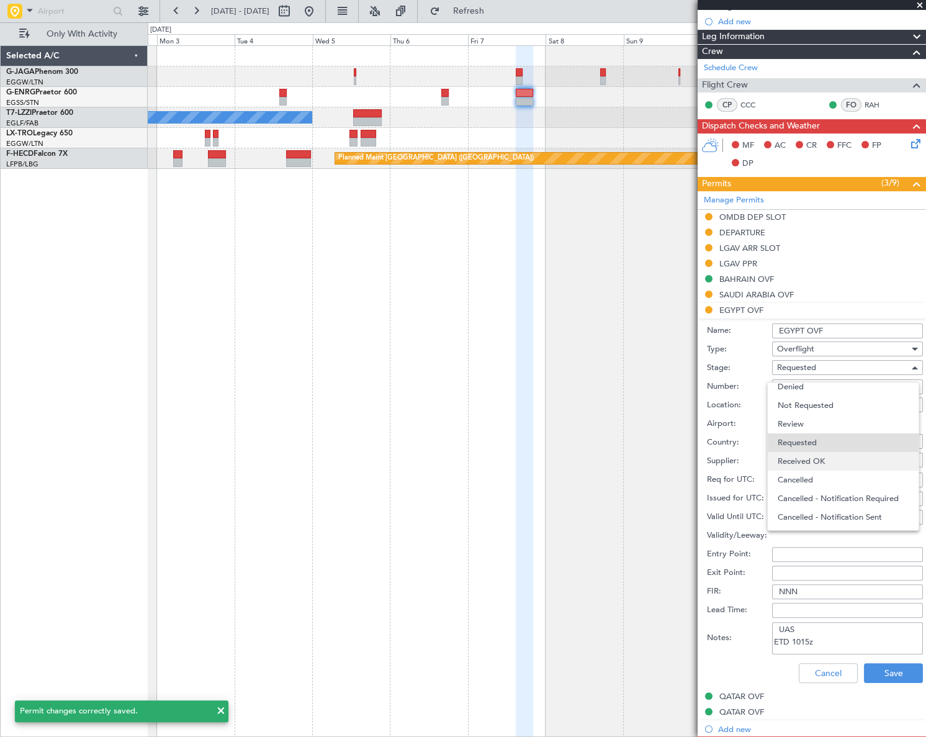
click at [818, 462] on span "Received OK" at bounding box center [844, 461] width 132 height 19
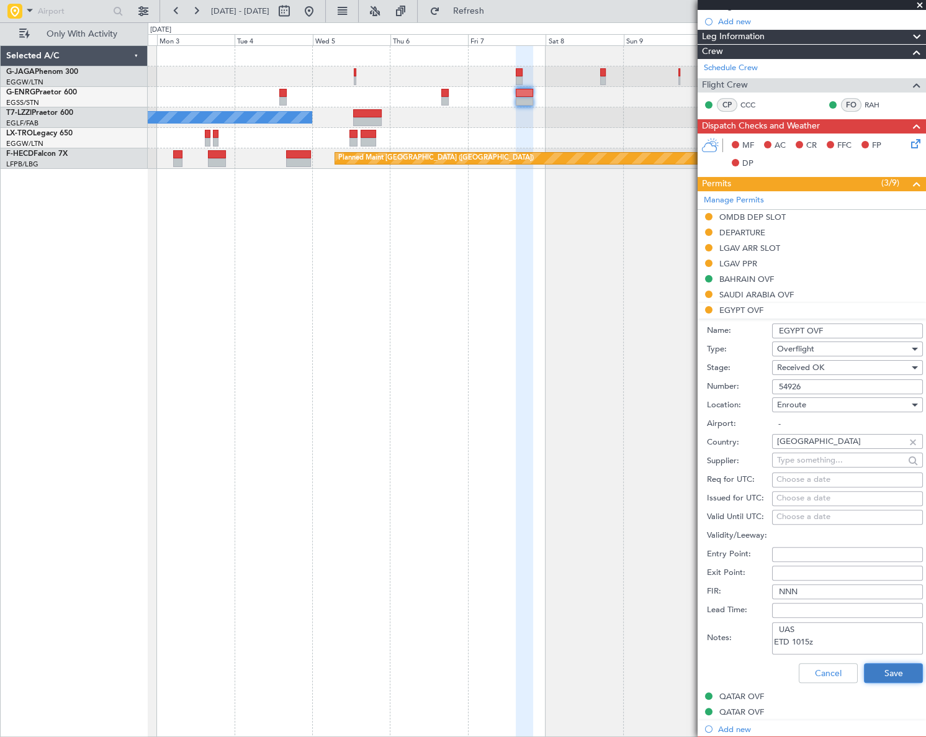
click at [887, 669] on button "Save" at bounding box center [893, 673] width 59 height 20
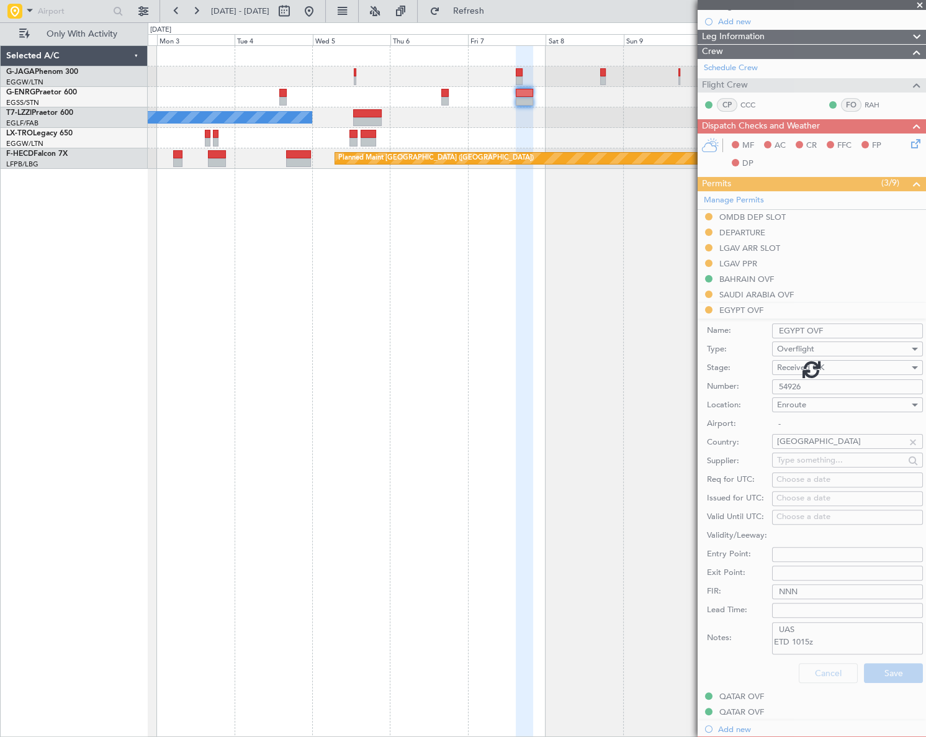
scroll to position [76, 0]
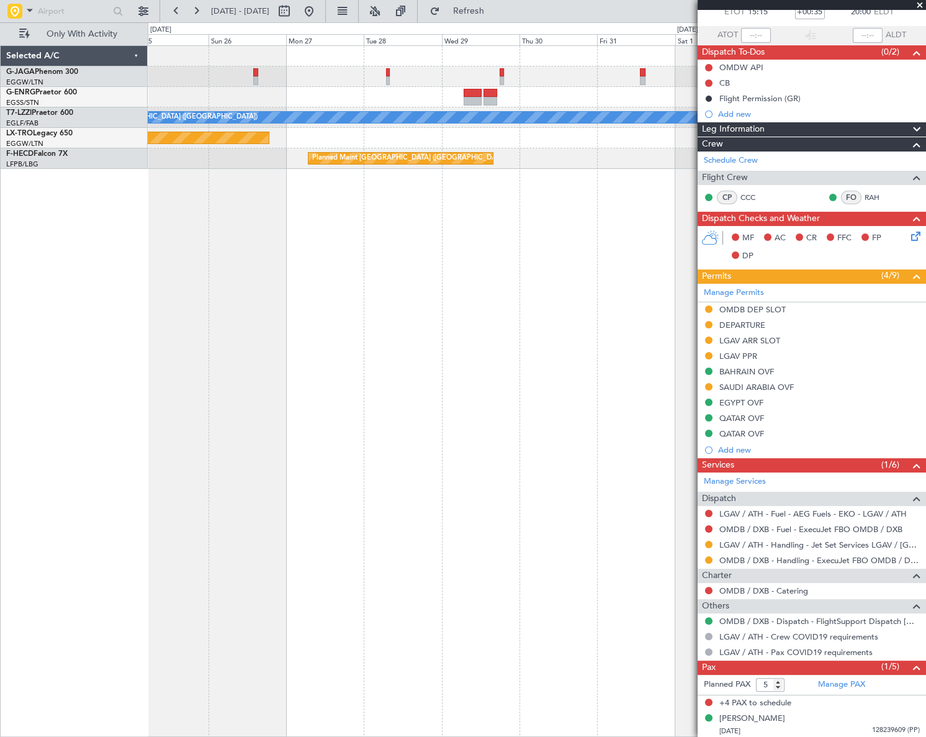
click at [925, 333] on html "02 Nov 2025 - 12 Nov 2025 Refresh Quick Links Only With Activity A/C Unavailabl…" at bounding box center [463, 368] width 926 height 737
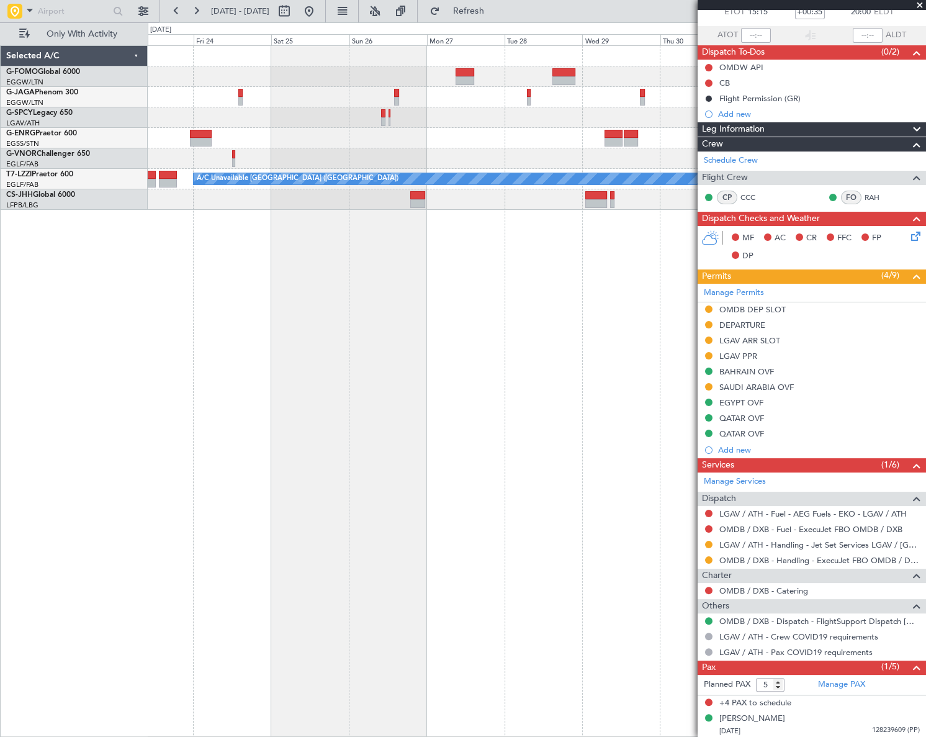
click at [925, 379] on html "23 Oct 2025 - 02 Nov 2025 Refresh Quick Links Only With Activity A/C Unavailabl…" at bounding box center [463, 368] width 926 height 737
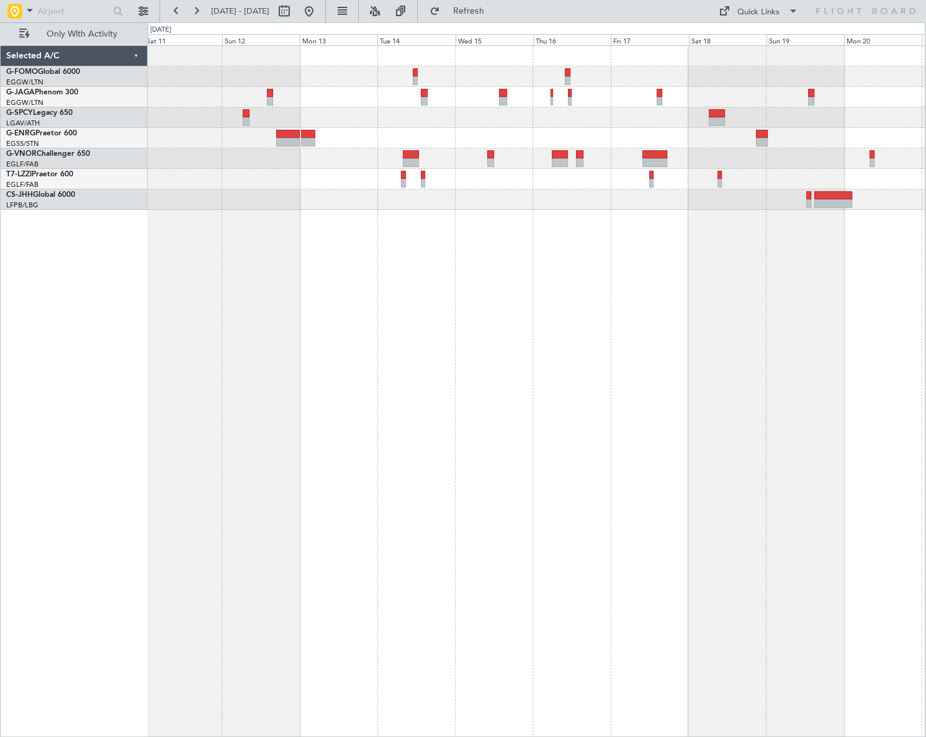
scroll to position [0, 0]
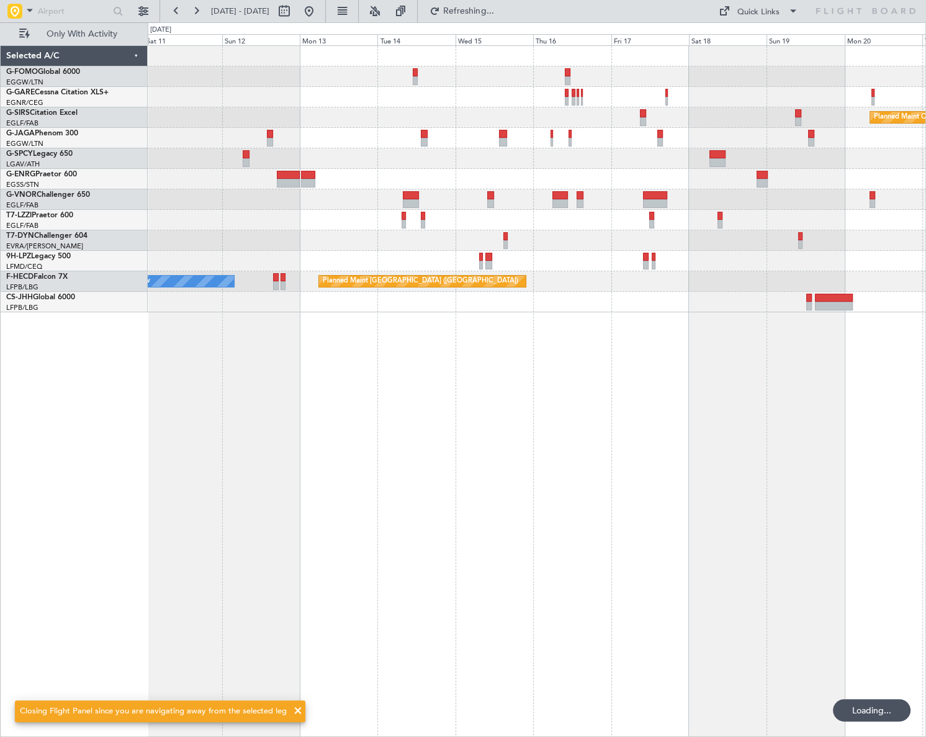
click at [925, 441] on html "11 Oct 2025 - 21 Oct 2025 Refreshing... Quick Links Only With Activity Planned …" at bounding box center [463, 368] width 926 height 737
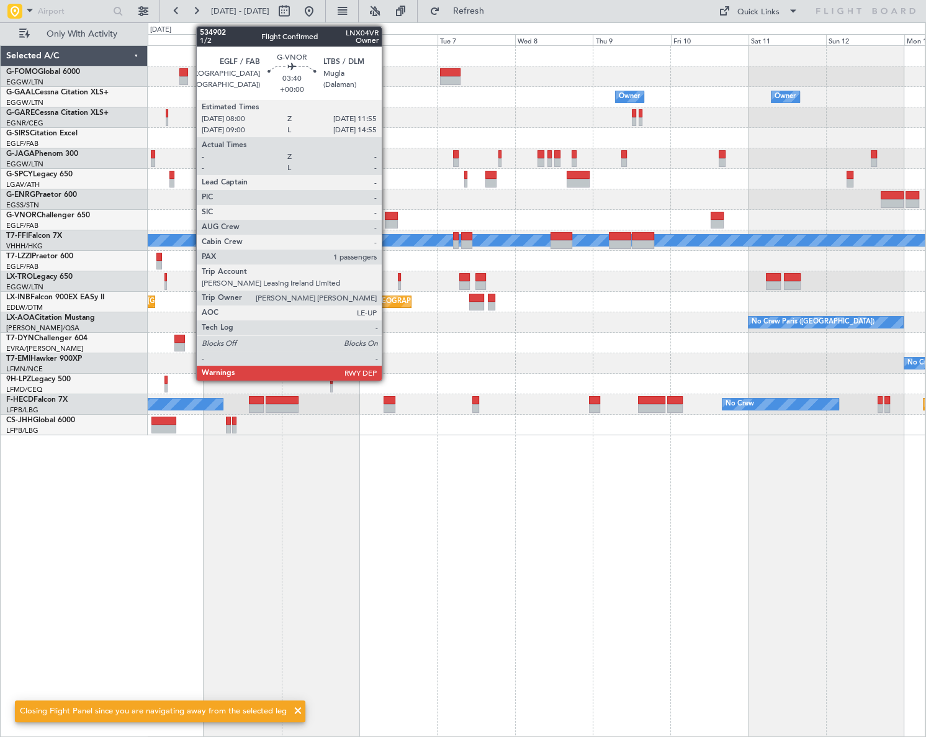
click at [387, 221] on div at bounding box center [391, 224] width 13 height 9
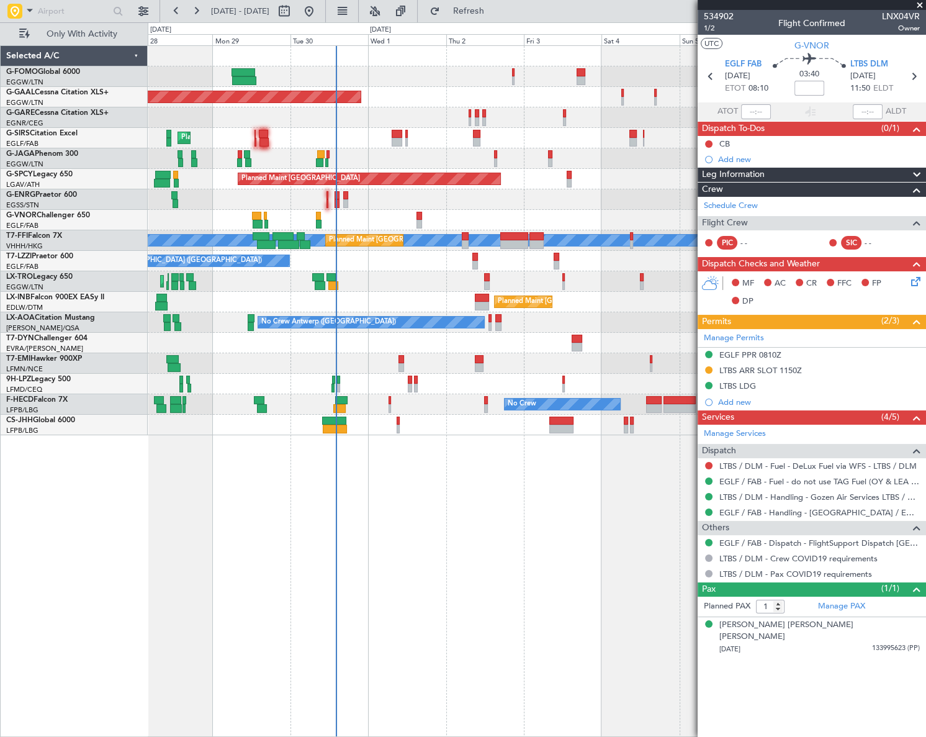
click at [705, 624] on fb-app "03 Oct 2025 - 13 Oct 2025 Refresh Quick Links Only With Activity Planned Maint …" at bounding box center [463, 372] width 926 height 727
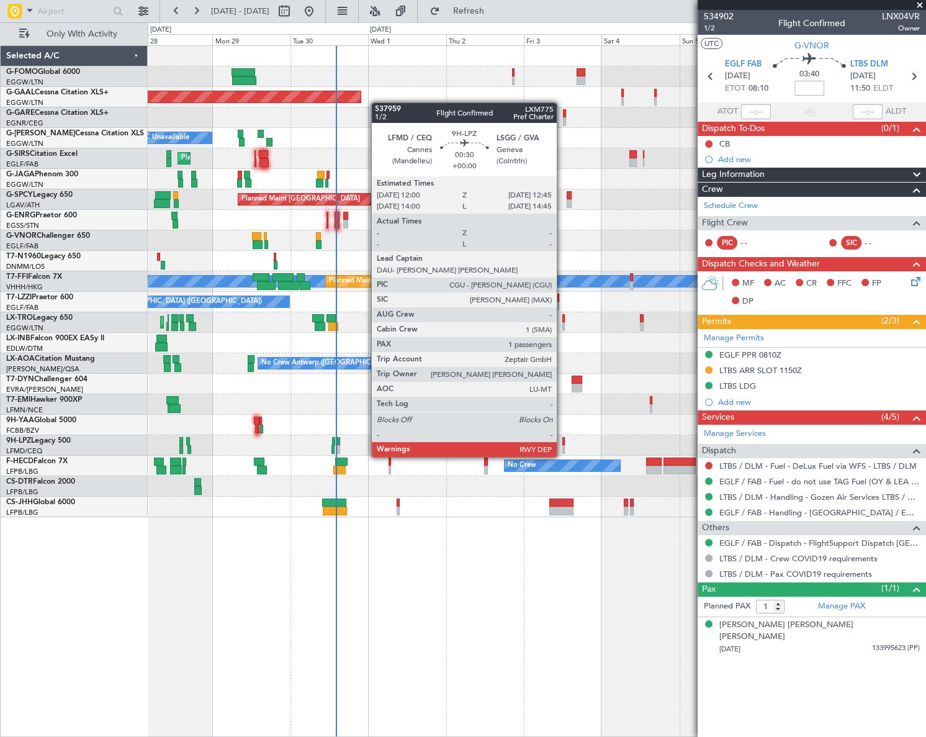
click at [562, 445] on div at bounding box center [563, 449] width 2 height 9
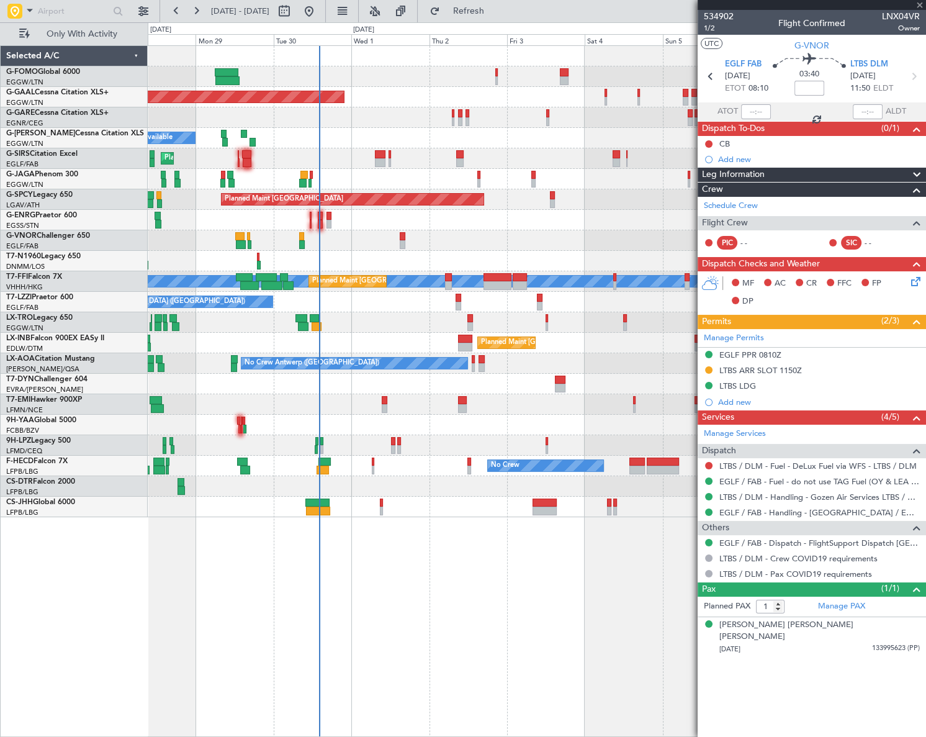
click at [510, 564] on div "Planned Maint Dusseldorf Owner A/C Unavailable Planned Maint London (Luton) Pla…" at bounding box center [537, 390] width 778 height 691
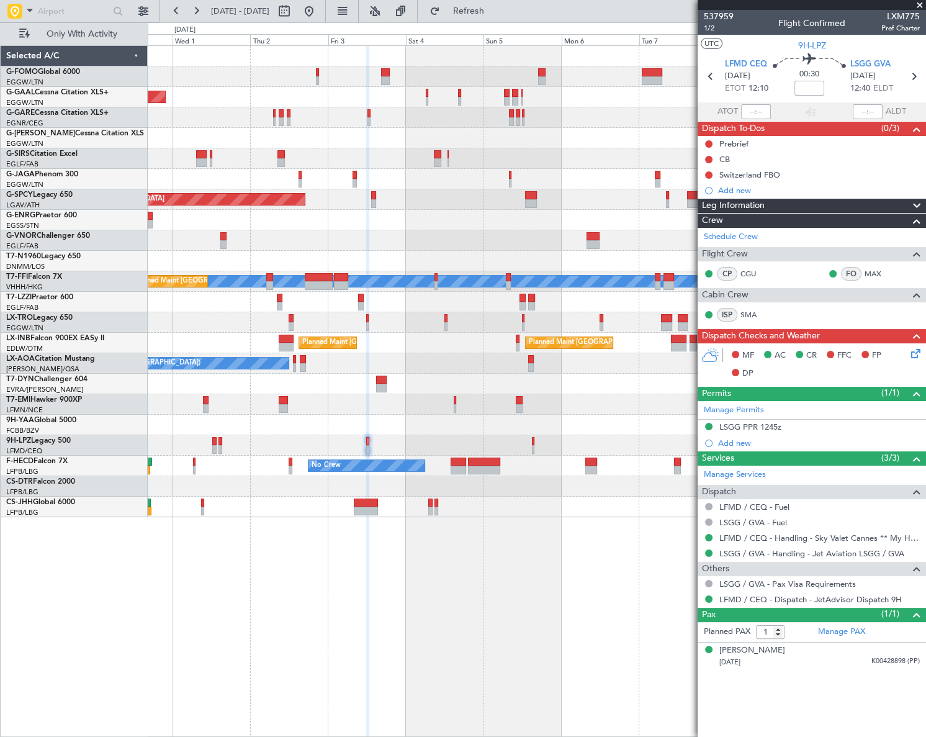
click at [341, 456] on div "Planned Maint Dusseldorf Owner Owner A/C Unavailable Planned Maint London (Luto…" at bounding box center [536, 281] width 777 height 471
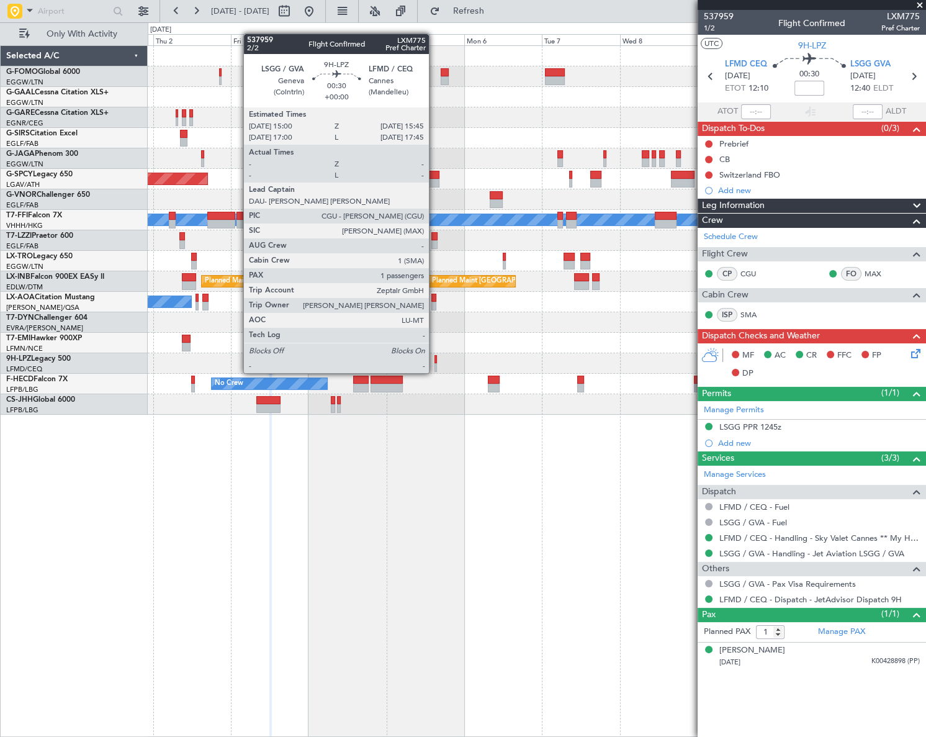
click at [434, 361] on div at bounding box center [435, 359] width 2 height 9
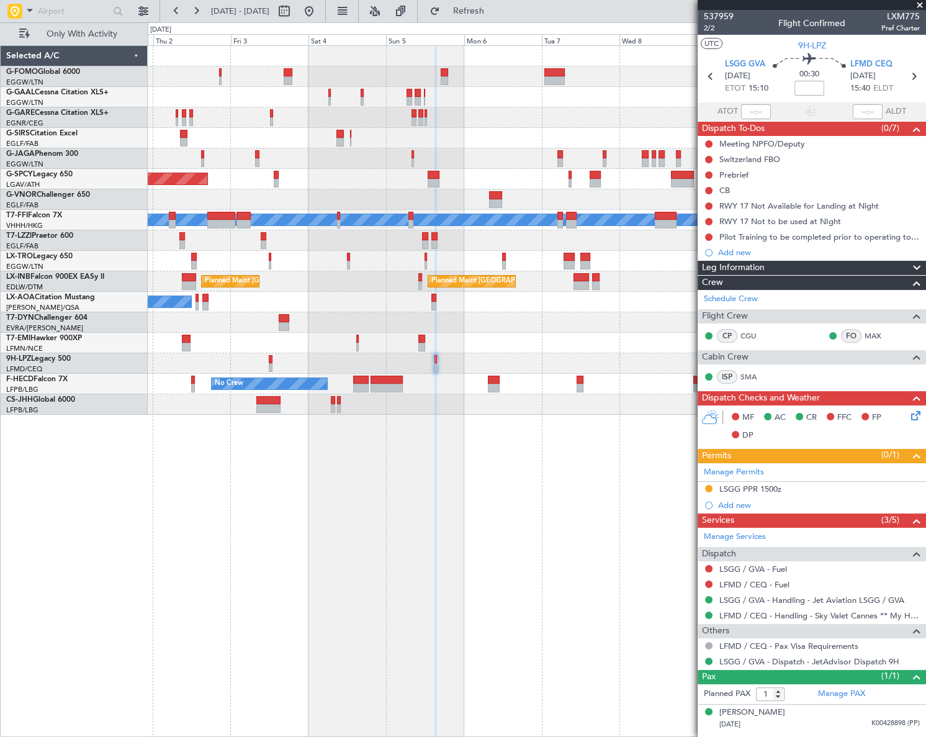
click at [640, 364] on div "Owner Owner Planned Maint Dusseldorf Planned Maint Bremen MEL MEL Planned Maint…" at bounding box center [536, 230] width 777 height 369
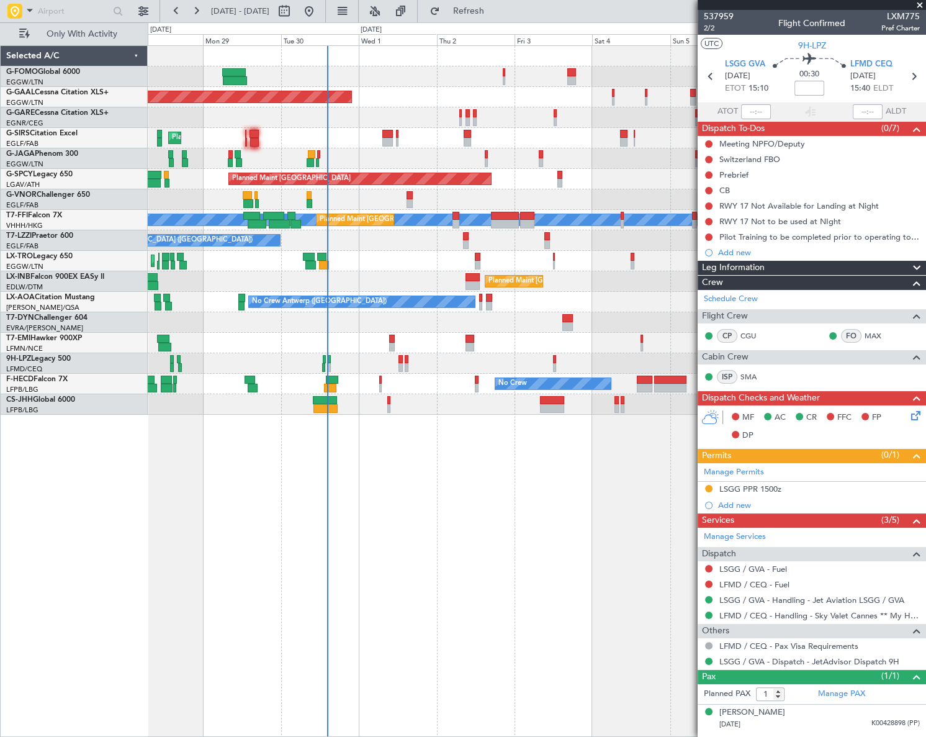
click at [309, 556] on div "Planned Maint Dusseldorf Owner Planned Maint London (Luton) Planned Maint Breme…" at bounding box center [537, 390] width 778 height 691
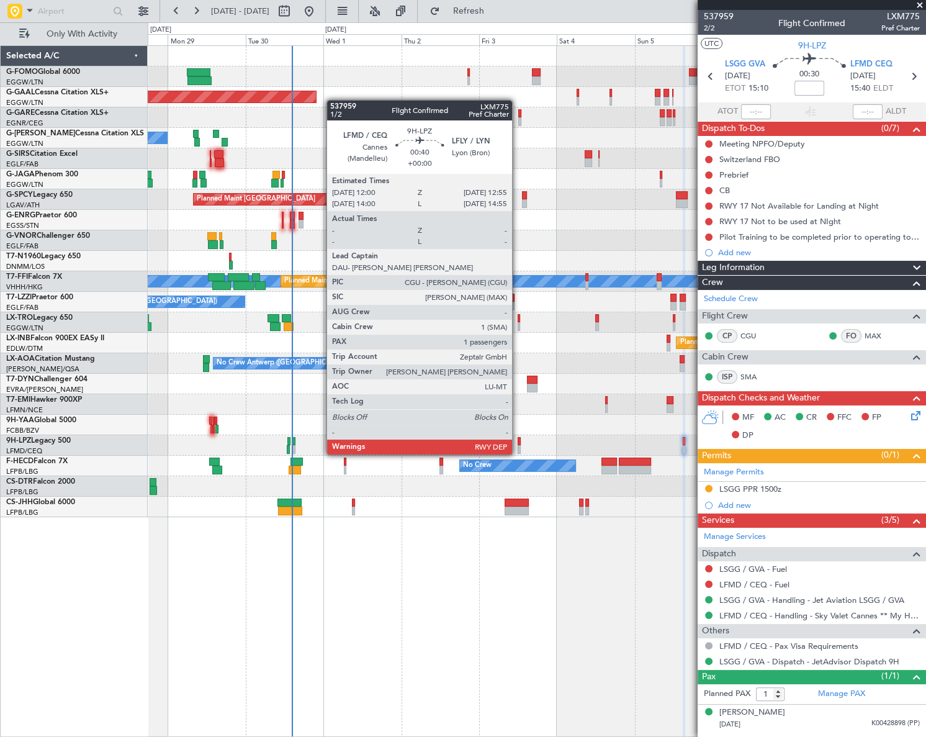
click at [518, 442] on div at bounding box center [519, 441] width 3 height 9
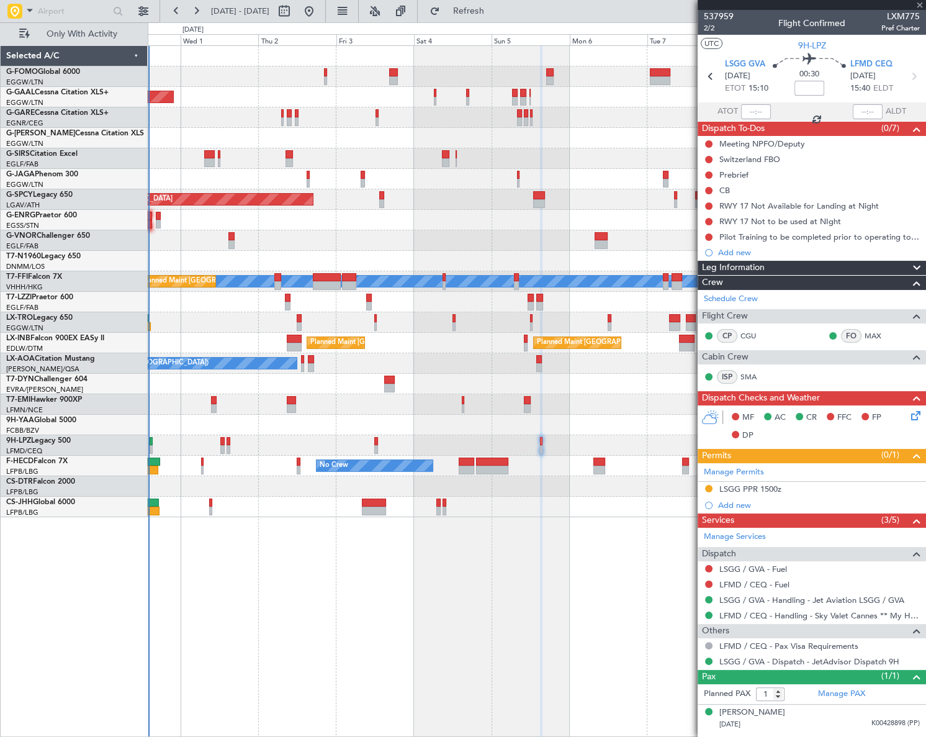
click at [349, 592] on div "Planned Maint Dusseldorf Owner Owner A/C Unavailable Planned Maint London (Luto…" at bounding box center [537, 390] width 778 height 691
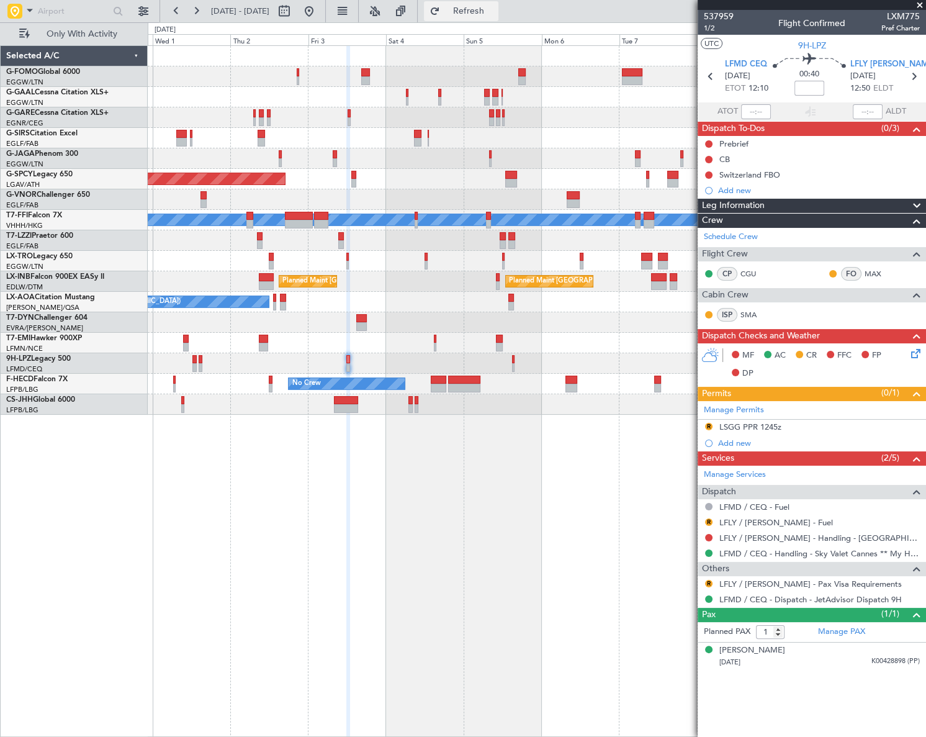
click at [495, 8] on span "Refresh" at bounding box center [468, 11] width 52 height 9
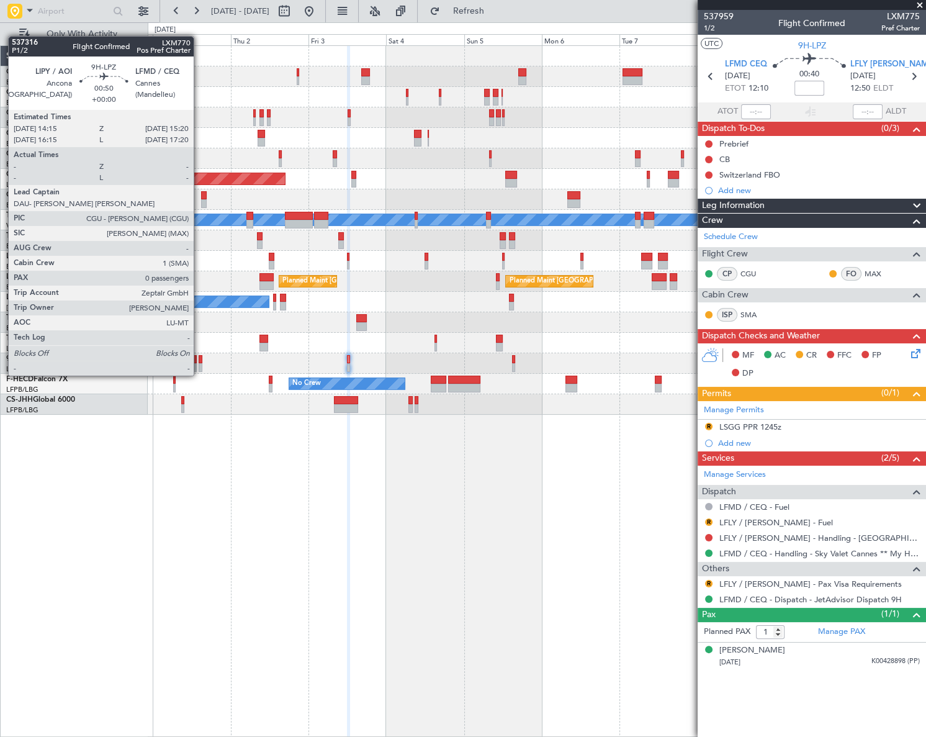
click at [199, 363] on div at bounding box center [201, 367] width 4 height 9
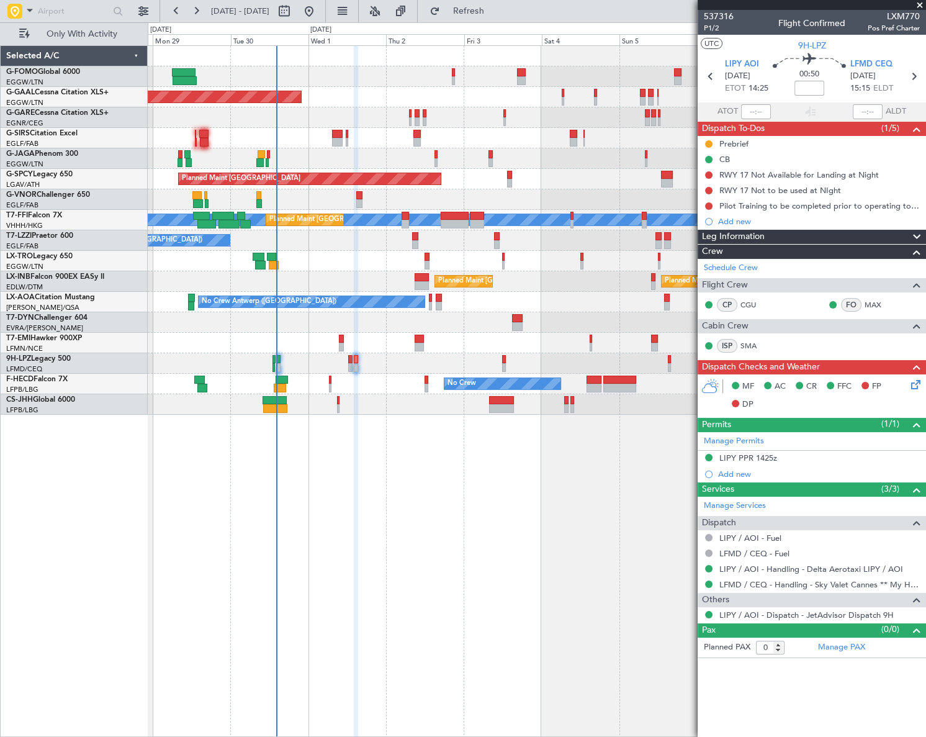
click at [516, 483] on div "Planned Maint Dusseldorf Owner Owner Planned Maint London (Luton) Planned Maint…" at bounding box center [537, 390] width 778 height 691
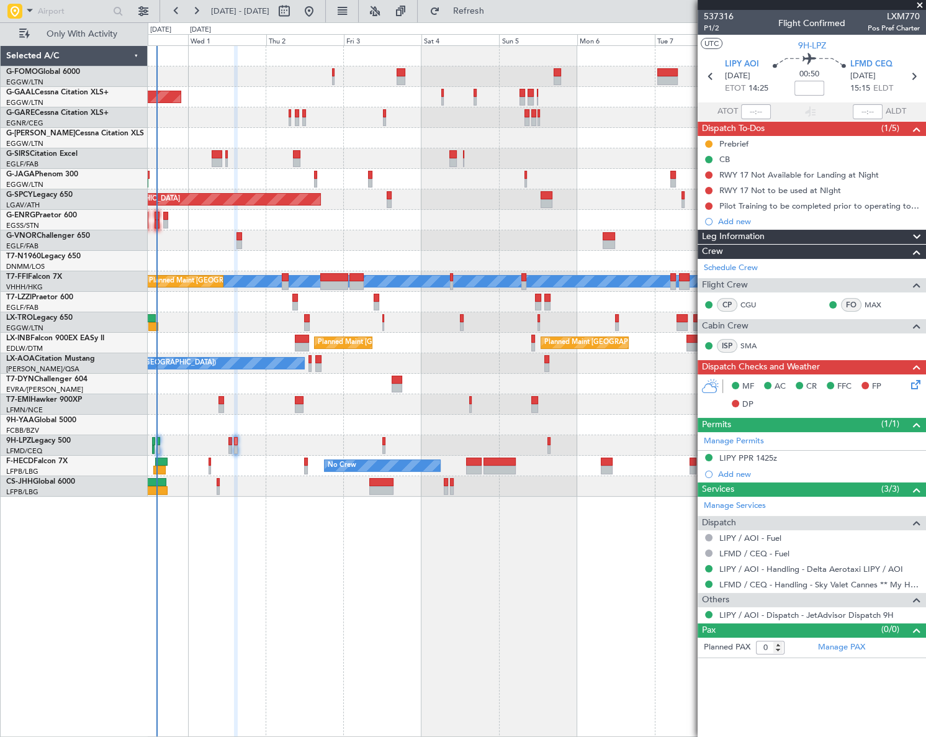
click at [321, 431] on div "Planned Maint Dusseldorf Owner Owner A/C Unavailable Planned Maint London (Luto…" at bounding box center [536, 271] width 777 height 451
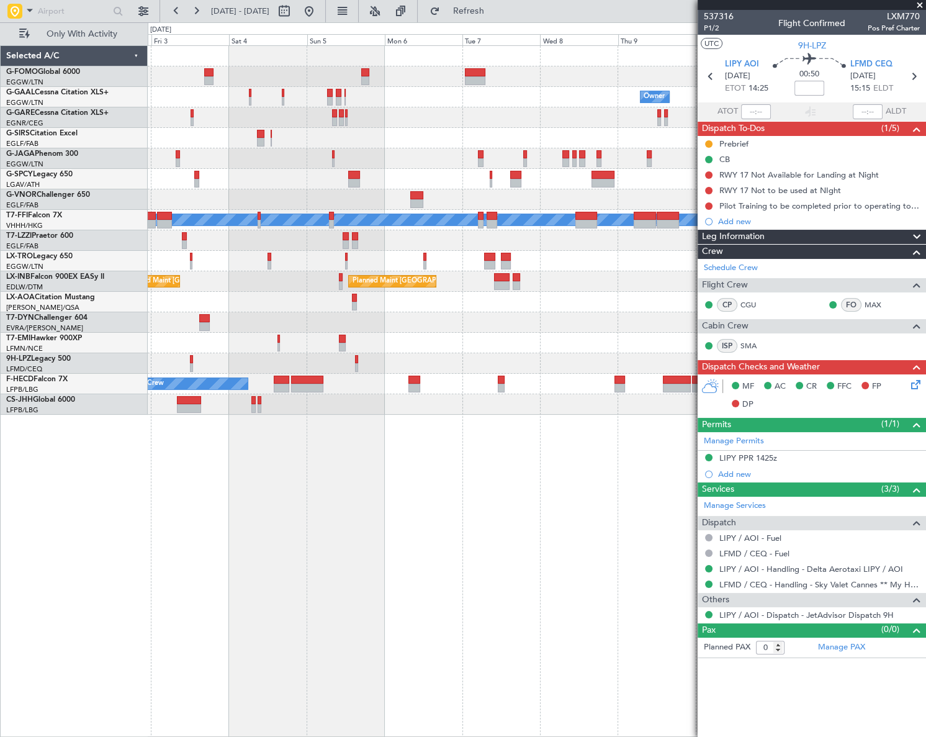
click at [372, 463] on div "Owner Owner Owner Planned Maint Dusseldorf Planned Maint Bremen MEL MEL Planned…" at bounding box center [537, 390] width 778 height 691
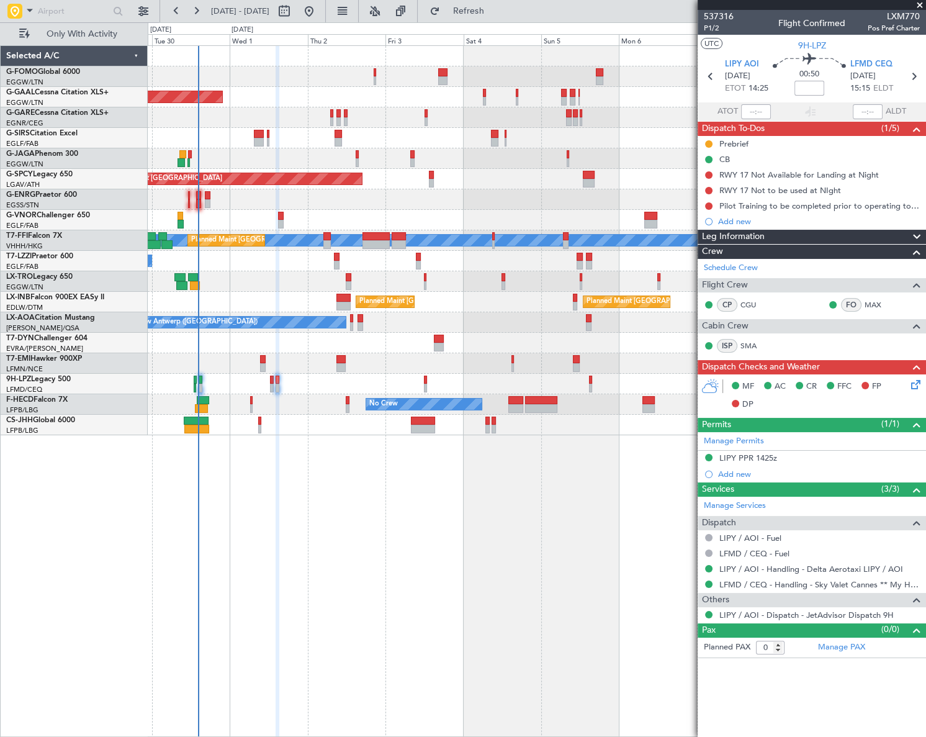
click at [612, 489] on div "Owner Planned Maint Dusseldorf Owner Planned Maint London (Luton) Planned Maint…" at bounding box center [537, 390] width 778 height 691
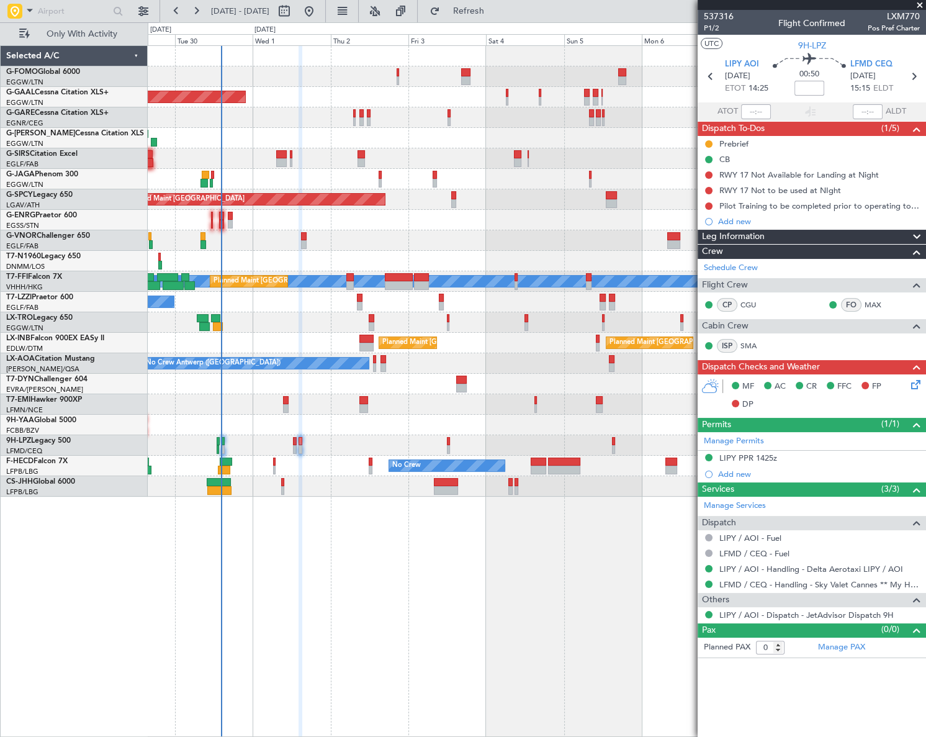
click at [522, 503] on div "Planned Maint Dusseldorf Owner Owner A/C Unavailable Planned Maint London (Luto…" at bounding box center [537, 390] width 778 height 691
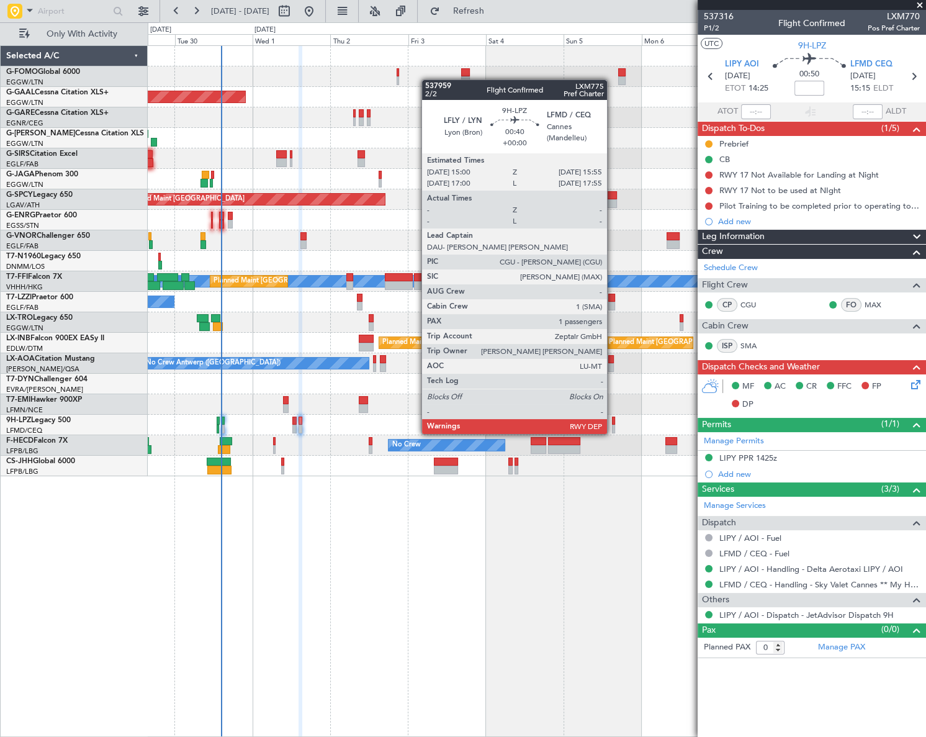
click at [614, 421] on div at bounding box center [613, 420] width 3 height 9
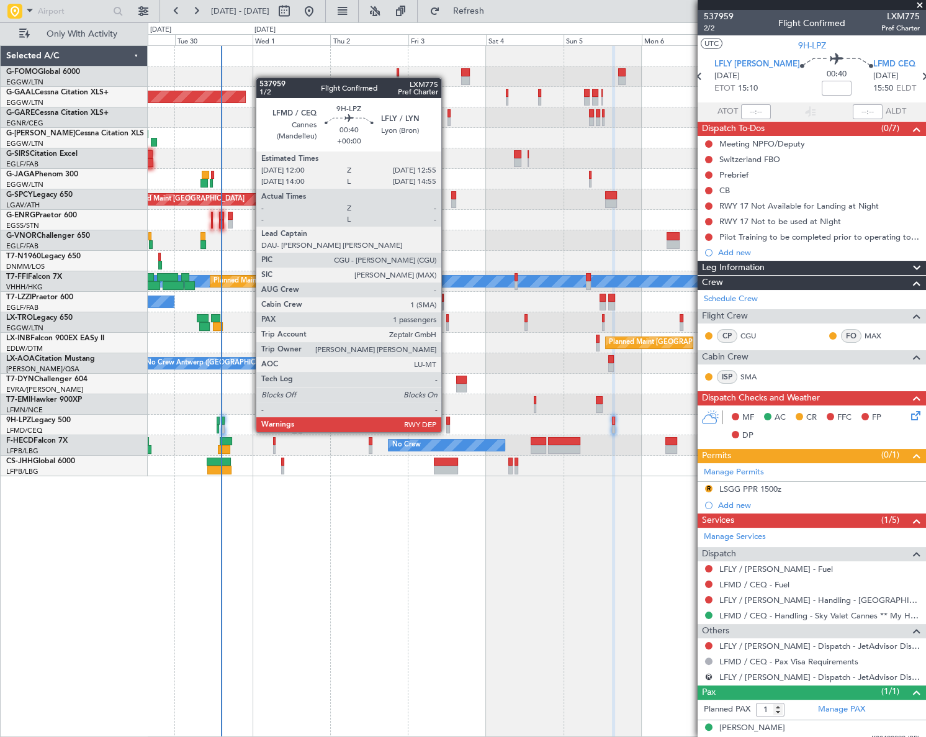
click at [447, 419] on div at bounding box center [447, 420] width 3 height 9
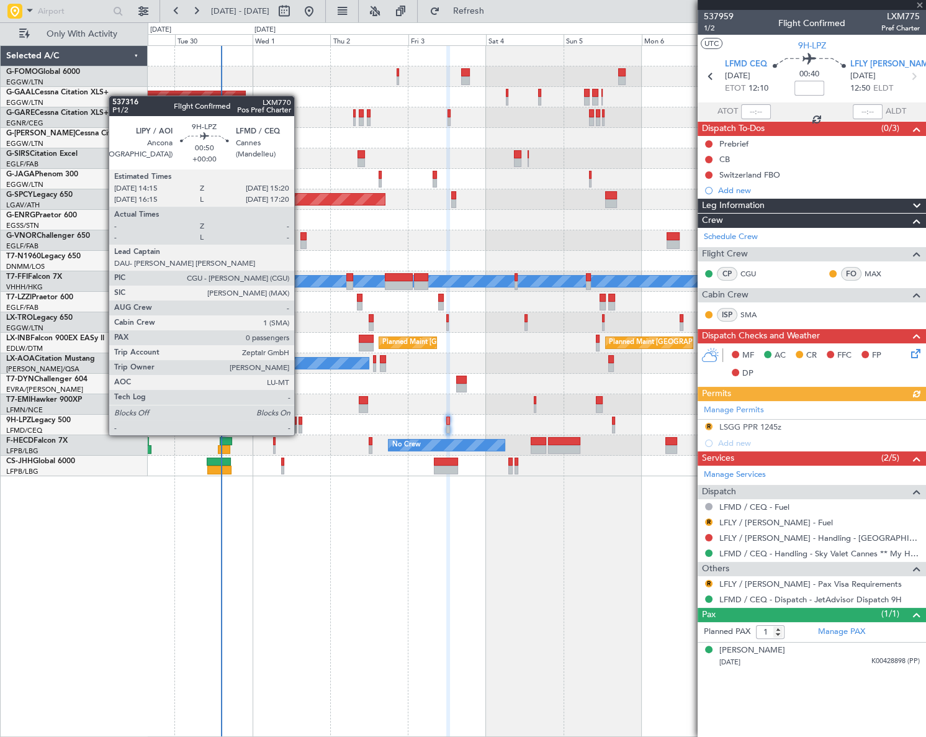
click at [300, 423] on div at bounding box center [300, 420] width 4 height 9
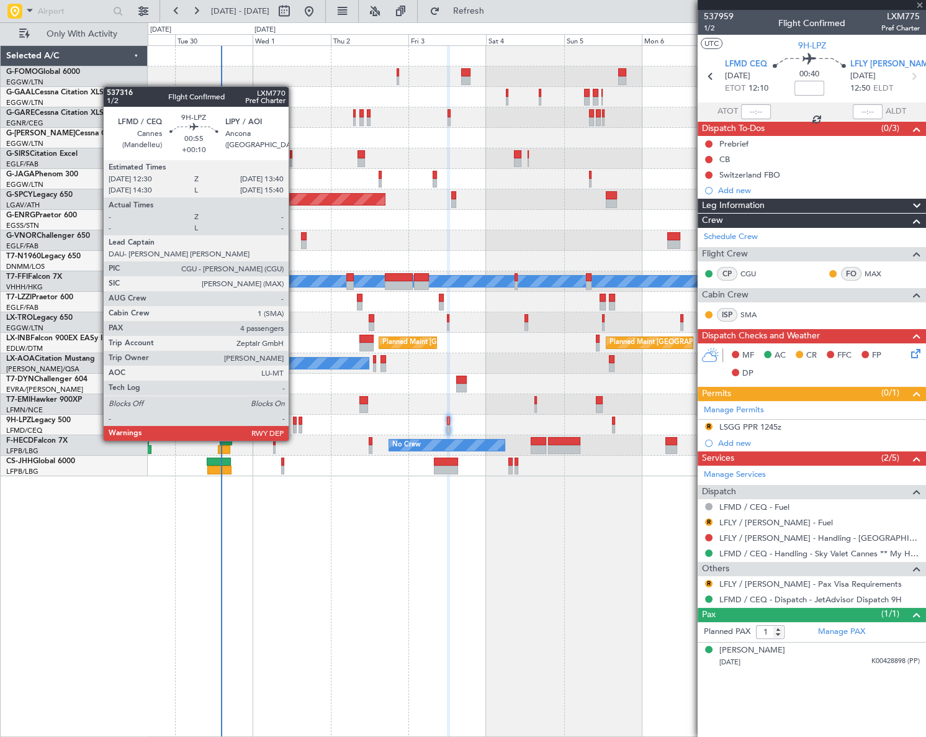
type input "0"
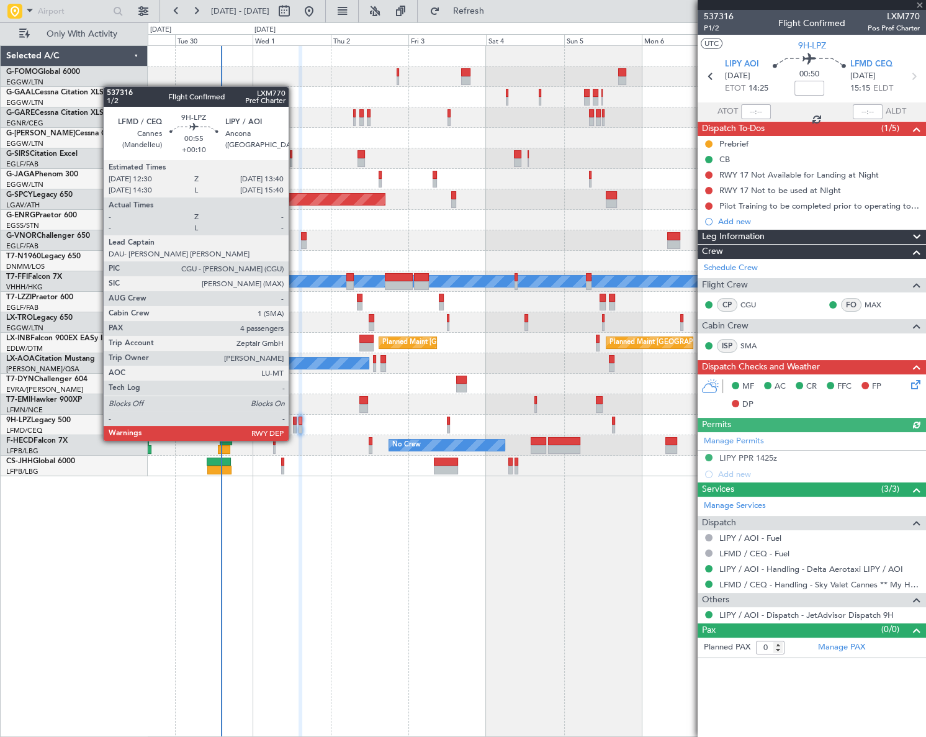
click at [294, 428] on div at bounding box center [295, 428] width 4 height 9
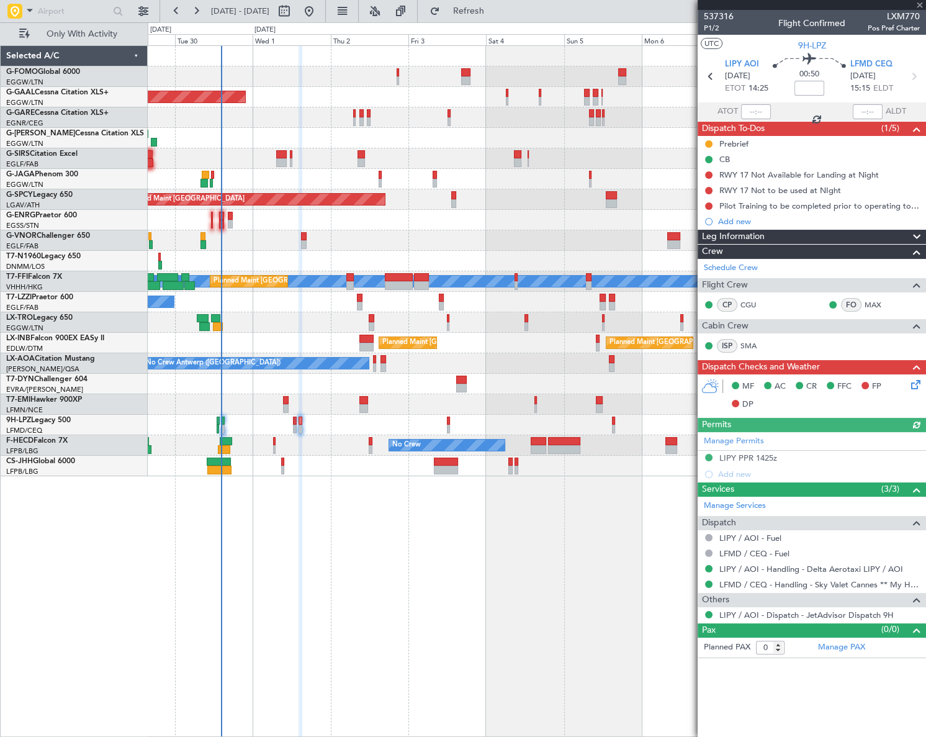
type input "+00:10"
type input "4"
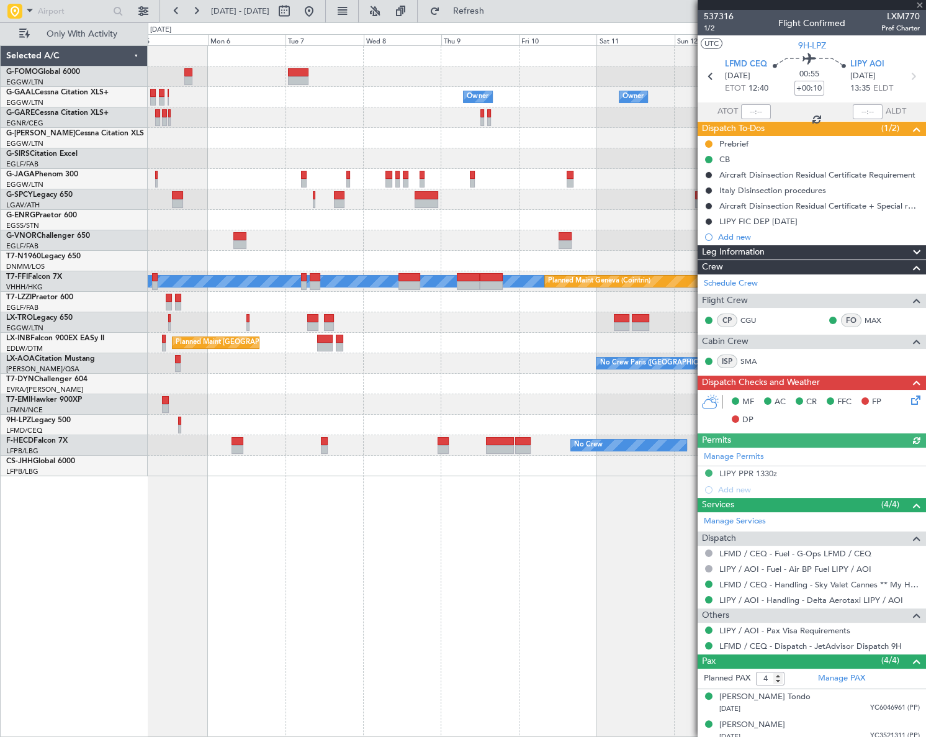
click at [66, 547] on div "Owner Owner Owner Owner No Crew MEL MEL Planned Maint Geneva (Cointrin) Planned…" at bounding box center [463, 379] width 926 height 714
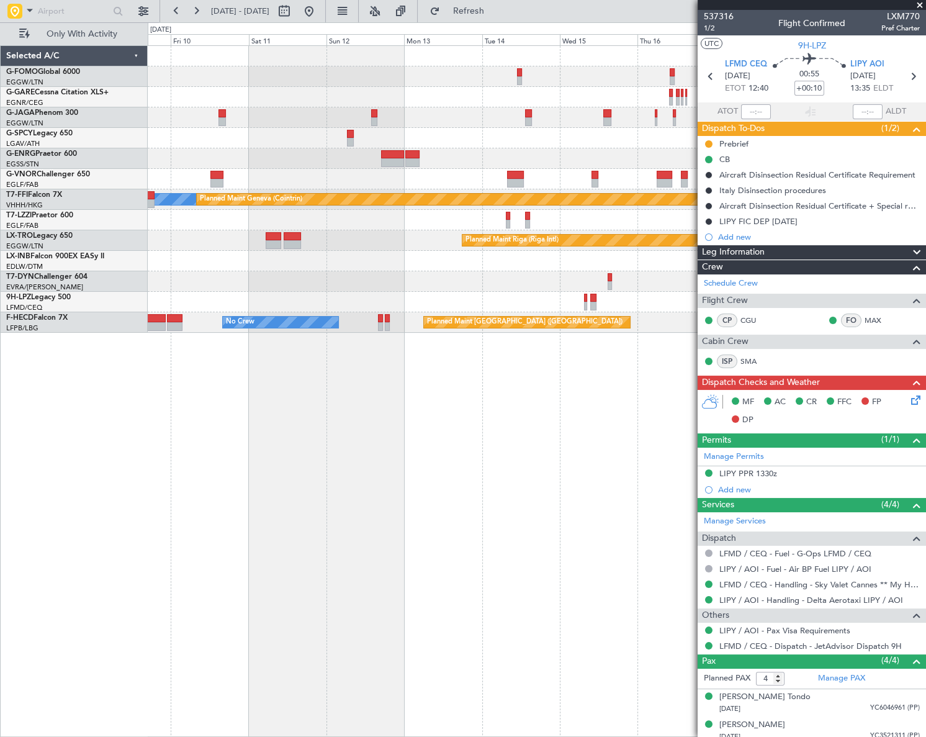
click at [236, 524] on div "MEL MEL Planned Maint Geneva (Cointrin) Planned Maint Riga (Riga Intl) No Crew …" at bounding box center [537, 390] width 778 height 691
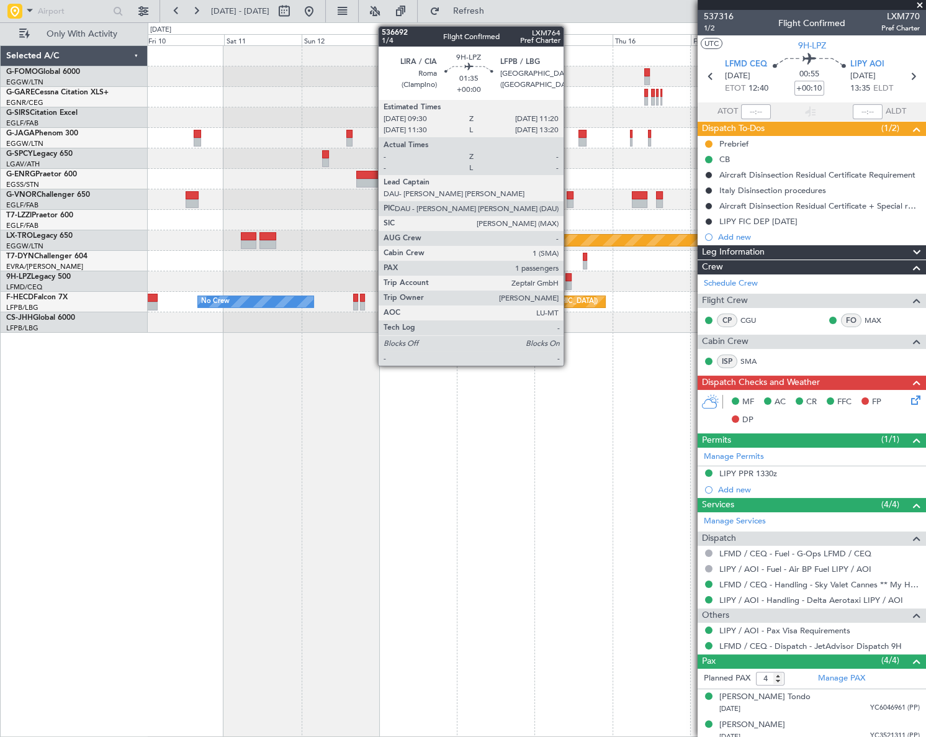
click at [569, 285] on div at bounding box center [568, 285] width 6 height 9
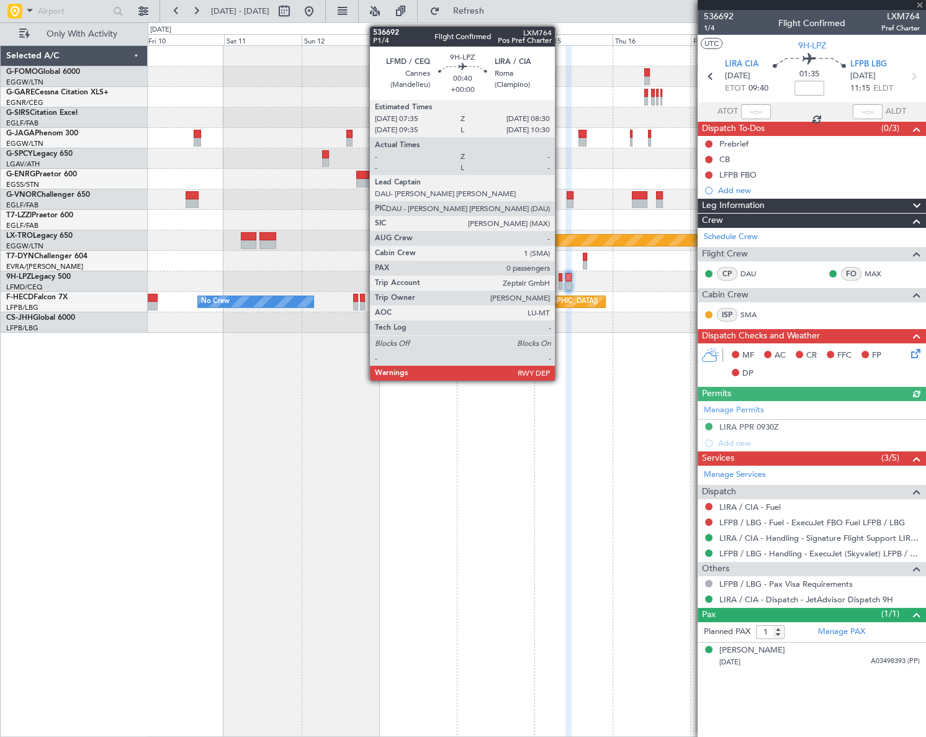
click at [560, 284] on div at bounding box center [559, 285] width 3 height 9
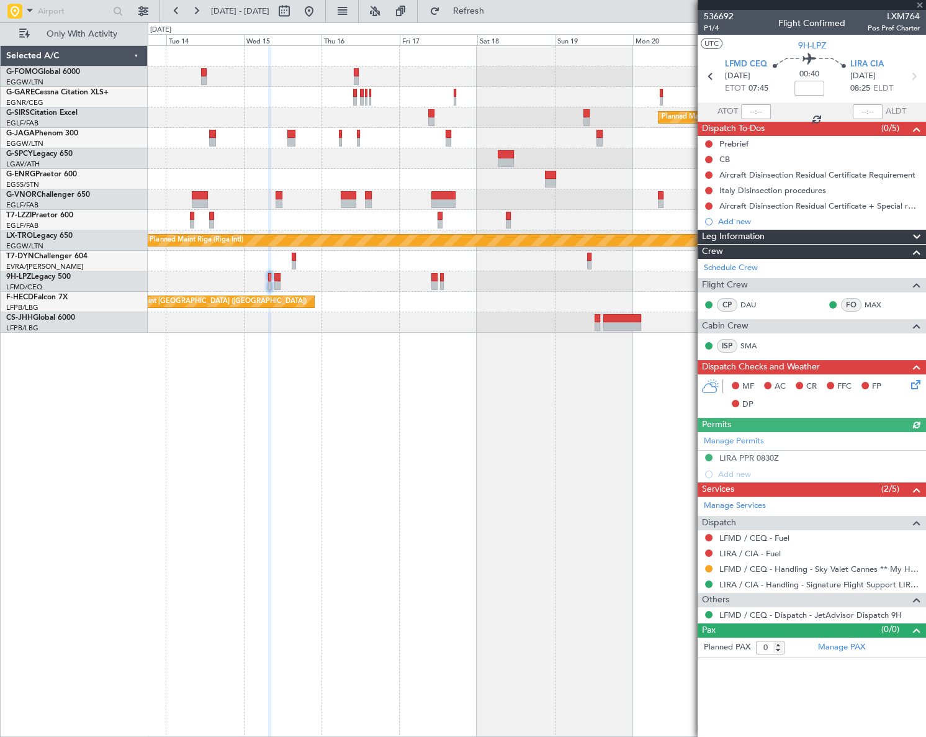
click at [199, 399] on div "Planned Maint Oxford (Kidlington) A/C Unavailable London (Luton) Planned Maint …" at bounding box center [537, 390] width 778 height 691
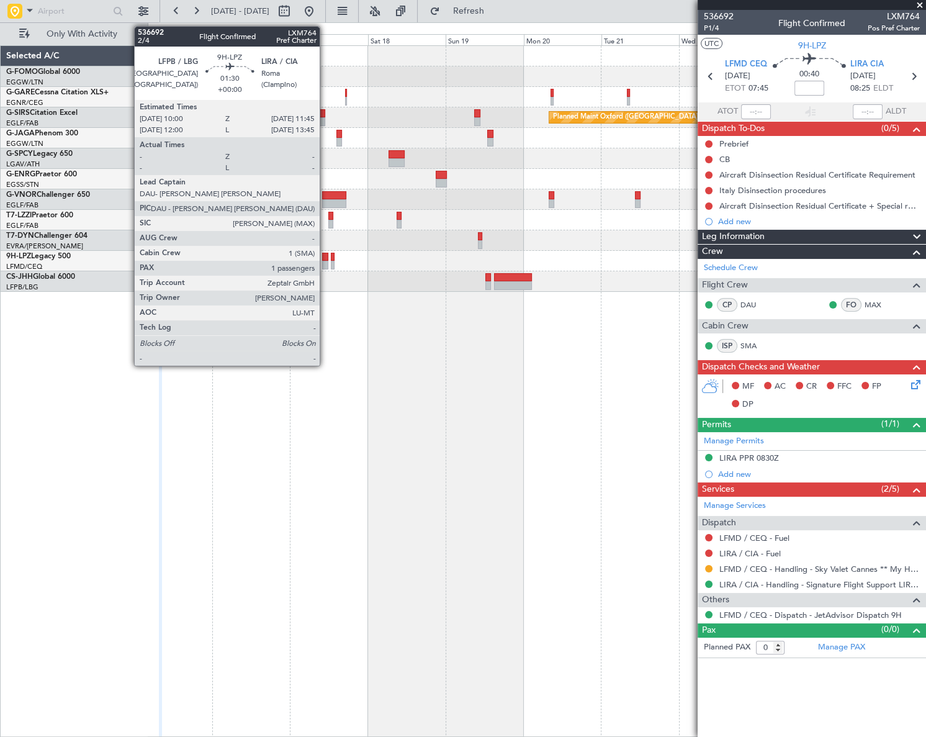
click at [325, 258] on div at bounding box center [325, 257] width 6 height 9
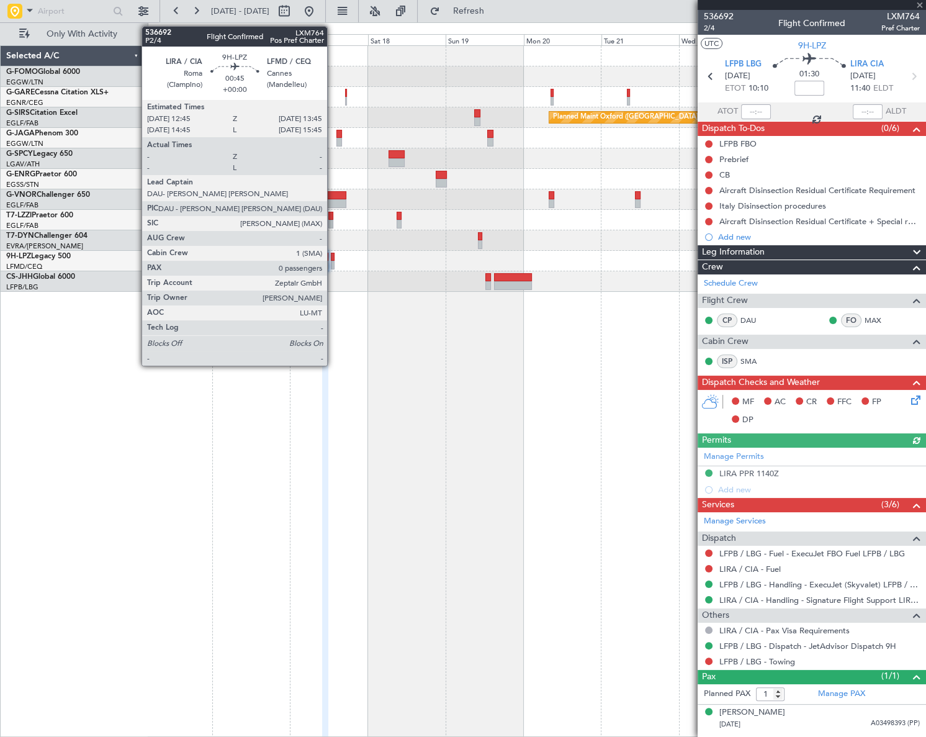
click at [333, 262] on div at bounding box center [333, 265] width 4 height 9
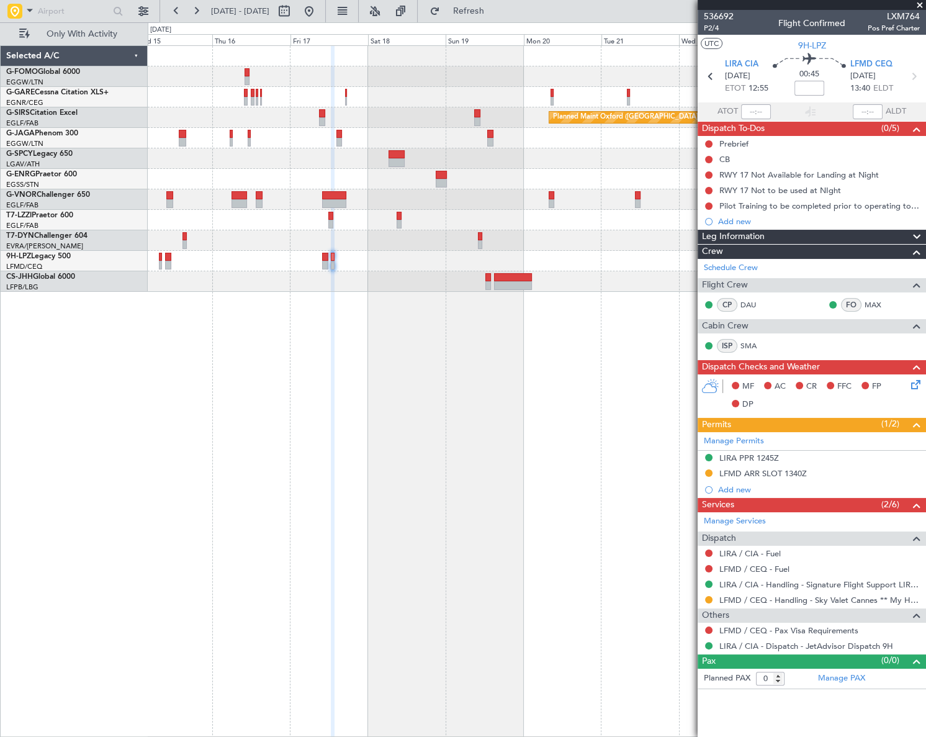
click at [877, 352] on fb-app "15 Oct 2025 - 25 Oct 2025 Refresh Quick Links Only With Activity Planned Maint …" at bounding box center [463, 372] width 926 height 727
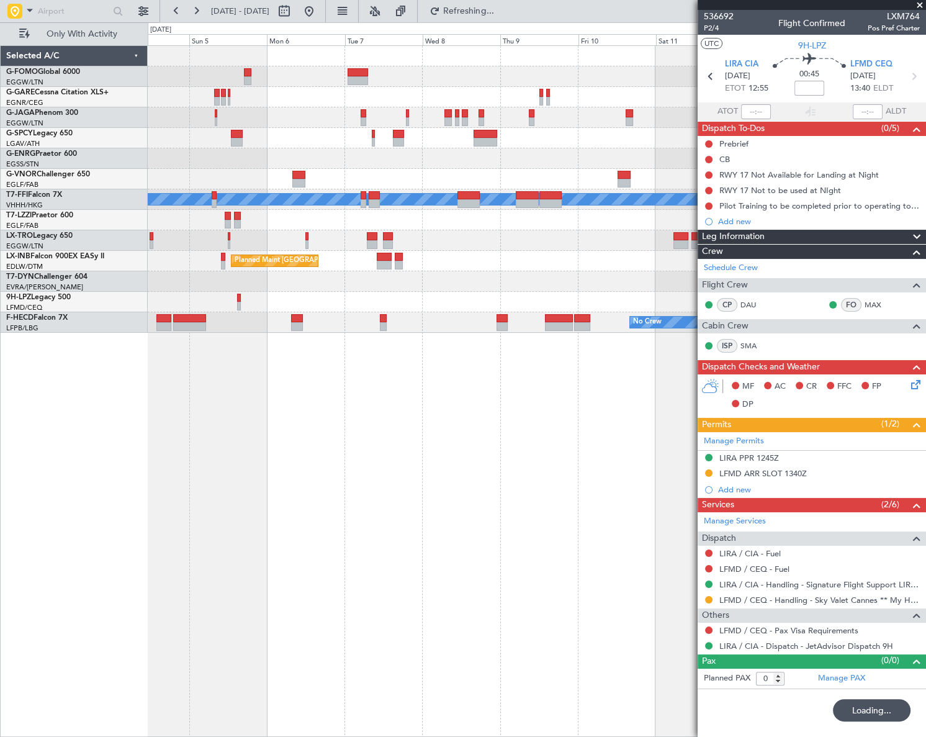
click at [850, 387] on fb-app "06 Oct 2025 - 16 Oct 2025 Refreshing... Quick Links Only With Activity Planned …" at bounding box center [463, 372] width 926 height 727
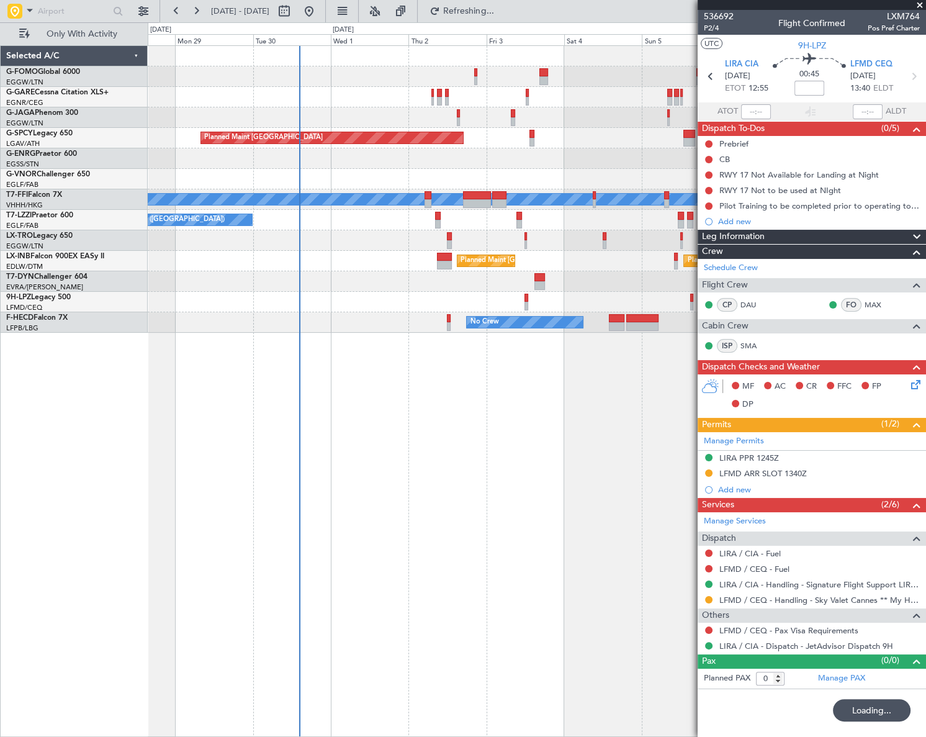
click at [728, 456] on fb-app "06 Oct 2025 - 16 Oct 2025 Refreshing... Quick Links Only With Activity Planned …" at bounding box center [463, 372] width 926 height 727
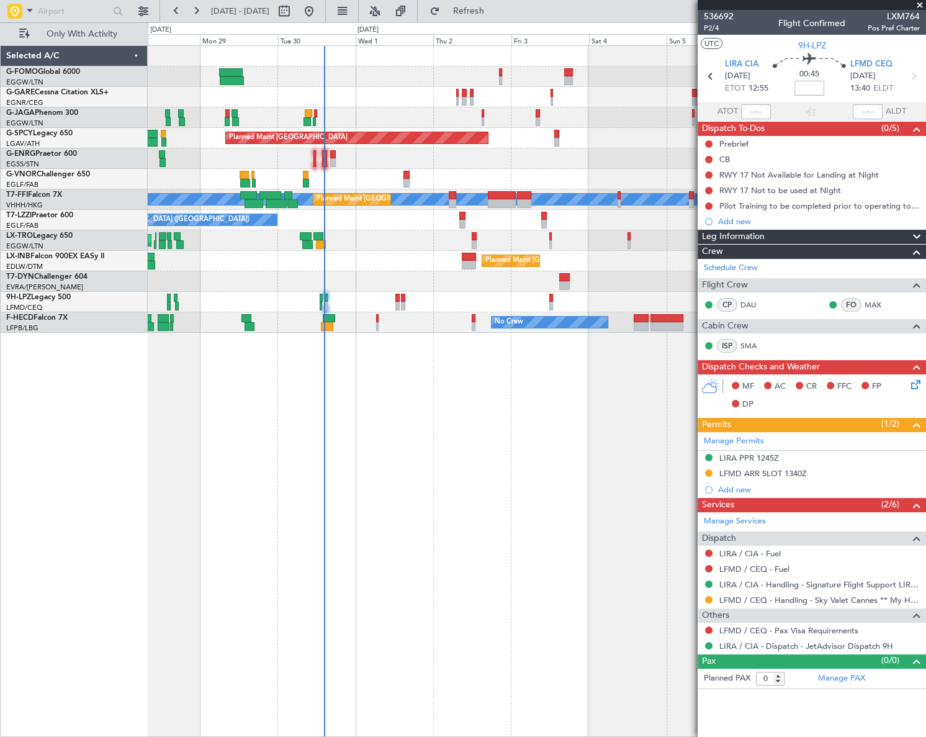
click at [428, 498] on div "Planned Maint Bremen Planned Maint London (Farnborough) MEL MEL Planned Maint B…" at bounding box center [537, 390] width 778 height 691
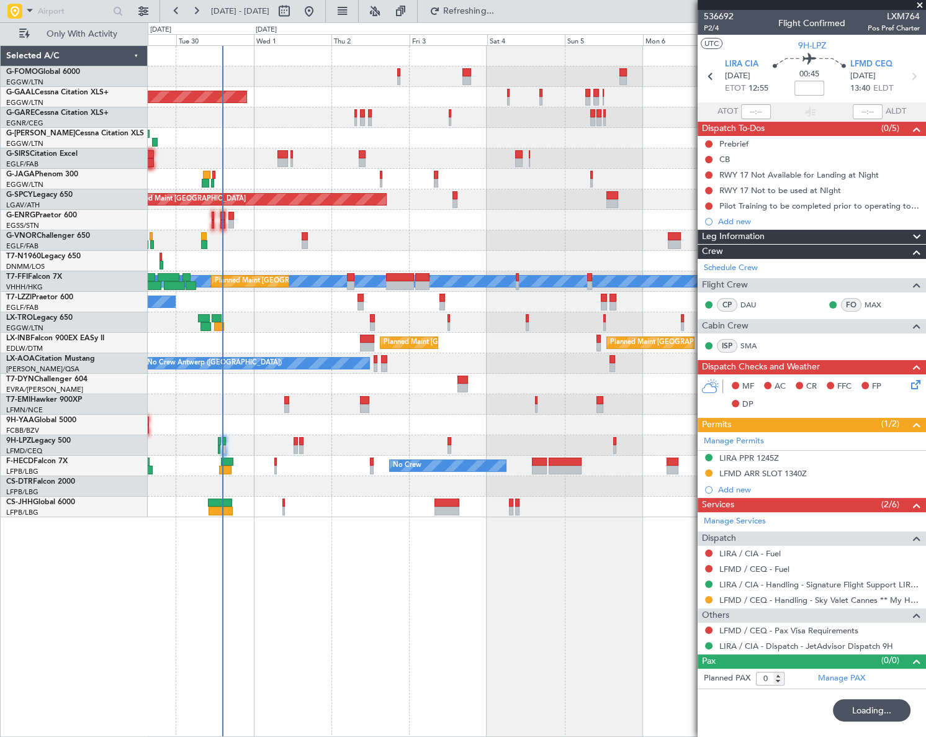
click at [379, 515] on div "Owner Planned Maint Dusseldorf Owner A/C Unavailable Planned Maint London (Luto…" at bounding box center [537, 390] width 778 height 691
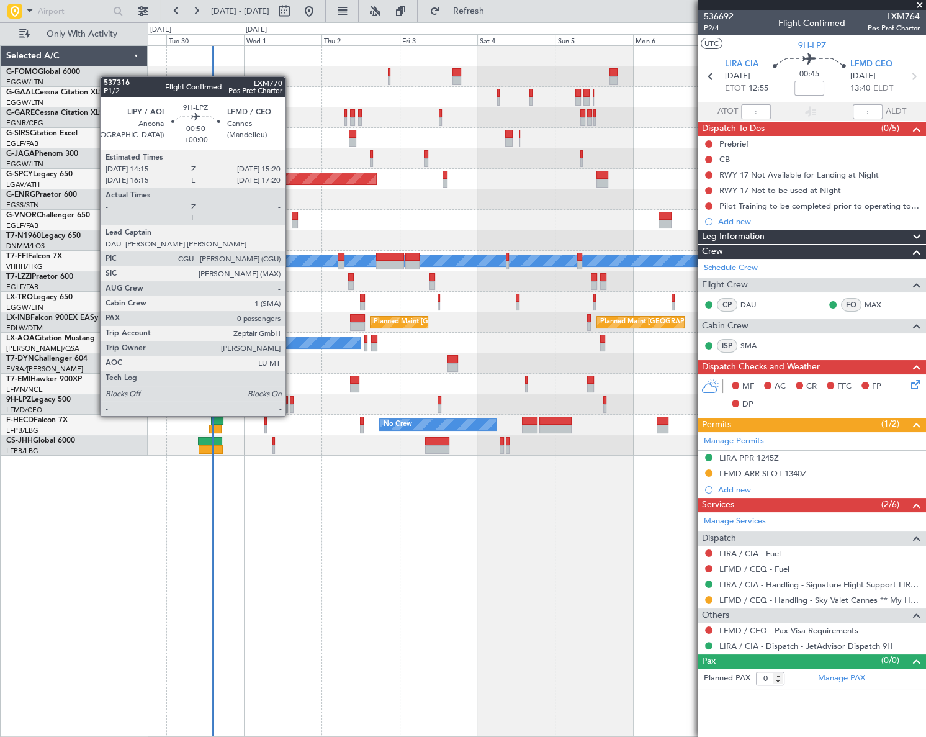
click at [291, 404] on div at bounding box center [292, 408] width 4 height 9
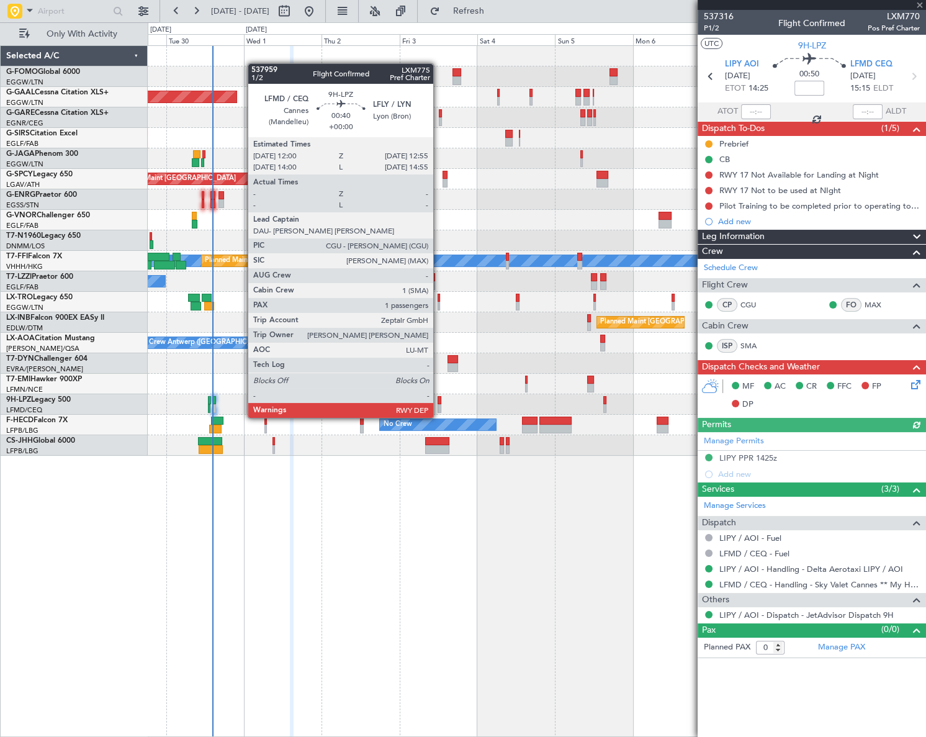
click at [439, 405] on div at bounding box center [438, 408] width 3 height 9
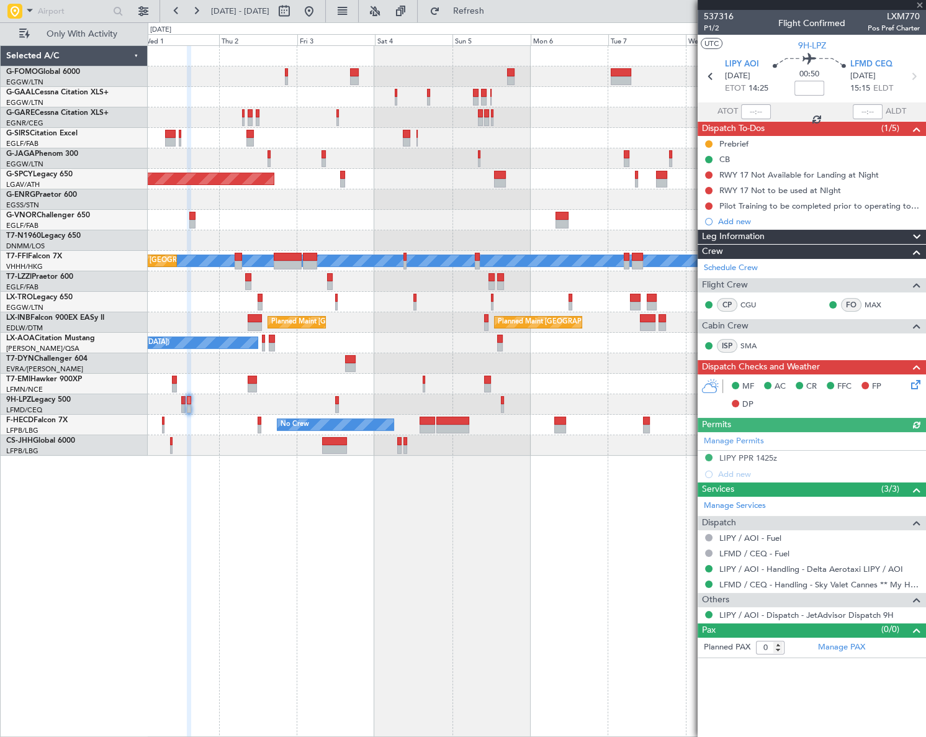
click at [306, 503] on div "Owner Owner Planned Maint Dusseldorf Planned Maint London (Luton) Planned Maint…" at bounding box center [537, 390] width 778 height 691
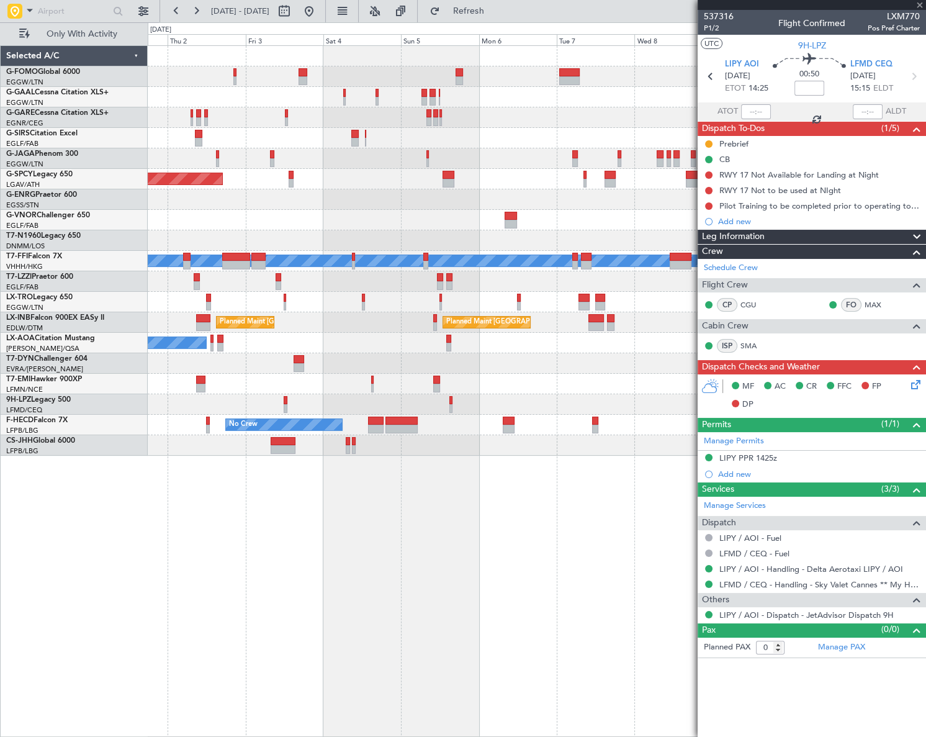
type input "1"
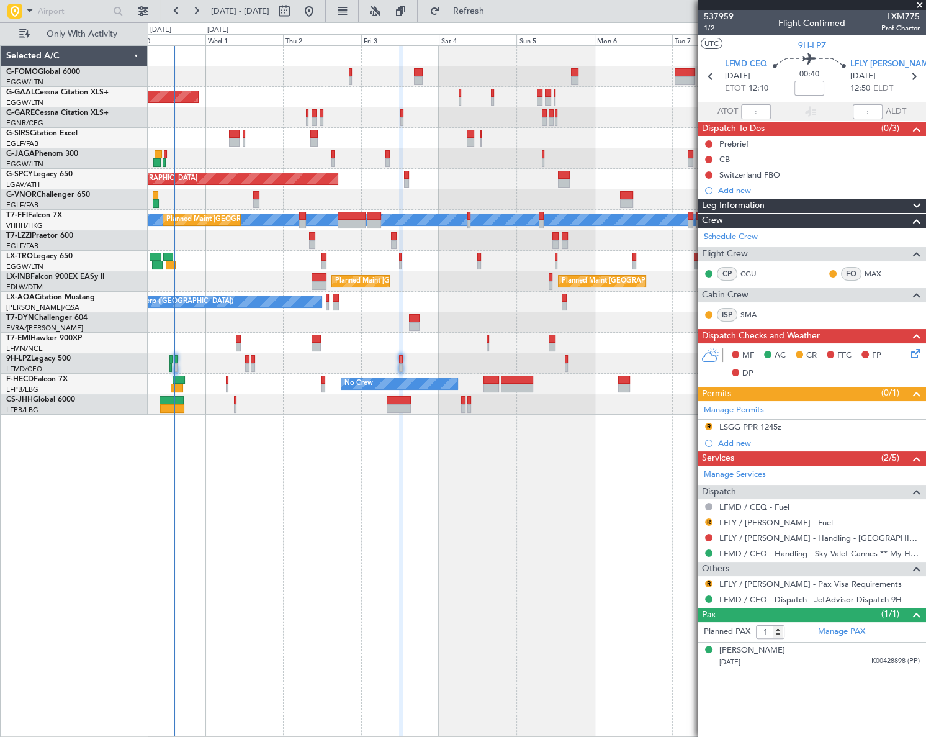
click at [421, 541] on div "Planned Maint Dusseldorf Owner Owner Planned Maint London (Luton) Planned Maint…" at bounding box center [537, 390] width 778 height 691
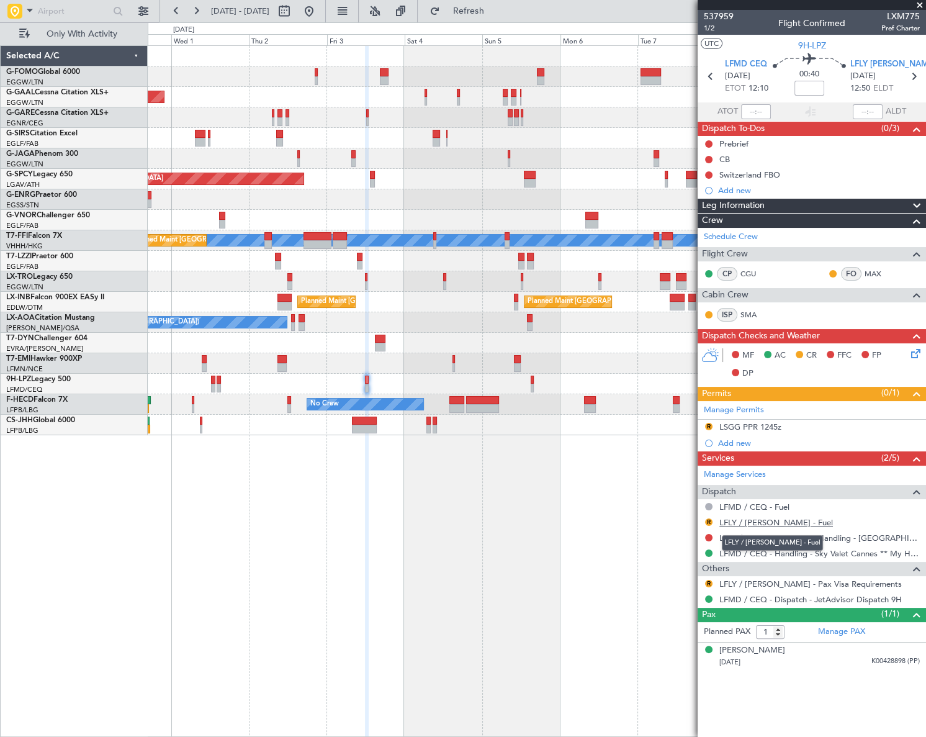
click at [750, 518] on link "LFLY / [PERSON_NAME] - Fuel" at bounding box center [776, 522] width 114 height 11
click at [707, 522] on mat-tooltip-component "Not Required" at bounding box center [708, 525] width 65 height 33
click at [709, 521] on button "R" at bounding box center [708, 521] width 7 height 7
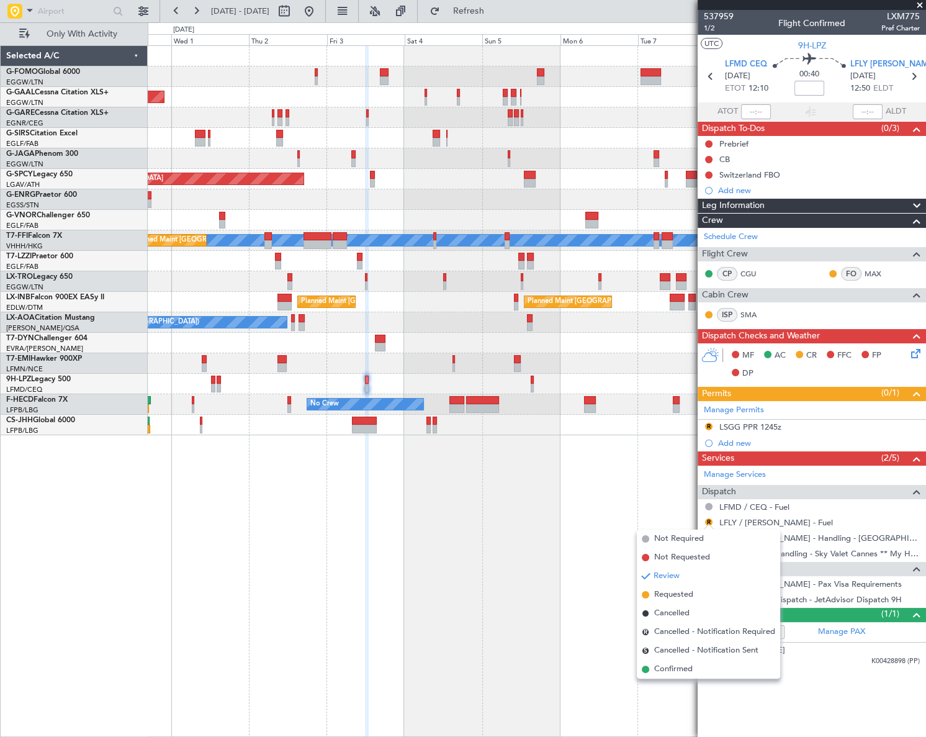
click at [665, 557] on span "Not Requested" at bounding box center [682, 557] width 56 height 12
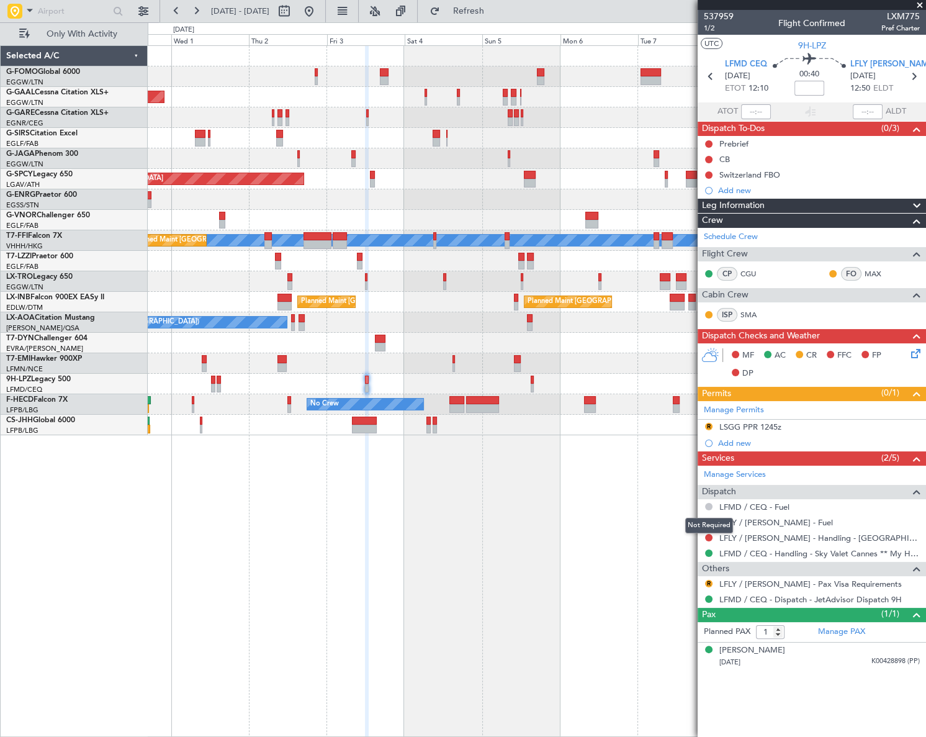
click at [707, 504] on button at bounding box center [708, 506] width 7 height 7
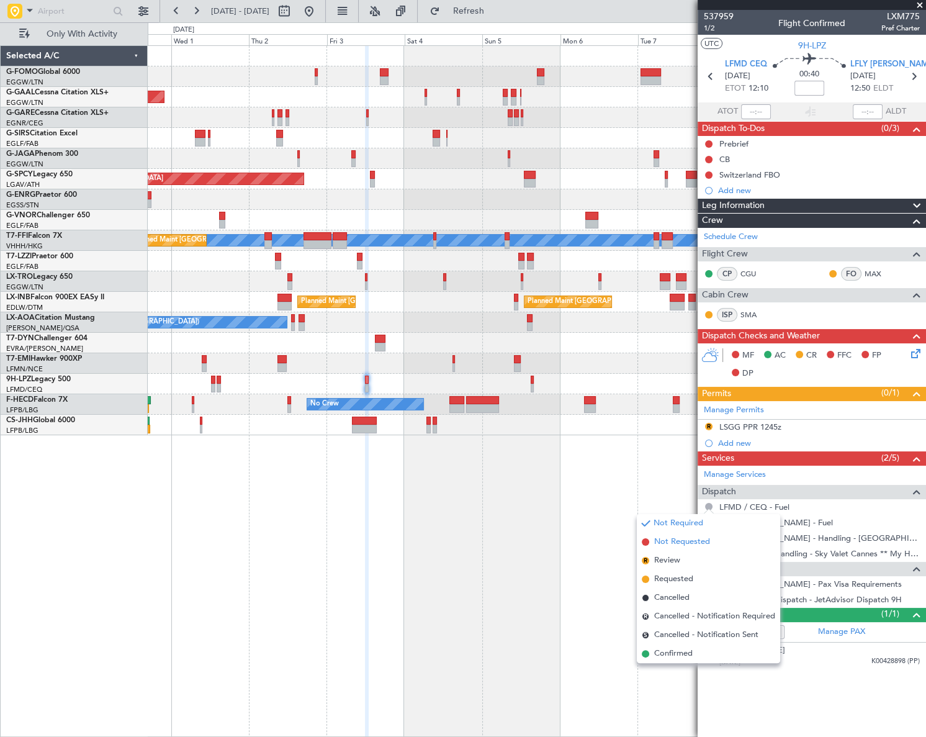
click at [672, 541] on span "Not Requested" at bounding box center [682, 542] width 56 height 12
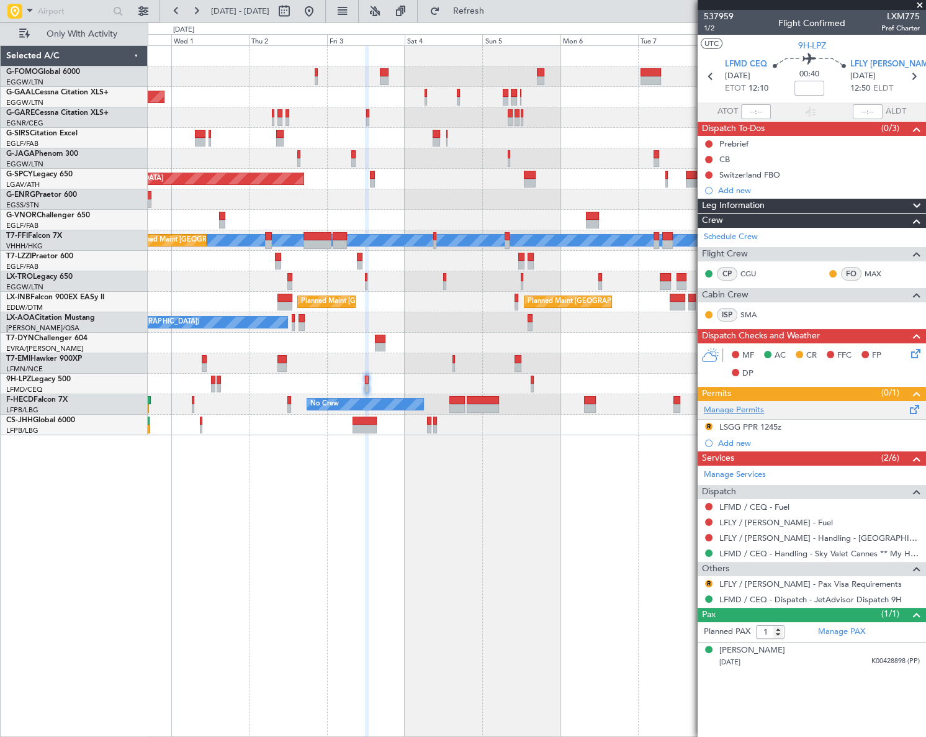
click at [756, 406] on link "Manage Permits" at bounding box center [734, 410] width 60 height 12
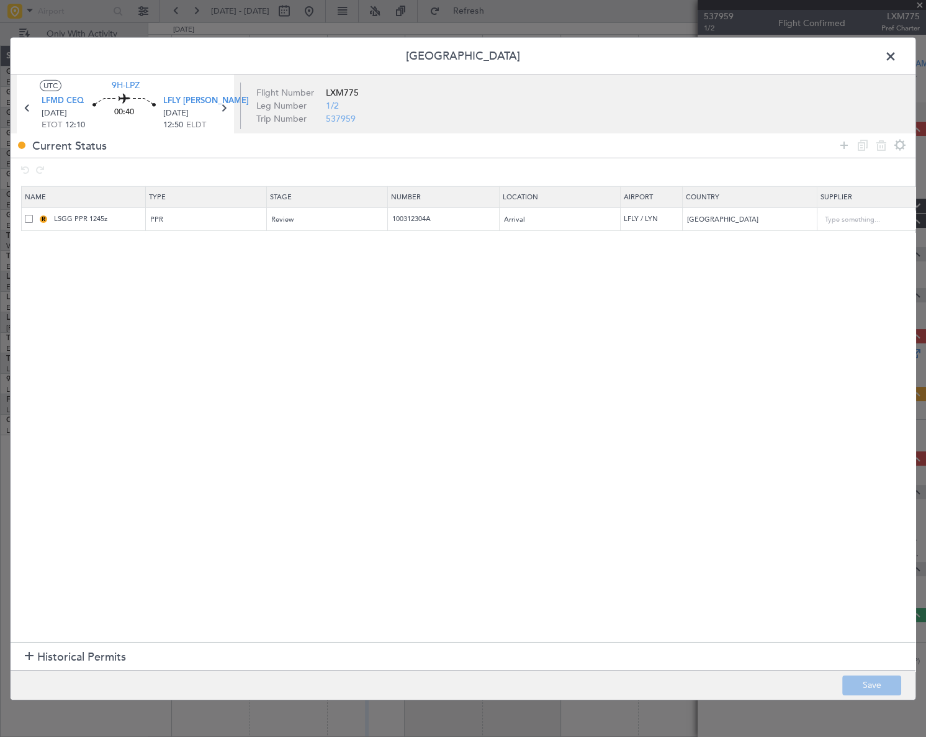
click at [27, 217] on span at bounding box center [29, 219] width 8 height 8
click at [34, 215] on input "checkbox" at bounding box center [34, 215] width 0 height 0
click at [884, 140] on icon at bounding box center [881, 145] width 15 height 15
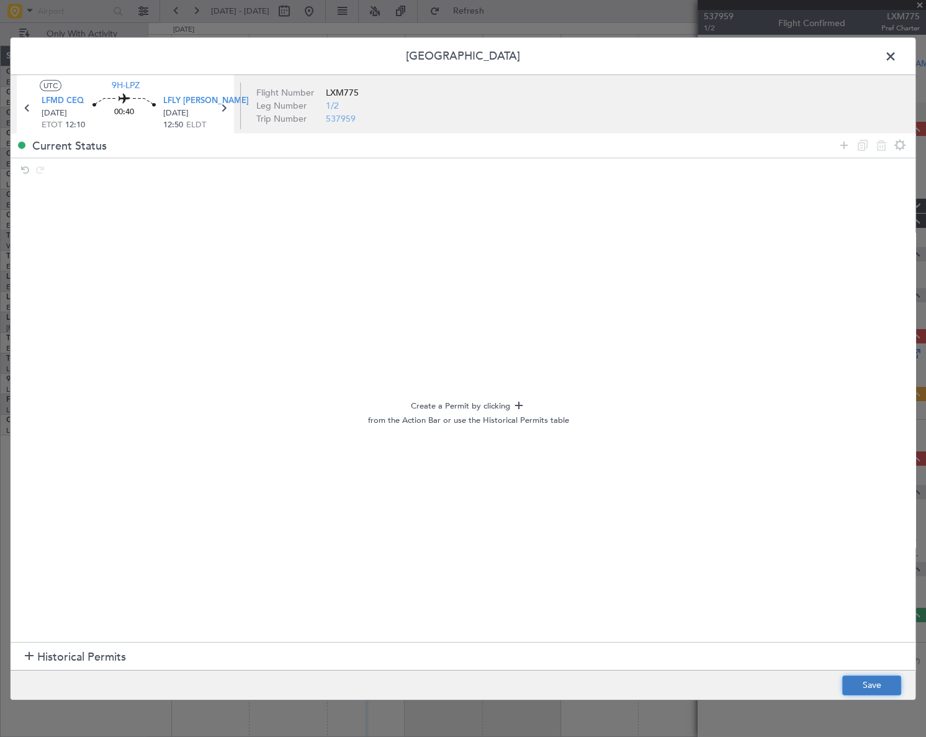
click at [859, 691] on button "Save" at bounding box center [871, 685] width 59 height 20
click at [897, 51] on span at bounding box center [897, 59] width 0 height 25
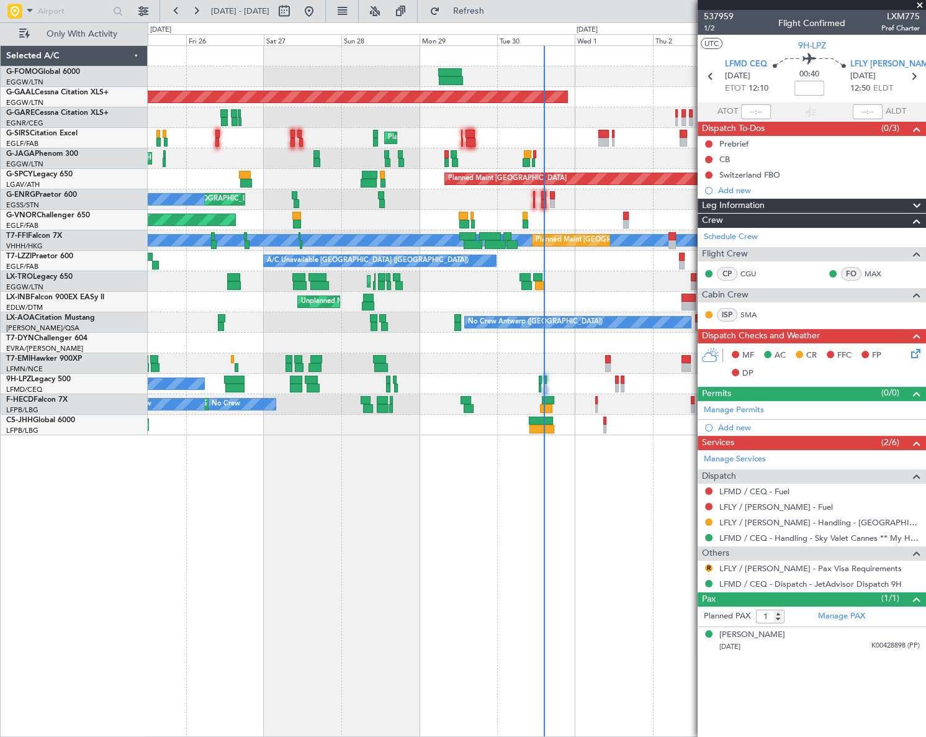
click at [620, 551] on div "Planned Maint London (Luton) Planned Maint Dusseldorf Planned Maint London (Lut…" at bounding box center [537, 390] width 778 height 691
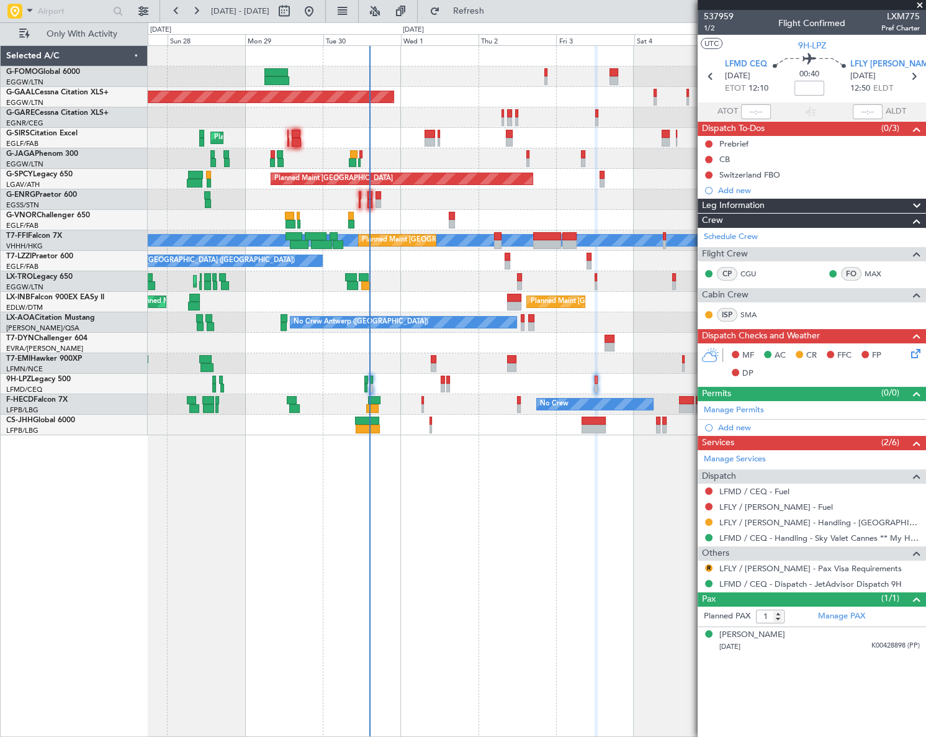
click at [369, 614] on div "Planned Maint Dusseldorf Owner Planned Maint London (Luton) Planned Maint Londo…" at bounding box center [537, 390] width 778 height 691
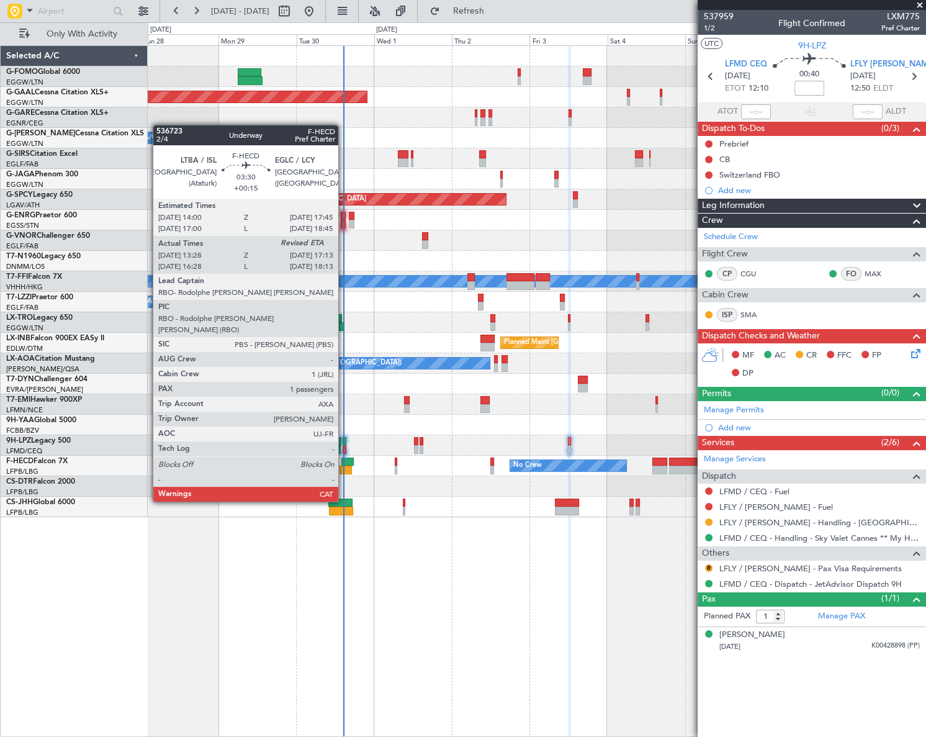
click at [344, 467] on div at bounding box center [345, 469] width 12 height 9
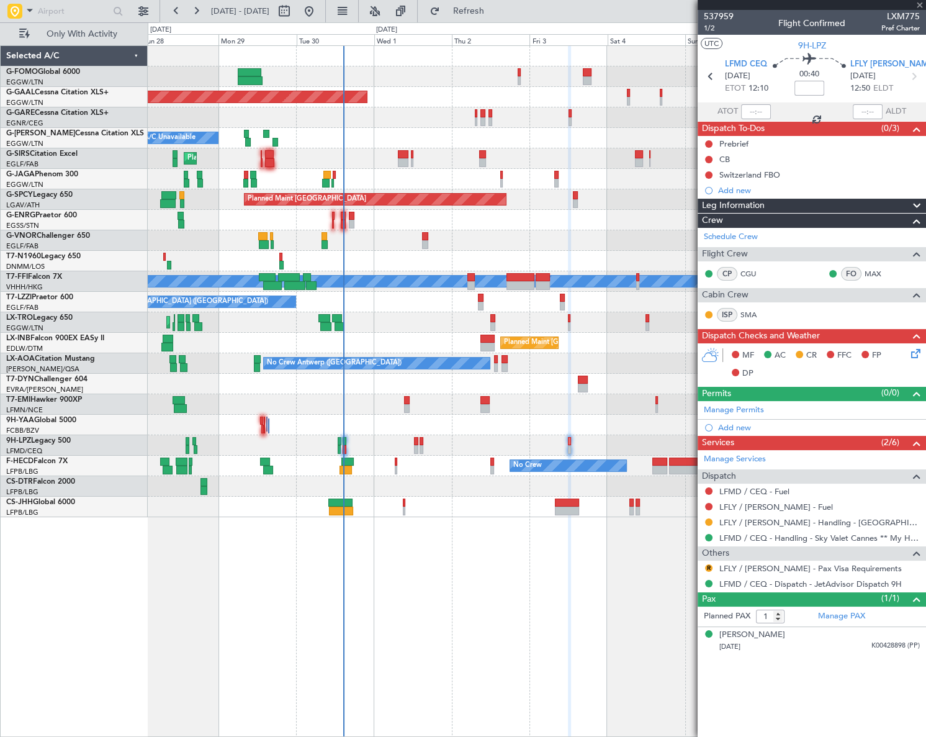
type input "+00:15"
type input "13:38"
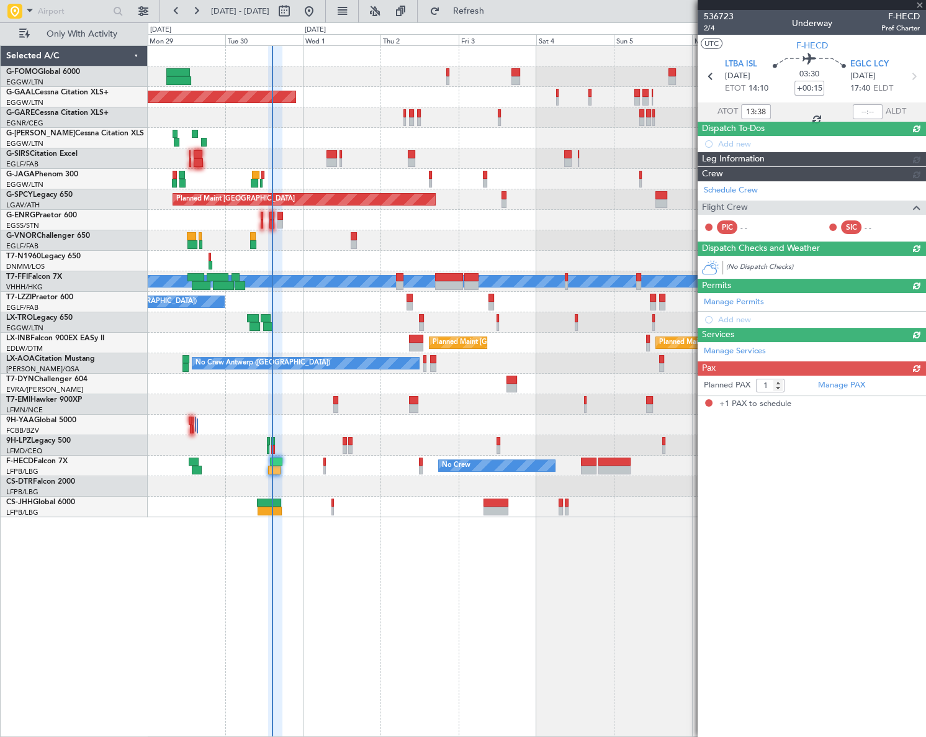
click at [341, 564] on div "Planned Maint Dusseldorf Owner Owner A/C Unavailable Planned Maint [GEOGRAPHIC_…" at bounding box center [537, 390] width 778 height 691
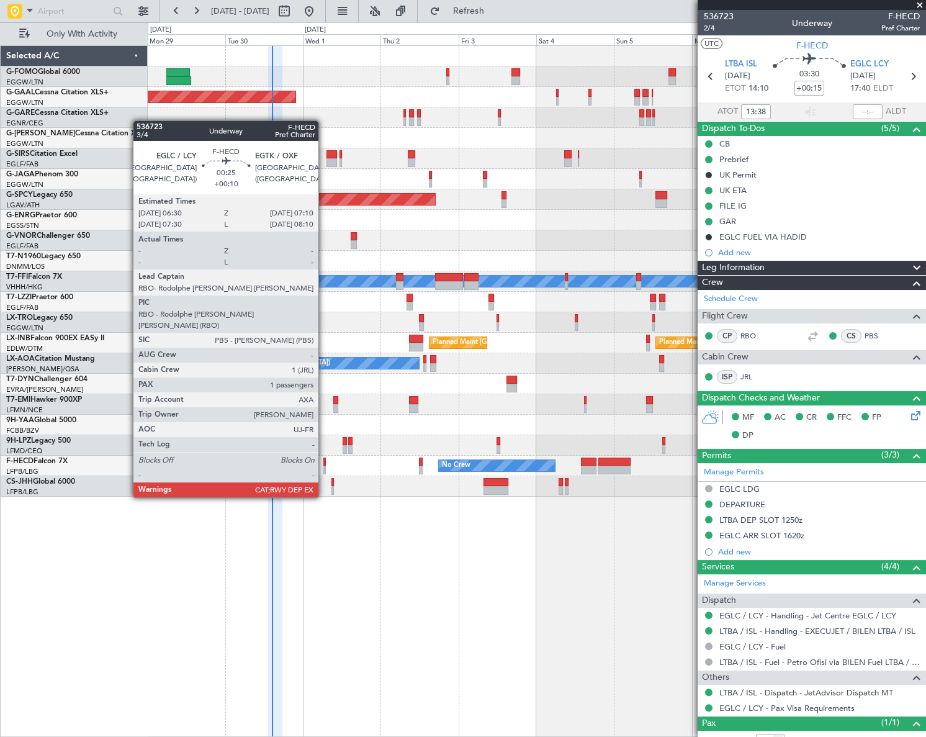
click at [324, 462] on div at bounding box center [324, 461] width 2 height 9
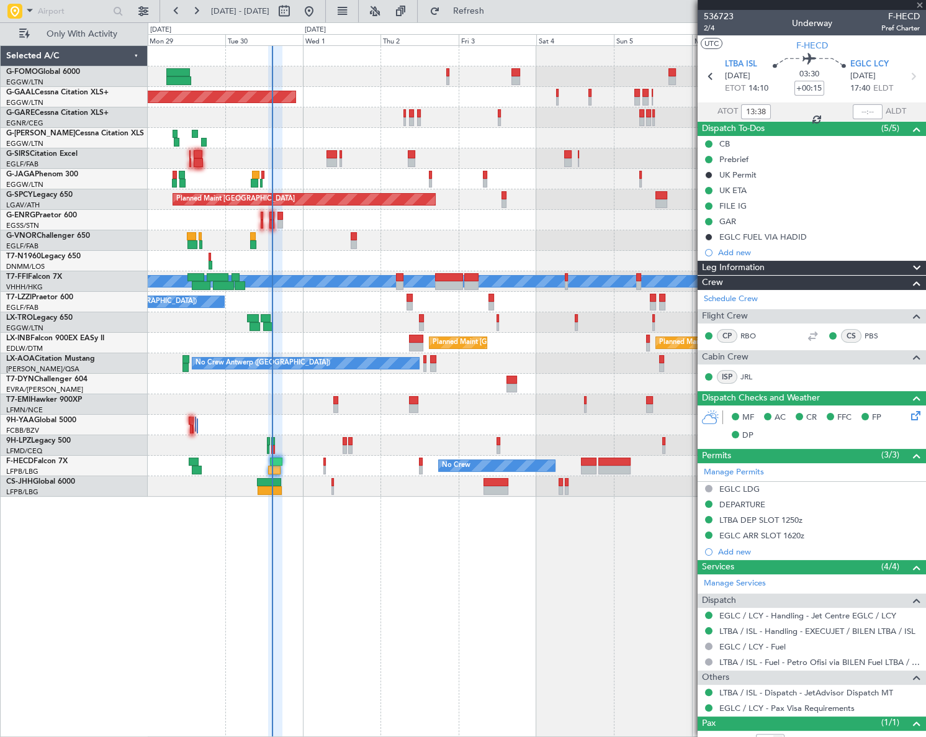
type input "+00:10"
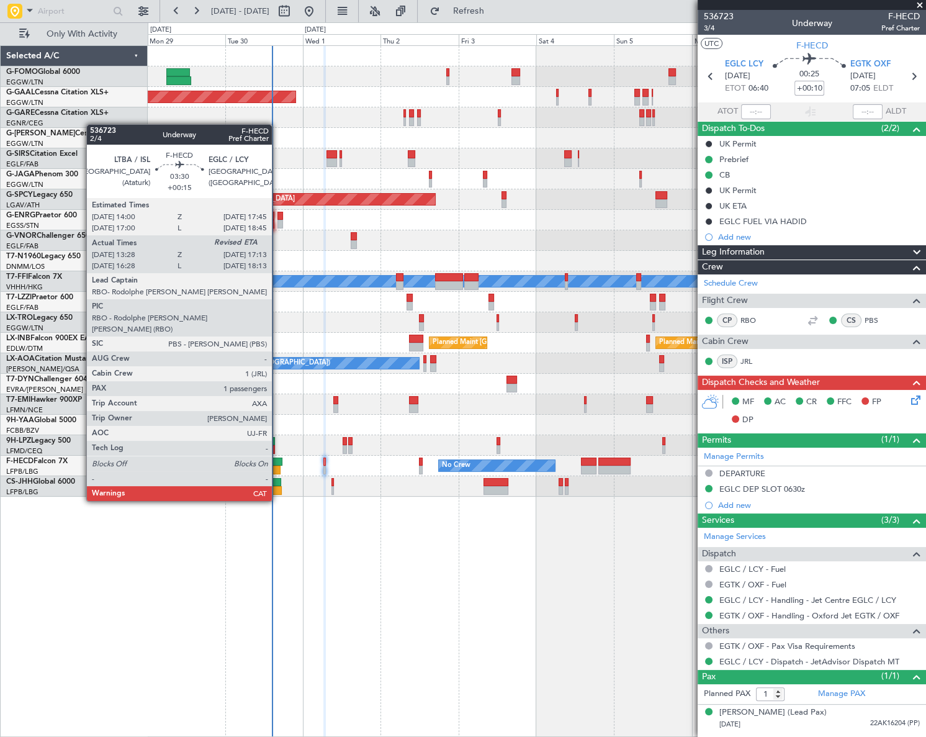
click at [277, 466] on div at bounding box center [274, 469] width 12 height 9
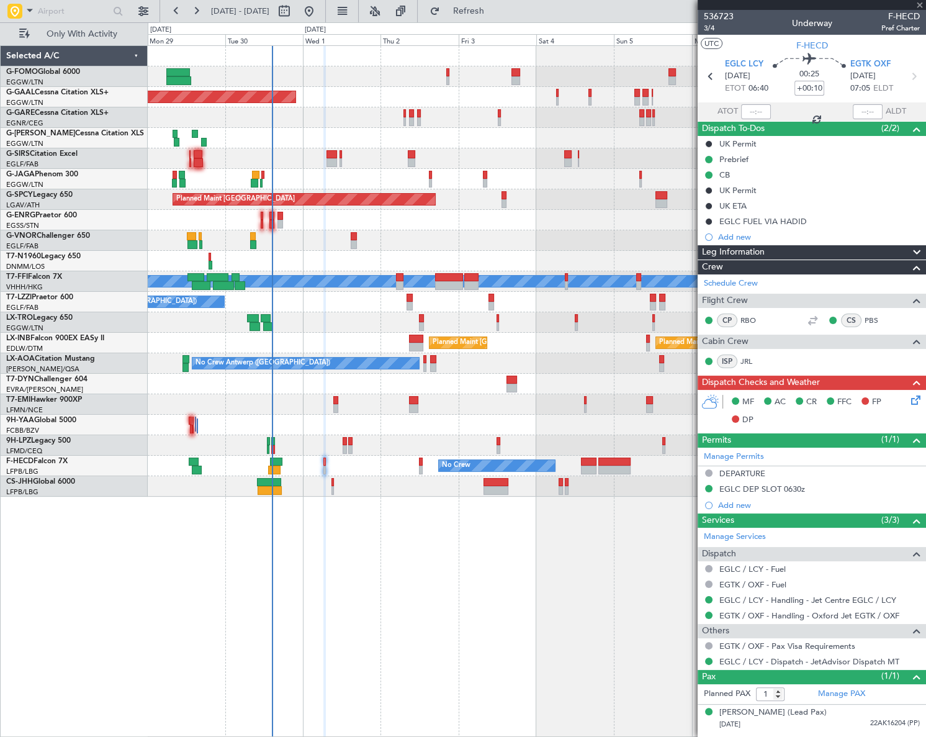
type input "+00:15"
type input "13:38"
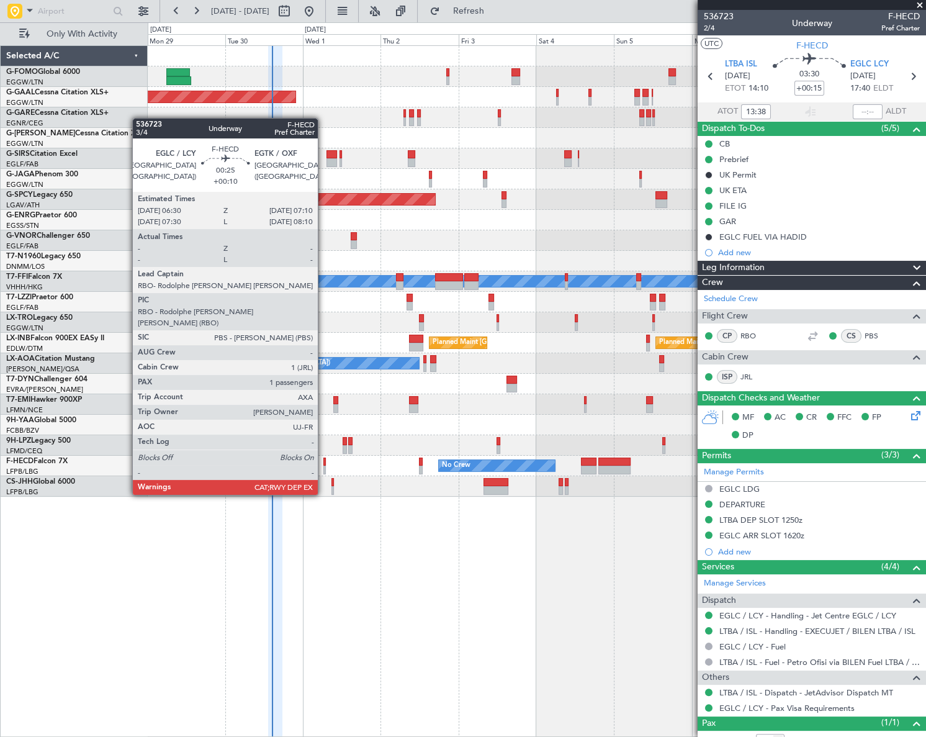
click at [323, 460] on div at bounding box center [324, 461] width 2 height 9
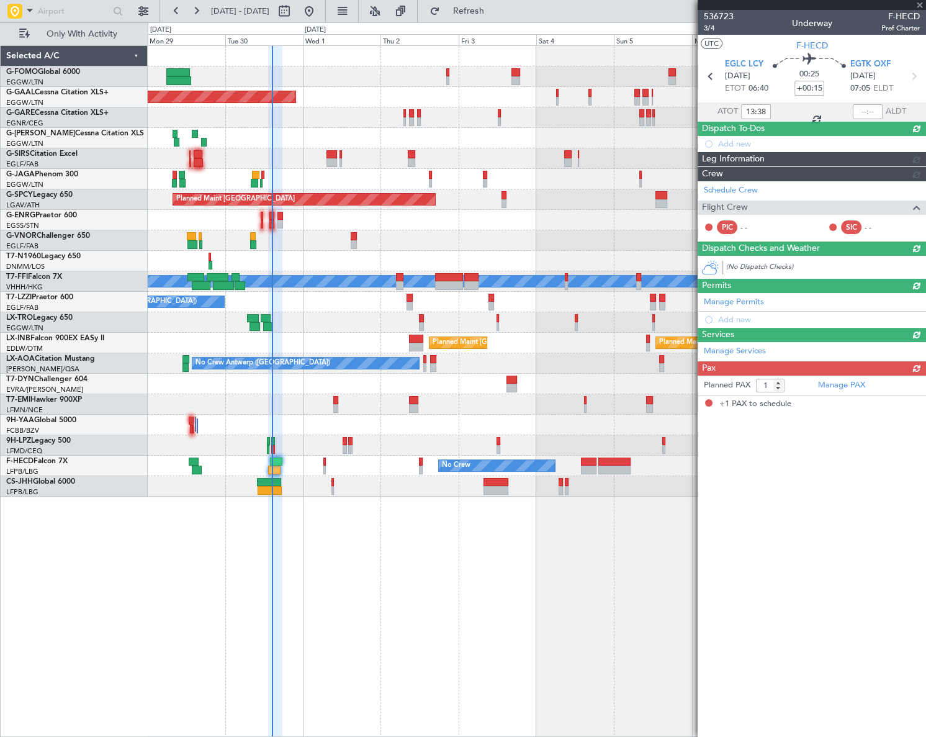
type input "+00:10"
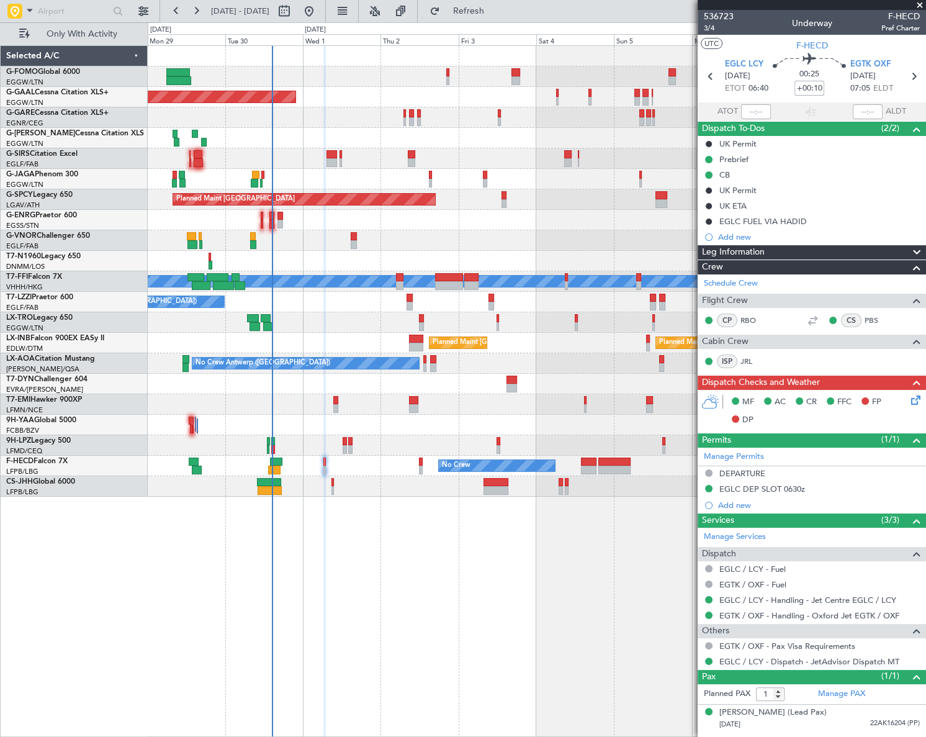
click at [341, 609] on div "Planned Maint Dusseldorf Owner Owner A/C Unavailable Planned Maint [GEOGRAPHIC_…" at bounding box center [537, 390] width 778 height 691
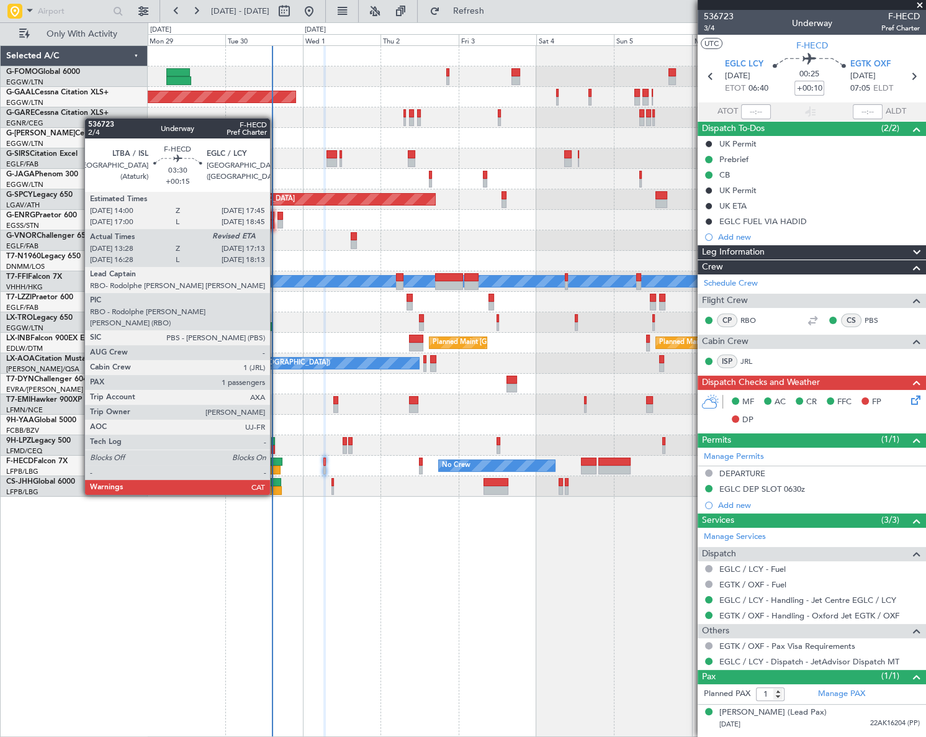
click at [278, 464] on div at bounding box center [276, 461] width 12 height 9
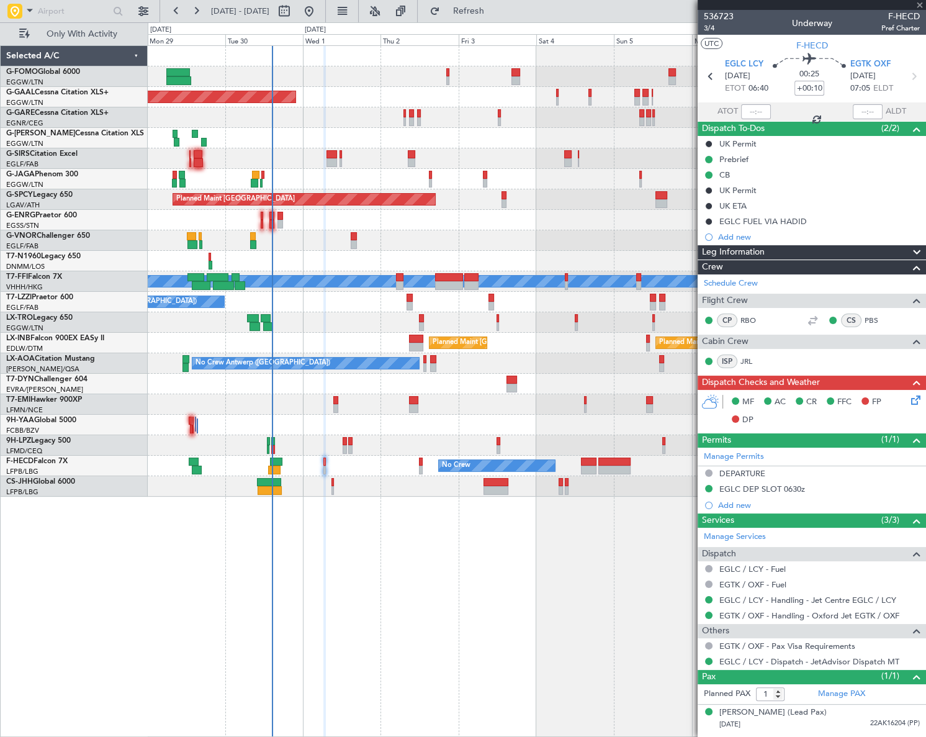
click at [236, 568] on div "Planned Maint Dusseldorf Owner Owner A/C Unavailable Planned Maint [GEOGRAPHIC_…" at bounding box center [537, 390] width 778 height 691
type input "+00:15"
type input "13:38"
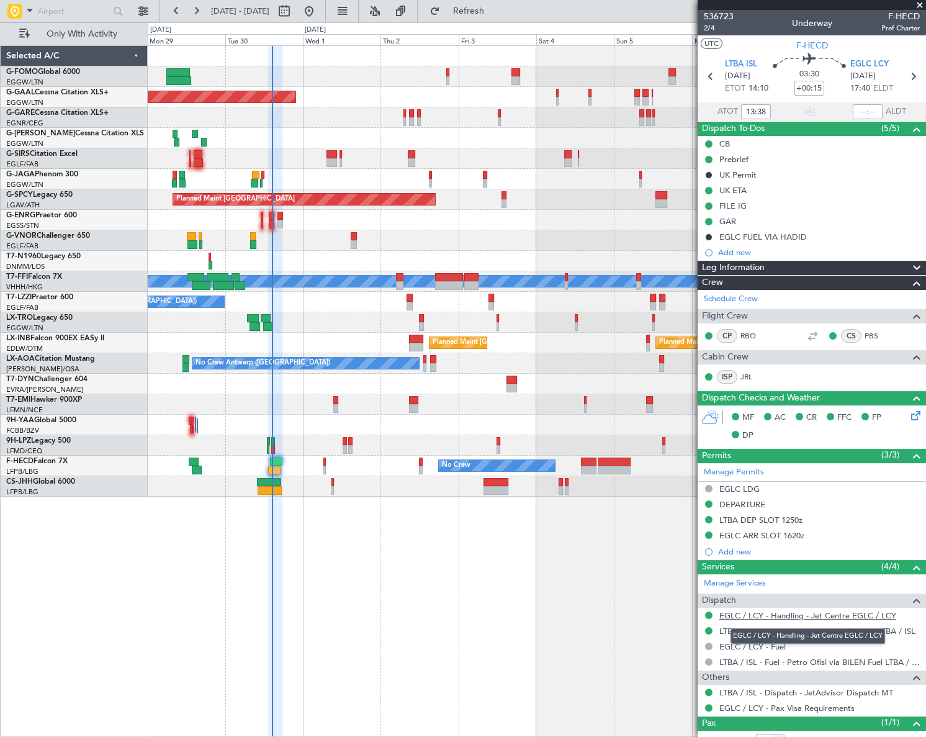
click at [846, 614] on link "EGLC / LCY - Handling - Jet Centre EGLC / LCY" at bounding box center [807, 615] width 177 height 11
click at [377, 540] on div "Planned Maint Dusseldorf Owner Owner A/C Unavailable Planned Maint [GEOGRAPHIC_…" at bounding box center [537, 390] width 778 height 691
click at [398, 554] on div "Planned Maint Dusseldorf Owner Owner A/C Unavailable Planned Maint [GEOGRAPHIC_…" at bounding box center [537, 390] width 778 height 691
click at [734, 252] on div "Add new" at bounding box center [819, 252] width 202 height 11
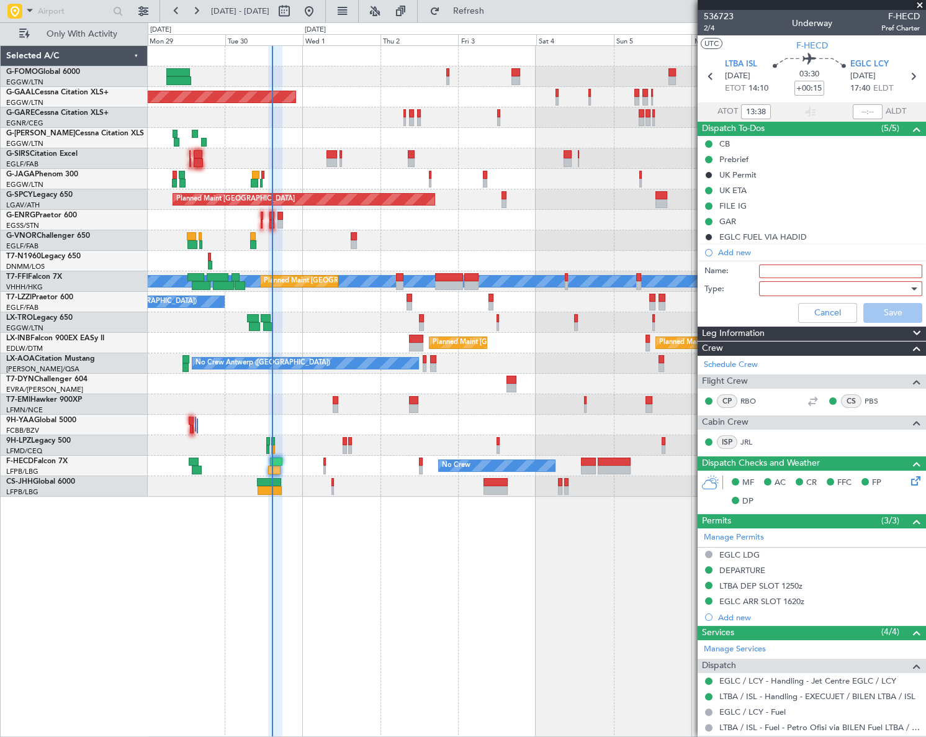
click at [778, 271] on input "Name:" at bounding box center [840, 271] width 163 height 14
type input "FUEL UPON ARR EGLC"
click at [778, 284] on div at bounding box center [836, 288] width 145 height 19
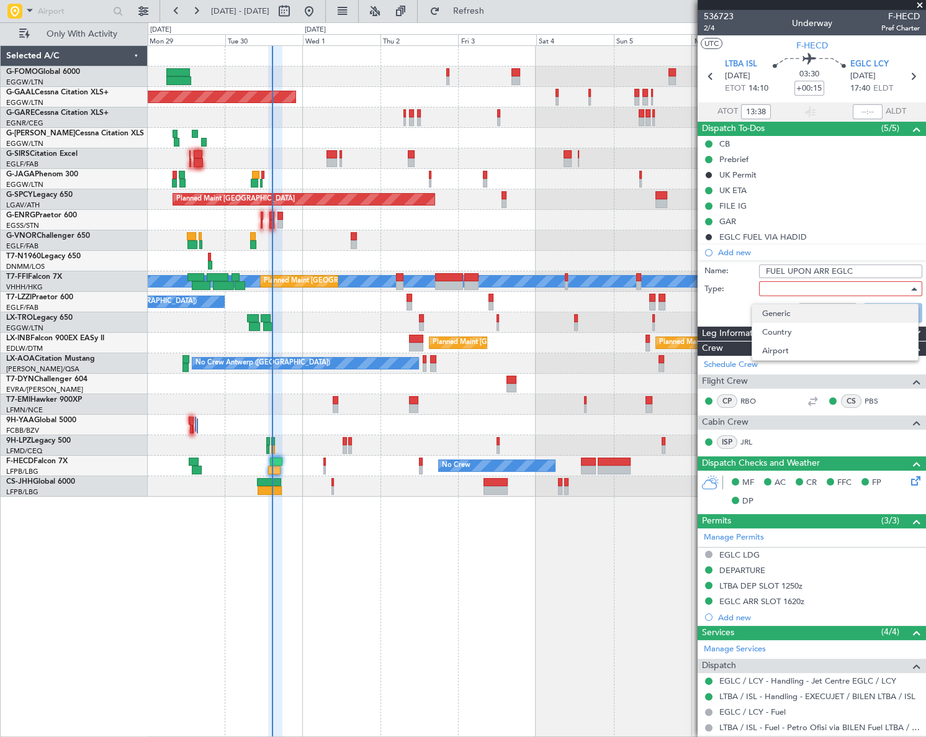
click at [781, 313] on span "Generic" at bounding box center [835, 313] width 146 height 19
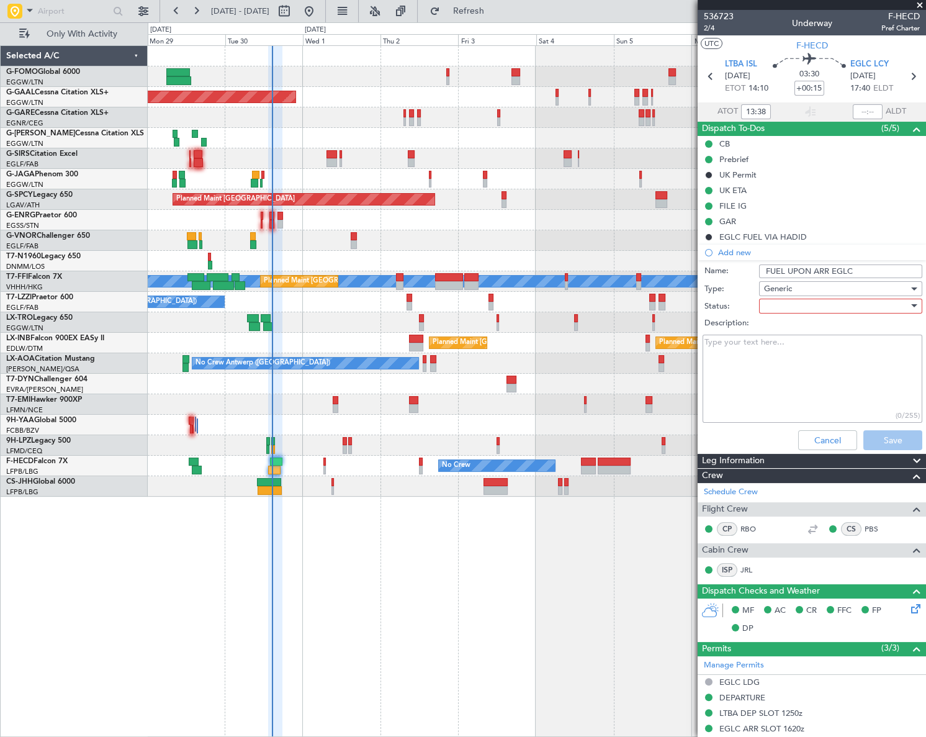
click at [792, 303] on div at bounding box center [836, 306] width 145 height 19
click at [801, 346] on span "In Progress" at bounding box center [835, 349] width 146 height 19
click at [873, 441] on button "Save" at bounding box center [892, 440] width 59 height 20
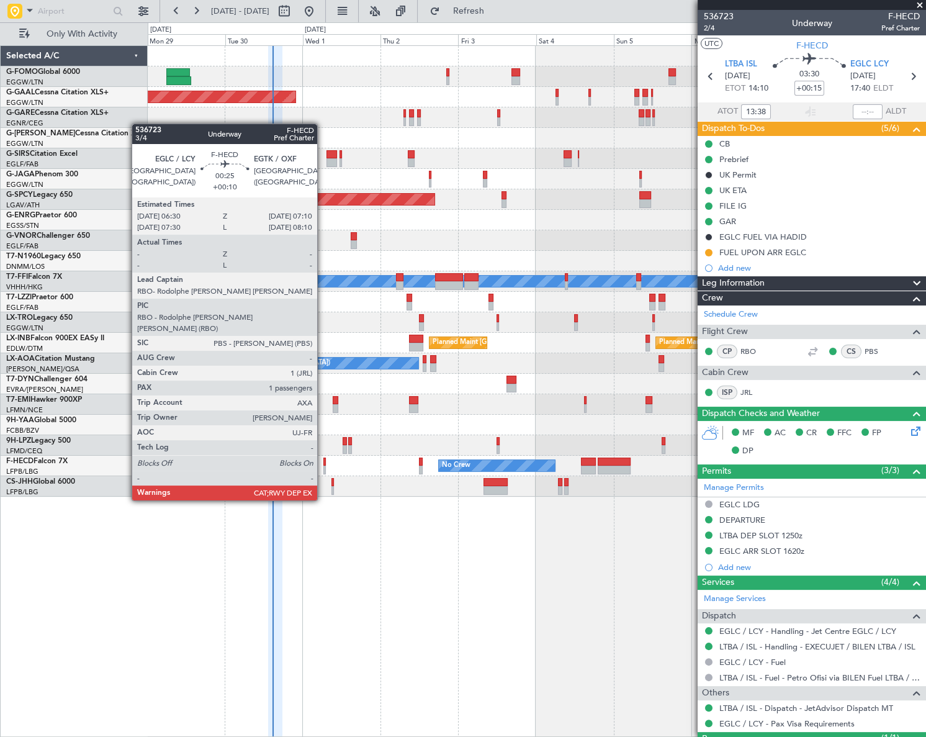
click at [323, 465] on div at bounding box center [324, 469] width 2 height 9
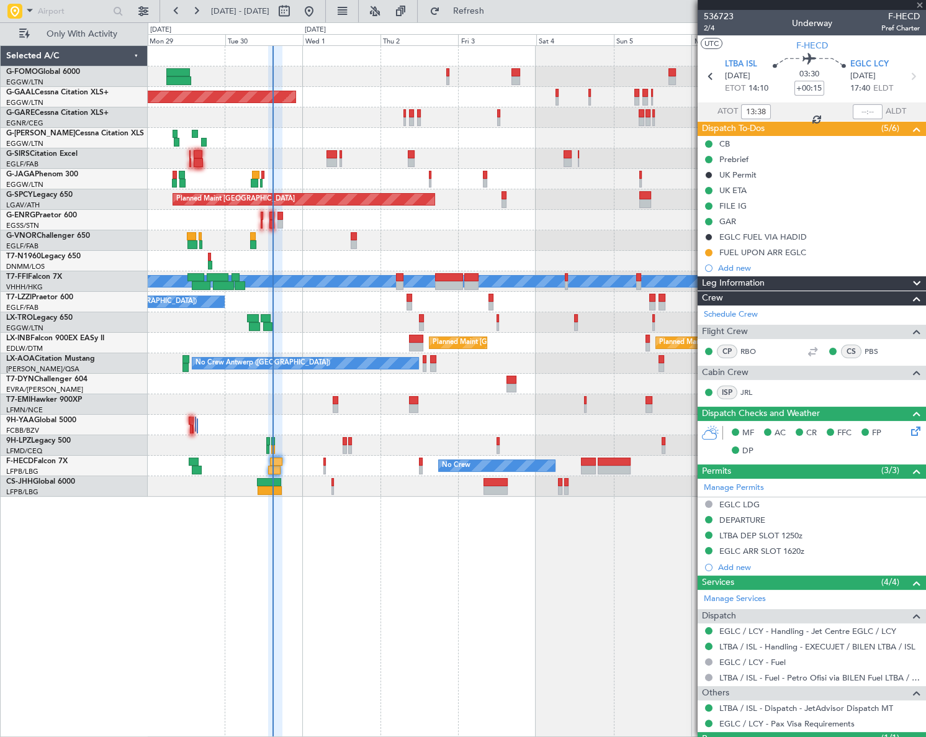
type input "+00:10"
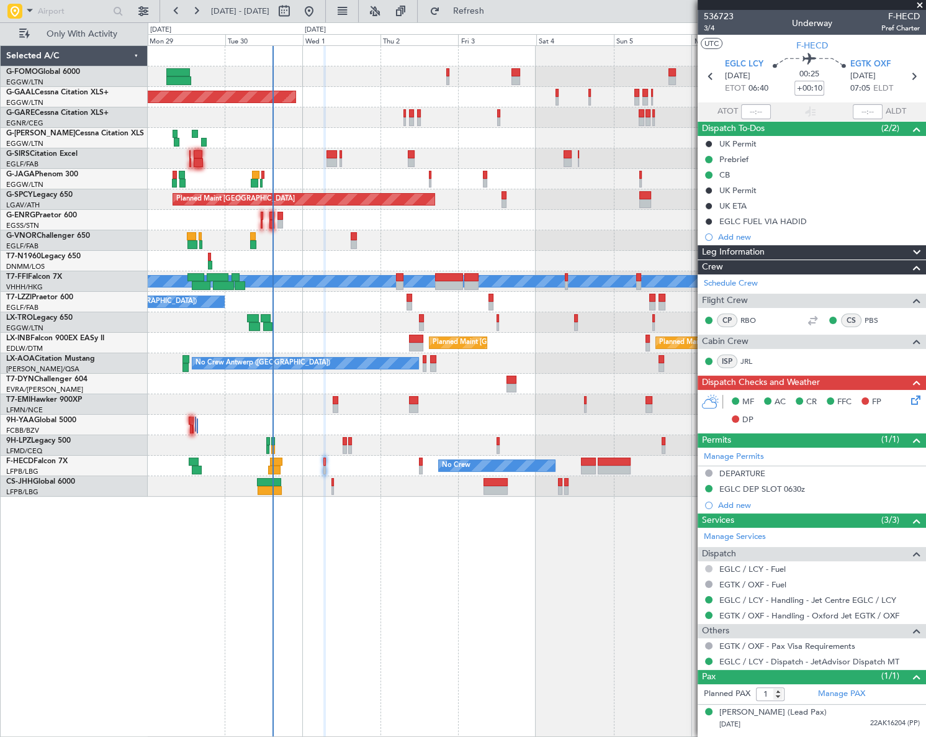
click at [709, 565] on button at bounding box center [708, 568] width 7 height 7
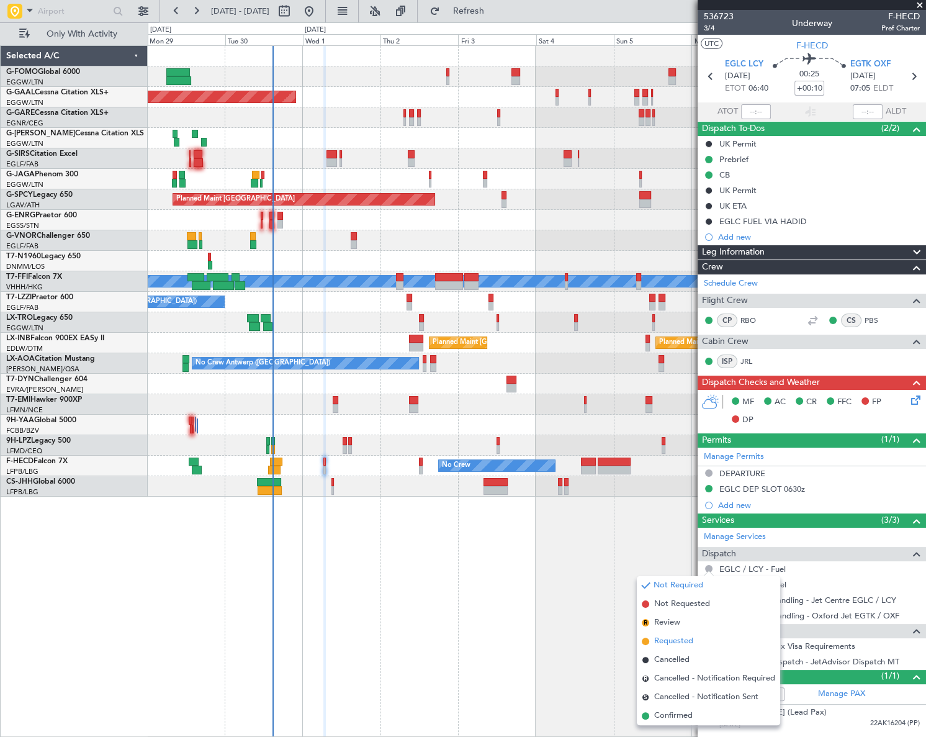
click at [663, 642] on span "Requested" at bounding box center [673, 641] width 39 height 12
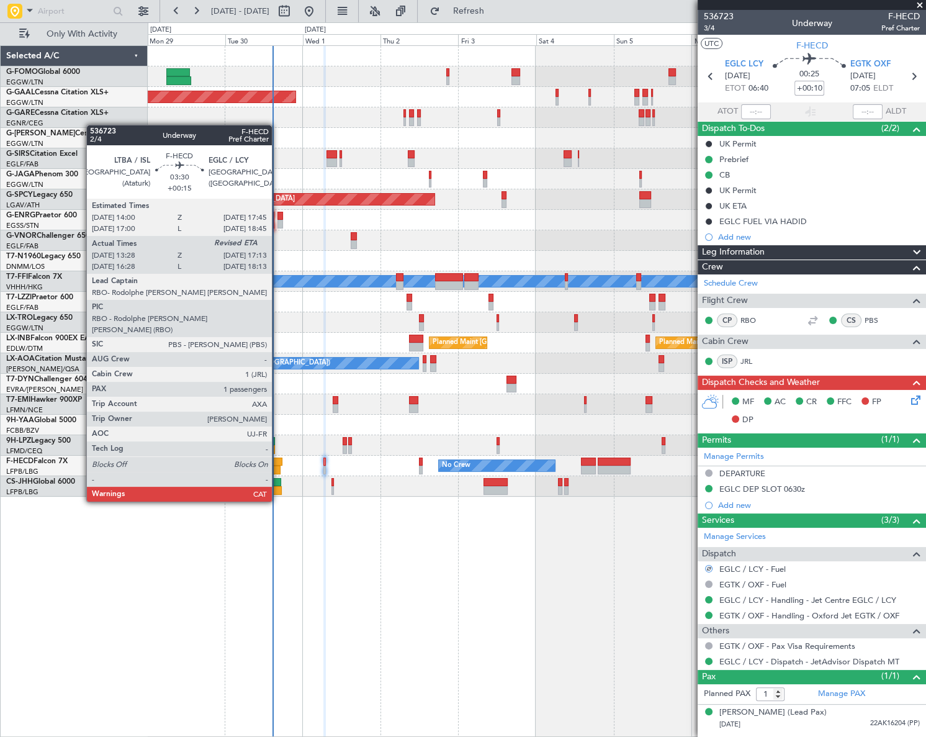
click at [277, 467] on div at bounding box center [274, 469] width 12 height 9
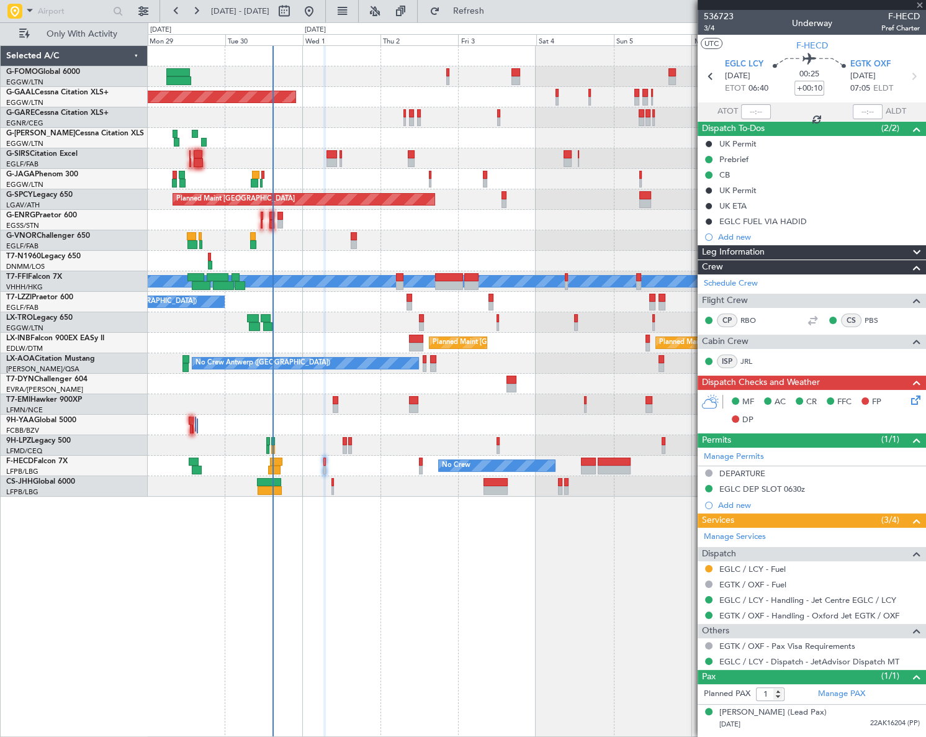
type input "+00:15"
type input "13:38"
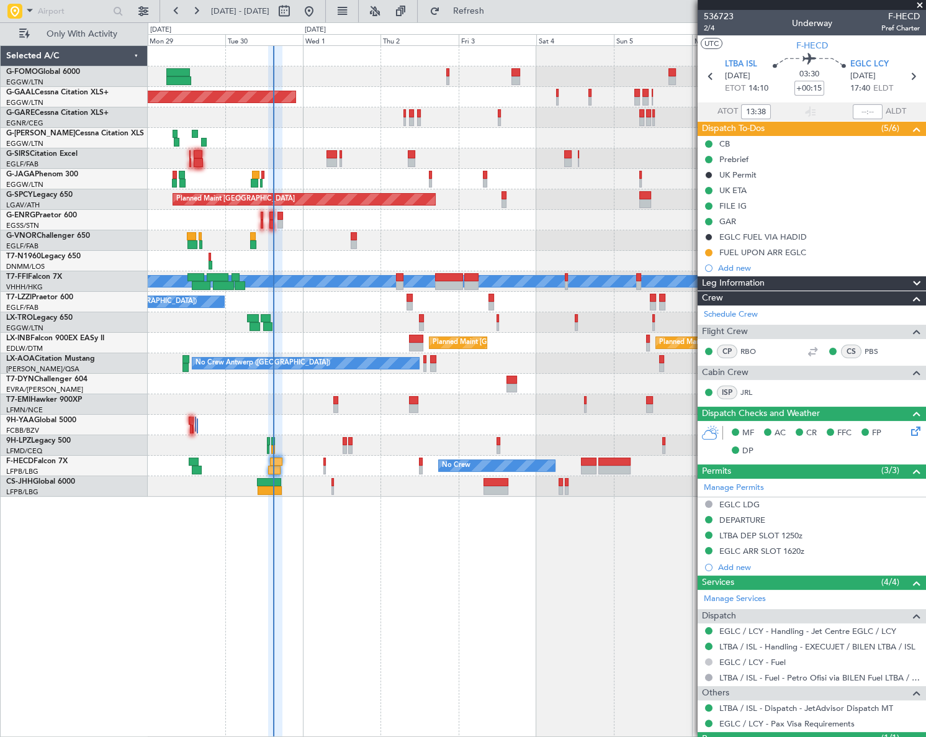
click at [707, 661] on button at bounding box center [708, 661] width 7 height 7
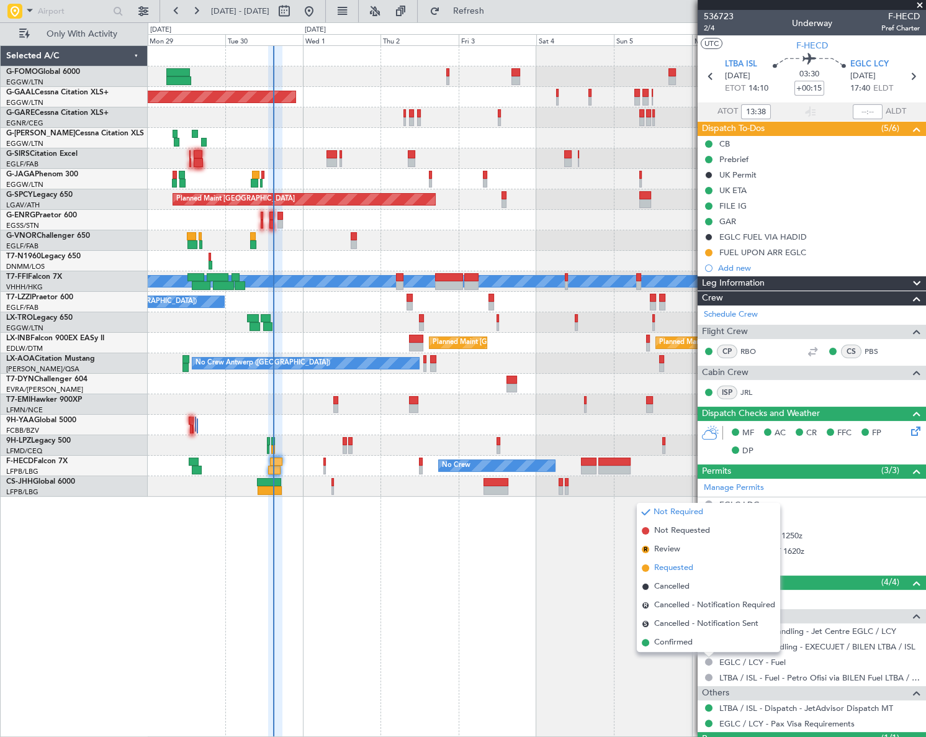
click at [673, 568] on span "Requested" at bounding box center [673, 568] width 39 height 12
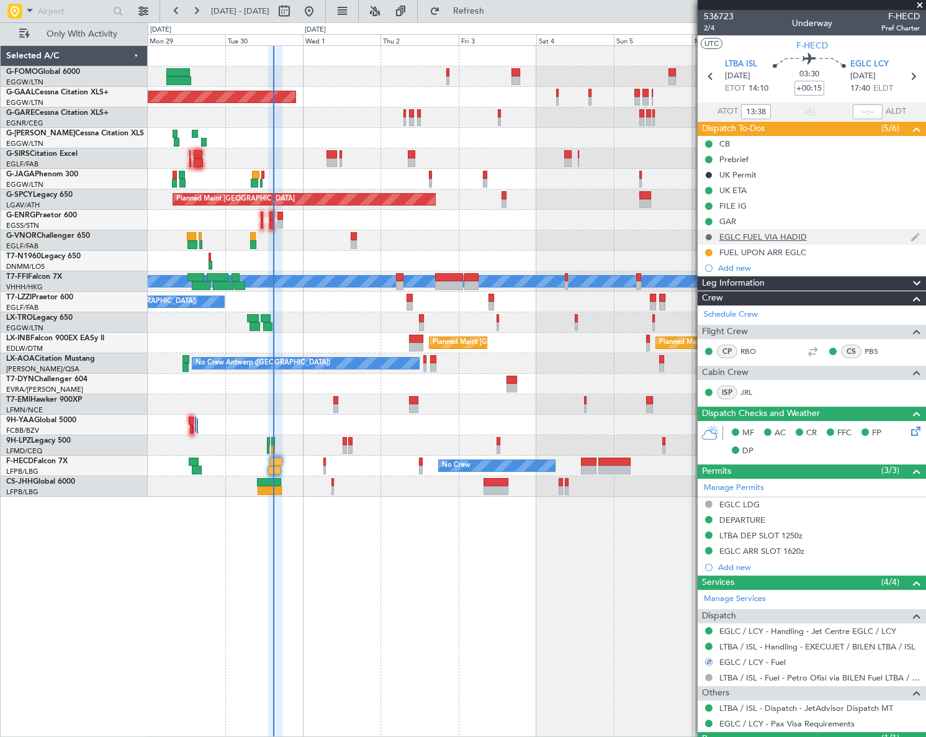
click at [707, 238] on button at bounding box center [708, 236] width 7 height 7
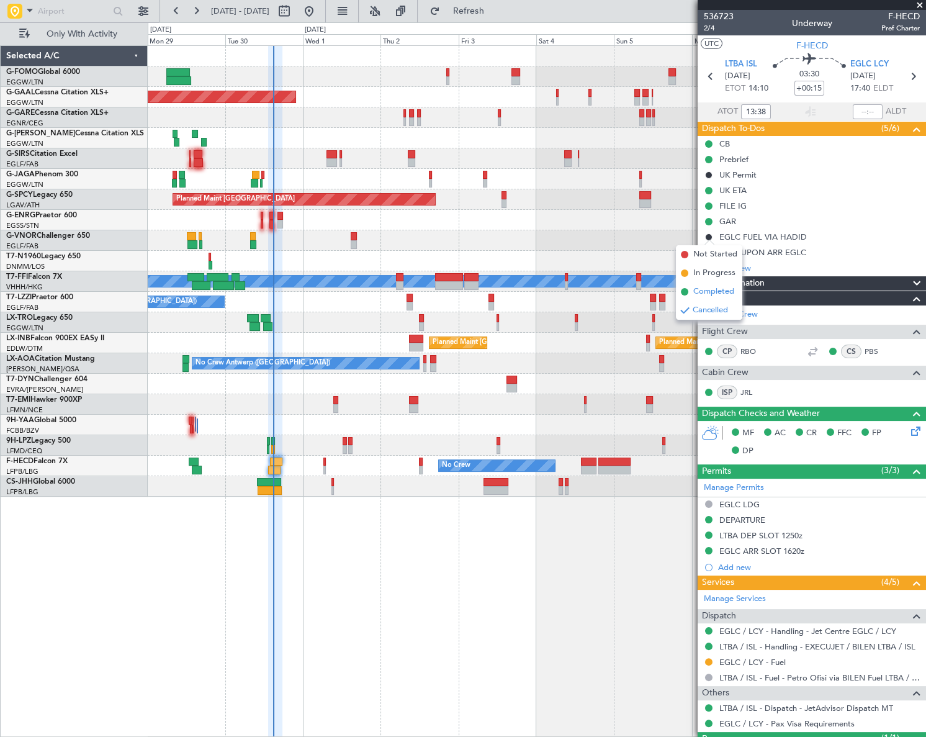
click at [702, 292] on span "Completed" at bounding box center [713, 291] width 41 height 12
click at [708, 236] on button at bounding box center [708, 236] width 7 height 7
click at [713, 276] on span "In Progress" at bounding box center [714, 273] width 42 height 12
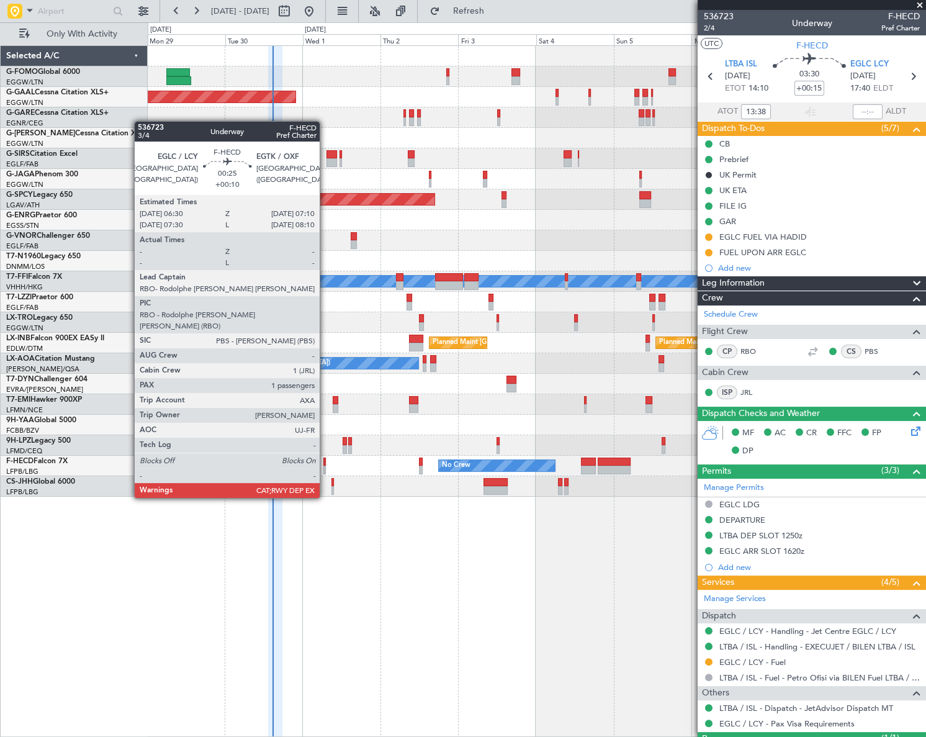
click at [325, 463] on div at bounding box center [324, 461] width 2 height 9
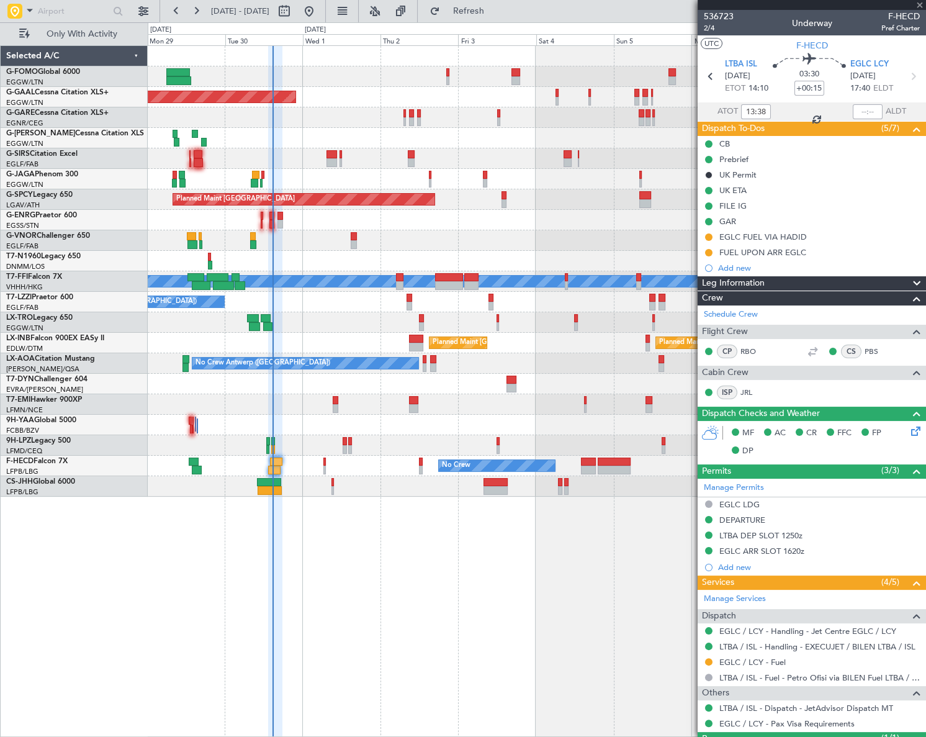
type input "+00:10"
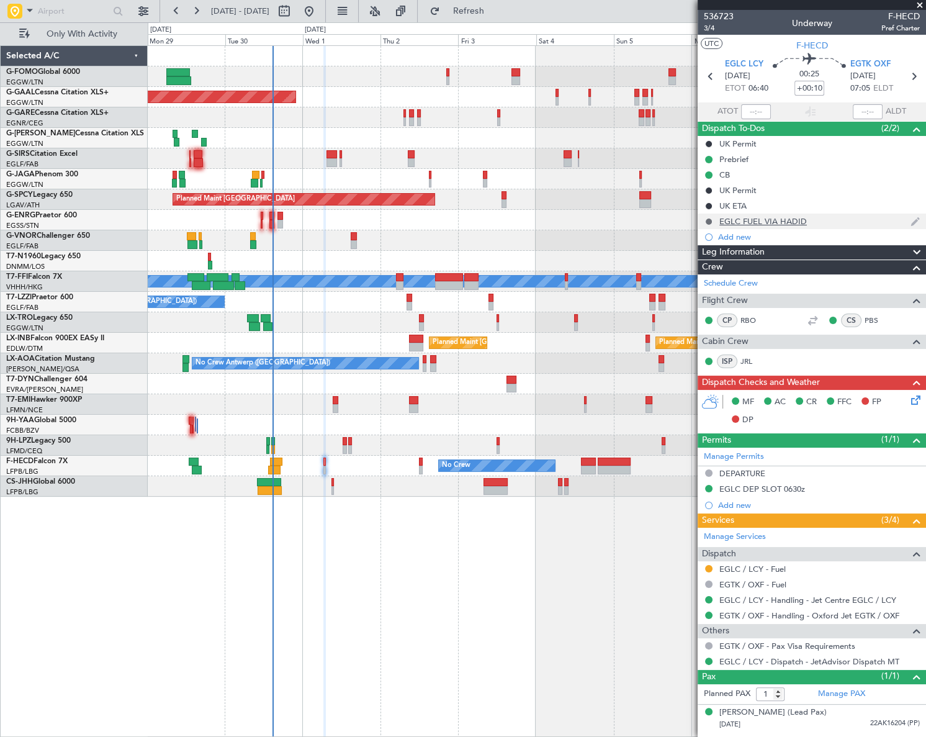
click at [706, 222] on button at bounding box center [708, 221] width 7 height 7
click at [696, 255] on span "In Progress" at bounding box center [714, 257] width 42 height 12
